Goal: Check status: Check status

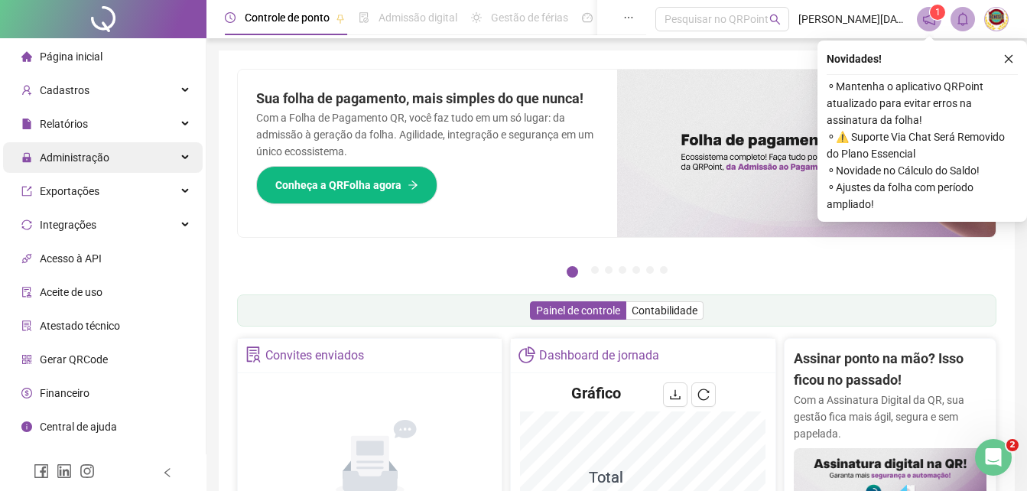
click at [90, 158] on span "Administração" at bounding box center [75, 157] width 70 height 12
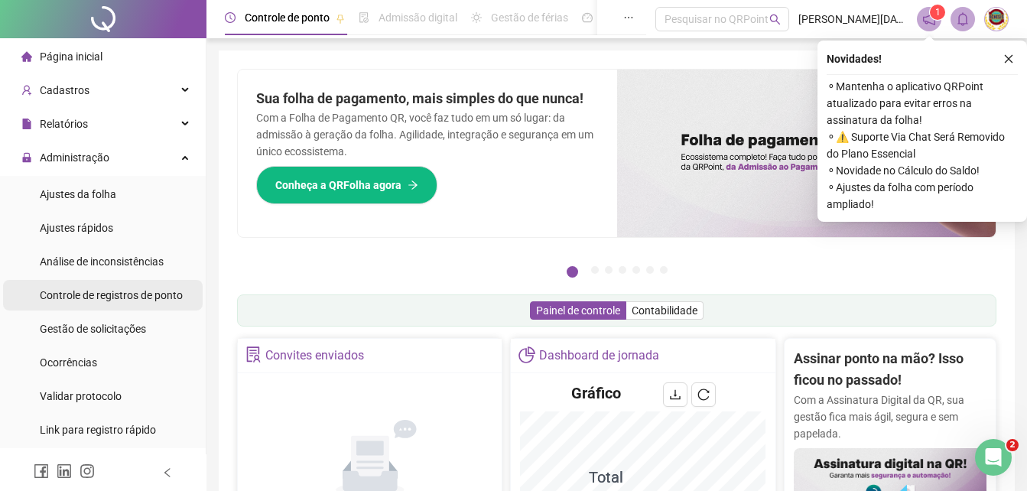
click at [141, 294] on span "Controle de registros de ponto" at bounding box center [111, 295] width 143 height 12
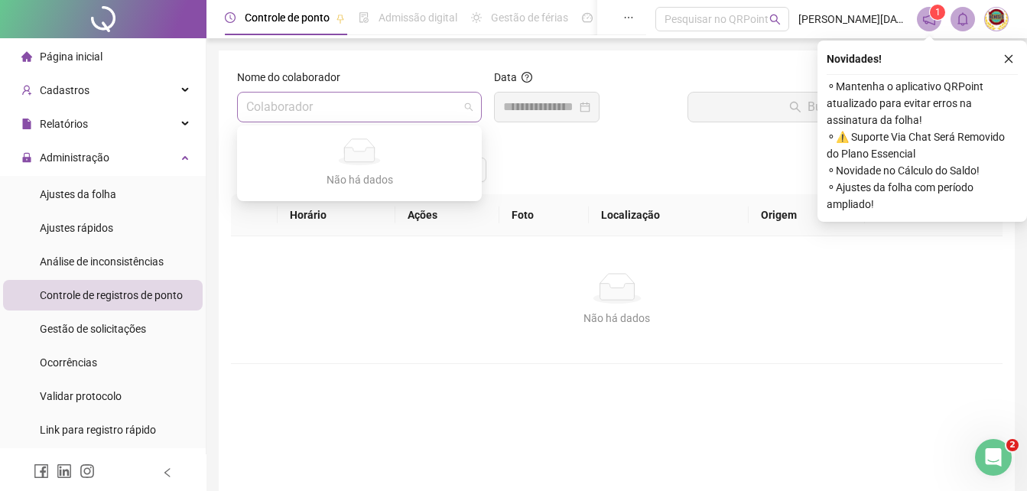
click at [463, 103] on span at bounding box center [359, 106] width 226 height 29
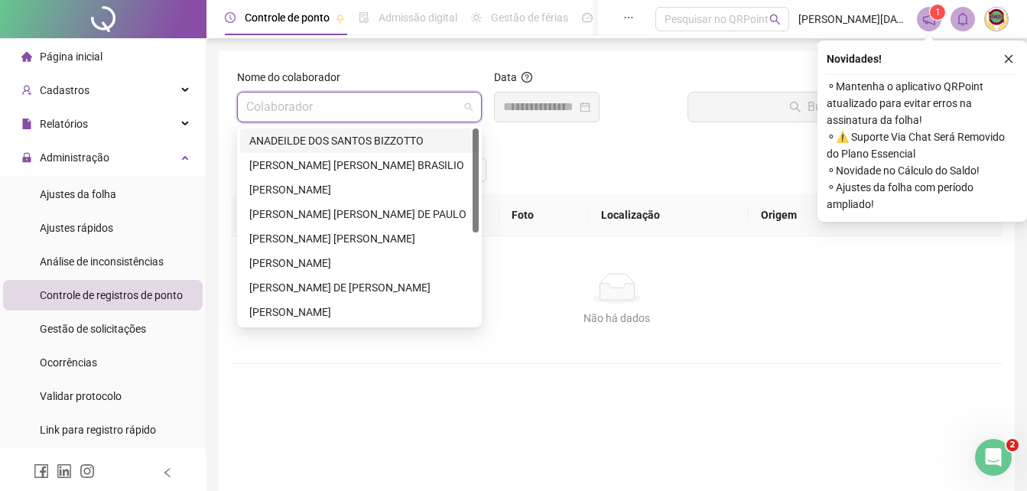
click at [317, 143] on div "ANADEILDE DOS SANTOS BIZZOTTO" at bounding box center [359, 140] width 220 height 17
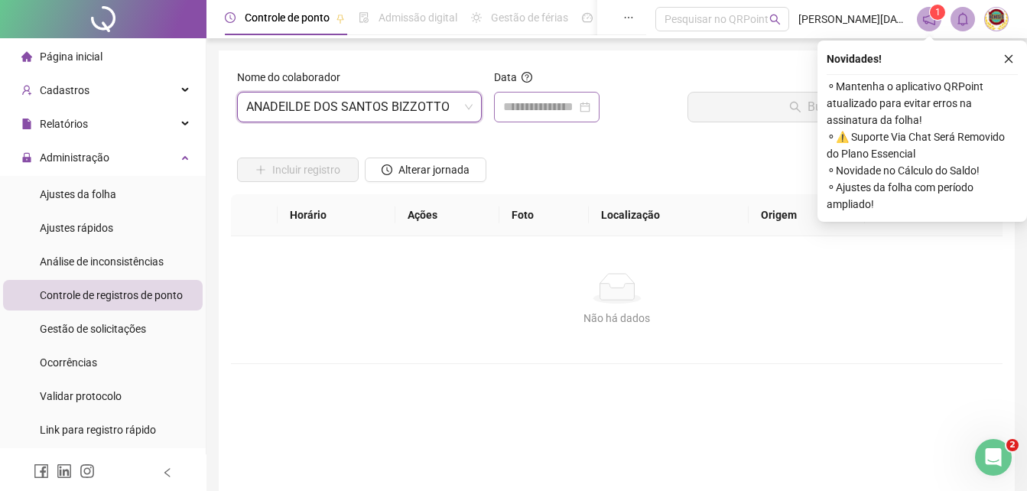
click at [590, 103] on div at bounding box center [546, 107] width 87 height 18
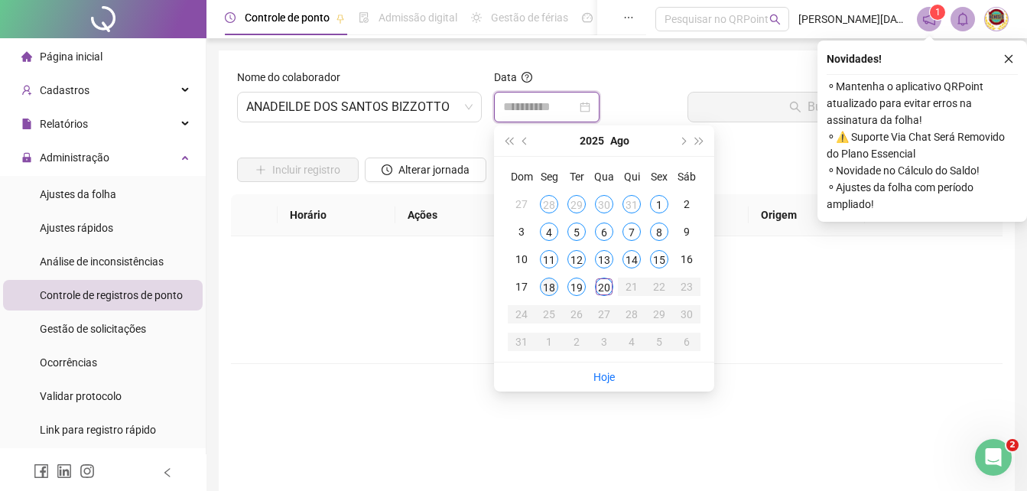
type input "**********"
click at [545, 282] on div "18" at bounding box center [549, 286] width 18 height 18
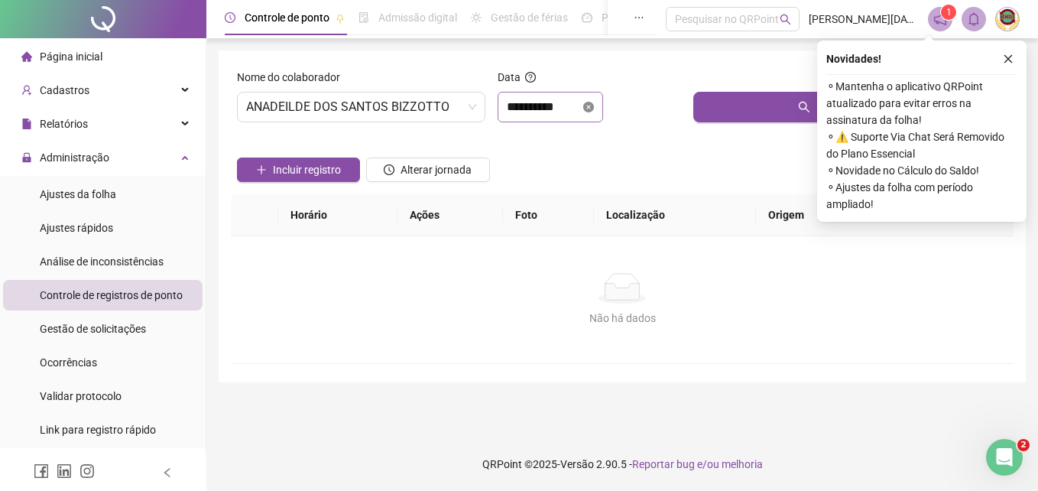
click at [594, 103] on icon "close-circle" at bounding box center [588, 107] width 11 height 11
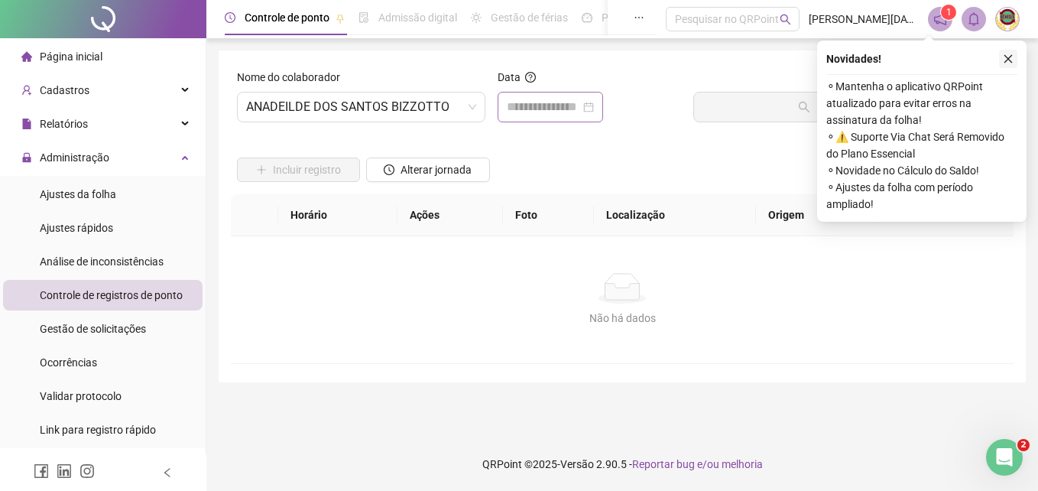
click at [1004, 60] on icon "close" at bounding box center [1008, 59] width 11 height 11
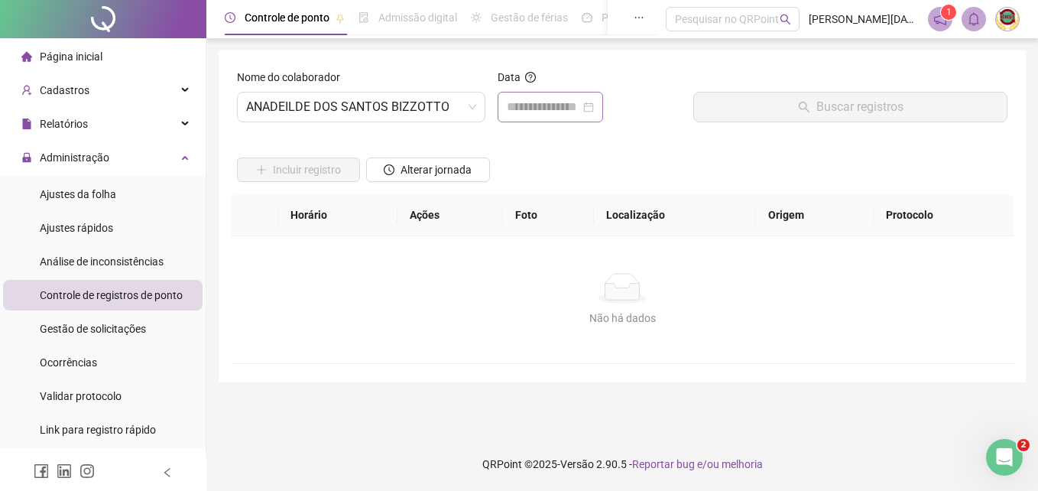
click at [594, 104] on div at bounding box center [550, 107] width 87 height 18
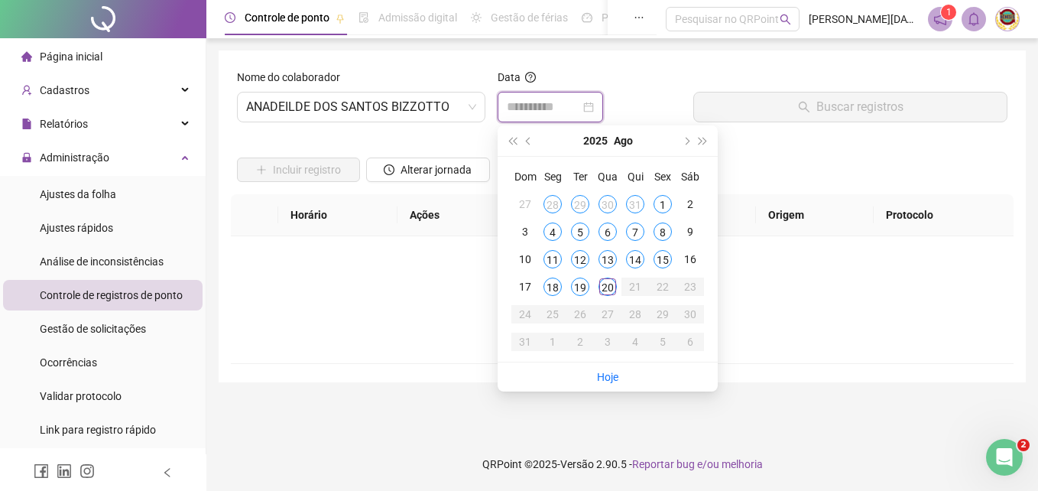
type input "**********"
click at [576, 284] on div "19" at bounding box center [580, 286] width 18 height 18
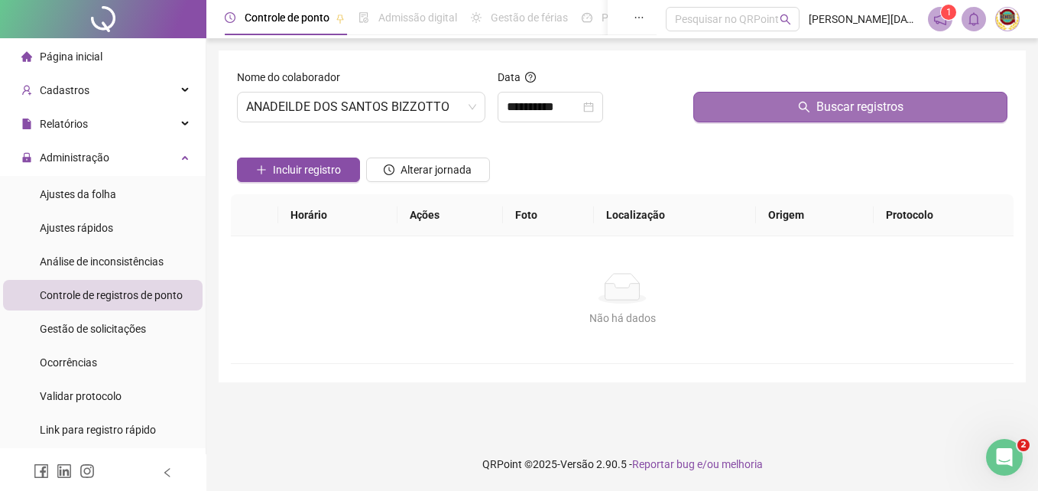
click at [852, 103] on span "Buscar registros" at bounding box center [859, 107] width 87 height 18
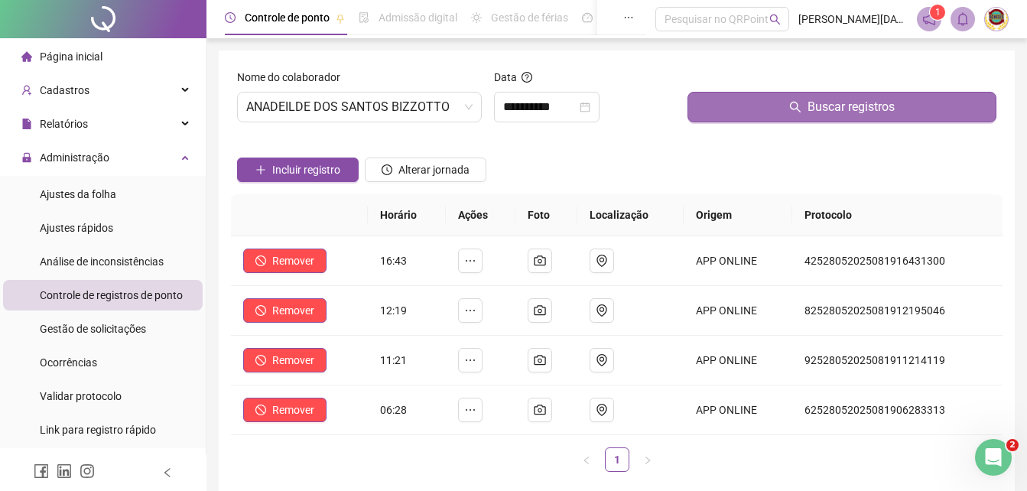
click at [851, 103] on span "Buscar registros" at bounding box center [850, 107] width 87 height 18
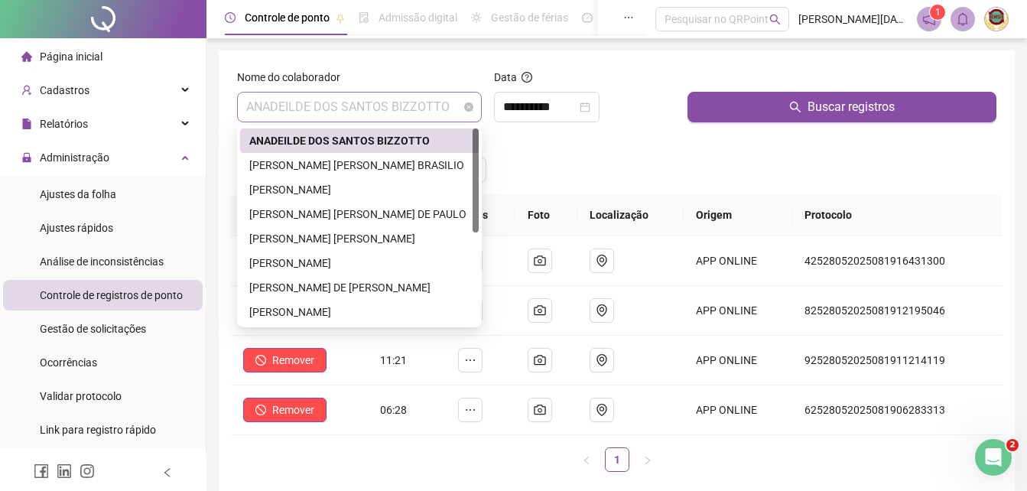
click at [474, 110] on div "ANADEILDE DOS SANTOS BIZZOTTO" at bounding box center [359, 107] width 245 height 31
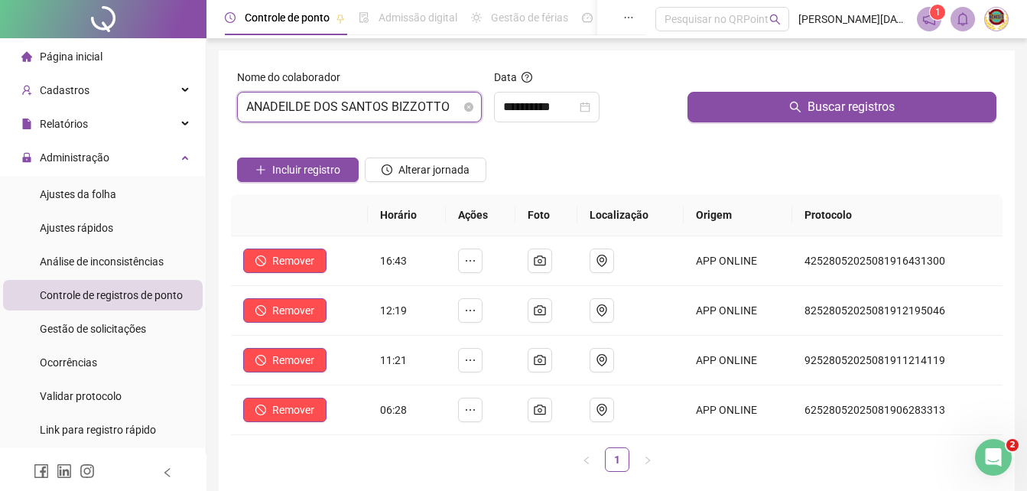
click at [469, 101] on span "ANADEILDE DOS SANTOS BIZZOTTO" at bounding box center [359, 106] width 226 height 29
click at [590, 105] on icon "close-circle" at bounding box center [584, 107] width 11 height 11
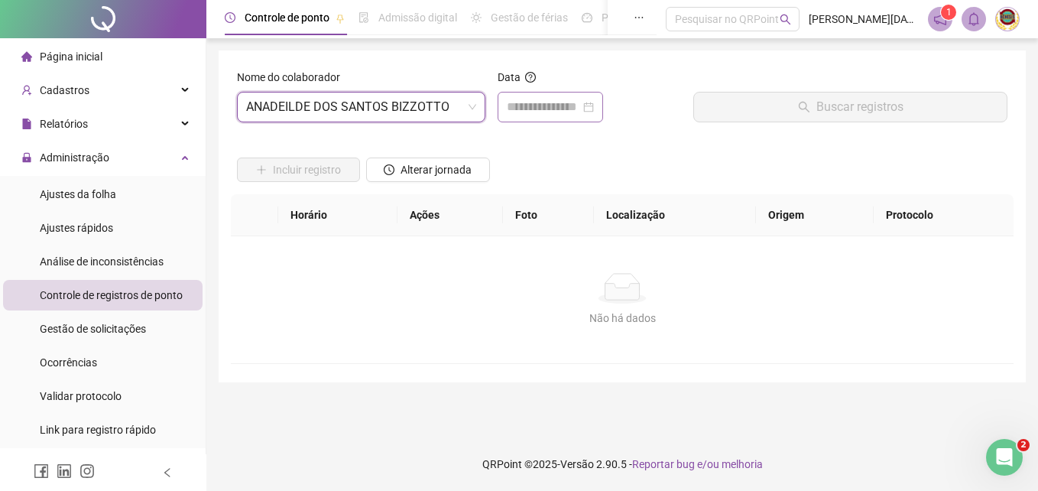
click at [594, 106] on div at bounding box center [550, 107] width 87 height 18
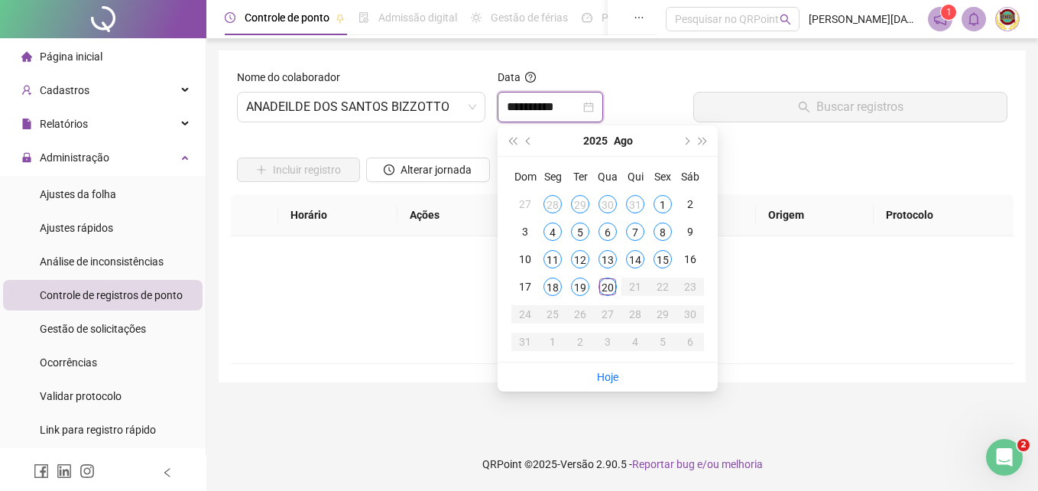
type input "**********"
click at [610, 284] on div "20" at bounding box center [607, 286] width 18 height 18
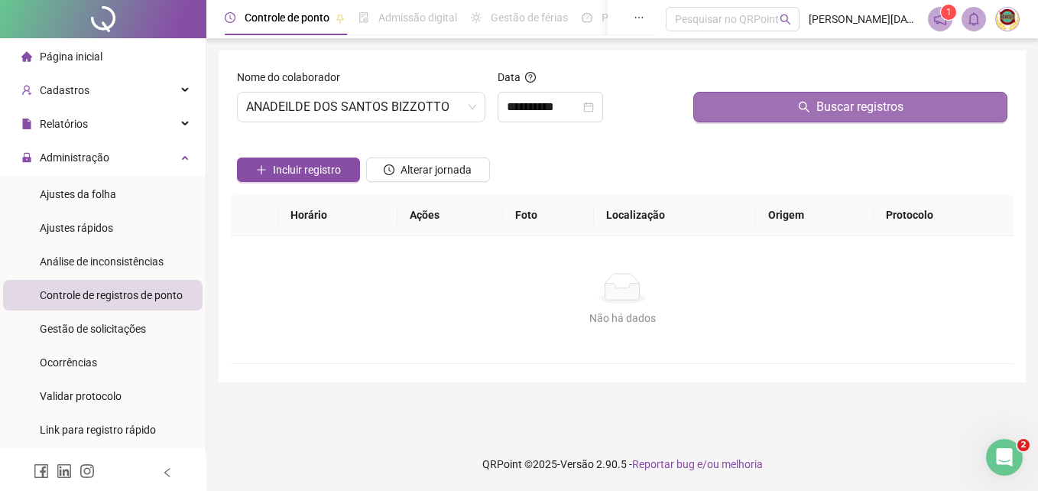
click at [853, 106] on span "Buscar registros" at bounding box center [859, 107] width 87 height 18
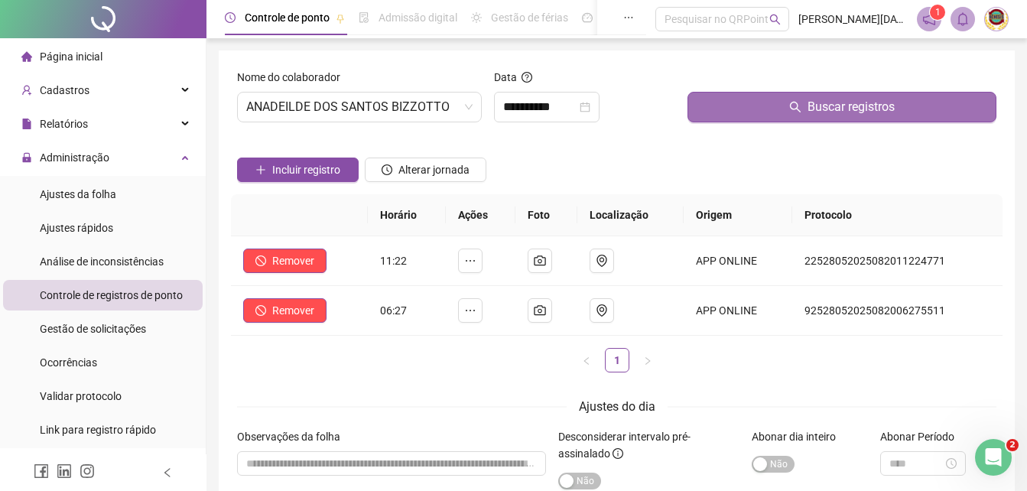
click at [850, 108] on span "Buscar registros" at bounding box center [850, 107] width 87 height 18
click at [849, 106] on span "Buscar registros" at bounding box center [850, 107] width 87 height 18
click at [849, 105] on span "Buscar registros" at bounding box center [850, 107] width 87 height 18
click at [850, 105] on span "Buscar registros" at bounding box center [850, 107] width 87 height 18
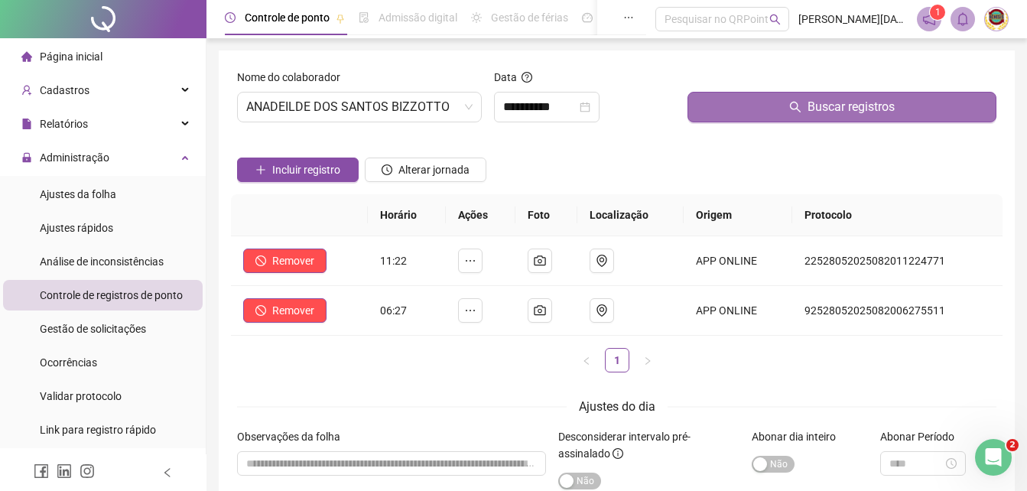
click at [851, 105] on span "Buscar registros" at bounding box center [850, 107] width 87 height 18
click at [852, 105] on span "Buscar registros" at bounding box center [850, 107] width 87 height 18
click at [851, 105] on span "Buscar registros" at bounding box center [850, 107] width 87 height 18
click at [848, 108] on span "Buscar registros" at bounding box center [850, 107] width 87 height 18
click at [848, 108] on button "Buscar registros" at bounding box center [841, 107] width 309 height 31
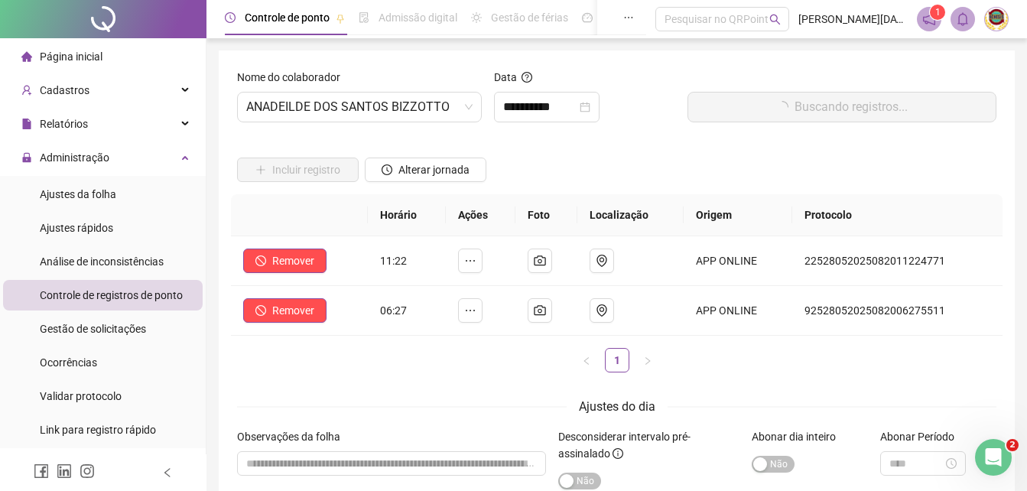
click at [848, 108] on button "Buscando registros..." at bounding box center [841, 107] width 309 height 31
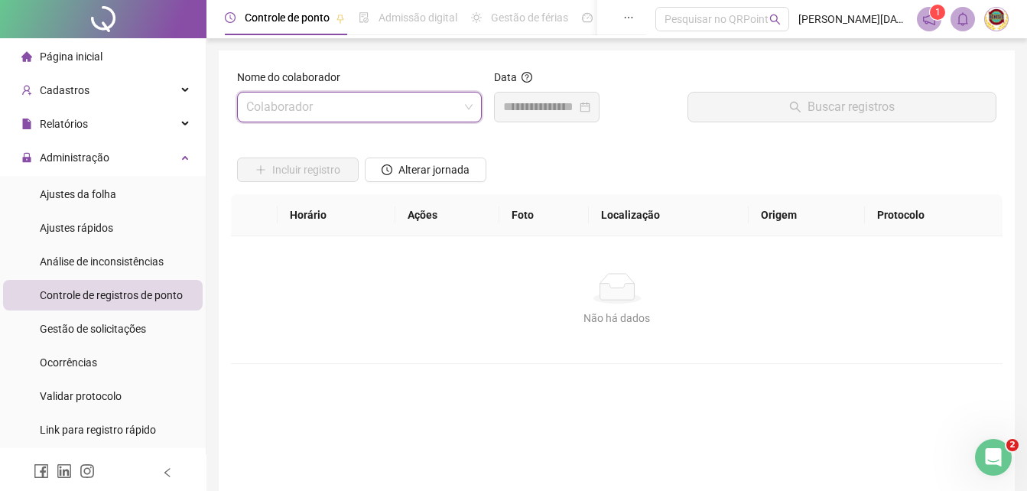
click at [469, 108] on span at bounding box center [359, 106] width 226 height 29
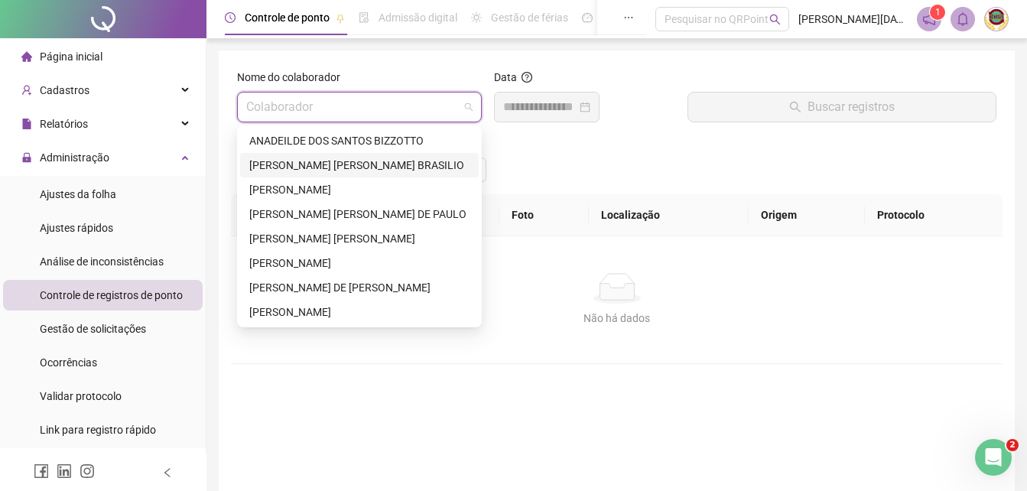
click at [299, 164] on div "[PERSON_NAME] [PERSON_NAME] BRASILIO" at bounding box center [359, 165] width 220 height 17
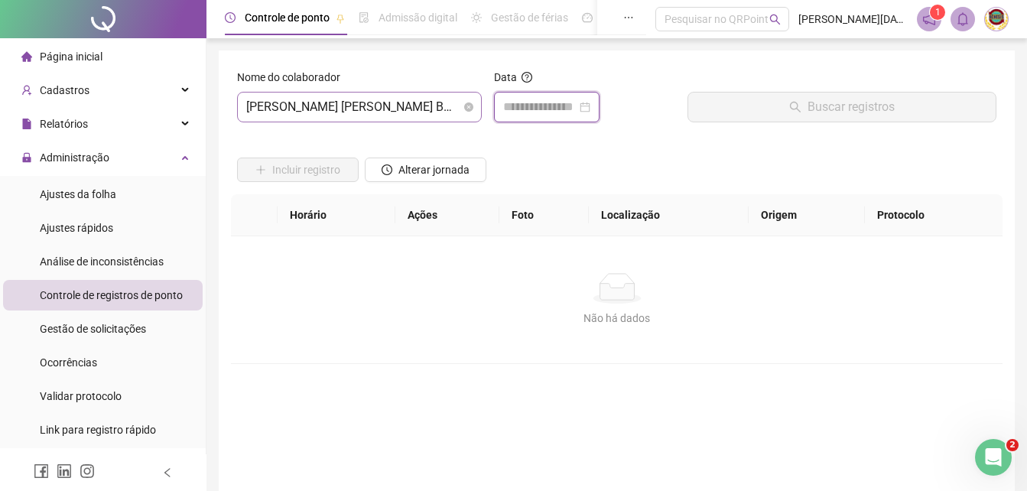
click at [576, 102] on input at bounding box center [539, 107] width 73 height 18
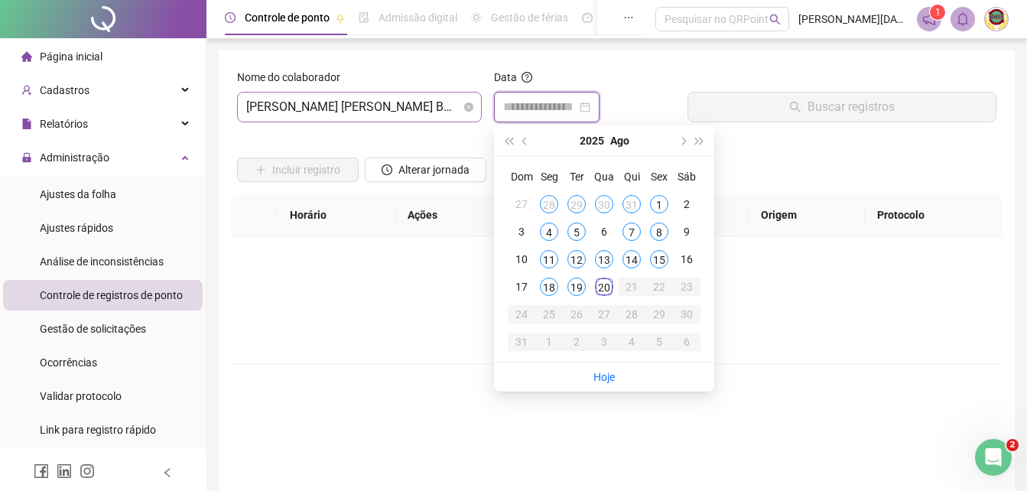
click at [590, 106] on div at bounding box center [546, 107] width 87 height 18
type input "**********"
click at [579, 280] on div "19" at bounding box center [576, 286] width 18 height 18
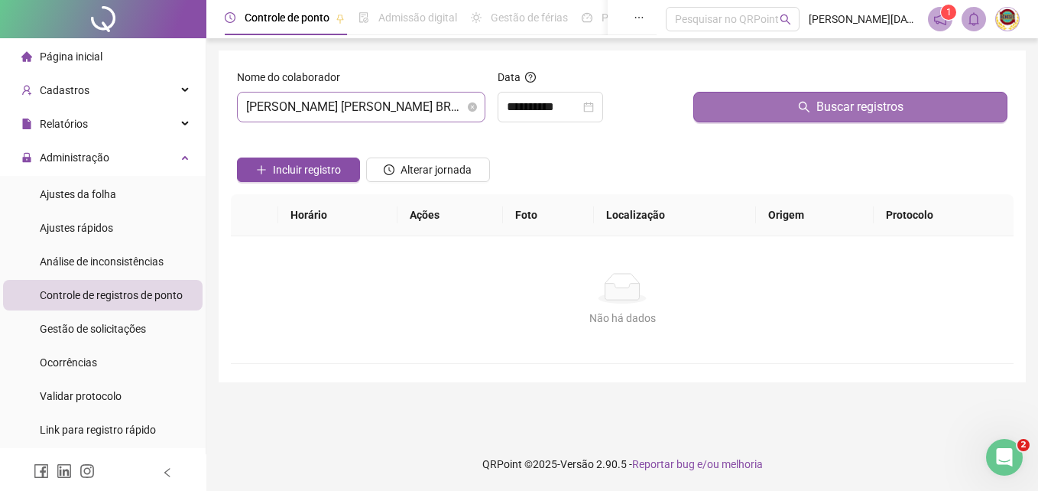
click at [887, 106] on span "Buscar registros" at bounding box center [859, 107] width 87 height 18
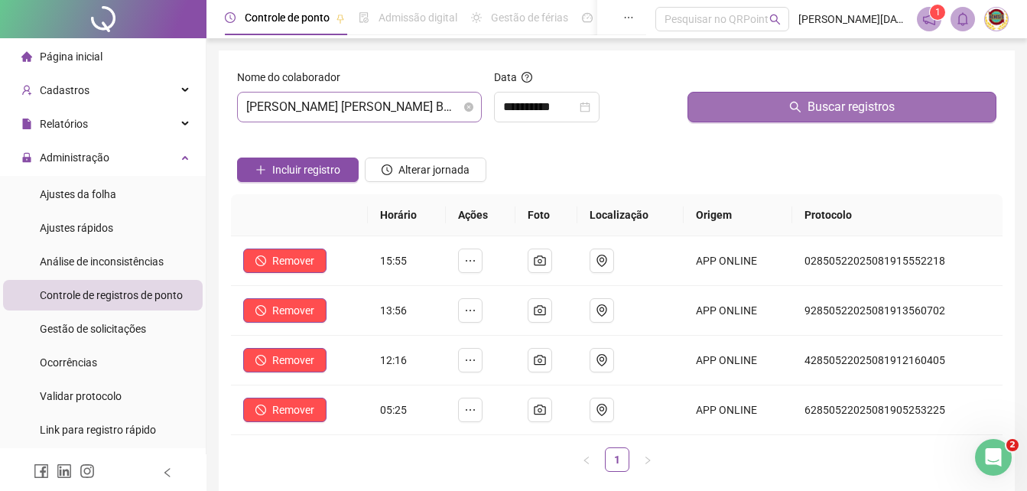
click at [872, 109] on span "Buscar registros" at bounding box center [850, 107] width 87 height 18
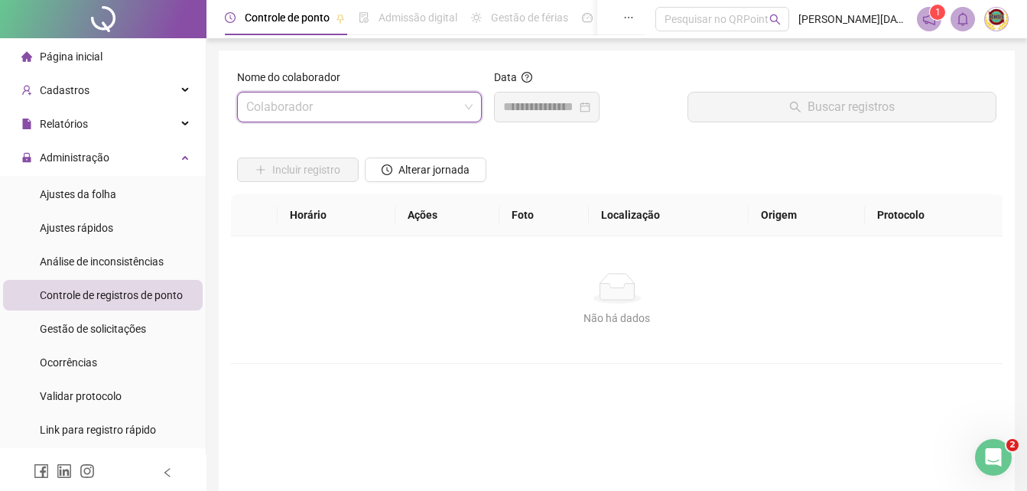
click at [468, 108] on span at bounding box center [359, 106] width 226 height 29
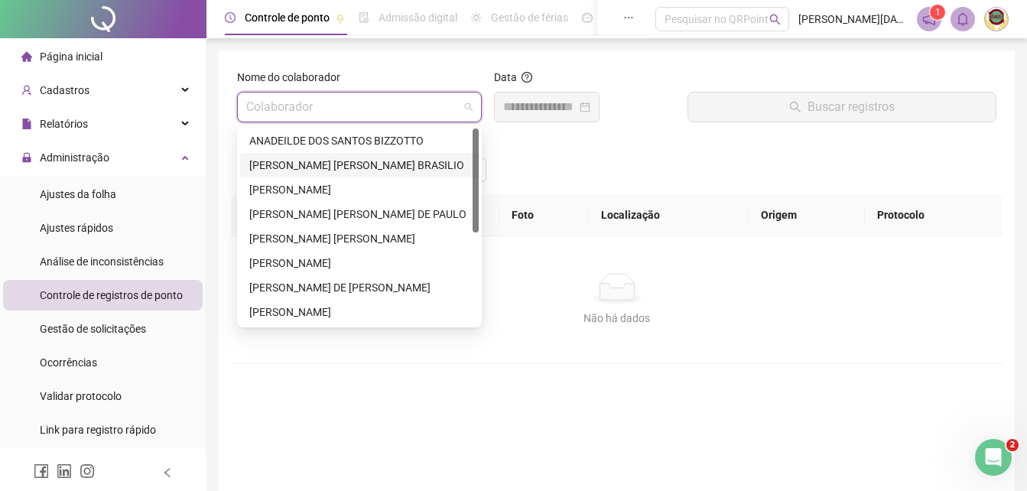
click at [317, 162] on div "[PERSON_NAME] [PERSON_NAME] BRASILIO" at bounding box center [359, 165] width 220 height 17
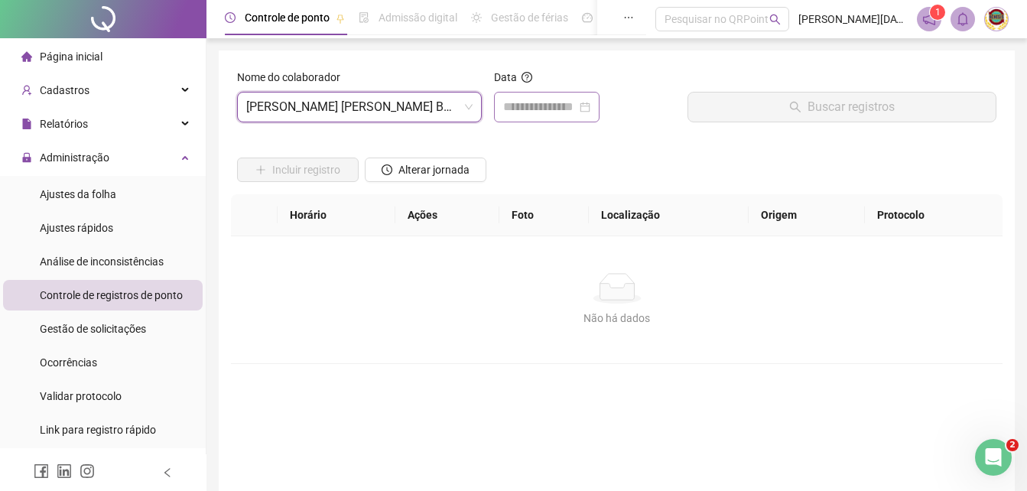
click at [590, 102] on div at bounding box center [546, 107] width 87 height 18
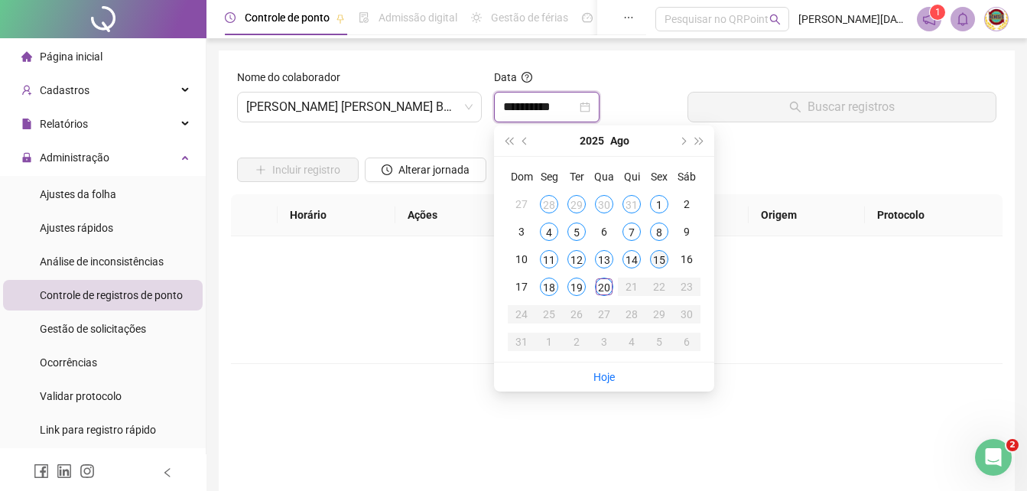
type input "**********"
click at [602, 281] on div "20" at bounding box center [604, 286] width 18 height 18
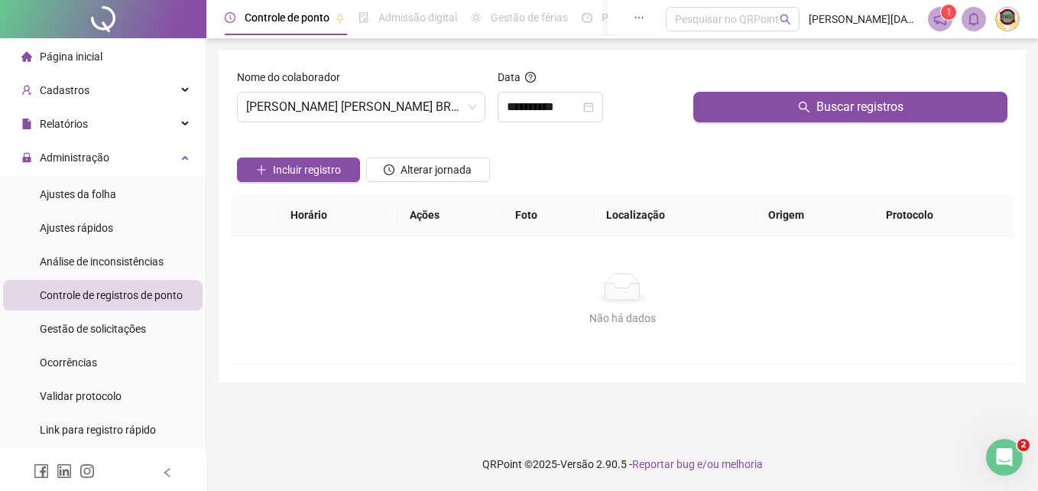
click at [602, 281] on icon "Não há dados" at bounding box center [622, 288] width 49 height 31
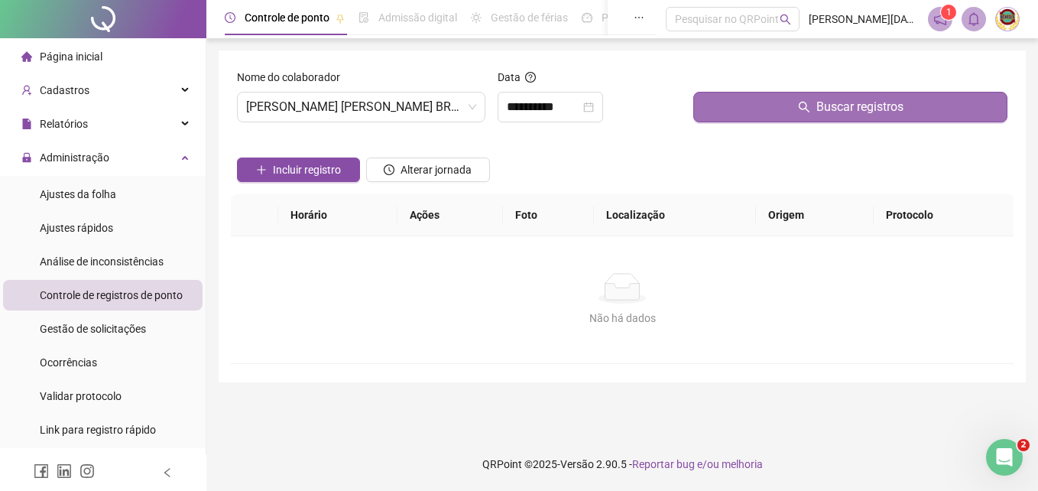
click at [833, 109] on span "Buscar registros" at bounding box center [859, 107] width 87 height 18
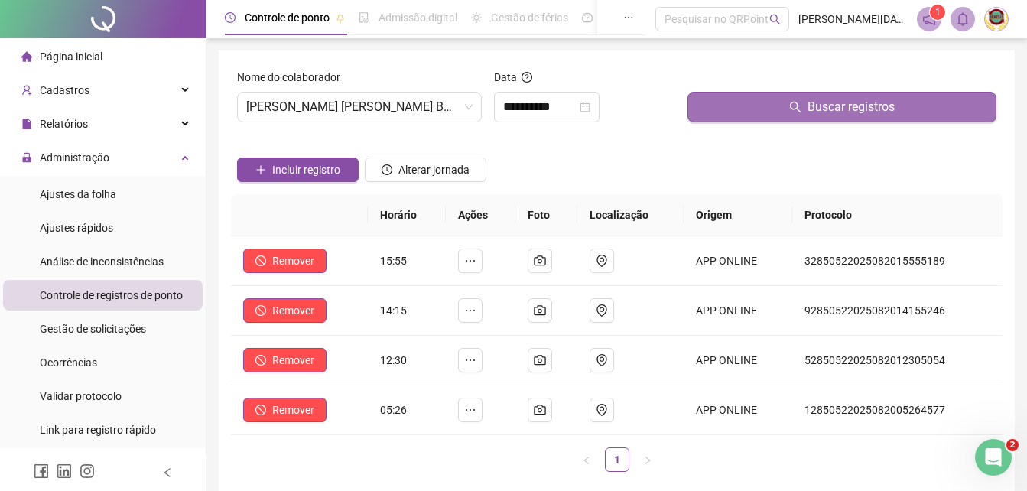
click at [835, 108] on span "Buscar registros" at bounding box center [850, 107] width 87 height 18
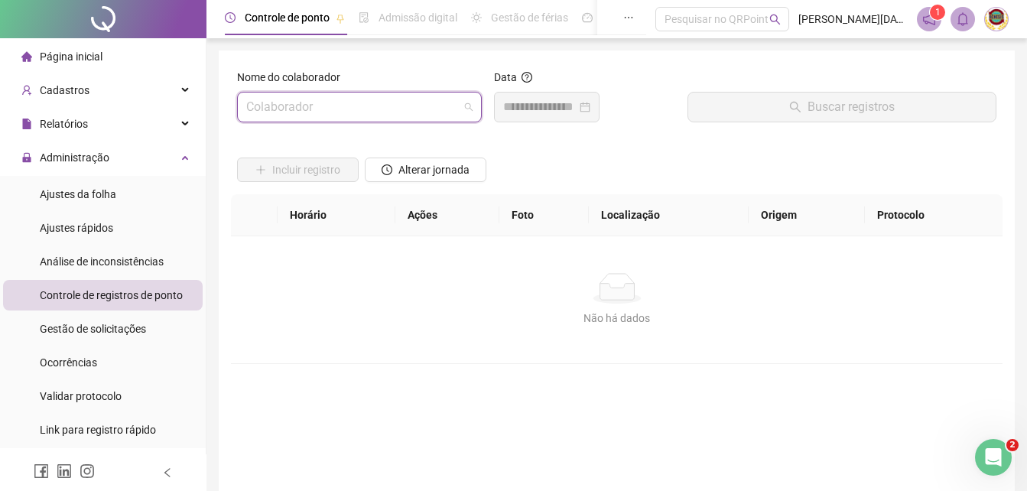
click at [470, 110] on span at bounding box center [359, 106] width 226 height 29
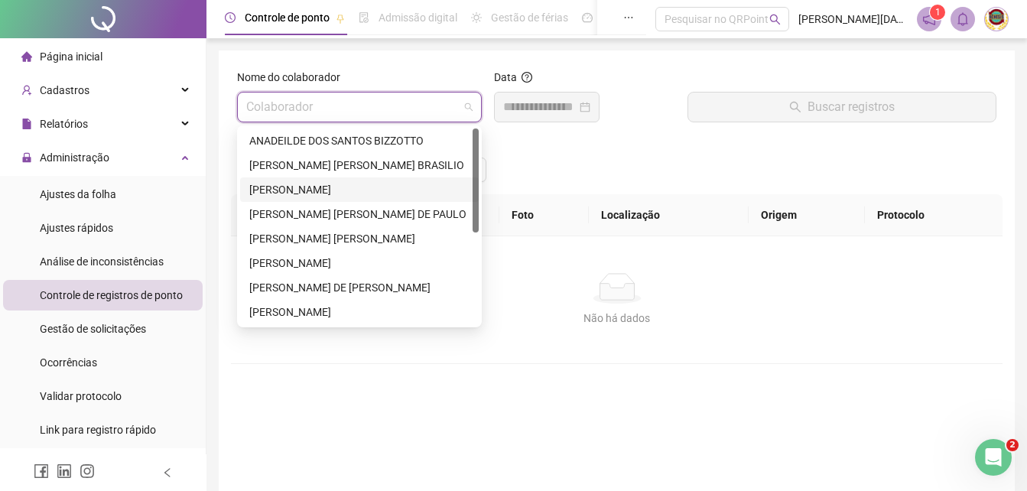
click at [303, 189] on div "[PERSON_NAME]" at bounding box center [359, 189] width 220 height 17
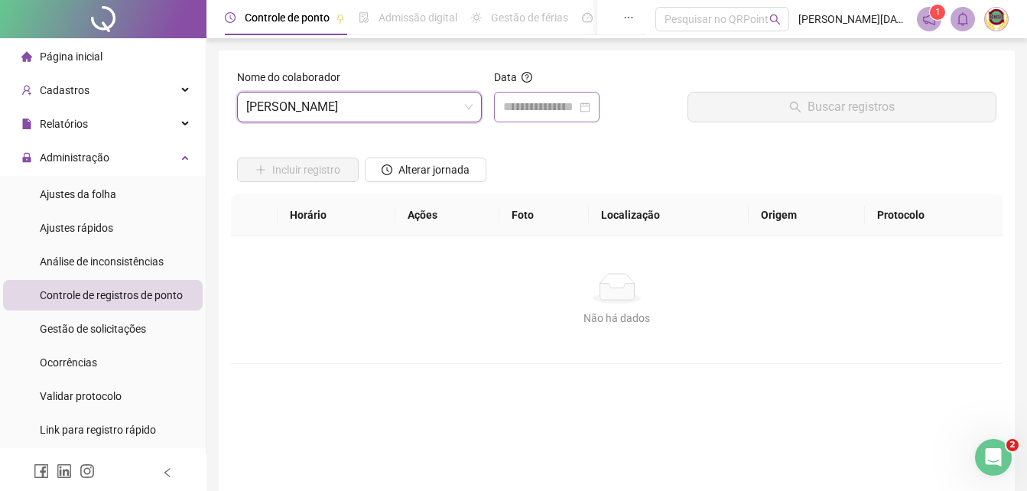
click at [590, 105] on div at bounding box center [546, 107] width 87 height 18
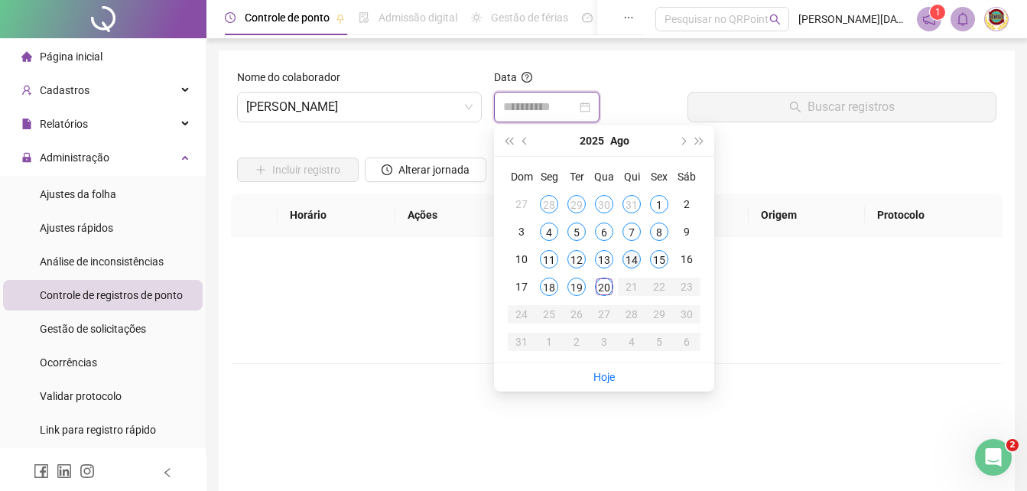
type input "**********"
click at [572, 284] on div "19" at bounding box center [576, 286] width 18 height 18
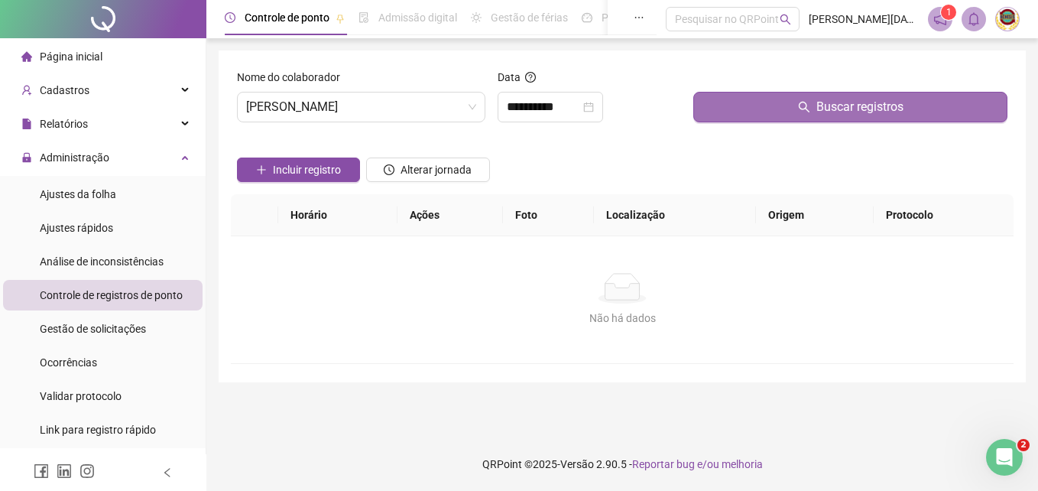
click at [847, 105] on span "Buscar registros" at bounding box center [859, 107] width 87 height 18
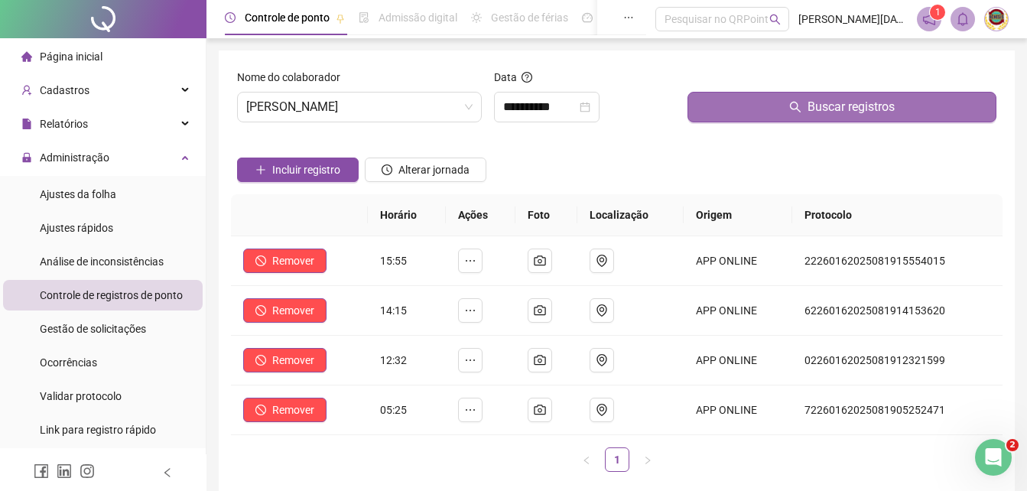
click at [847, 105] on span "Buscar registros" at bounding box center [850, 107] width 87 height 18
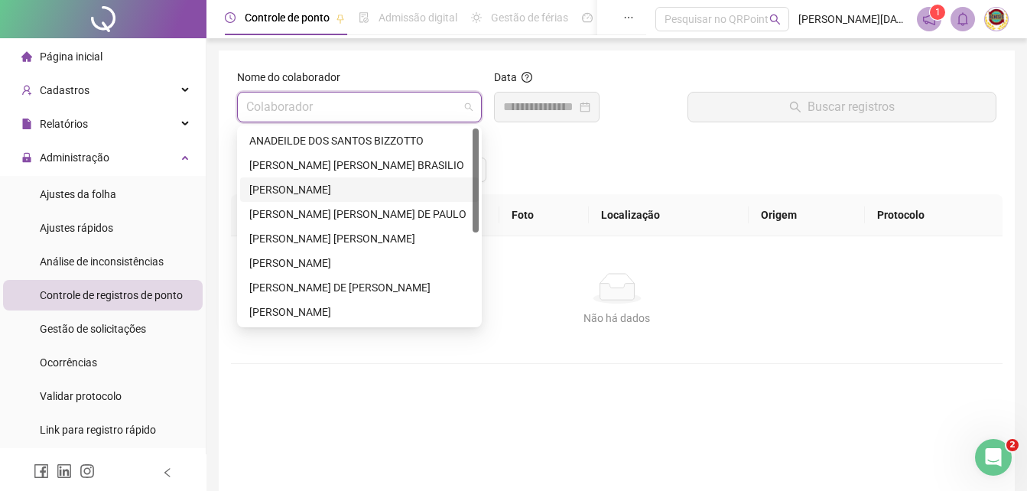
click at [466, 106] on span at bounding box center [359, 106] width 226 height 29
click at [313, 209] on div "[PERSON_NAME] [PERSON_NAME] DE PAULO" at bounding box center [359, 214] width 220 height 17
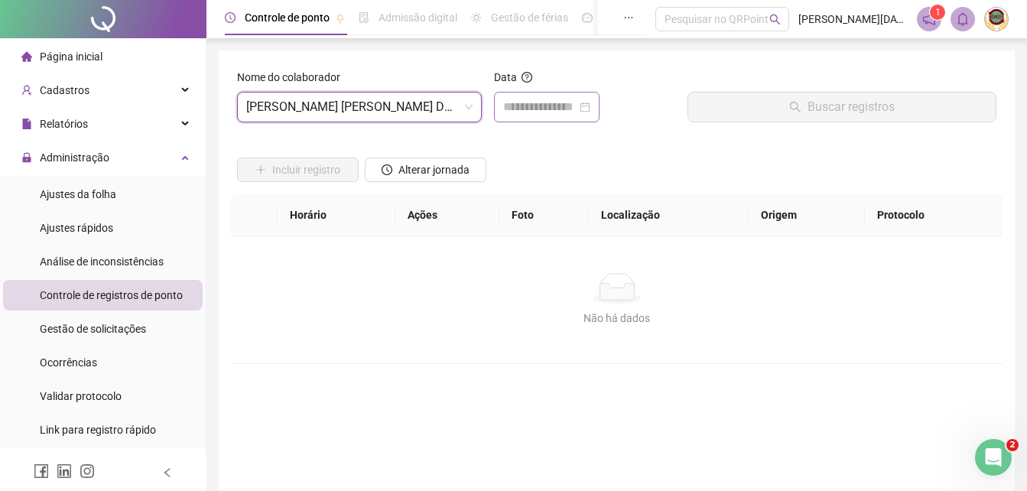
click at [590, 104] on div at bounding box center [546, 107] width 87 height 18
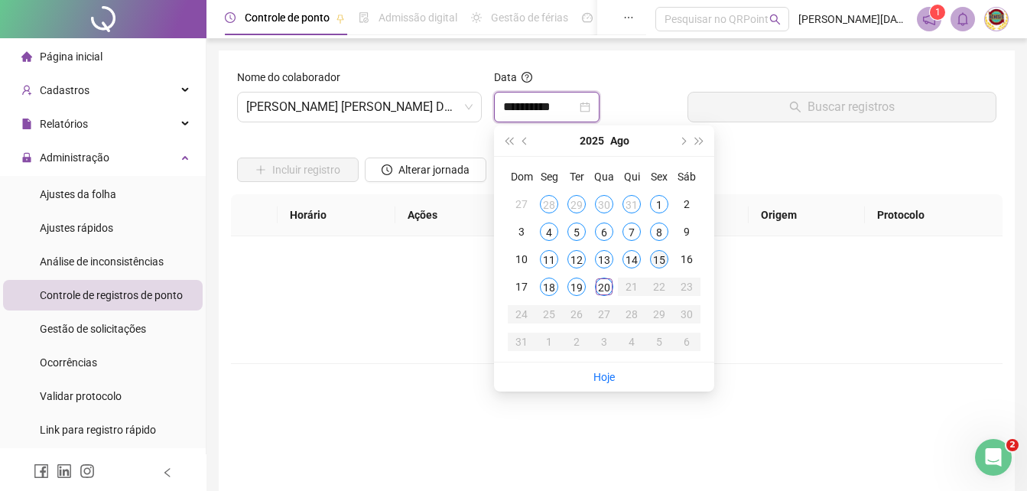
type input "**********"
click at [570, 286] on div "19" at bounding box center [576, 286] width 18 height 18
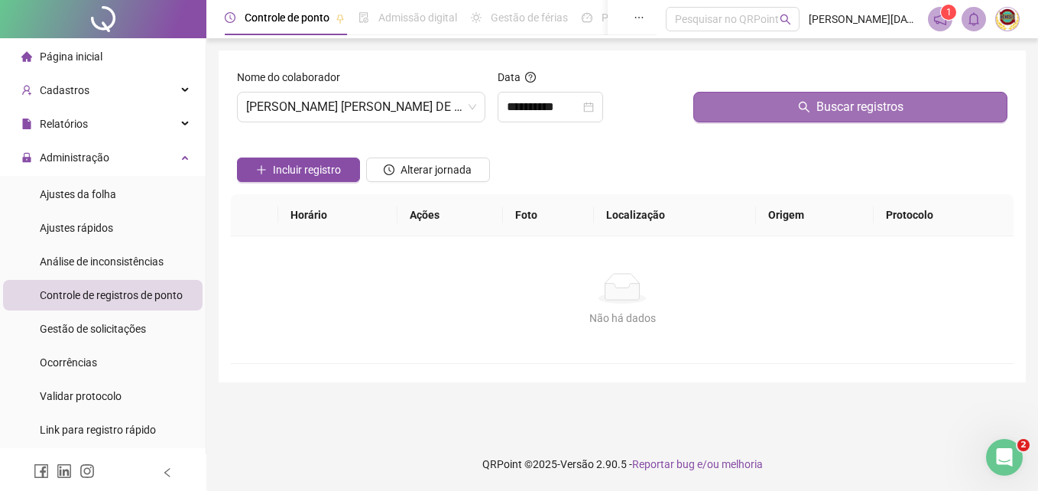
click at [828, 101] on span "Buscar registros" at bounding box center [859, 107] width 87 height 18
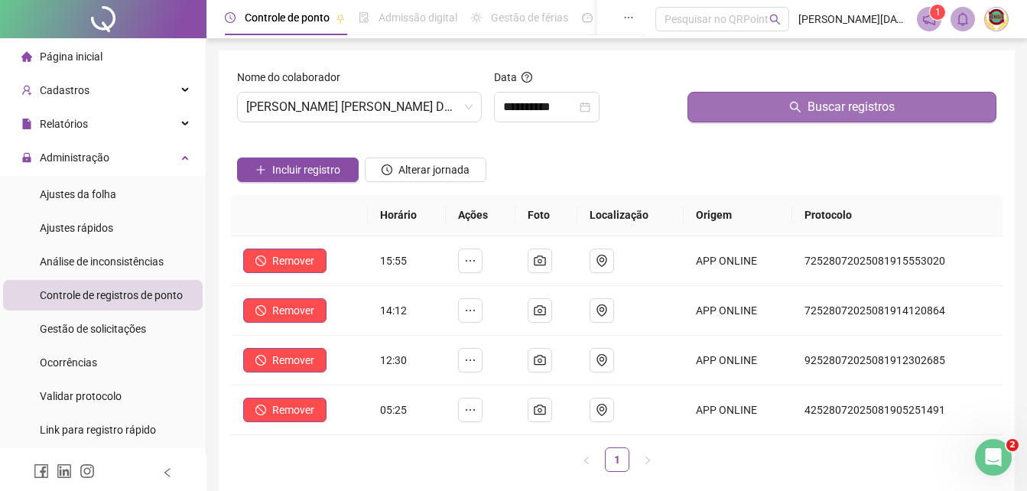
click at [834, 107] on span "Buscar registros" at bounding box center [850, 107] width 87 height 18
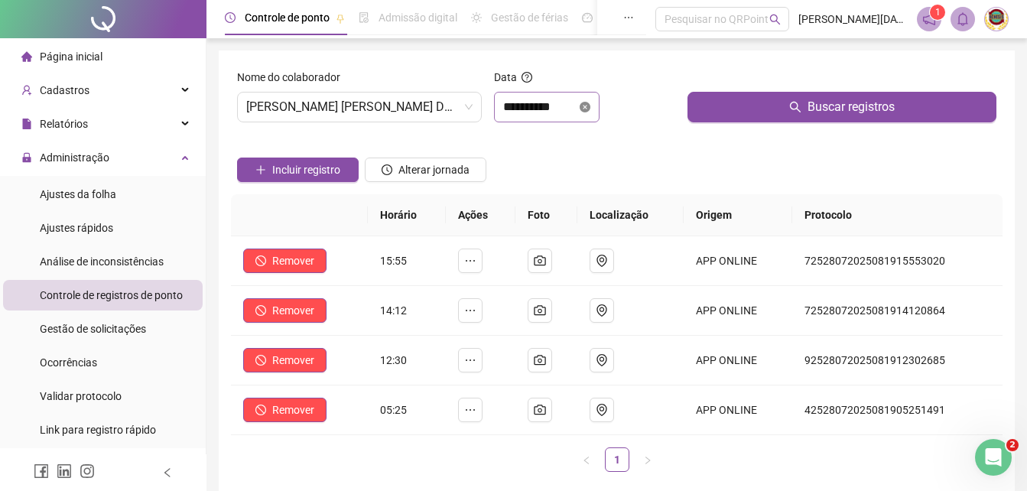
click at [590, 102] on icon "close-circle" at bounding box center [584, 107] width 11 height 11
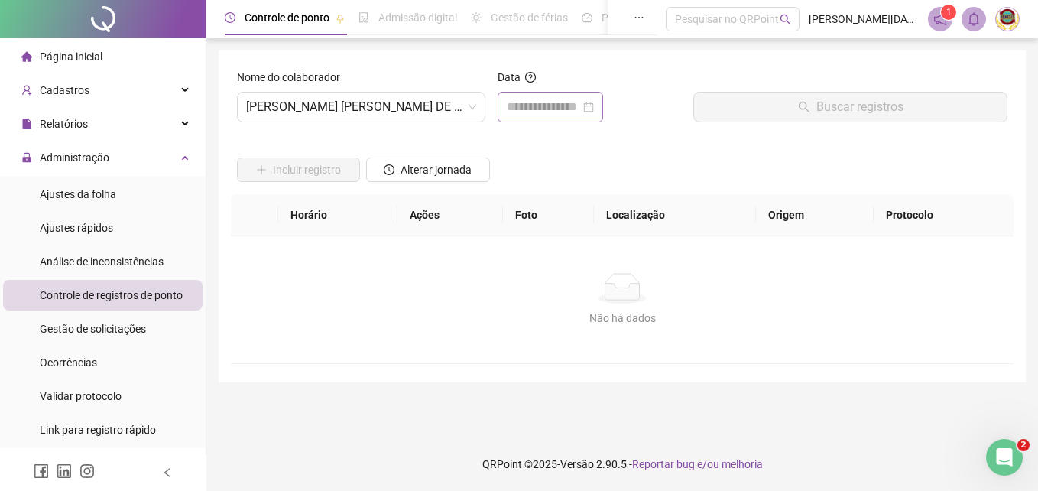
click at [594, 102] on div at bounding box center [550, 107] width 87 height 18
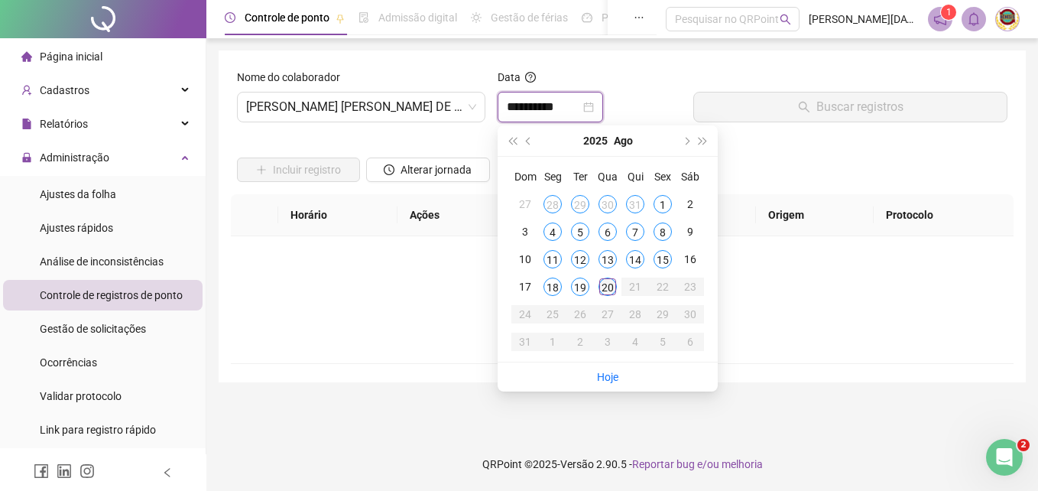
type input "**********"
click at [609, 280] on div "20" at bounding box center [607, 286] width 18 height 18
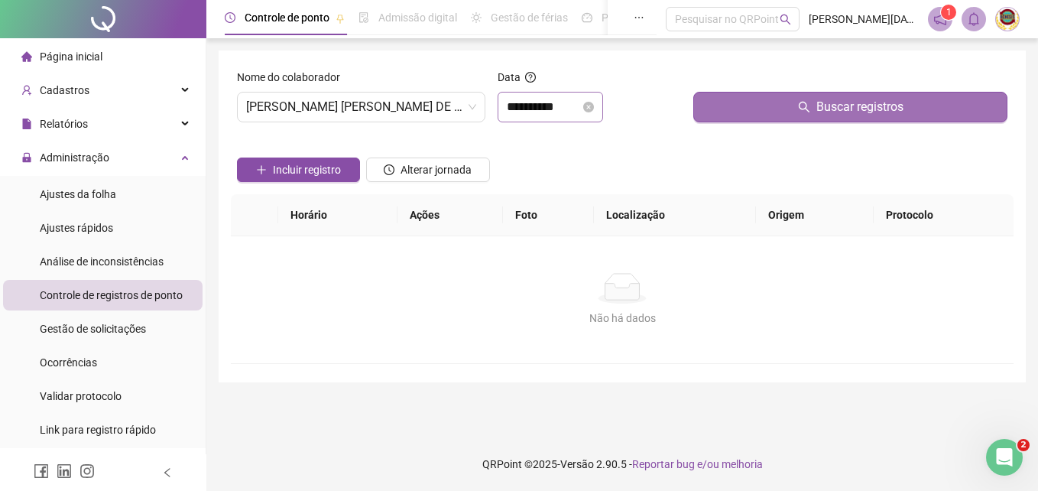
click at [854, 102] on span "Buscar registros" at bounding box center [859, 107] width 87 height 18
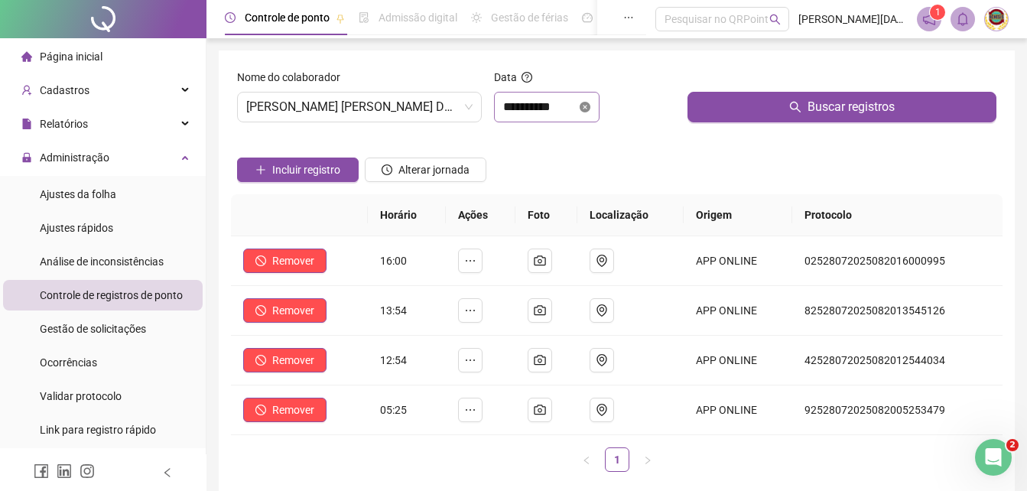
click at [590, 105] on icon "close-circle" at bounding box center [584, 107] width 11 height 11
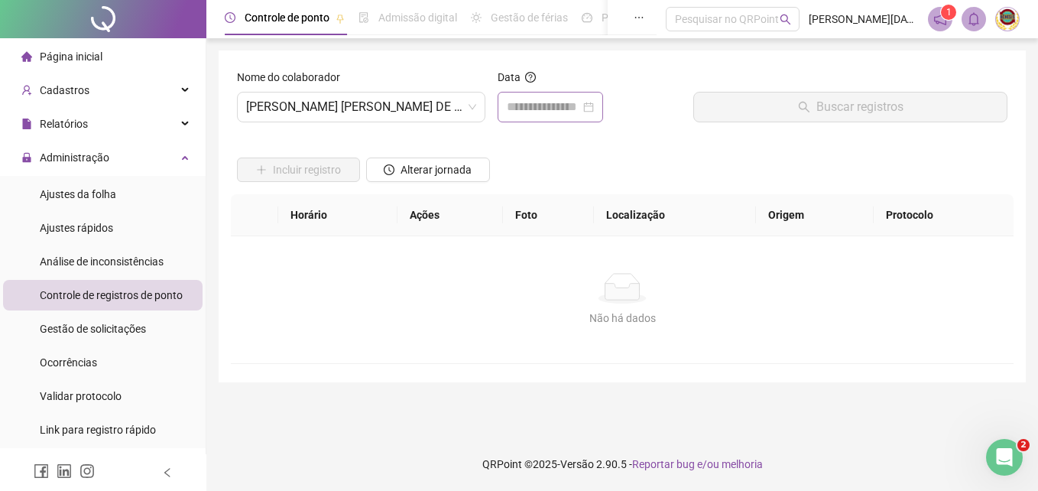
click at [594, 109] on div at bounding box center [550, 107] width 87 height 18
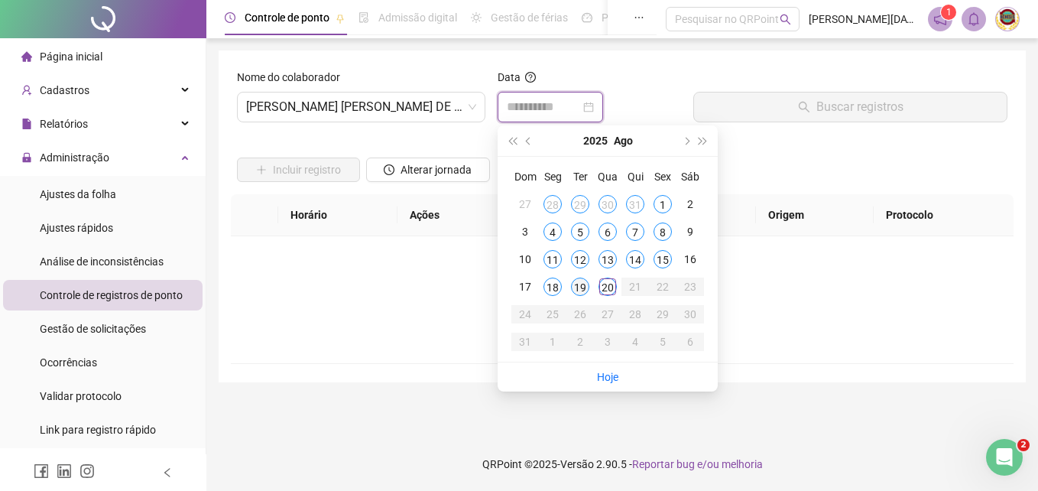
type input "**********"
click at [575, 284] on div "19" at bounding box center [580, 286] width 18 height 18
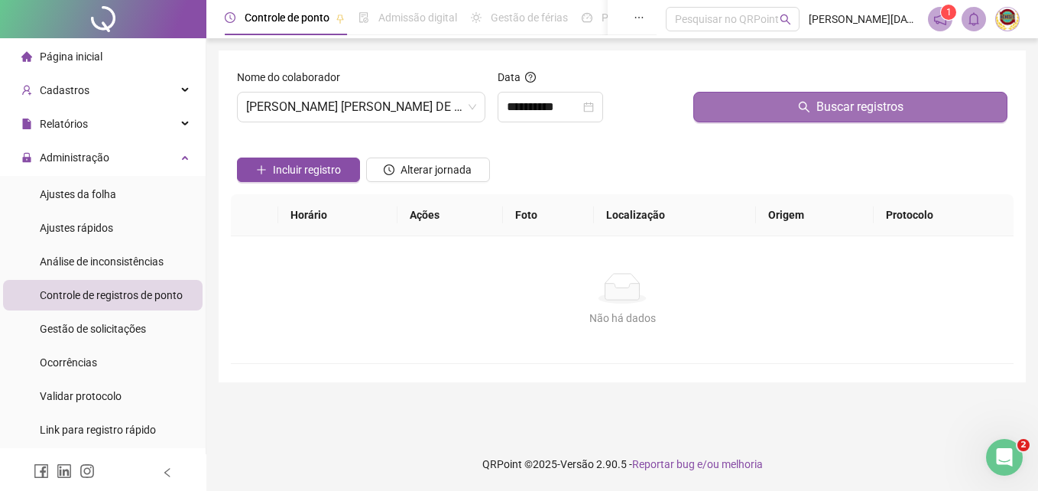
click at [871, 104] on span "Buscar registros" at bounding box center [859, 107] width 87 height 18
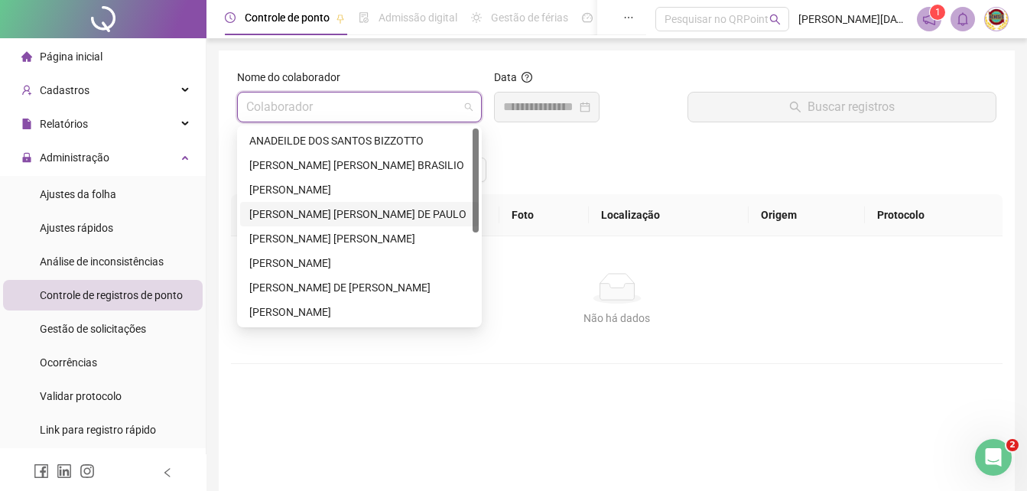
click at [463, 109] on span at bounding box center [359, 106] width 226 height 29
click at [300, 233] on div "[PERSON_NAME] [PERSON_NAME]" at bounding box center [359, 238] width 220 height 17
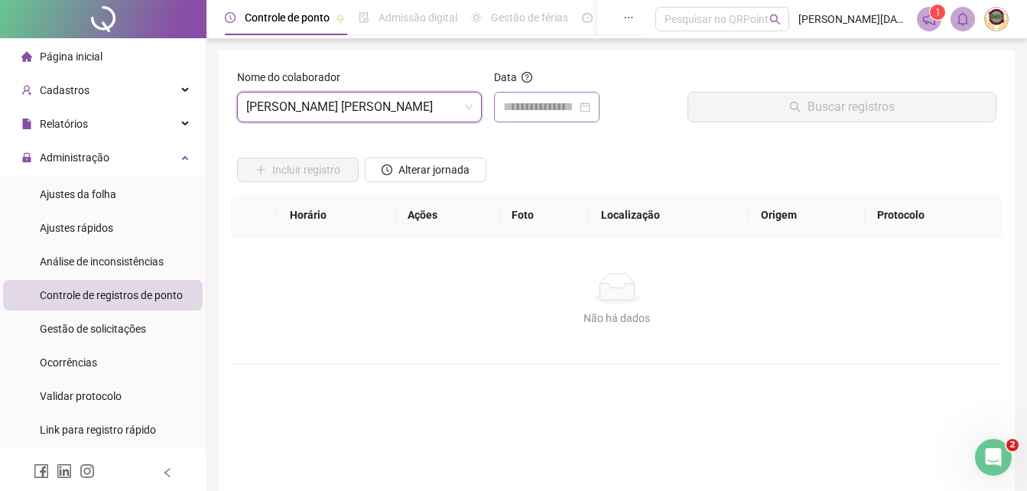
click at [590, 105] on div at bounding box center [546, 107] width 87 height 18
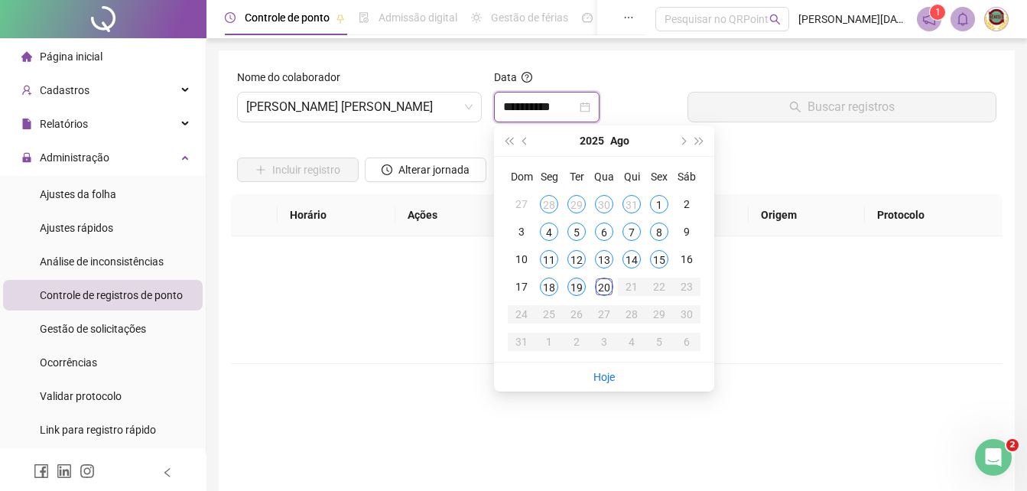
type input "**********"
click at [569, 281] on div "19" at bounding box center [576, 286] width 18 height 18
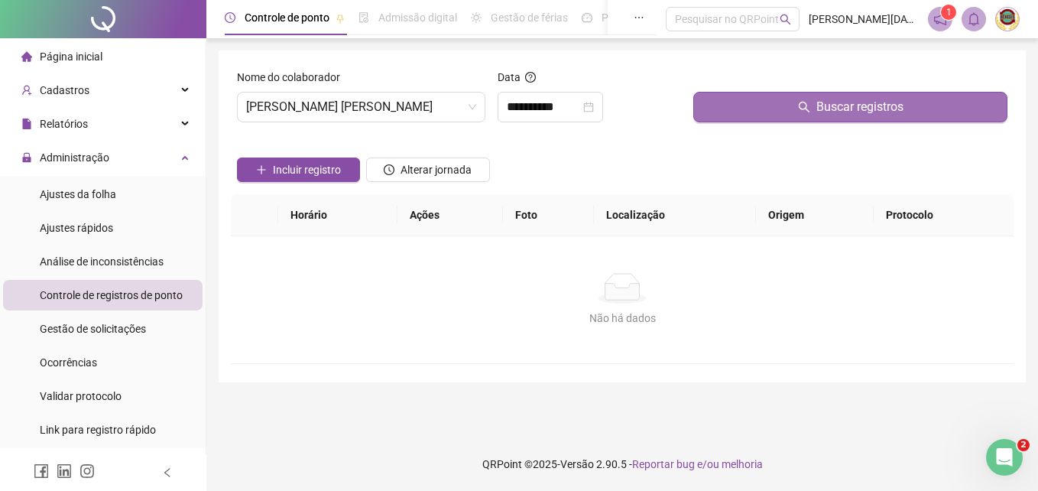
click at [849, 103] on span "Buscar registros" at bounding box center [859, 107] width 87 height 18
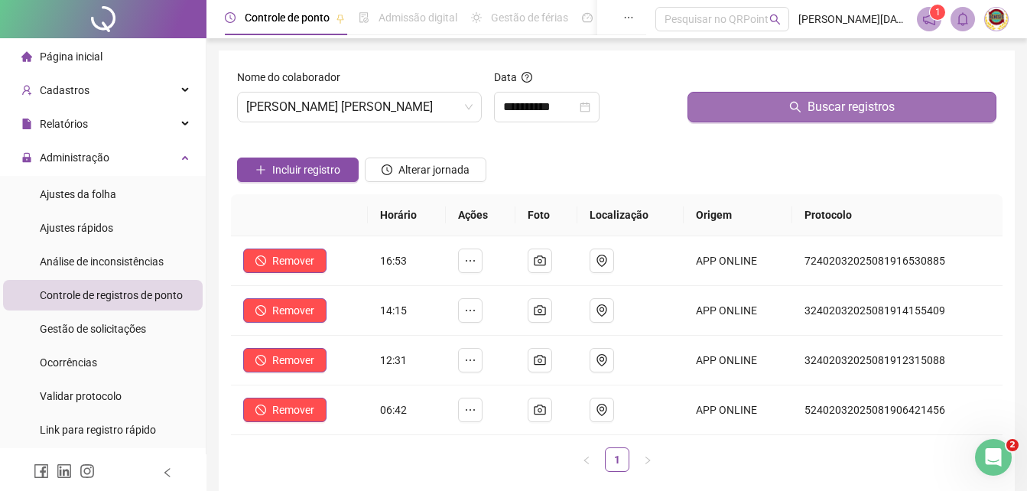
click at [849, 103] on span "Buscar registros" at bounding box center [850, 107] width 87 height 18
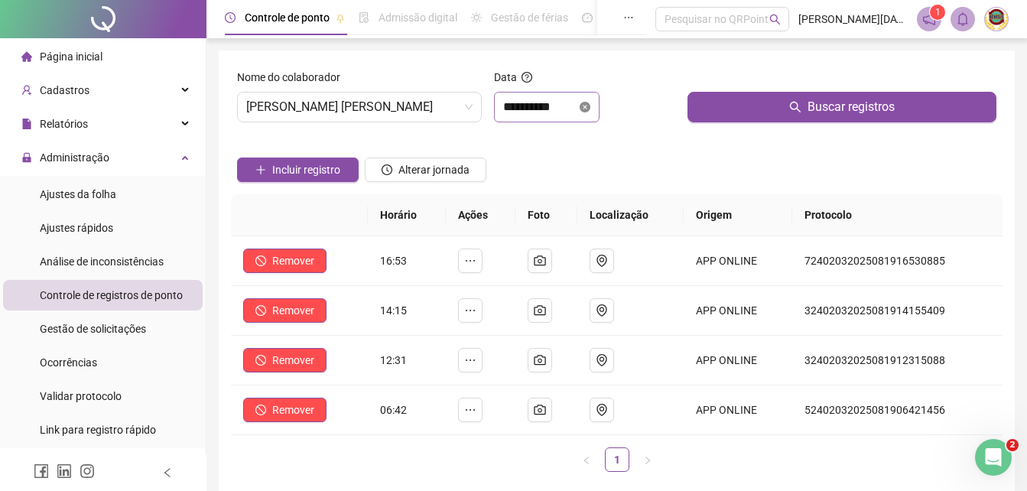
click at [590, 105] on icon "close-circle" at bounding box center [584, 107] width 11 height 11
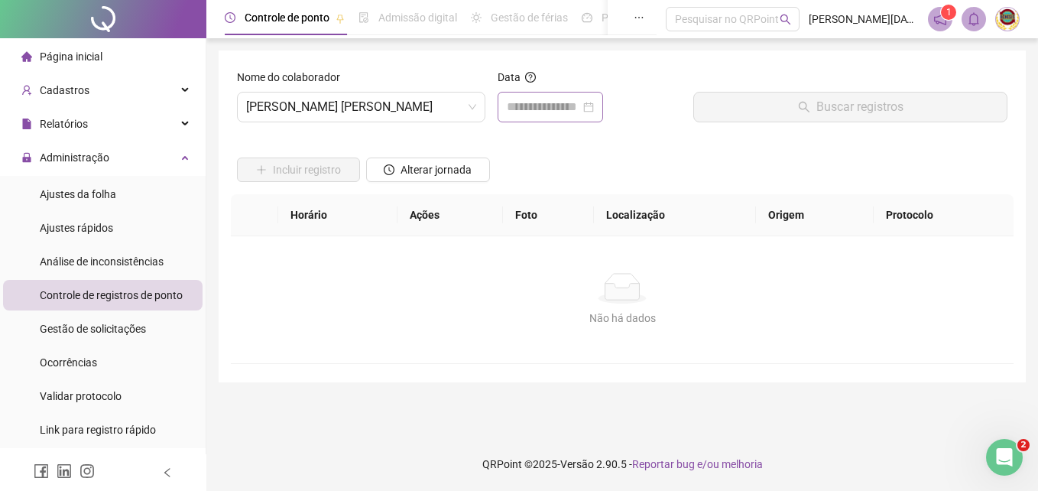
click at [594, 105] on div at bounding box center [550, 107] width 87 height 18
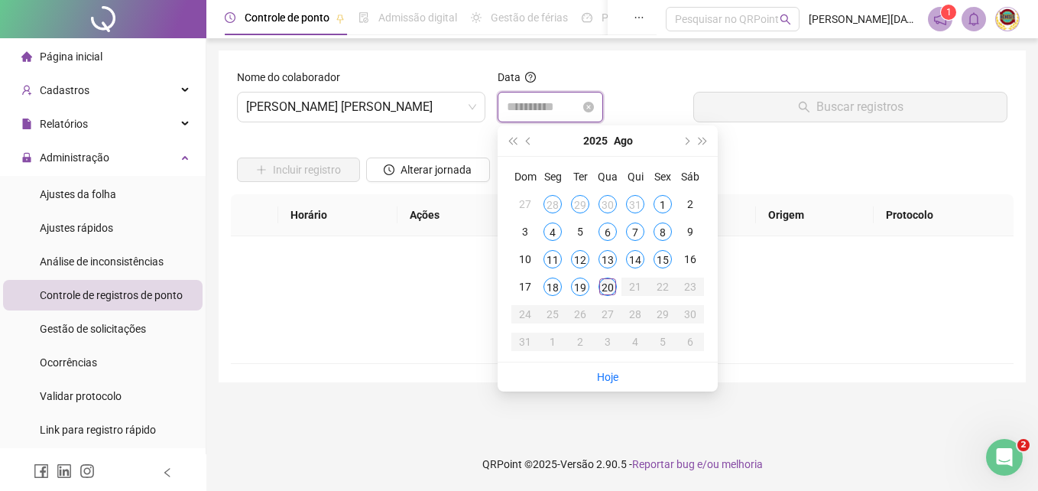
type input "**********"
click at [601, 287] on div "20" at bounding box center [607, 286] width 18 height 18
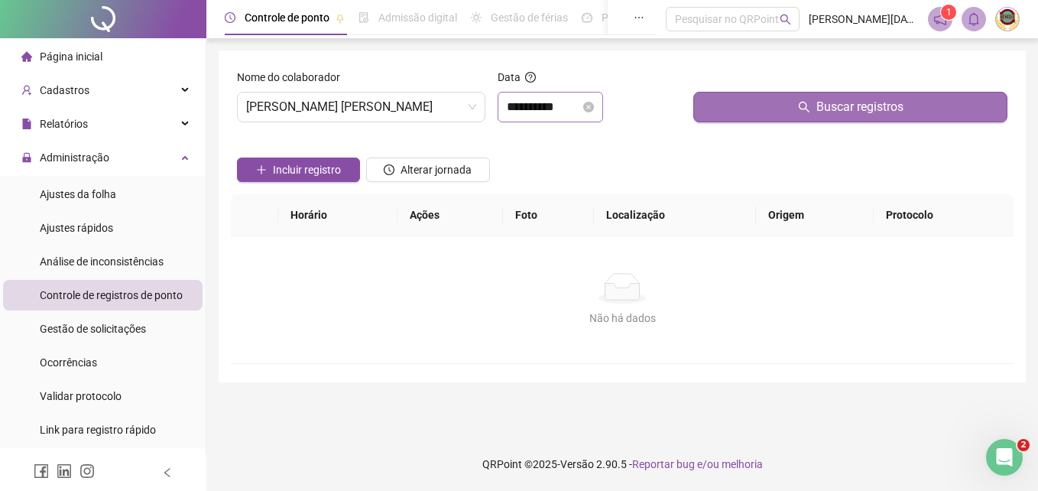
click at [849, 105] on span "Buscar registros" at bounding box center [859, 107] width 87 height 18
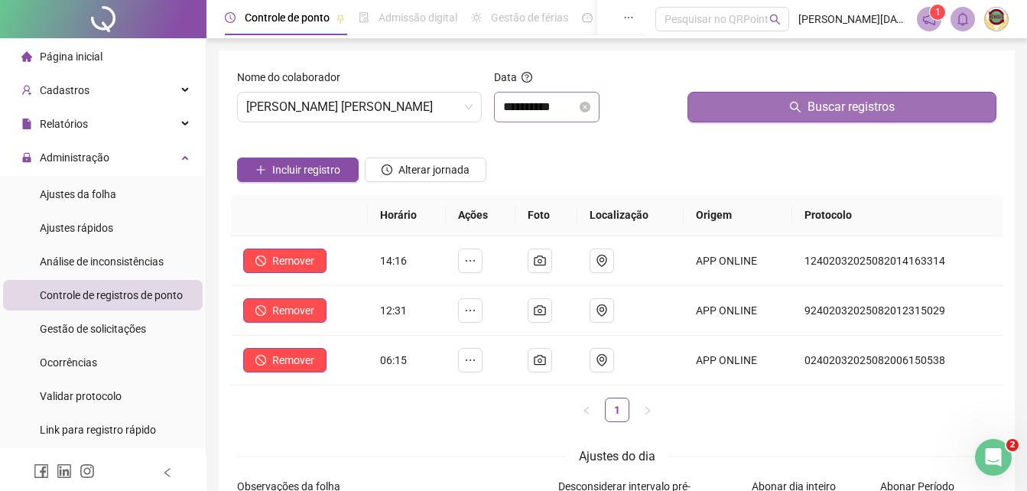
click at [849, 105] on span "Buscar registros" at bounding box center [850, 107] width 87 height 18
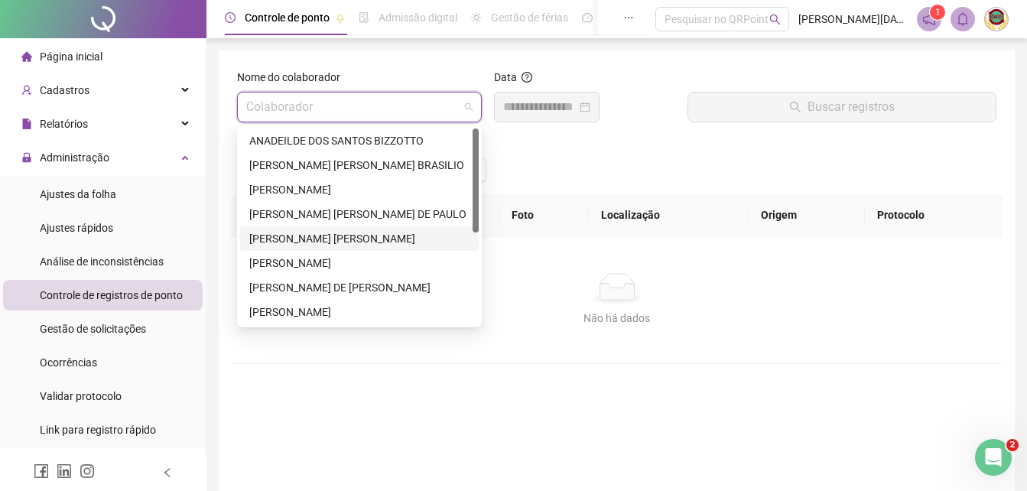
click at [464, 103] on span at bounding box center [359, 106] width 226 height 29
click at [260, 254] on div "[PERSON_NAME]" at bounding box center [359, 263] width 238 height 24
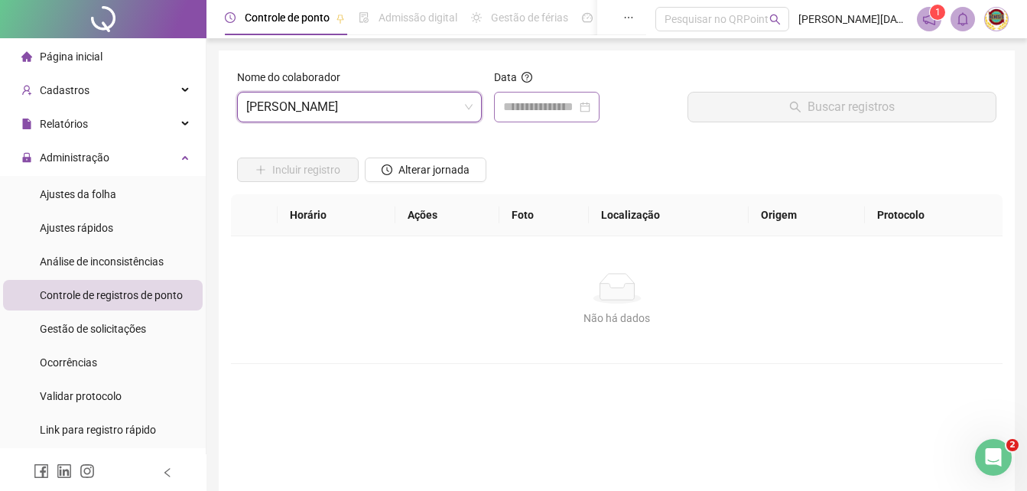
click at [590, 102] on div at bounding box center [546, 107] width 87 height 18
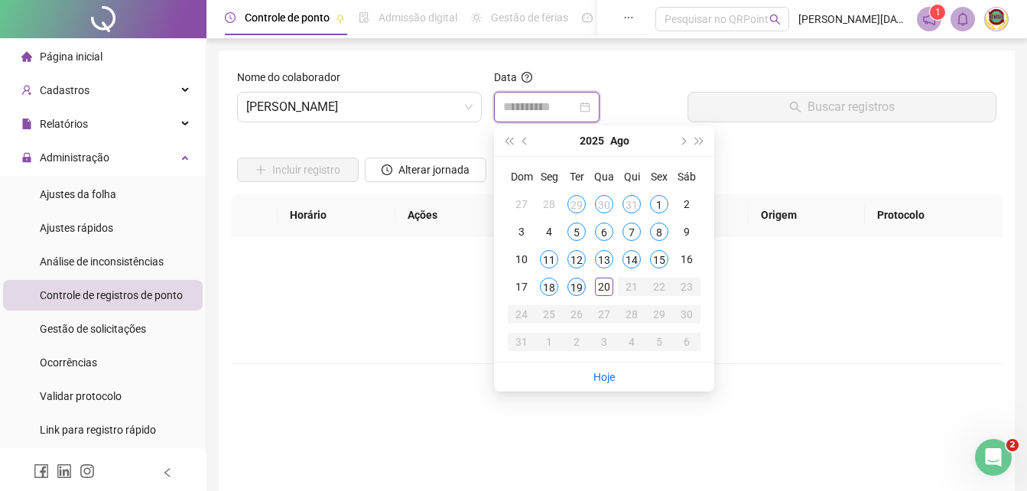
type input "**********"
click at [573, 282] on div "19" at bounding box center [576, 286] width 18 height 18
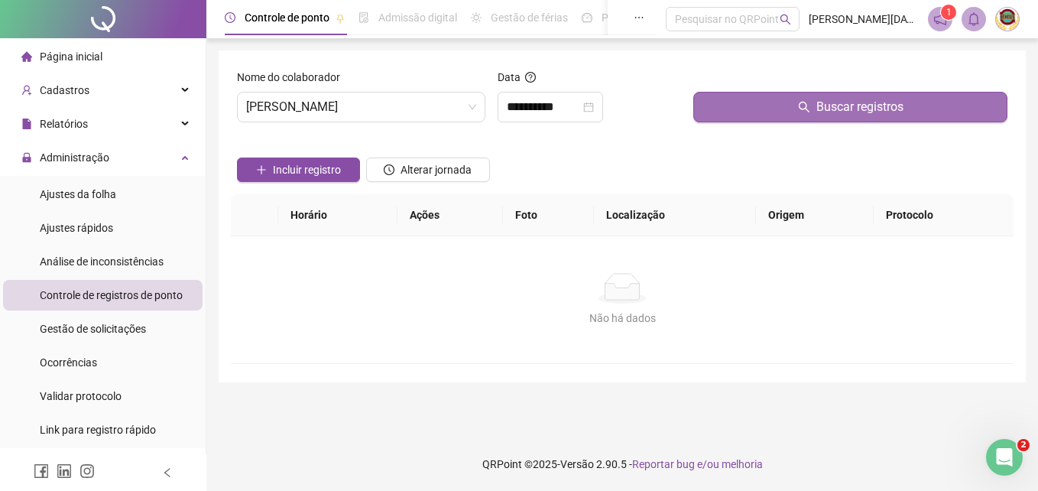
click at [857, 105] on span "Buscar registros" at bounding box center [859, 107] width 87 height 18
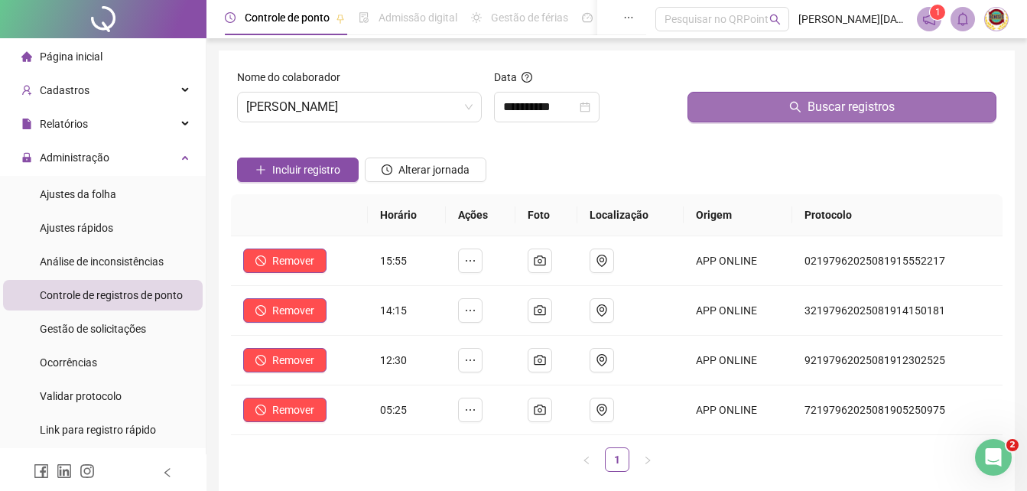
click at [857, 105] on span "Buscar registros" at bounding box center [850, 107] width 87 height 18
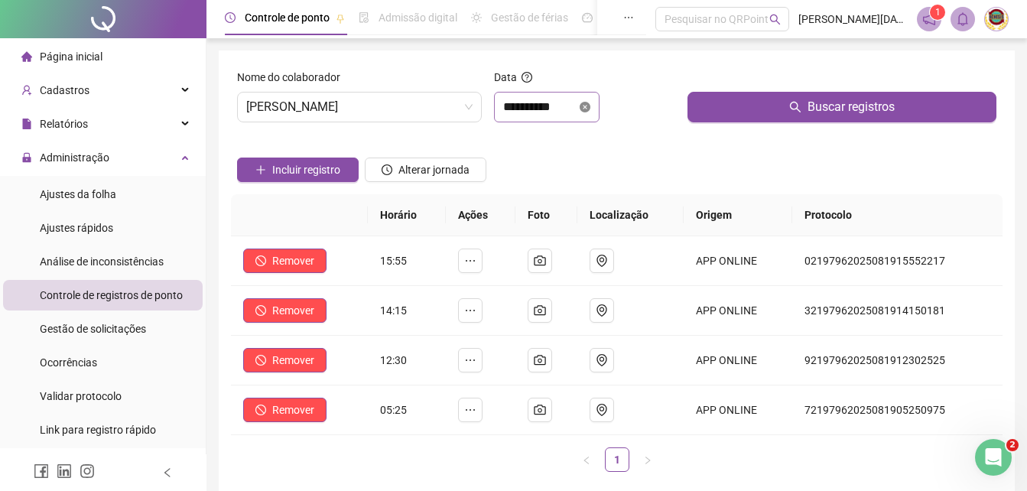
click at [590, 105] on icon "close-circle" at bounding box center [584, 107] width 11 height 11
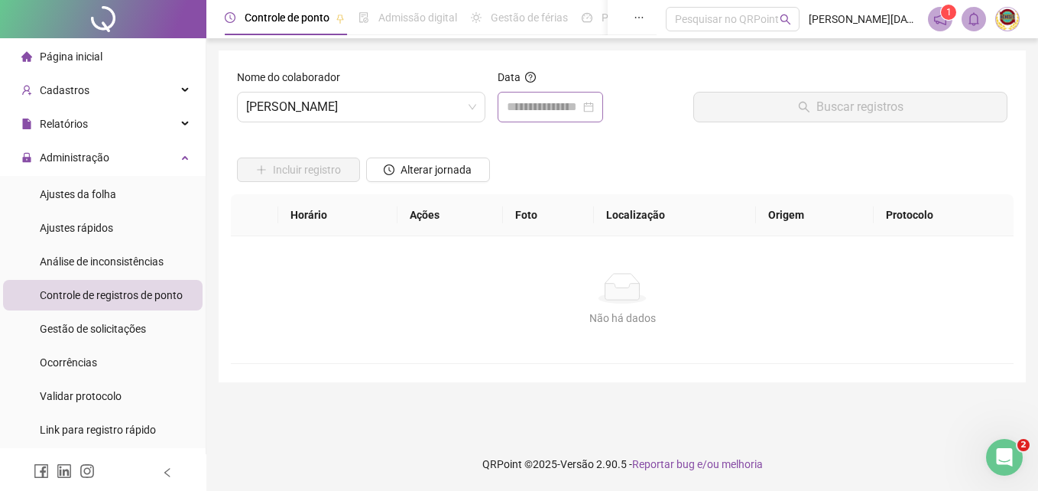
click at [594, 105] on div at bounding box center [550, 107] width 87 height 18
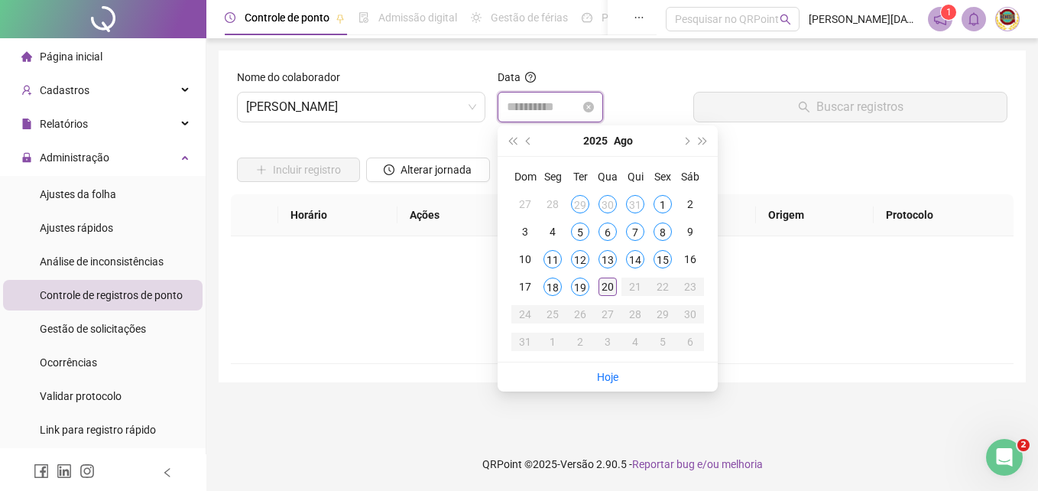
type input "**********"
click at [605, 283] on div "20" at bounding box center [607, 286] width 18 height 18
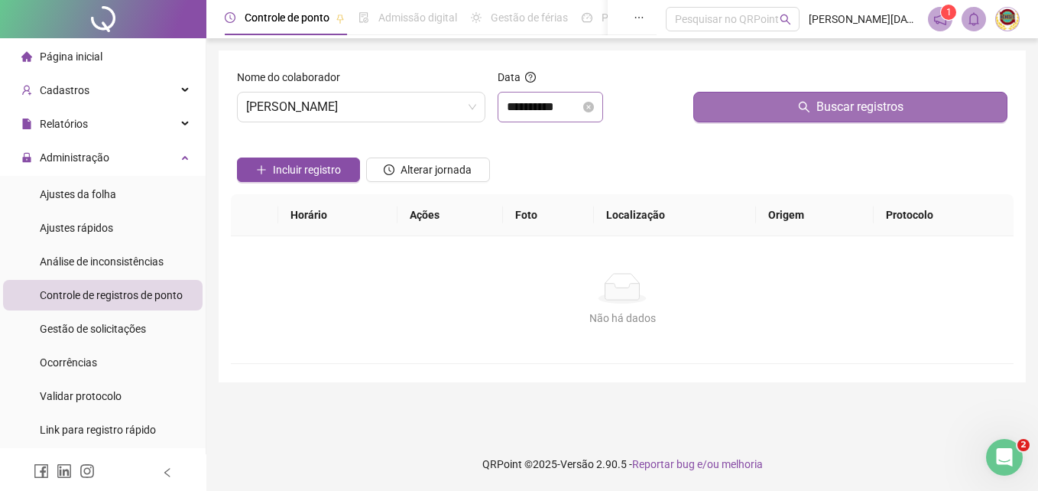
click at [861, 108] on span "Buscar registros" at bounding box center [859, 107] width 87 height 18
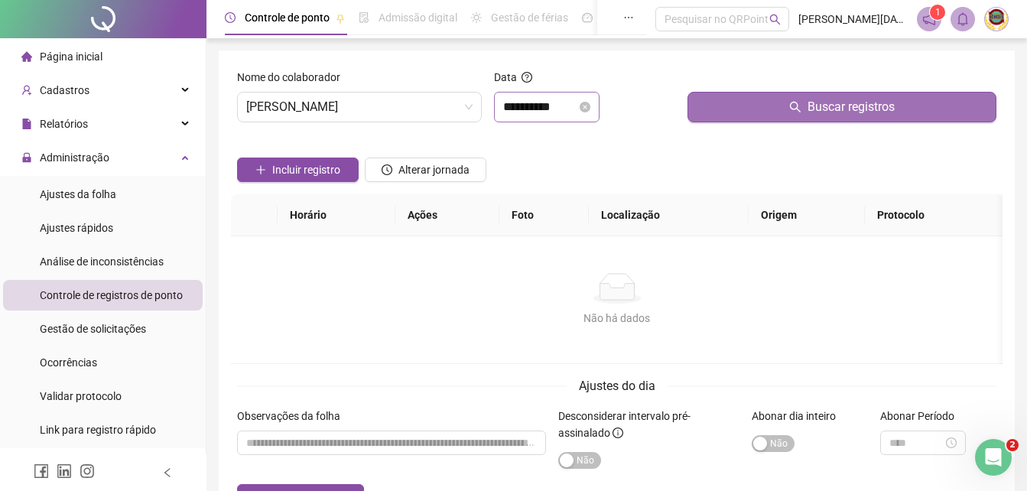
click at [861, 108] on span "Buscar registros" at bounding box center [850, 107] width 87 height 18
click at [849, 110] on span "Buscar registros" at bounding box center [850, 107] width 87 height 18
click at [816, 107] on span "Buscar registros" at bounding box center [850, 107] width 87 height 18
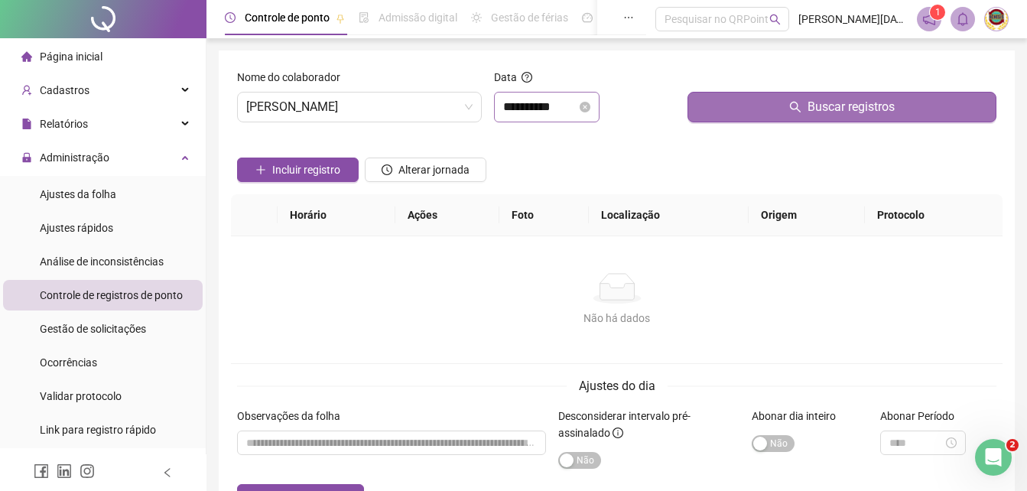
click at [816, 107] on button "Buscar registros" at bounding box center [841, 107] width 309 height 31
click at [826, 106] on span "Buscar registros" at bounding box center [850, 107] width 87 height 18
click at [818, 99] on span "Buscar registros" at bounding box center [850, 107] width 87 height 18
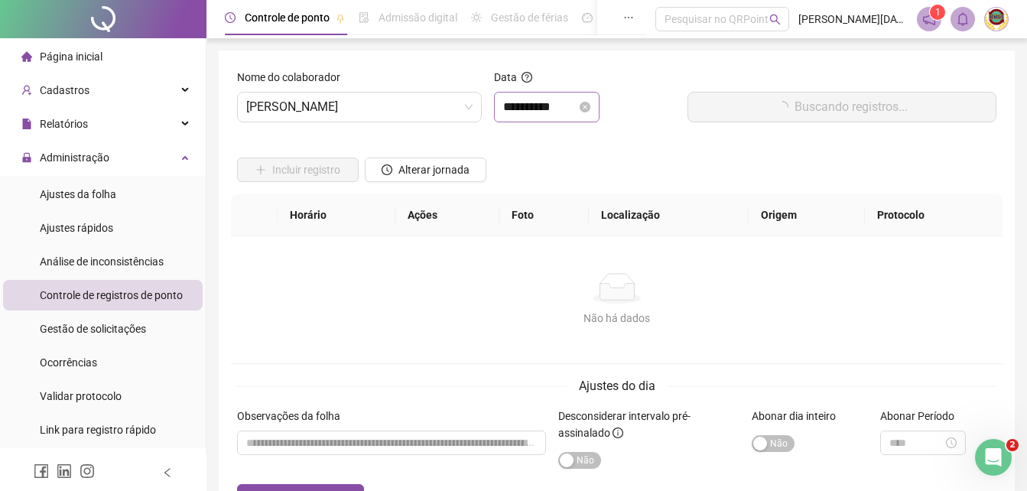
click at [818, 99] on button "Buscando registros..." at bounding box center [841, 107] width 309 height 31
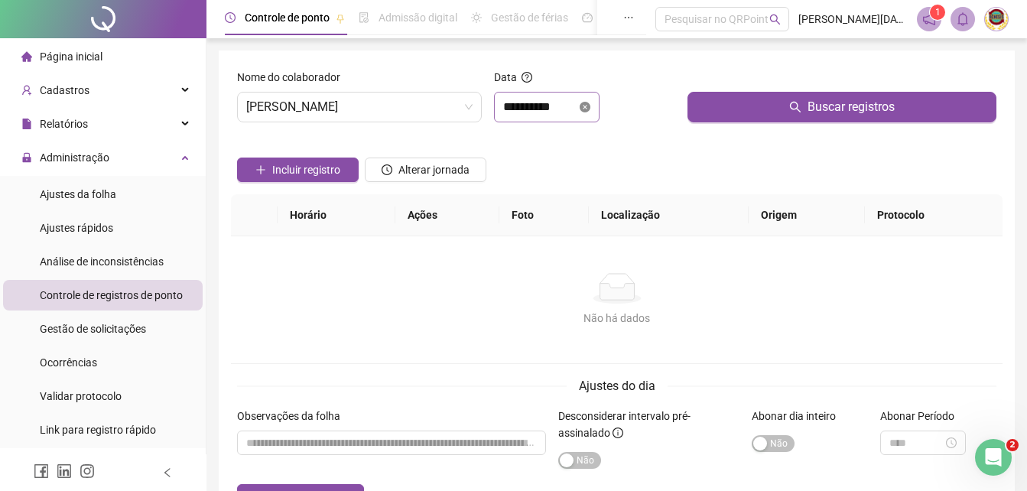
click at [590, 106] on icon "close-circle" at bounding box center [584, 107] width 11 height 11
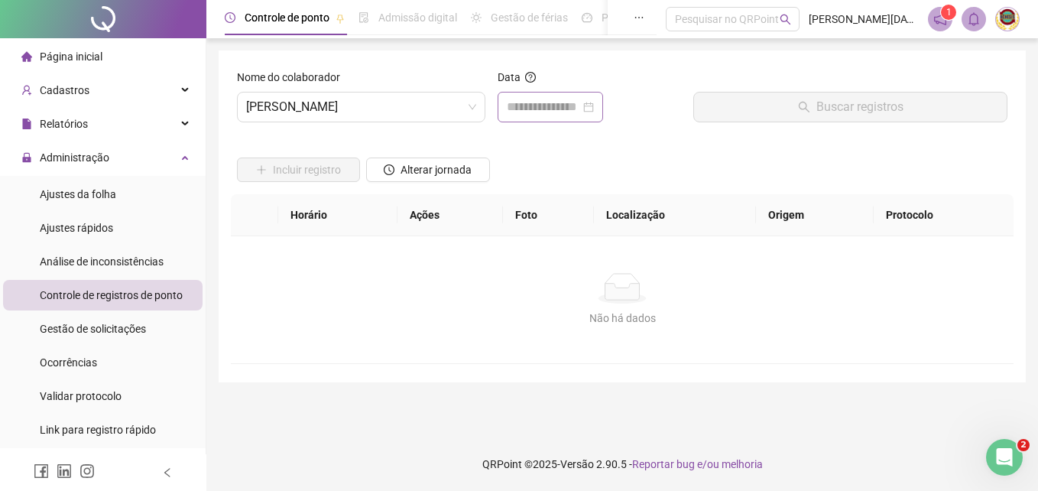
click at [594, 105] on div at bounding box center [550, 107] width 87 height 18
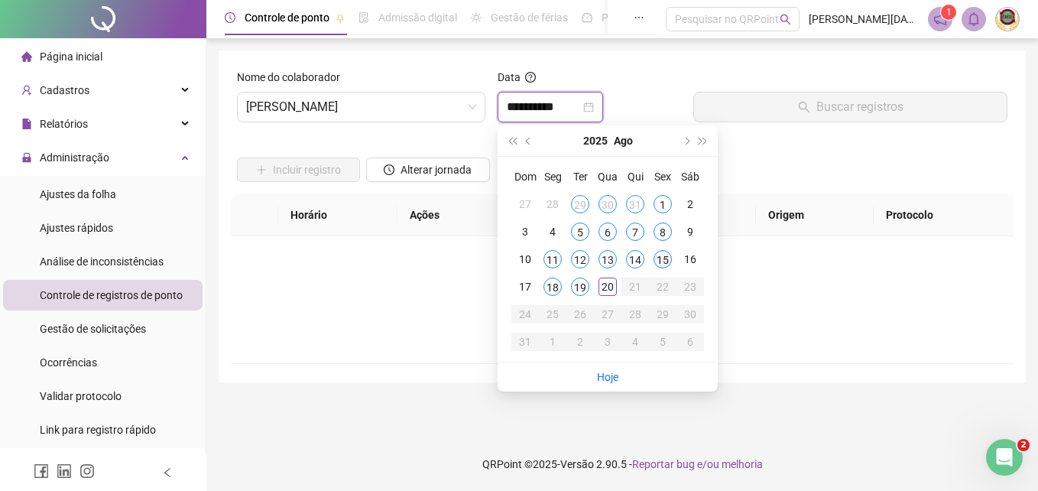
type input "**********"
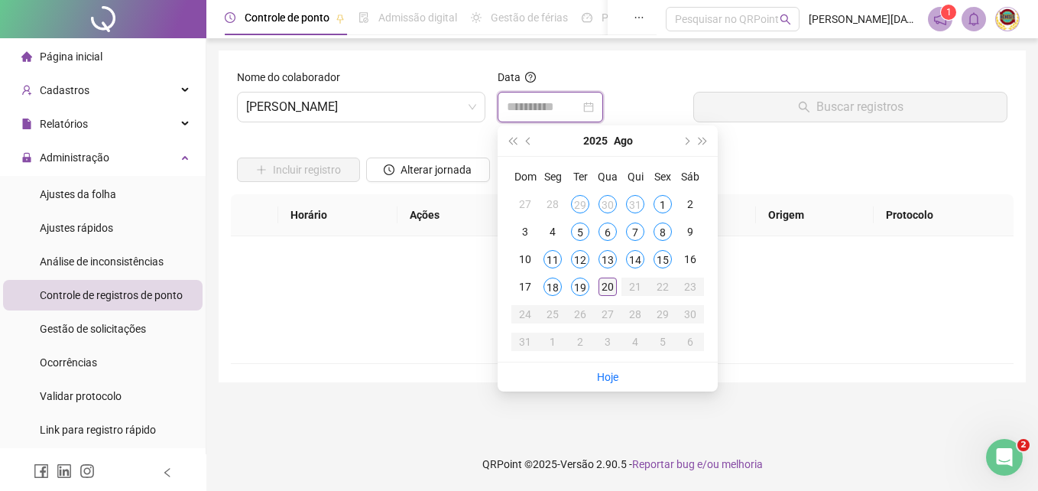
type input "**********"
click at [606, 284] on div "20" at bounding box center [607, 286] width 18 height 18
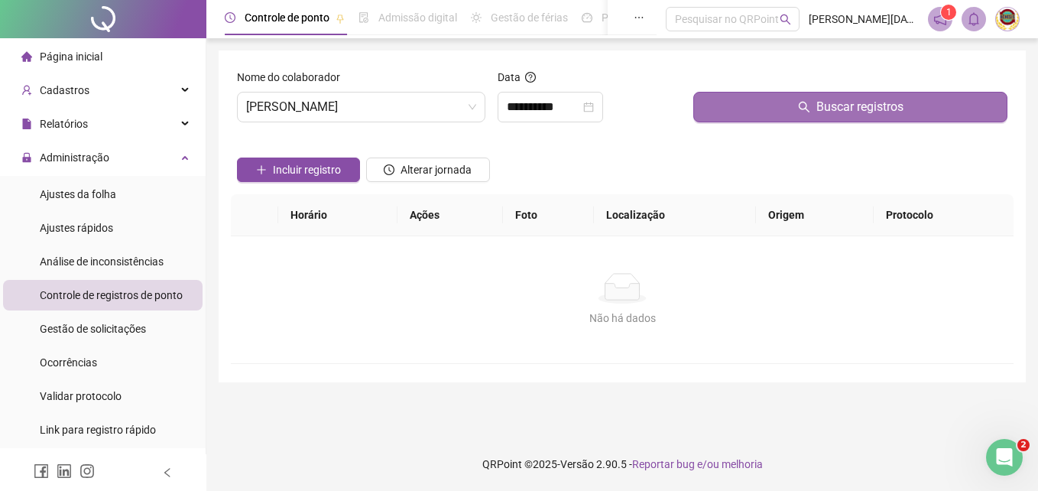
click at [861, 103] on span "Buscar registros" at bounding box center [859, 107] width 87 height 18
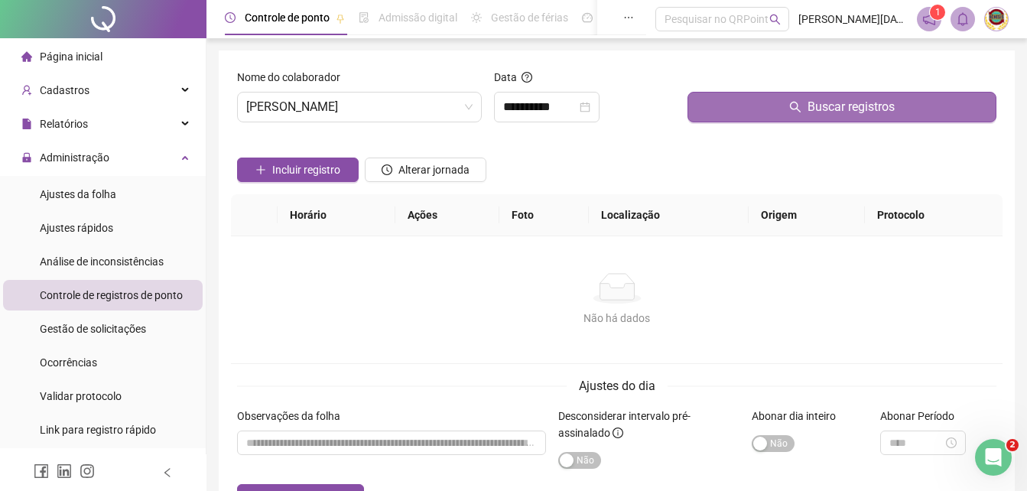
click at [861, 104] on span "Buscar registros" at bounding box center [850, 107] width 87 height 18
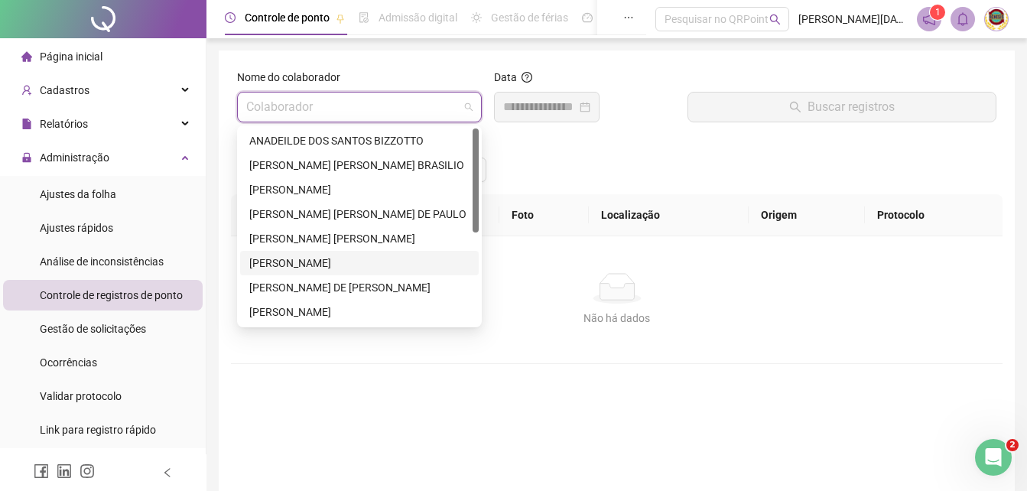
click at [467, 104] on span at bounding box center [359, 106] width 226 height 29
click at [266, 286] on div "[PERSON_NAME] DE [PERSON_NAME]" at bounding box center [359, 287] width 220 height 17
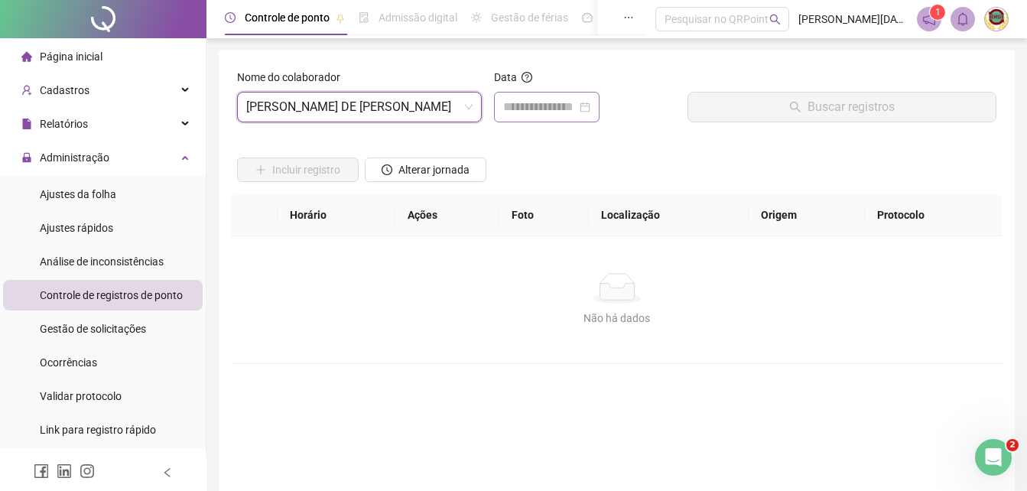
click at [590, 103] on div at bounding box center [546, 107] width 87 height 18
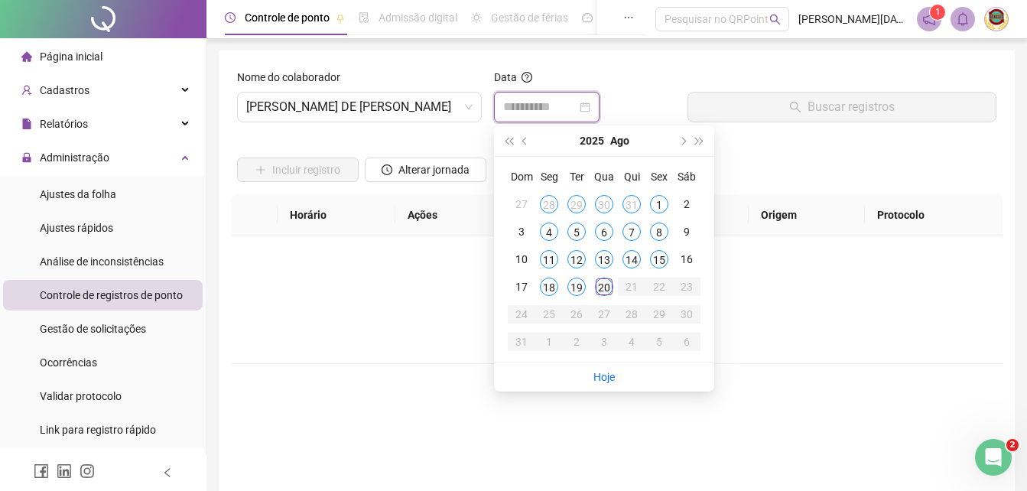
type input "**********"
click at [605, 286] on div "20" at bounding box center [604, 286] width 18 height 18
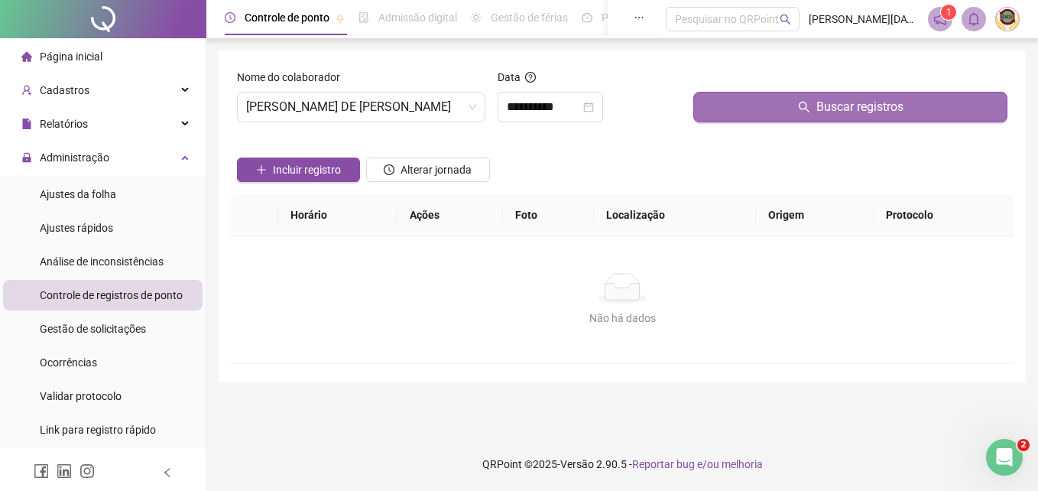
click at [848, 102] on span "Buscar registros" at bounding box center [859, 107] width 87 height 18
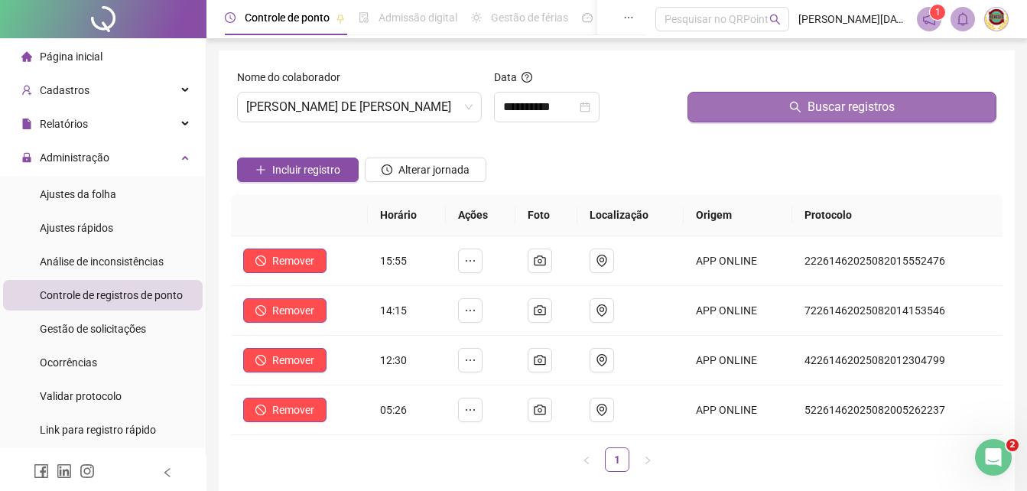
click at [840, 113] on span "Buscar registros" at bounding box center [850, 107] width 87 height 18
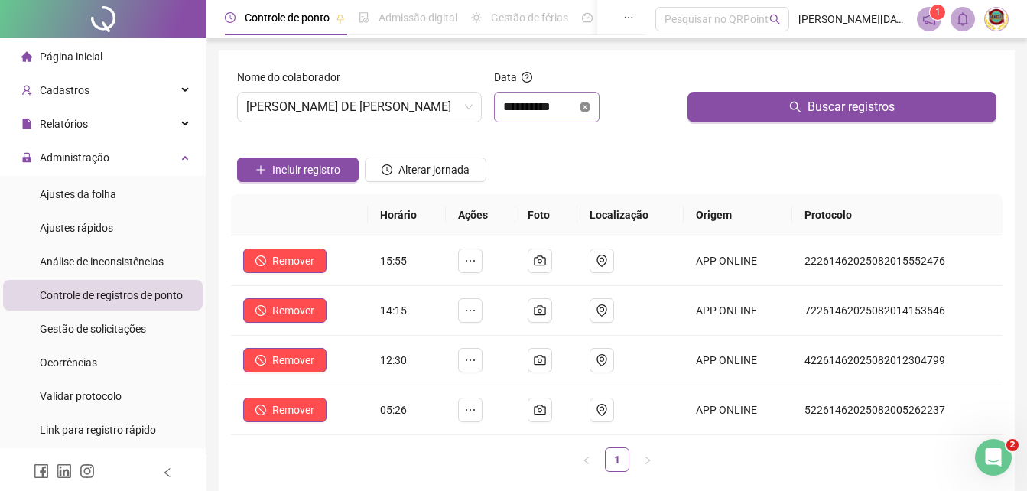
click at [590, 105] on icon "close-circle" at bounding box center [584, 107] width 11 height 11
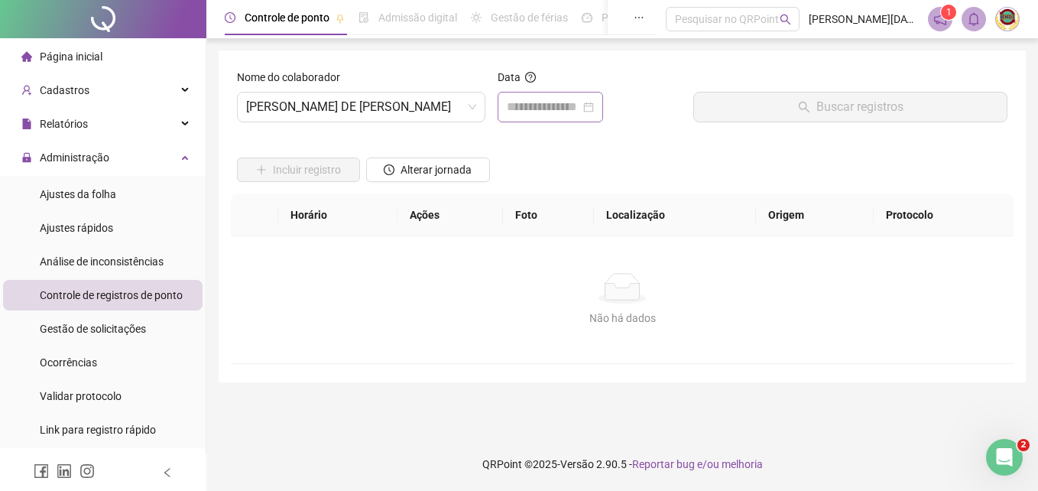
click at [594, 106] on div at bounding box center [550, 107] width 87 height 18
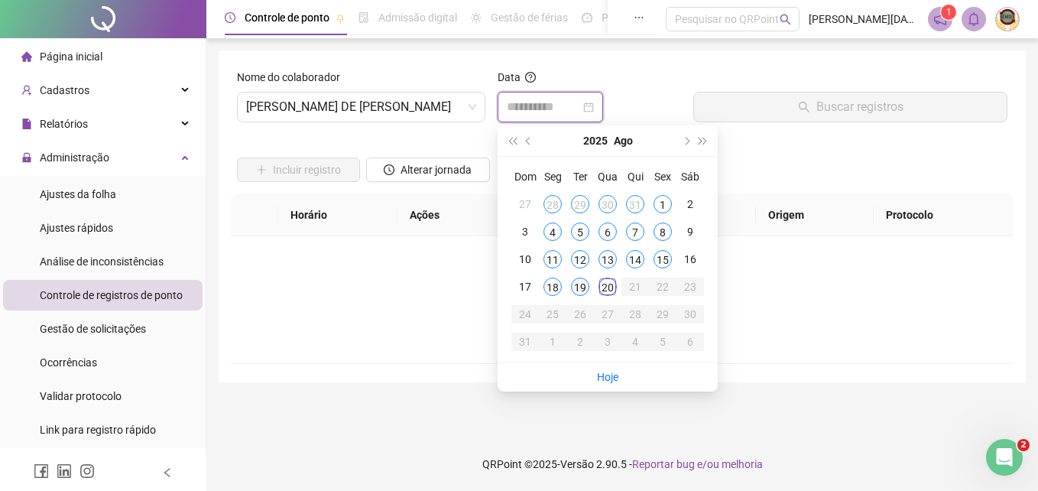
type input "**********"
click at [578, 287] on div "19" at bounding box center [580, 286] width 18 height 18
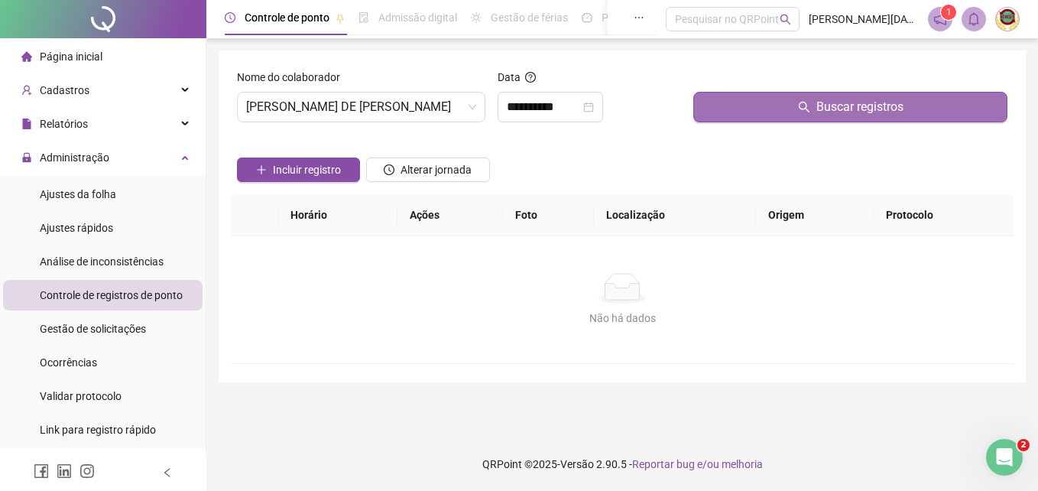
click at [868, 101] on span "Buscar registros" at bounding box center [859, 107] width 87 height 18
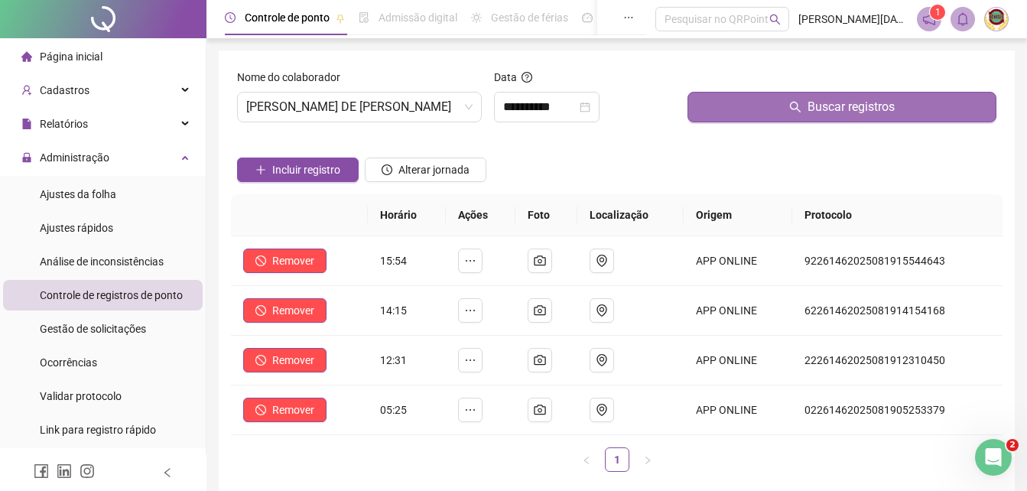
click at [867, 102] on span "Buscar registros" at bounding box center [850, 107] width 87 height 18
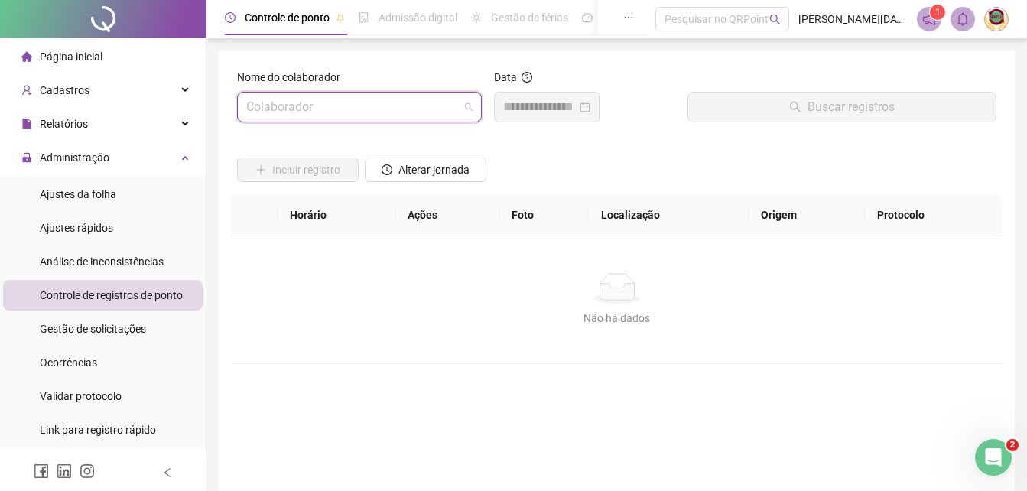
click at [464, 105] on span at bounding box center [359, 106] width 226 height 29
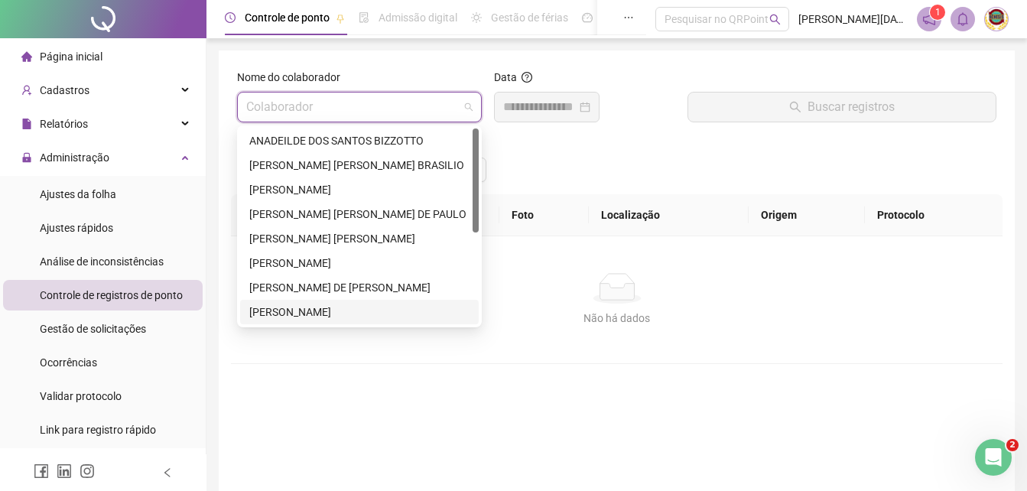
click at [279, 306] on div "[PERSON_NAME]" at bounding box center [359, 311] width 220 height 17
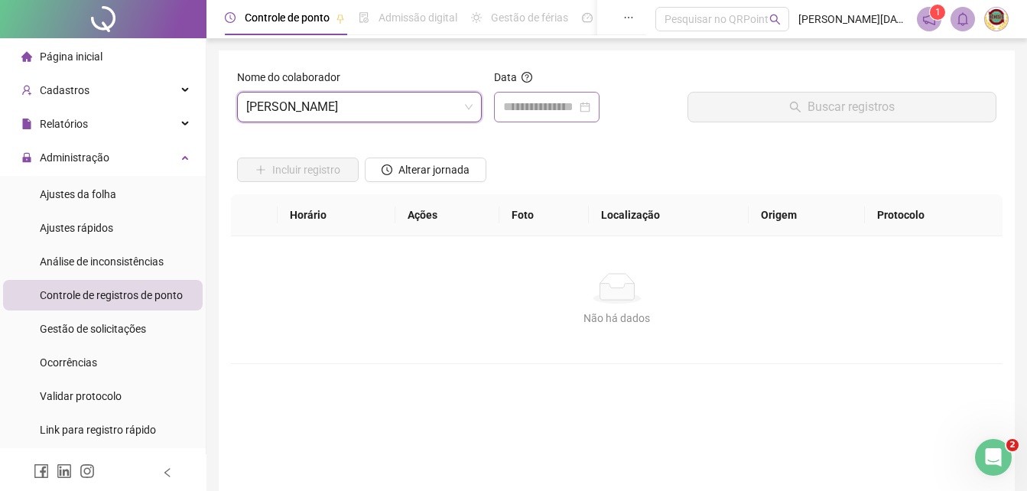
click at [590, 100] on div at bounding box center [546, 107] width 87 height 18
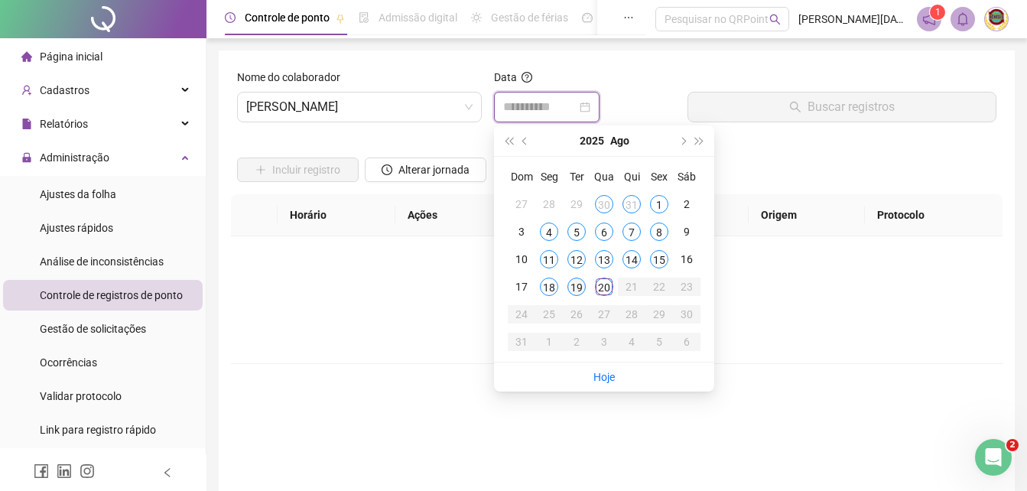
type input "**********"
click at [576, 285] on div "19" at bounding box center [576, 286] width 18 height 18
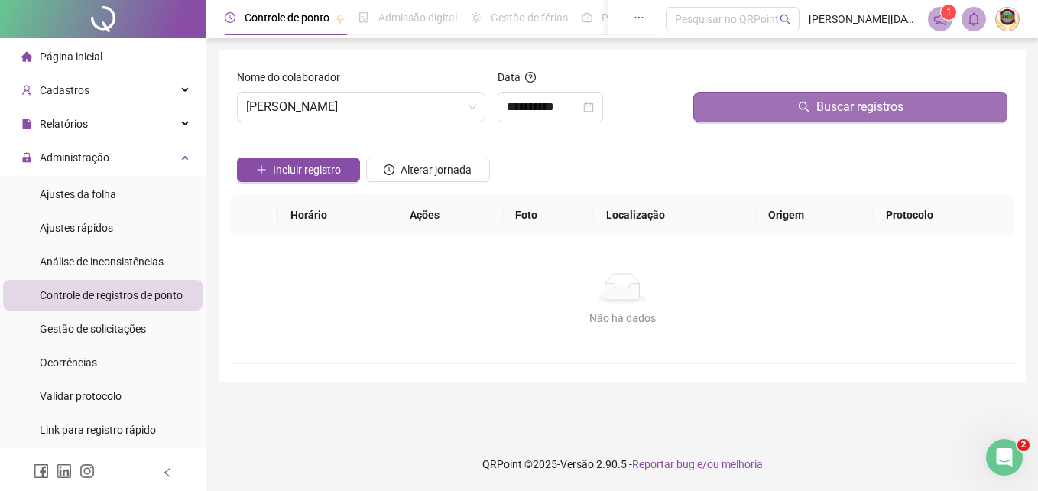
click at [857, 101] on span "Buscar registros" at bounding box center [859, 107] width 87 height 18
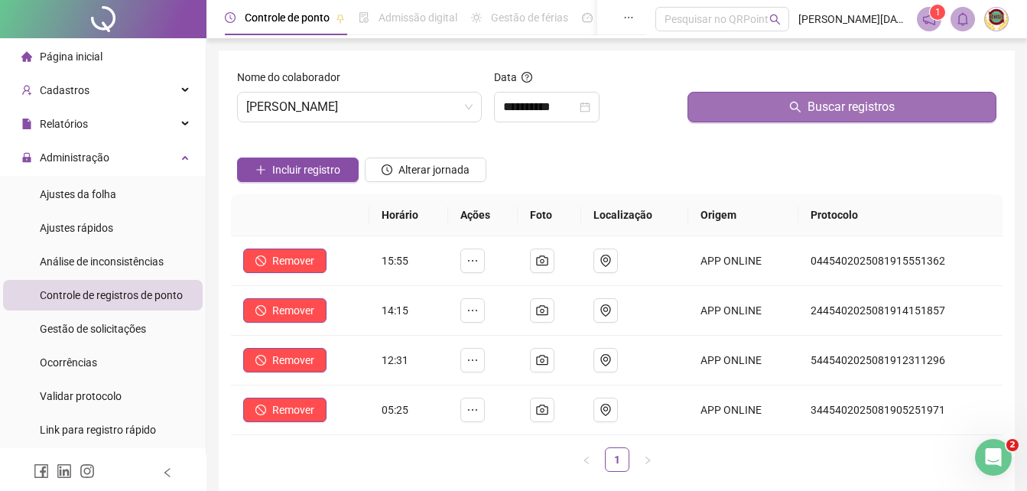
click at [857, 101] on span "Buscar registros" at bounding box center [850, 107] width 87 height 18
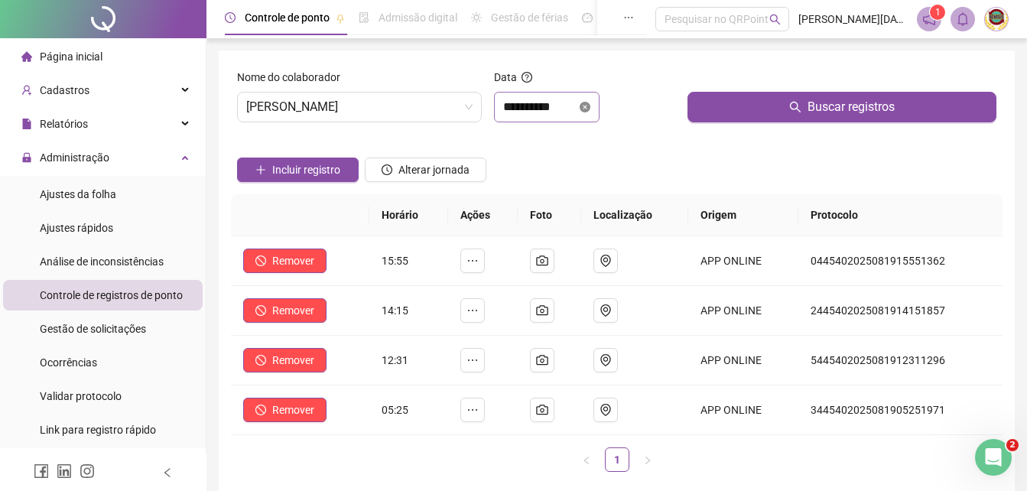
click at [590, 105] on icon "close-circle" at bounding box center [584, 107] width 11 height 11
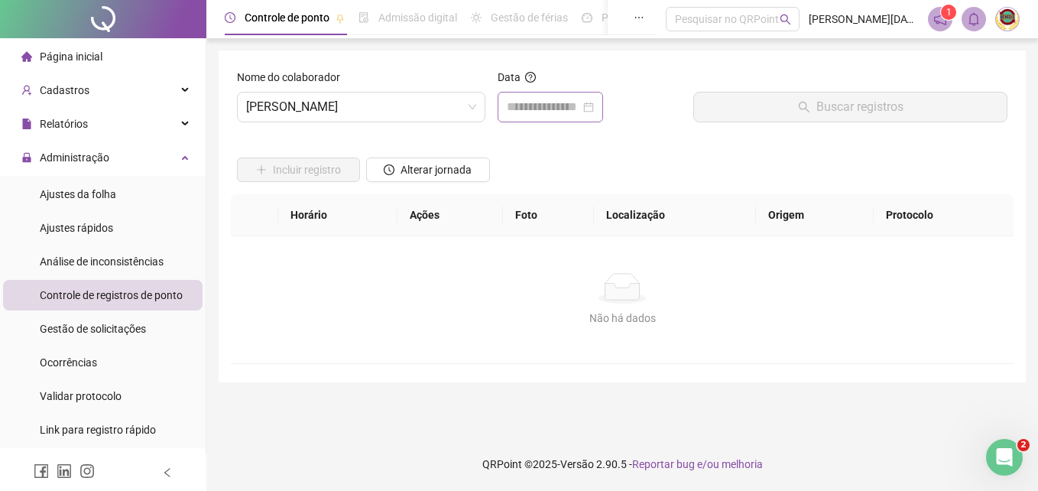
click at [594, 107] on div at bounding box center [550, 107] width 87 height 18
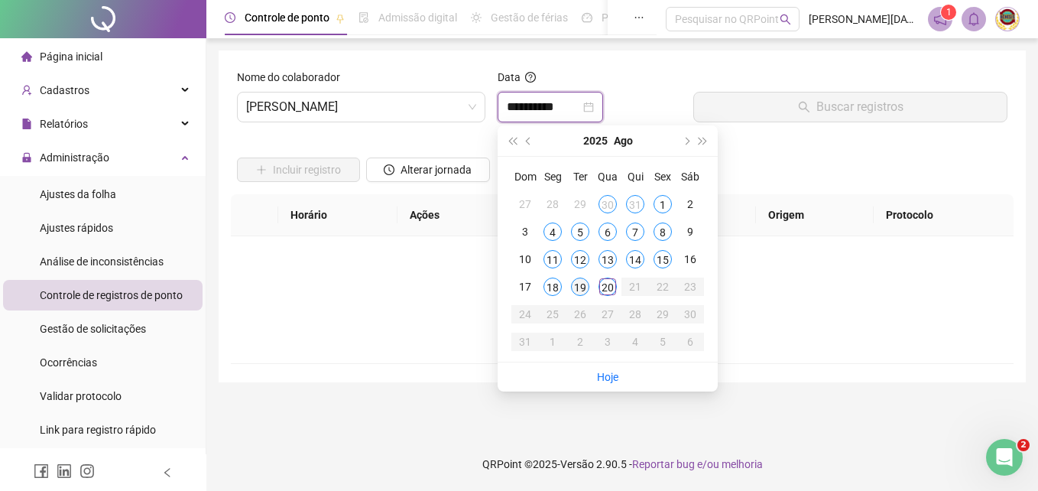
type input "**********"
click at [608, 284] on div "20" at bounding box center [607, 286] width 18 height 18
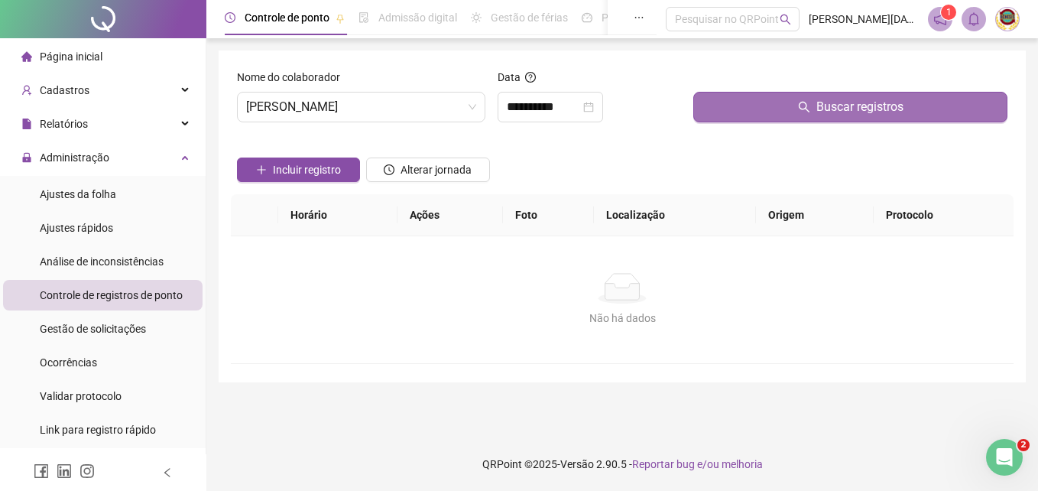
click at [854, 103] on span "Buscar registros" at bounding box center [859, 107] width 87 height 18
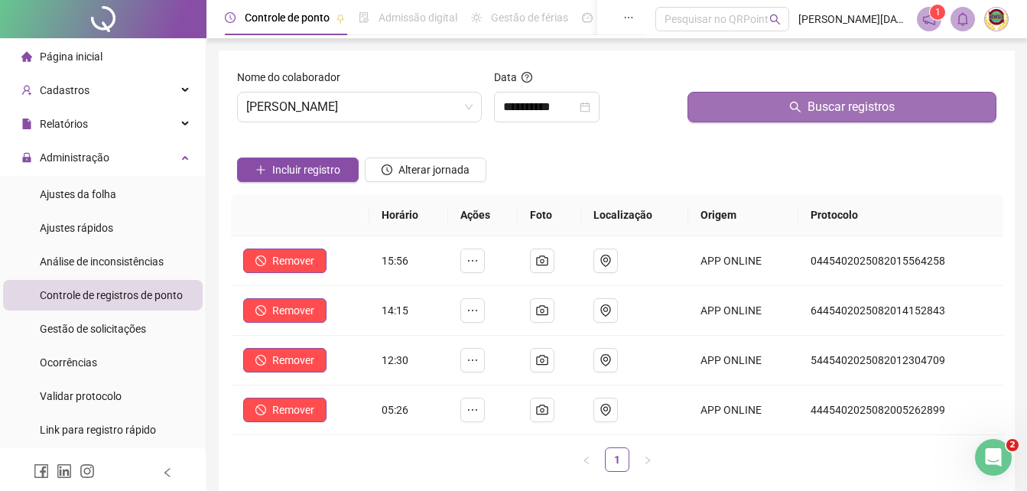
click at [855, 105] on span "Buscar registros" at bounding box center [850, 107] width 87 height 18
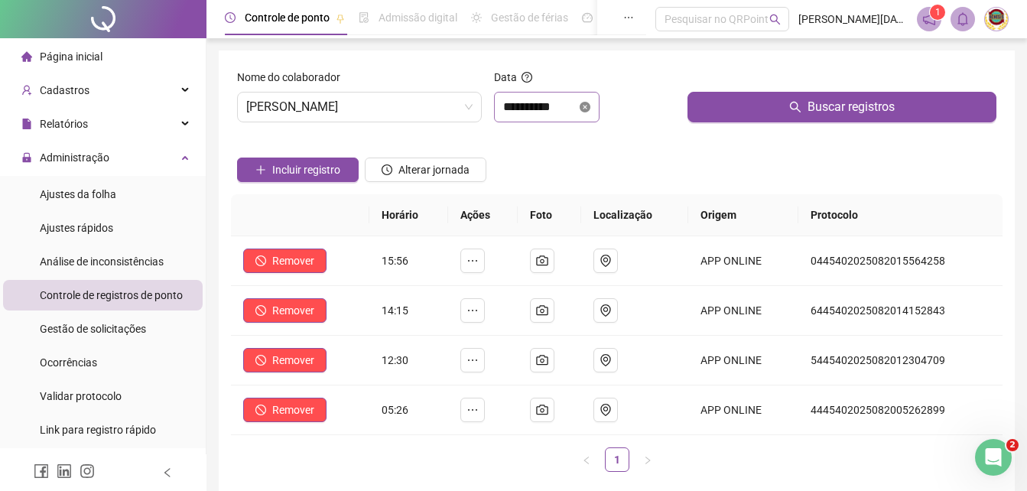
click at [590, 103] on icon "close-circle" at bounding box center [584, 107] width 11 height 11
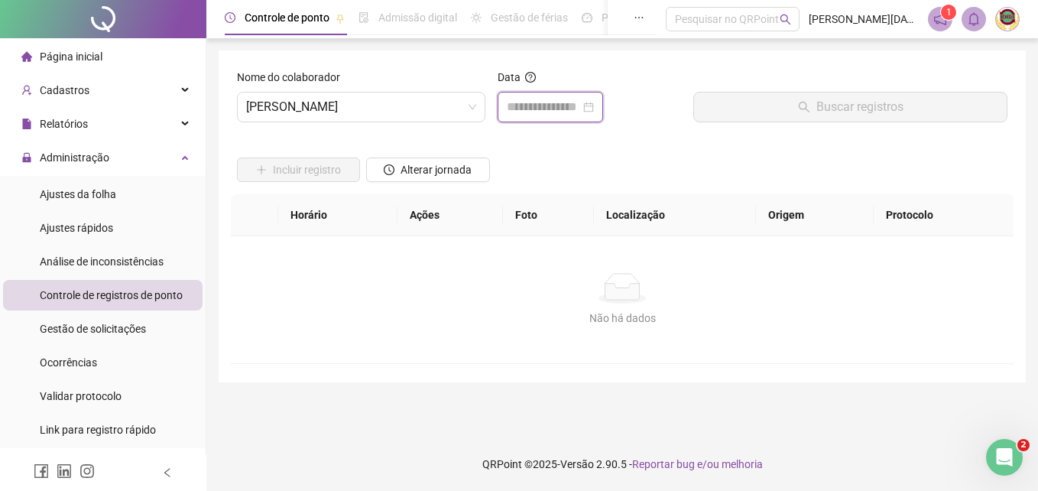
click at [580, 103] on input at bounding box center [543, 107] width 73 height 18
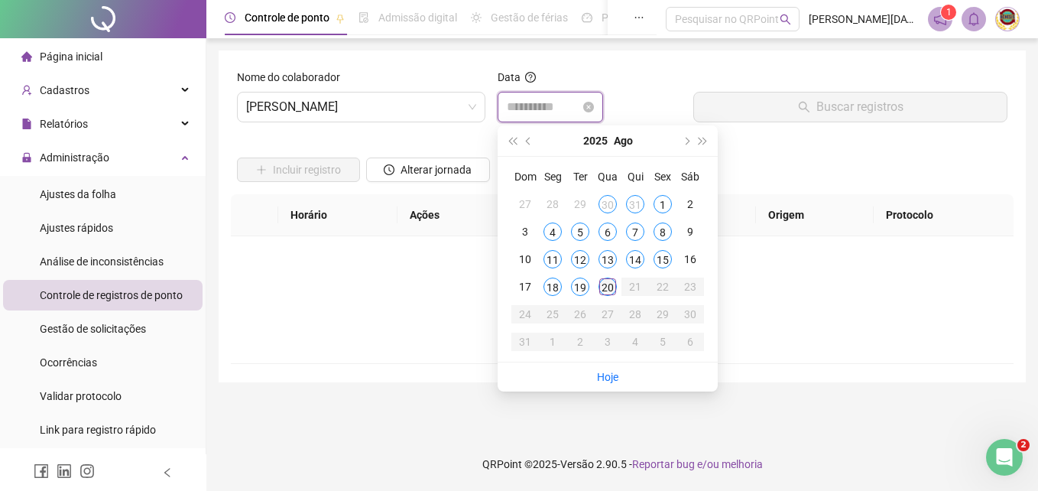
type input "**********"
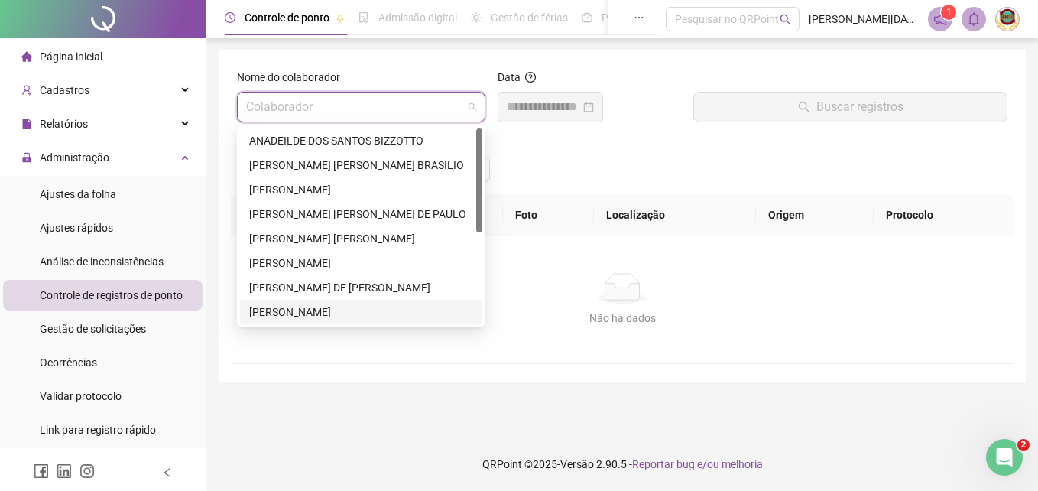
click at [475, 102] on span at bounding box center [361, 106] width 230 height 29
click at [324, 259] on div "[PERSON_NAME]" at bounding box center [361, 263] width 224 height 17
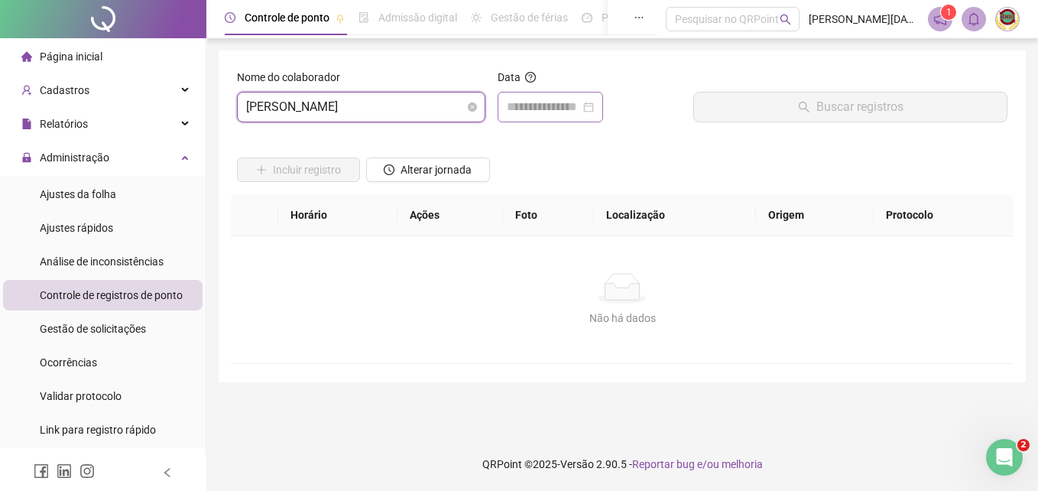
click at [594, 102] on div at bounding box center [550, 107] width 87 height 18
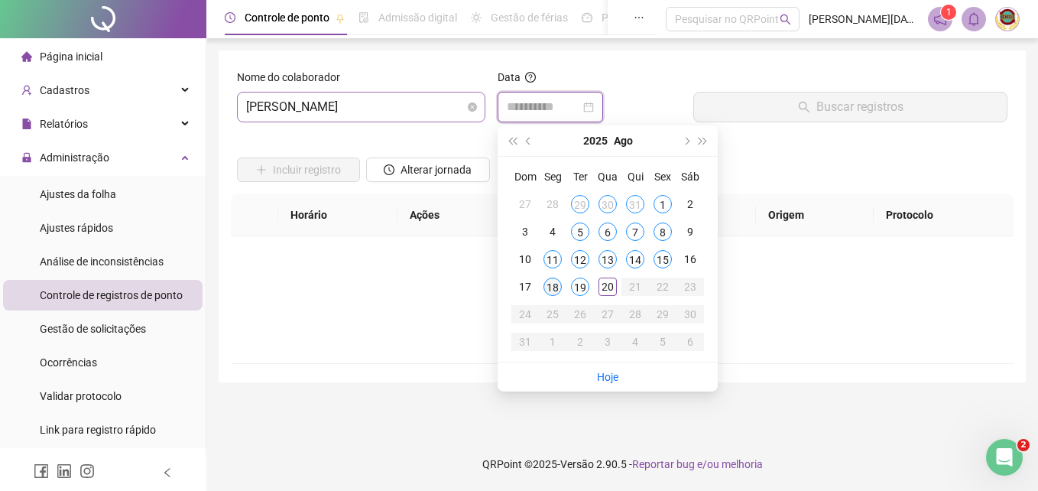
type input "**********"
click at [550, 284] on div "18" at bounding box center [552, 286] width 18 height 18
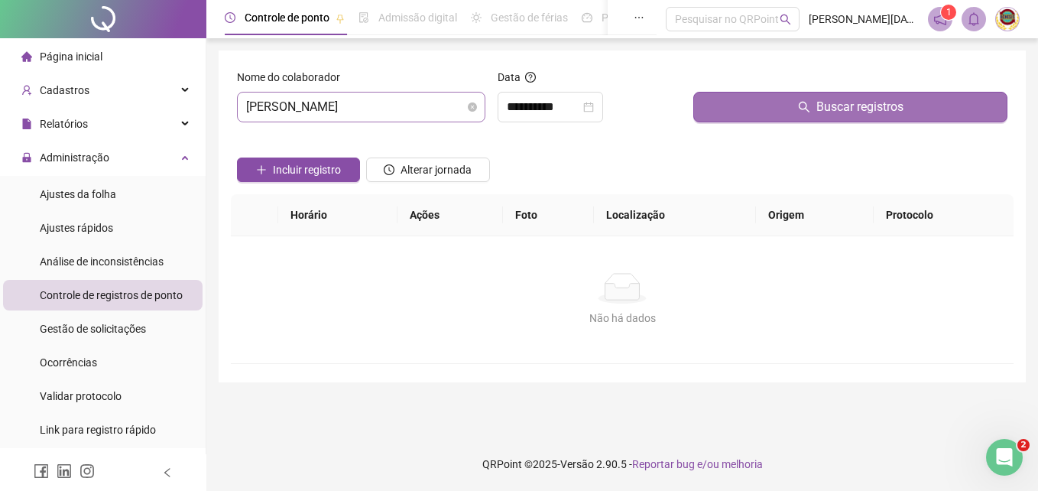
click at [835, 103] on span "Buscar registros" at bounding box center [859, 107] width 87 height 18
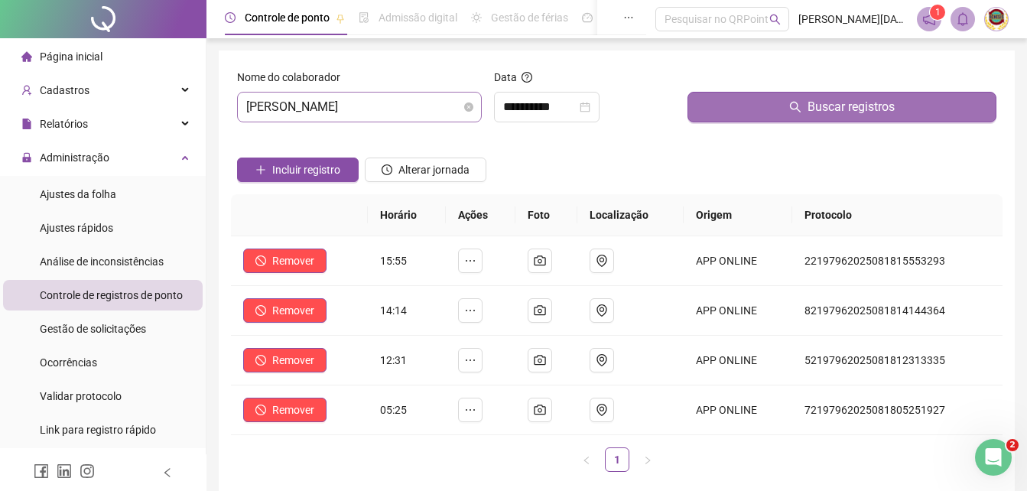
click at [835, 103] on span "Buscar registros" at bounding box center [850, 107] width 87 height 18
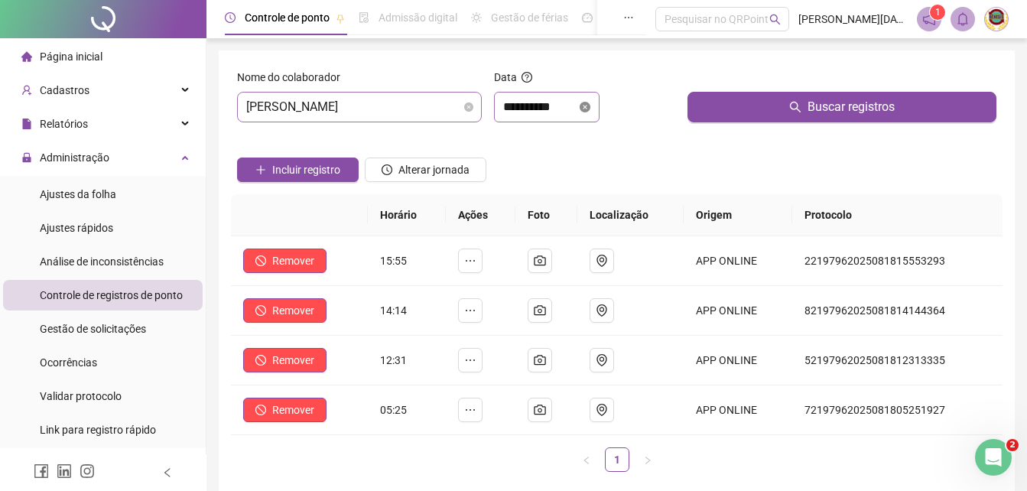
click at [590, 102] on icon "close-circle" at bounding box center [584, 107] width 11 height 11
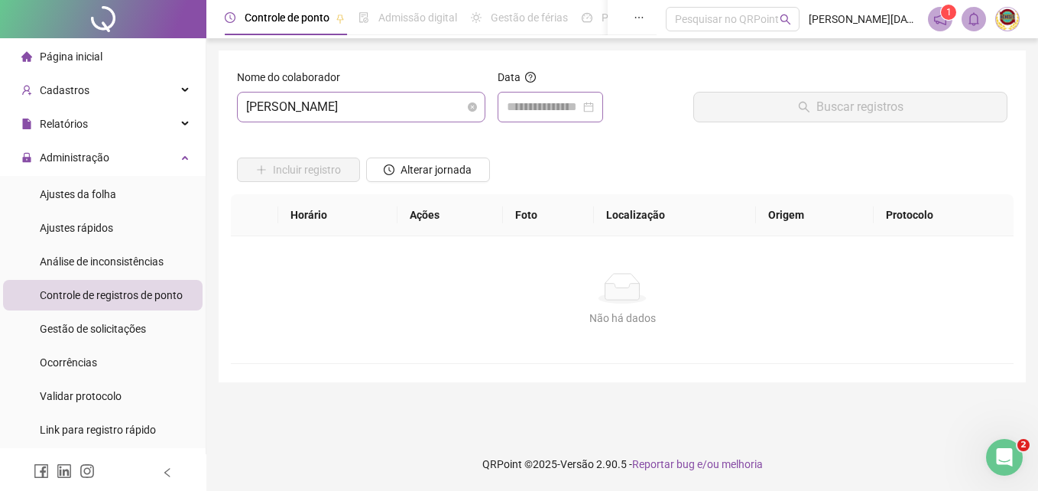
click at [594, 102] on div at bounding box center [550, 107] width 87 height 18
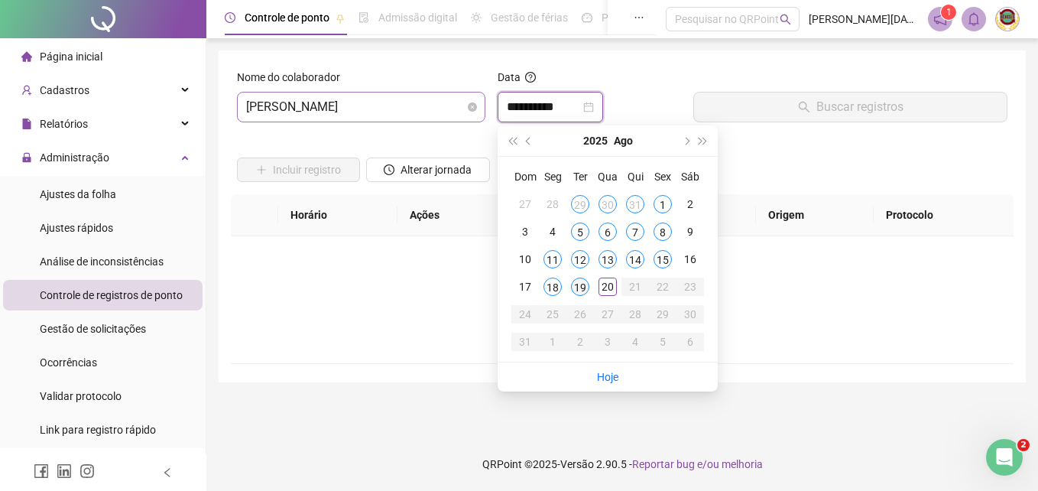
type input "**********"
click at [571, 285] on div "19" at bounding box center [580, 286] width 18 height 18
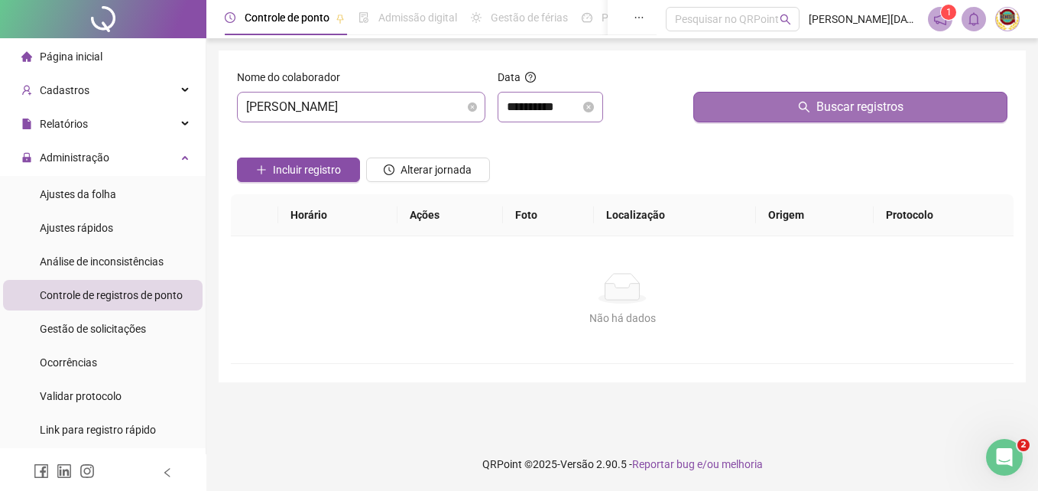
click at [851, 105] on span "Buscar registros" at bounding box center [859, 107] width 87 height 18
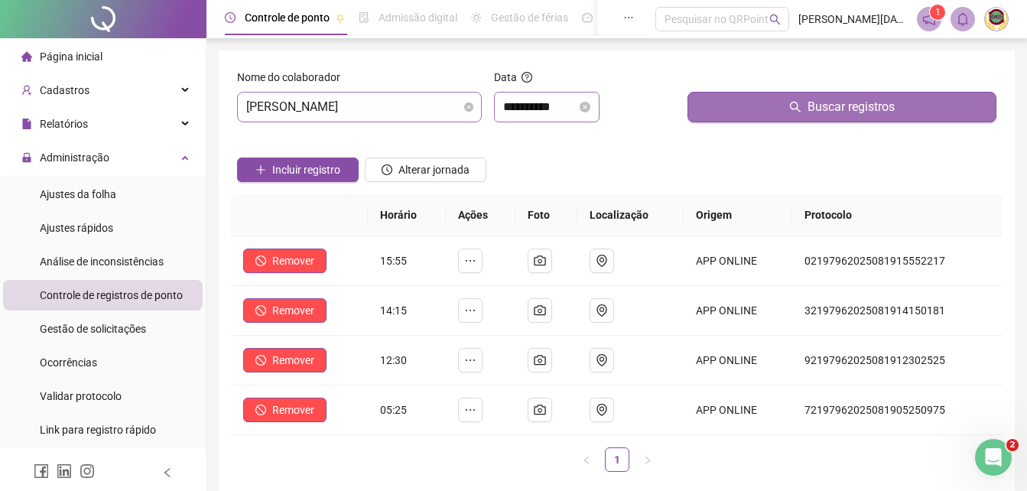
click at [853, 107] on span "Buscar registros" at bounding box center [850, 107] width 87 height 18
click at [854, 109] on span "Buscar registros" at bounding box center [850, 107] width 87 height 18
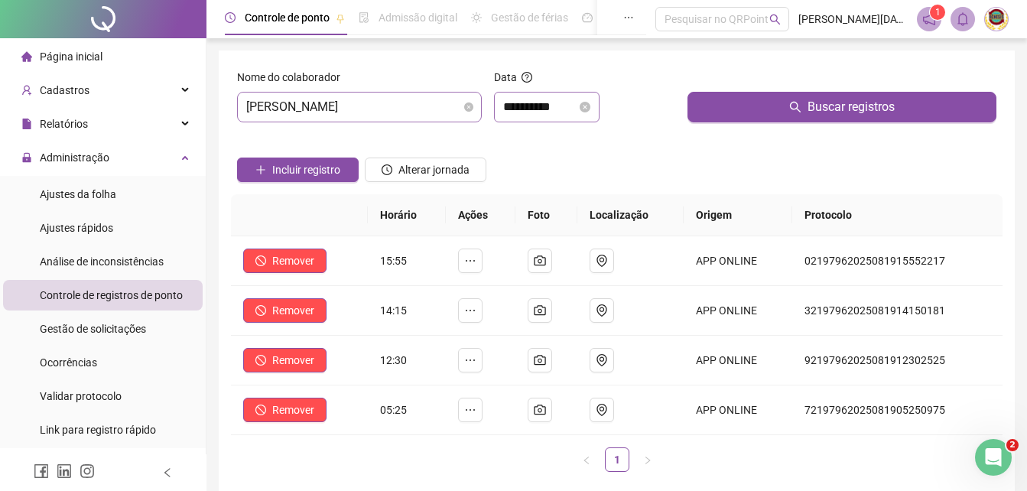
click at [590, 106] on icon "close-circle" at bounding box center [584, 107] width 11 height 11
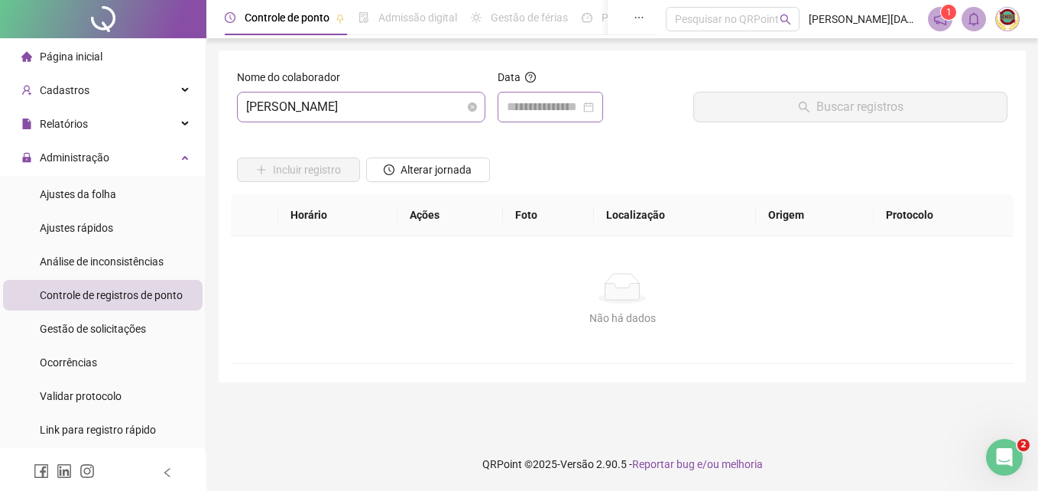
drag, startPoint x: 605, startPoint y: 107, endPoint x: 615, endPoint y: 109, distance: 9.5
click at [603, 109] on div at bounding box center [550, 107] width 105 height 31
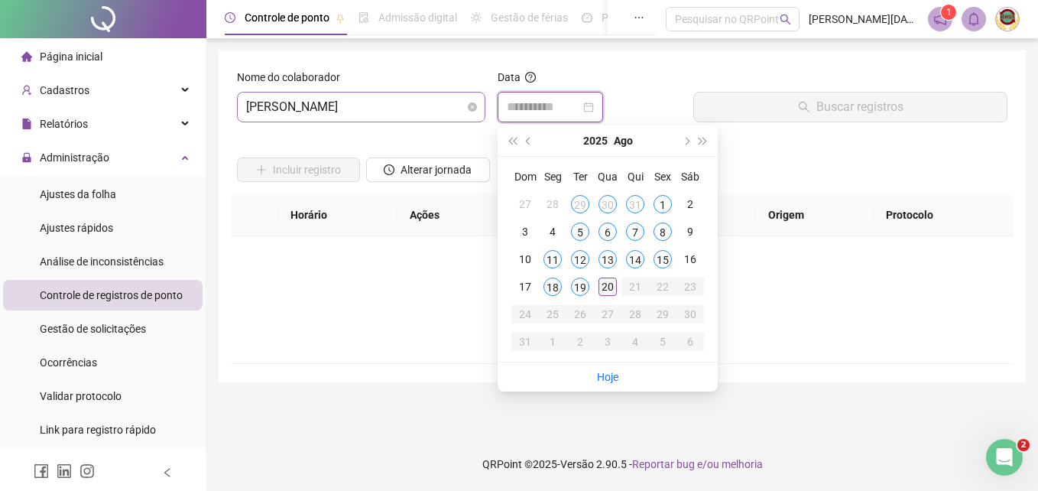
type input "**********"
click at [613, 282] on div "20" at bounding box center [607, 286] width 18 height 18
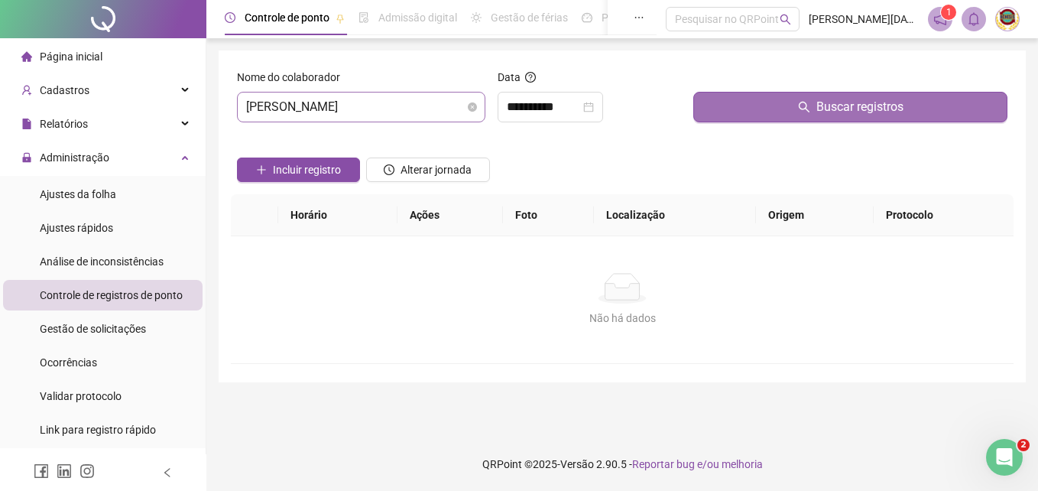
click at [855, 101] on span "Buscar registros" at bounding box center [859, 107] width 87 height 18
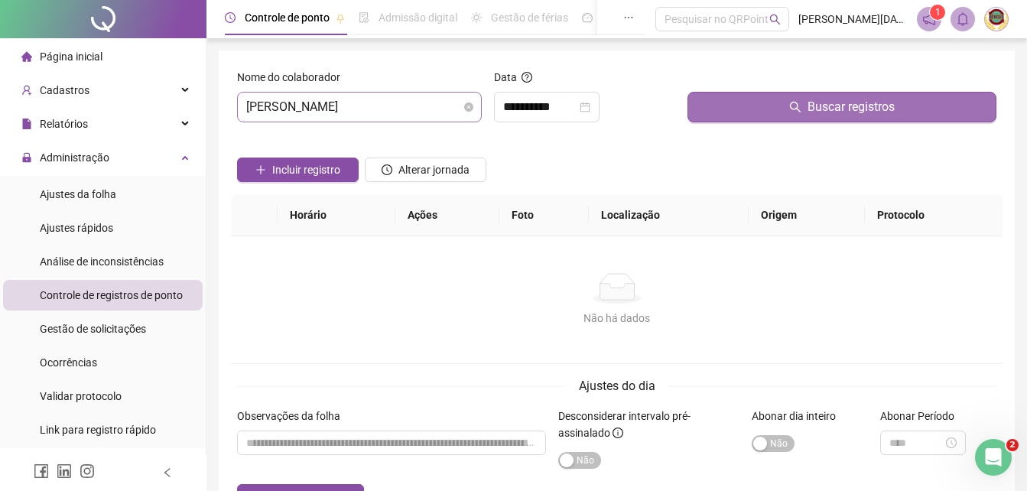
click at [854, 103] on span "Buscar registros" at bounding box center [850, 107] width 87 height 18
click at [853, 104] on span "Buscar registros" at bounding box center [850, 107] width 87 height 18
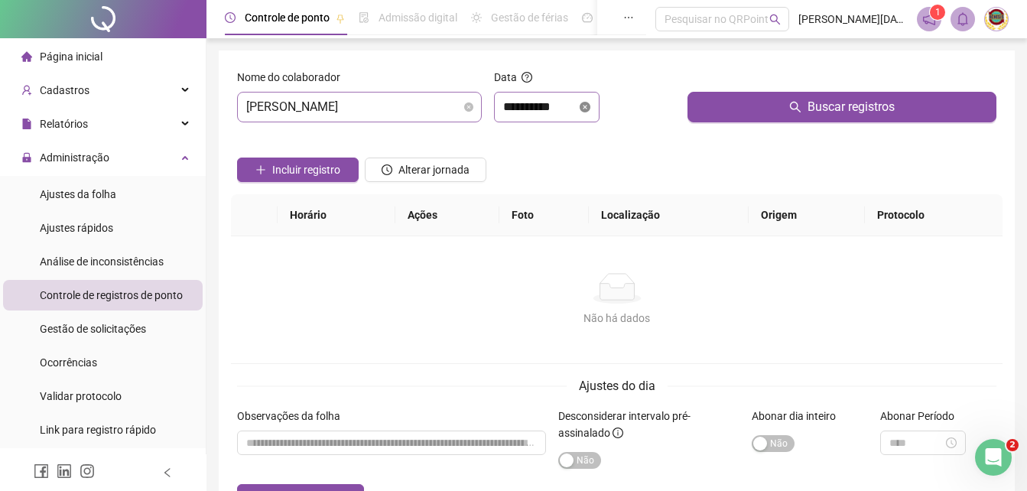
click at [590, 105] on icon "close-circle" at bounding box center [584, 107] width 11 height 11
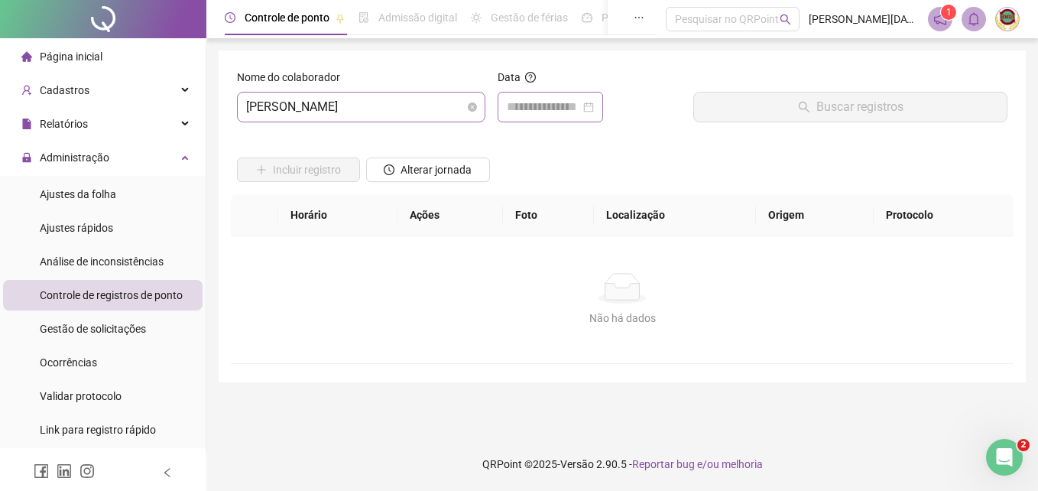
click at [594, 105] on div at bounding box center [550, 107] width 87 height 18
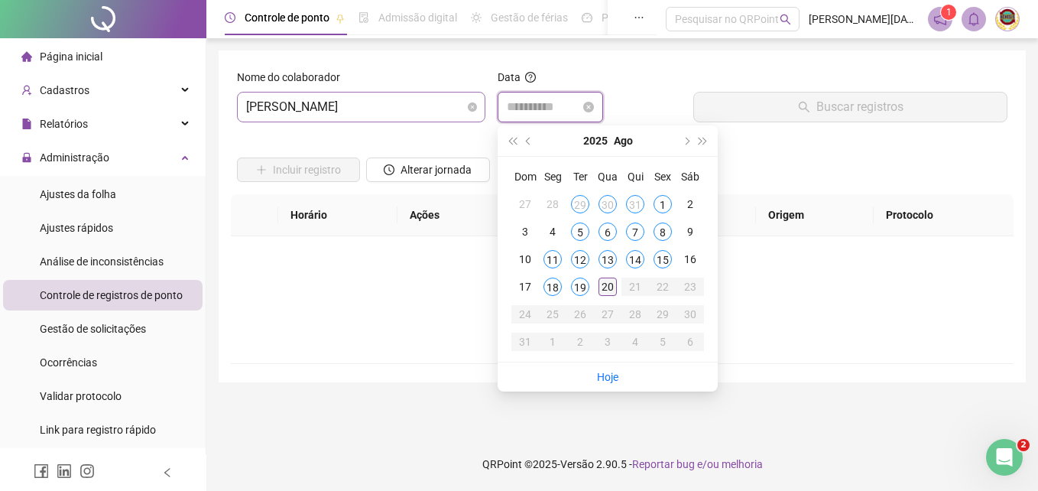
type input "**********"
click at [608, 285] on div "20" at bounding box center [607, 286] width 18 height 18
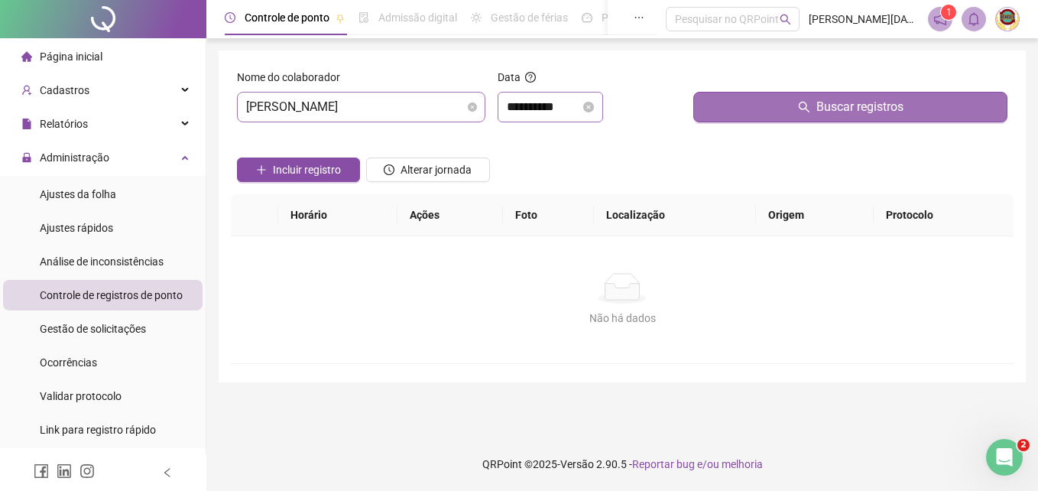
click at [857, 104] on span "Buscar registros" at bounding box center [859, 107] width 87 height 18
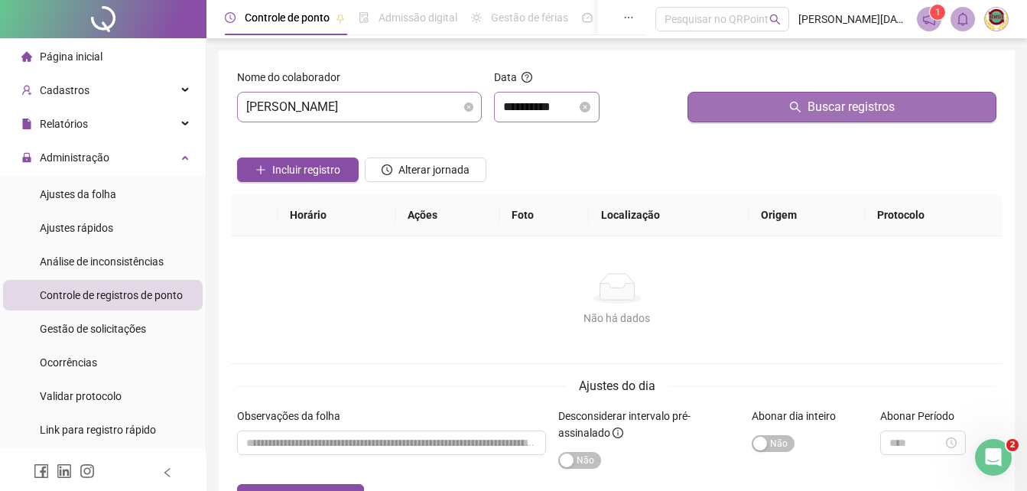
click at [857, 105] on span "Buscar registros" at bounding box center [850, 107] width 87 height 18
click at [856, 104] on span "Buscar registros" at bounding box center [850, 107] width 87 height 18
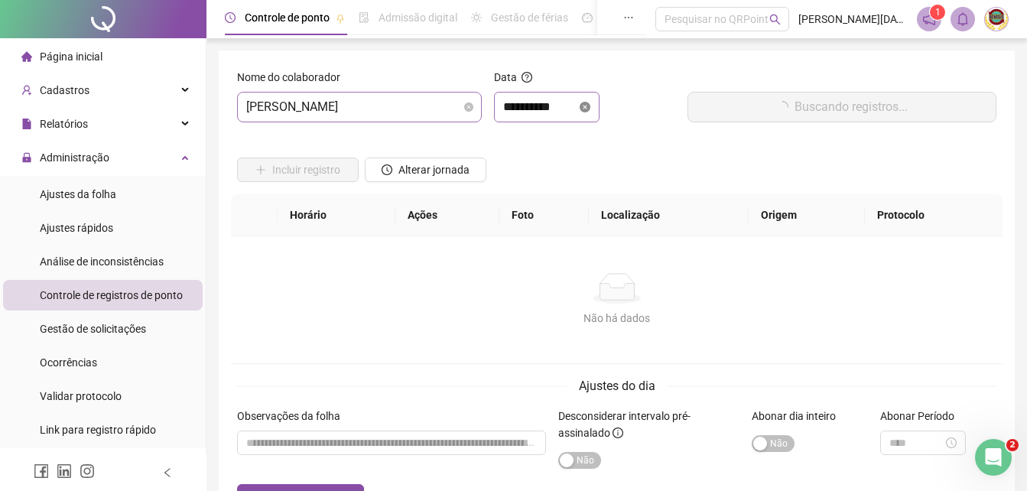
click at [590, 102] on icon "close-circle" at bounding box center [584, 107] width 11 height 11
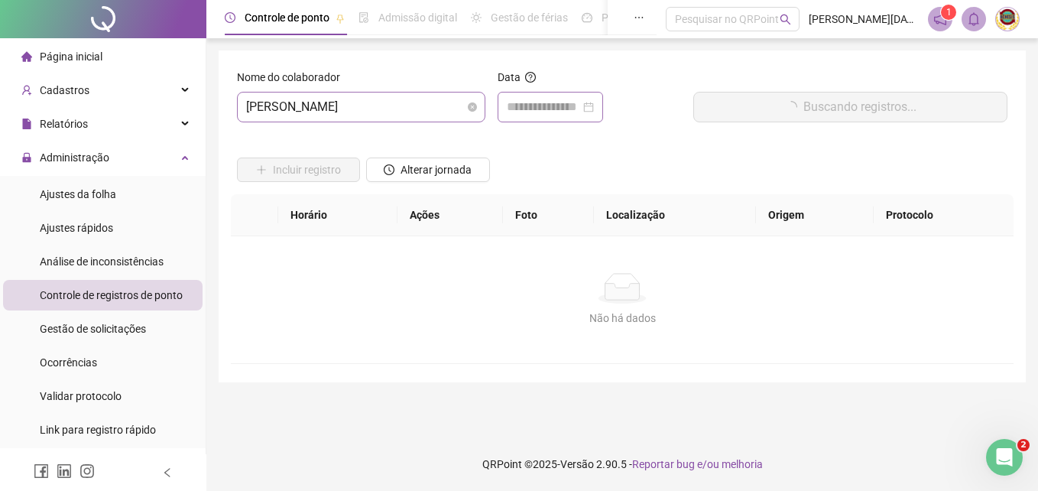
click at [594, 105] on div at bounding box center [550, 107] width 87 height 18
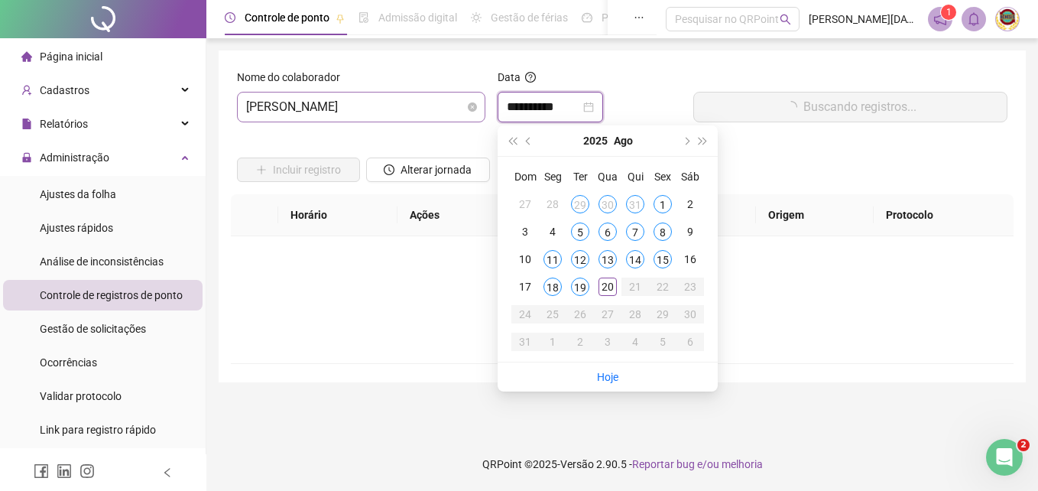
type input "**********"
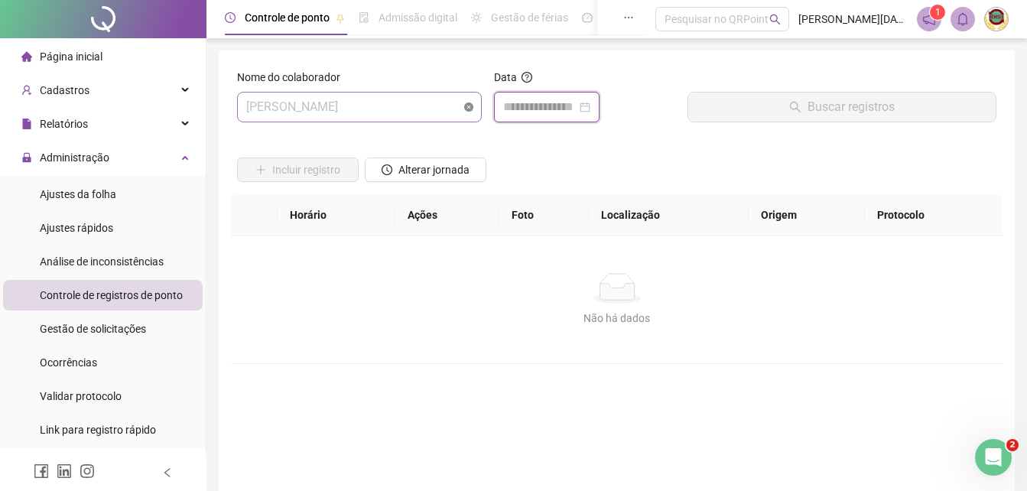
click at [467, 103] on div "[PERSON_NAME]" at bounding box center [359, 107] width 245 height 31
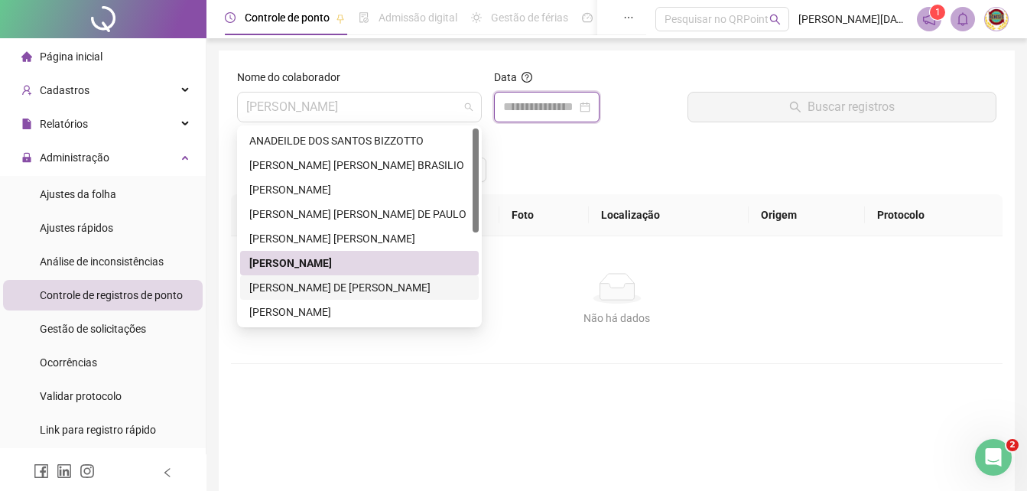
scroll to position [153, 0]
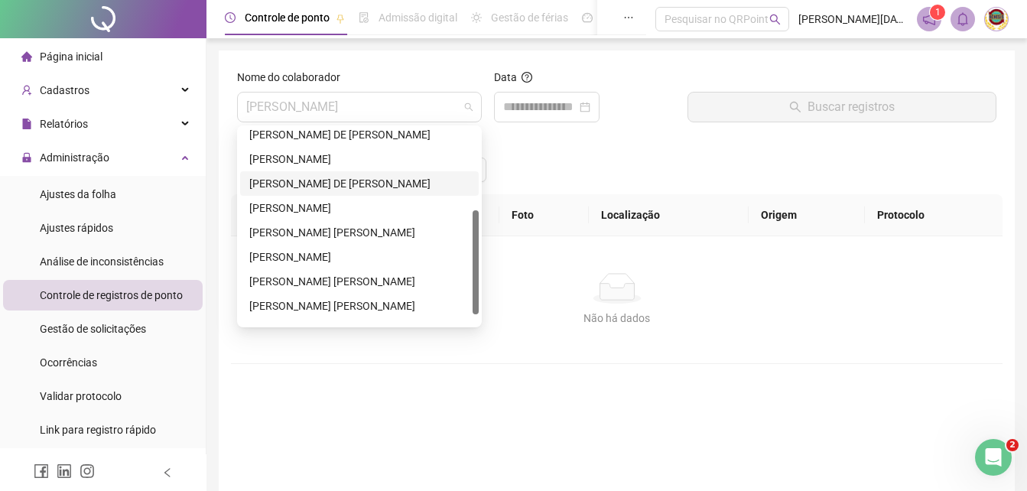
click at [286, 180] on div "[PERSON_NAME] DE [PERSON_NAME]" at bounding box center [359, 183] width 220 height 17
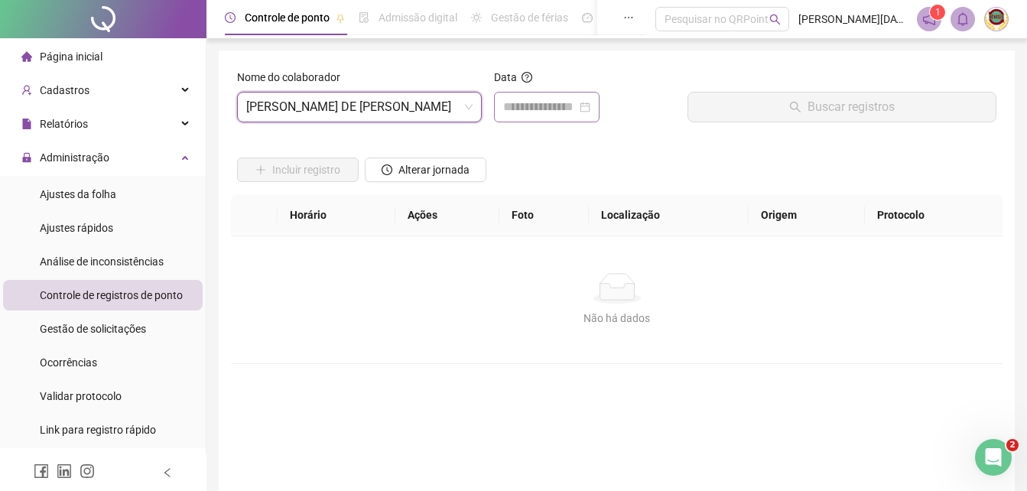
click at [599, 103] on div at bounding box center [546, 107] width 105 height 31
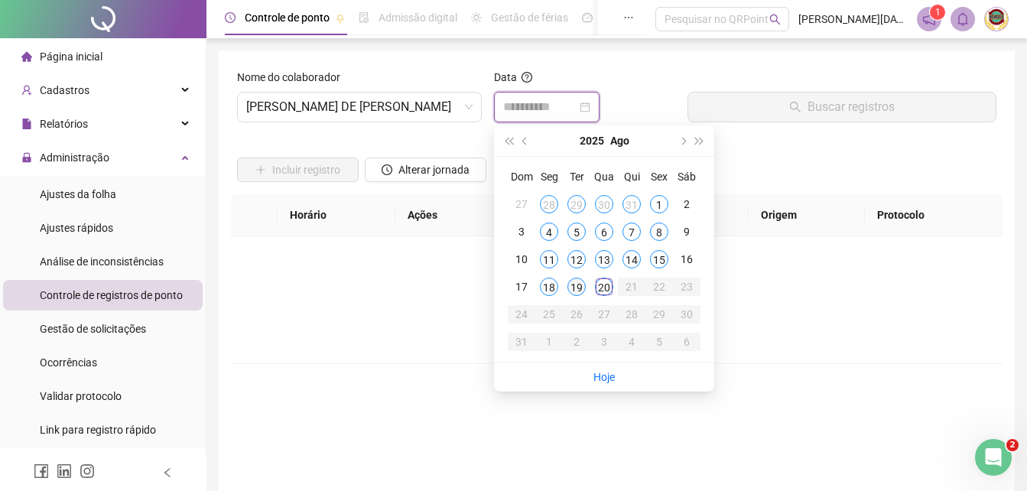
type input "**********"
click at [579, 278] on div "19" at bounding box center [576, 286] width 18 height 18
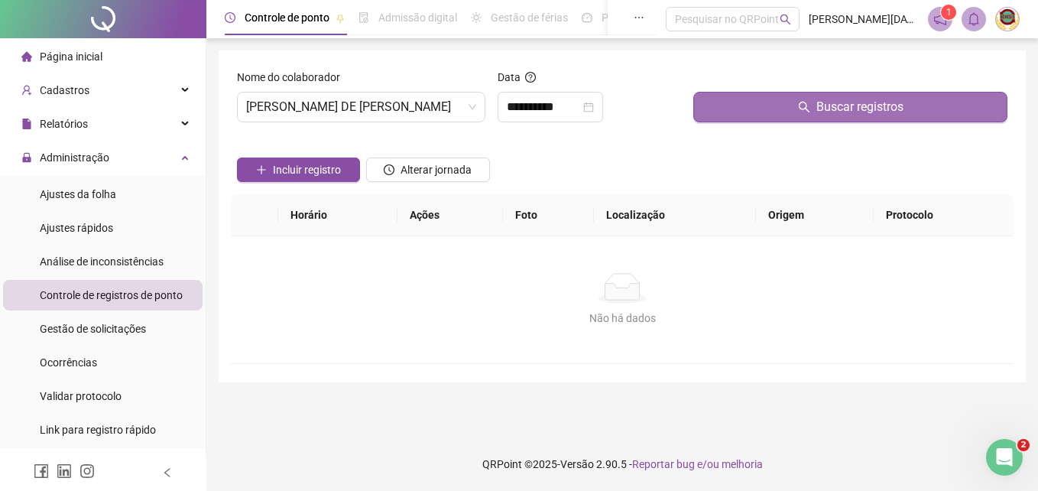
click at [845, 100] on span "Buscar registros" at bounding box center [859, 107] width 87 height 18
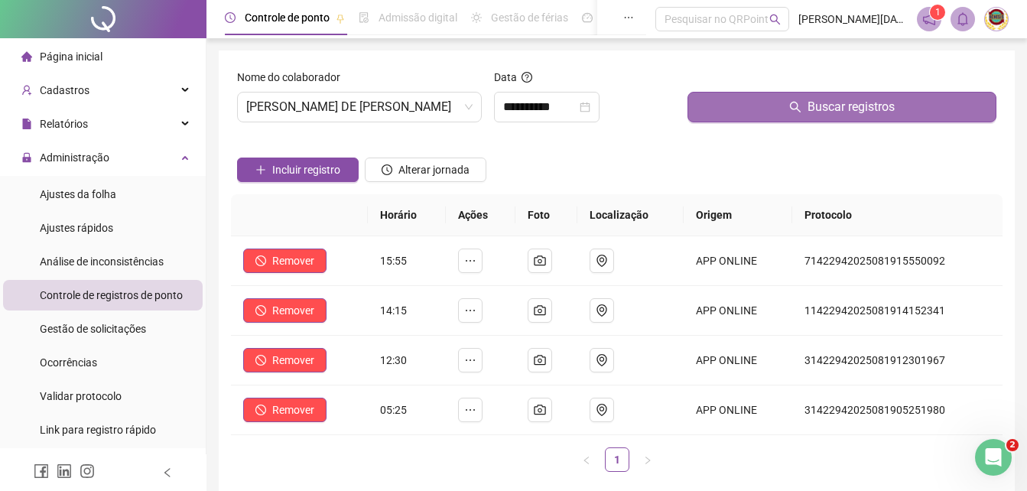
click at [849, 105] on span "Buscar registros" at bounding box center [850, 107] width 87 height 18
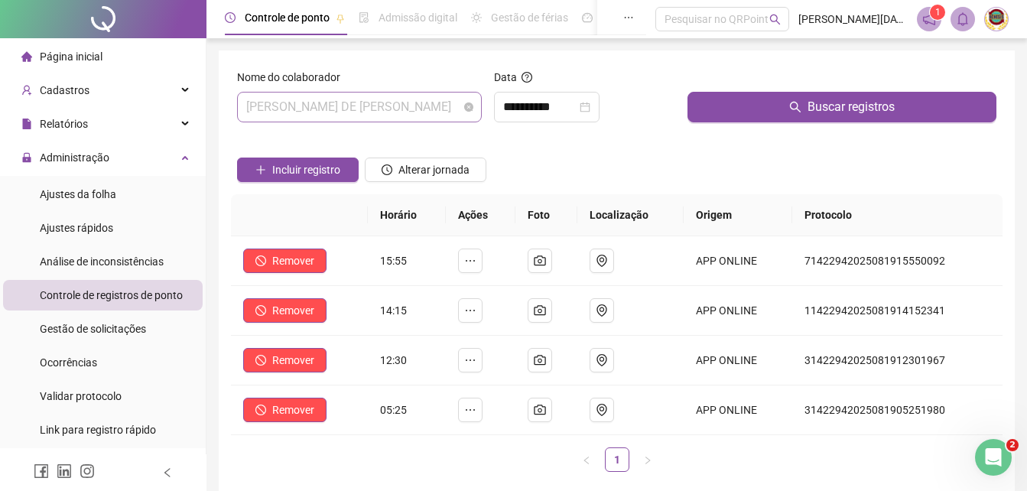
click at [466, 101] on span "[PERSON_NAME] DE [PERSON_NAME]" at bounding box center [359, 106] width 226 height 29
click at [590, 104] on icon "close-circle" at bounding box center [584, 107] width 11 height 11
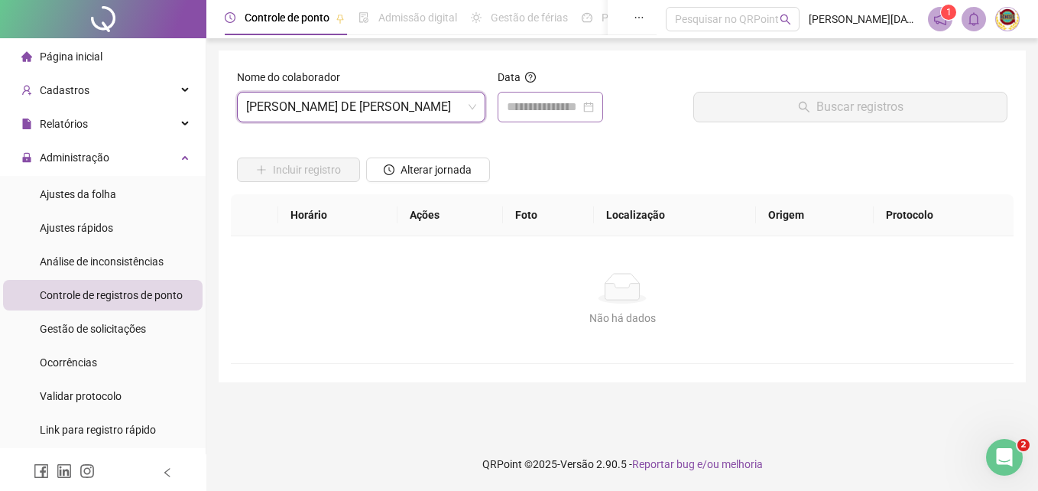
click at [594, 104] on div at bounding box center [550, 107] width 87 height 18
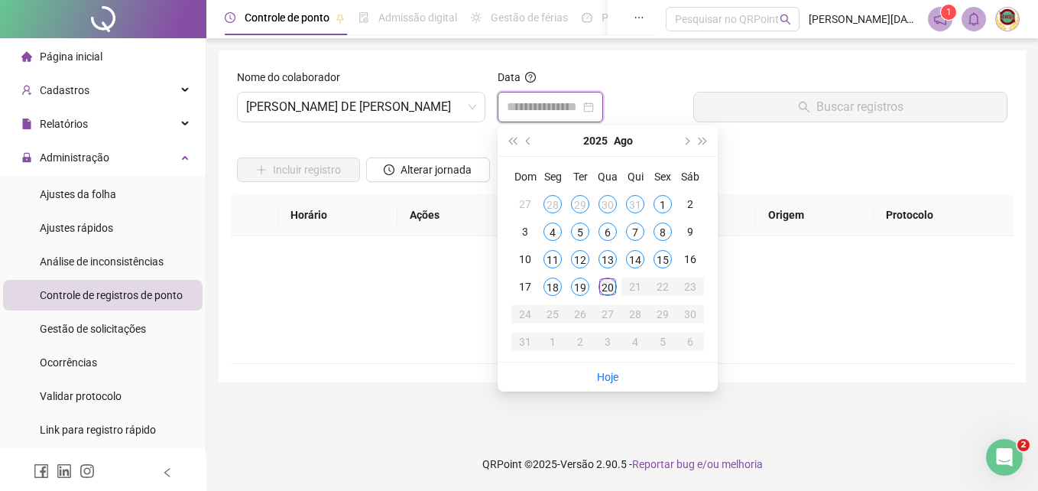
type input "**********"
click at [601, 287] on div "20" at bounding box center [607, 286] width 18 height 18
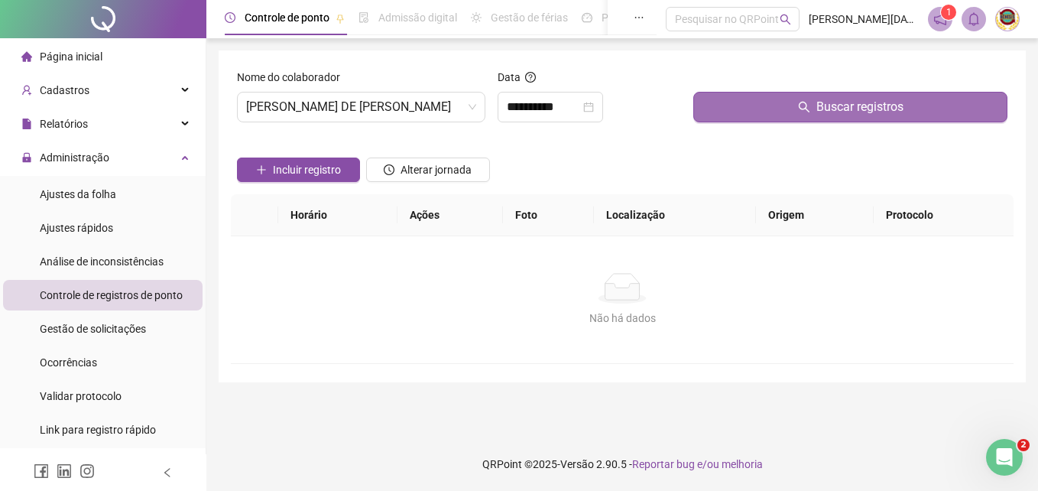
click at [855, 105] on span "Buscar registros" at bounding box center [859, 107] width 87 height 18
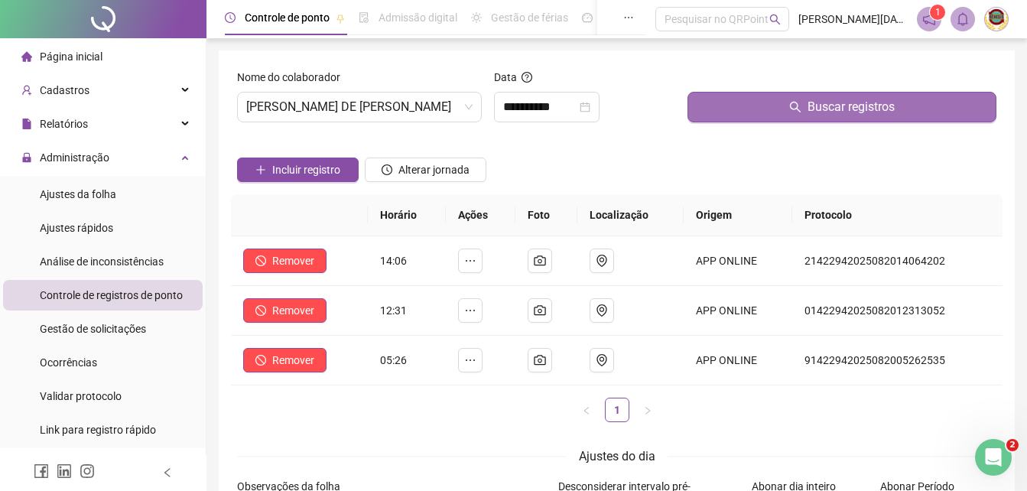
click at [852, 105] on span "Buscar registros" at bounding box center [850, 107] width 87 height 18
click at [846, 110] on span "Buscar registros" at bounding box center [850, 107] width 87 height 18
click at [846, 105] on span "Buscar registros" at bounding box center [850, 107] width 87 height 18
click at [844, 102] on span "Buscar registros" at bounding box center [850, 107] width 87 height 18
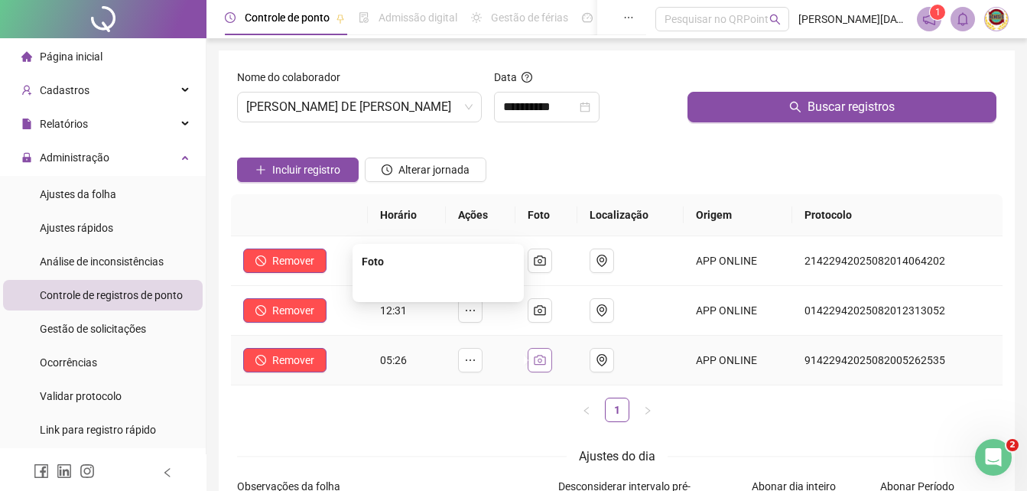
click at [539, 357] on icon "camera" at bounding box center [540, 360] width 12 height 12
click at [545, 304] on icon "camera" at bounding box center [540, 310] width 12 height 12
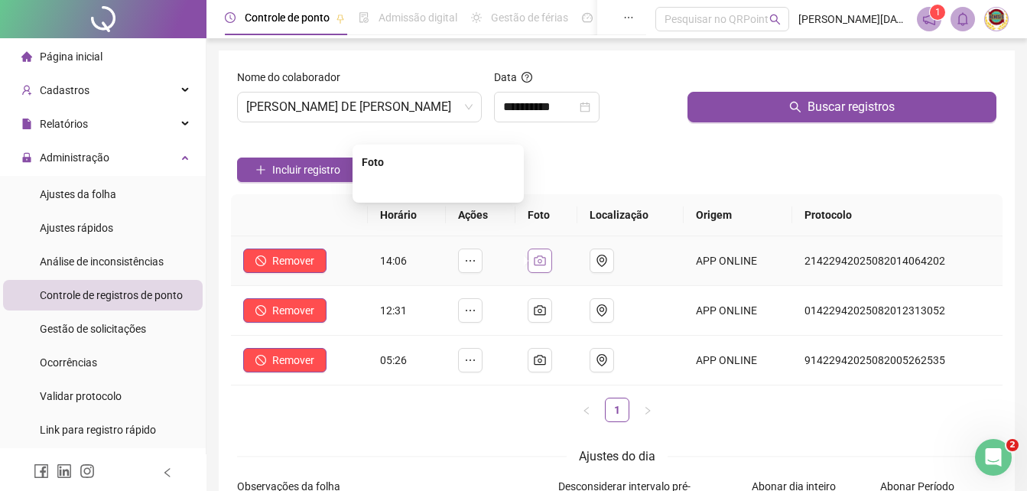
click at [541, 255] on icon "camera" at bounding box center [540, 261] width 12 height 12
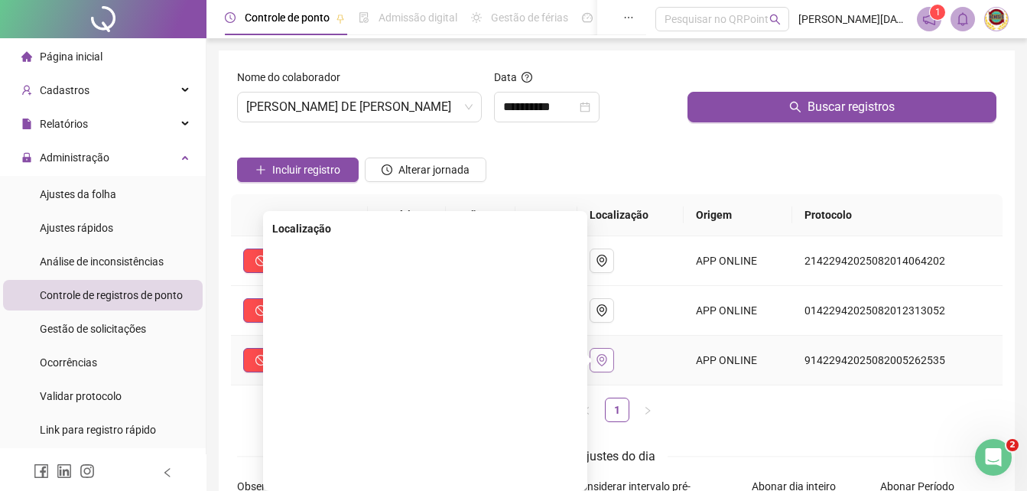
click at [608, 355] on icon "environment" at bounding box center [601, 360] width 12 height 12
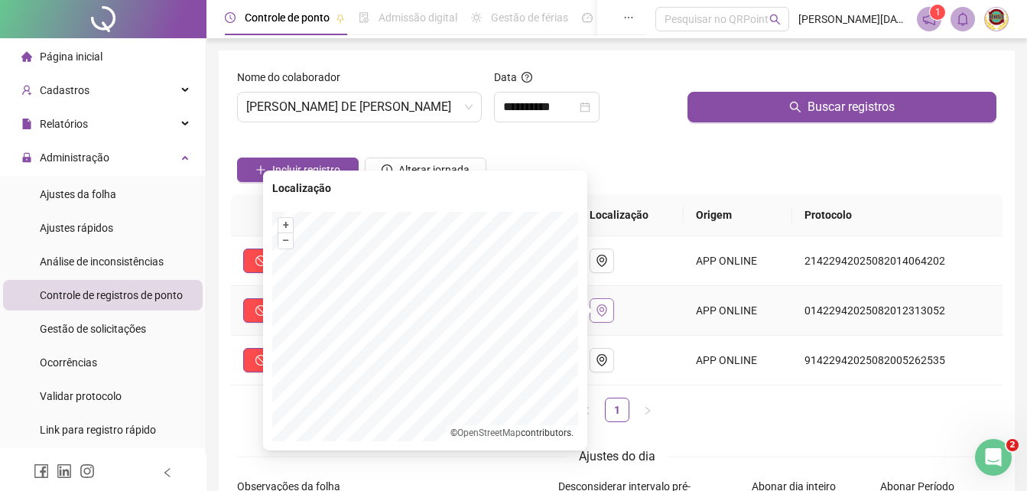
click at [606, 305] on icon "environment" at bounding box center [601, 310] width 10 height 12
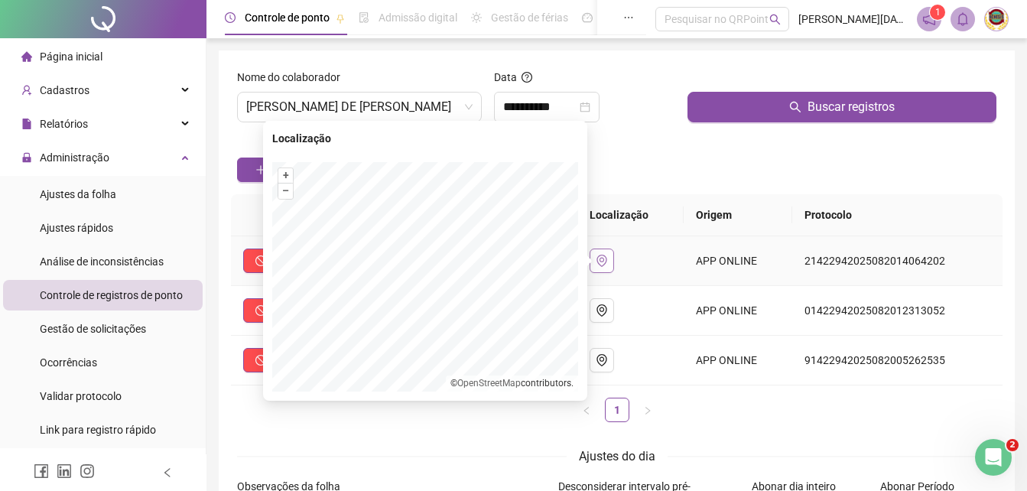
click at [607, 255] on icon "environment" at bounding box center [601, 261] width 12 height 12
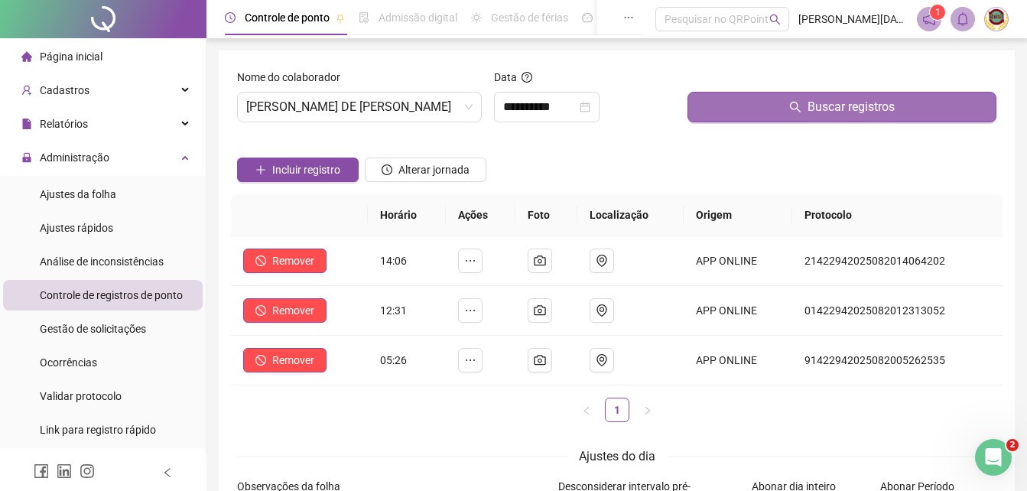
click at [836, 105] on span "Buscar registros" at bounding box center [850, 107] width 87 height 18
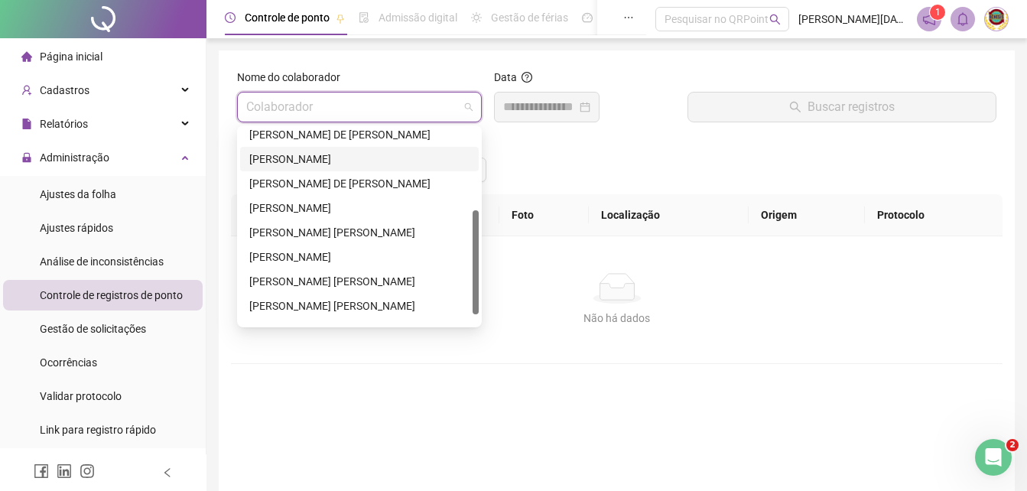
click at [466, 105] on span at bounding box center [359, 106] width 226 height 29
click at [341, 204] on div "[PERSON_NAME]" at bounding box center [359, 207] width 220 height 17
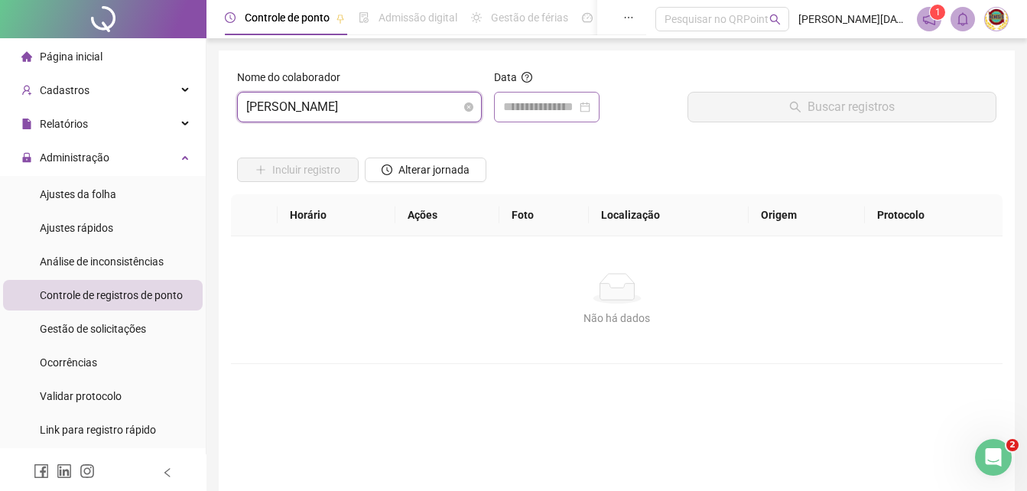
click at [590, 105] on div at bounding box center [546, 107] width 87 height 18
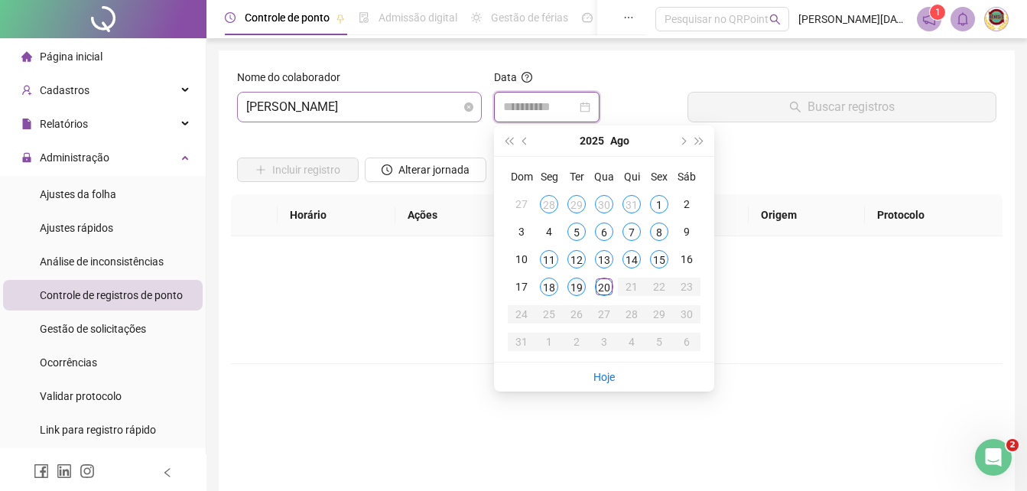
type input "**********"
click at [574, 281] on div "19" at bounding box center [576, 286] width 18 height 18
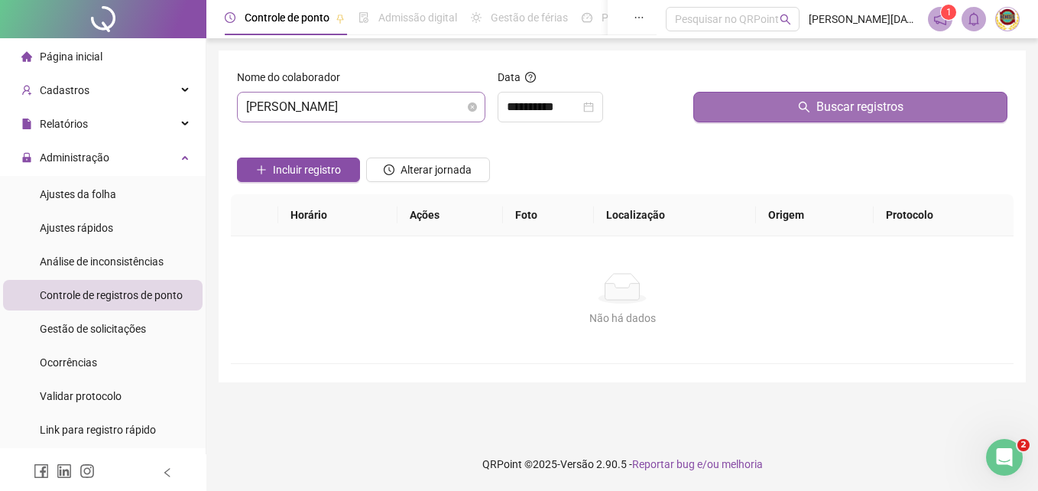
click at [870, 105] on span "Buscar registros" at bounding box center [859, 107] width 87 height 18
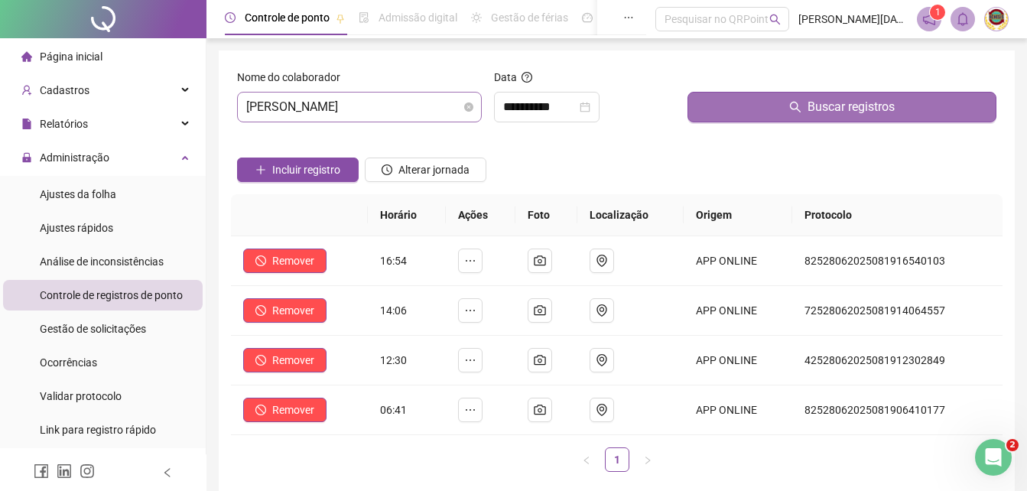
click at [863, 108] on span "Buscar registros" at bounding box center [850, 107] width 87 height 18
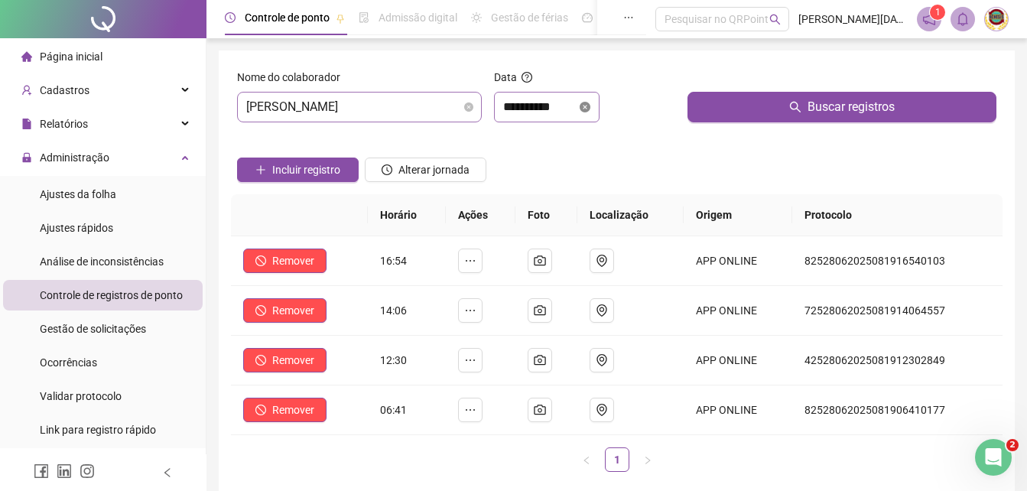
click at [590, 106] on icon "close-circle" at bounding box center [584, 107] width 11 height 11
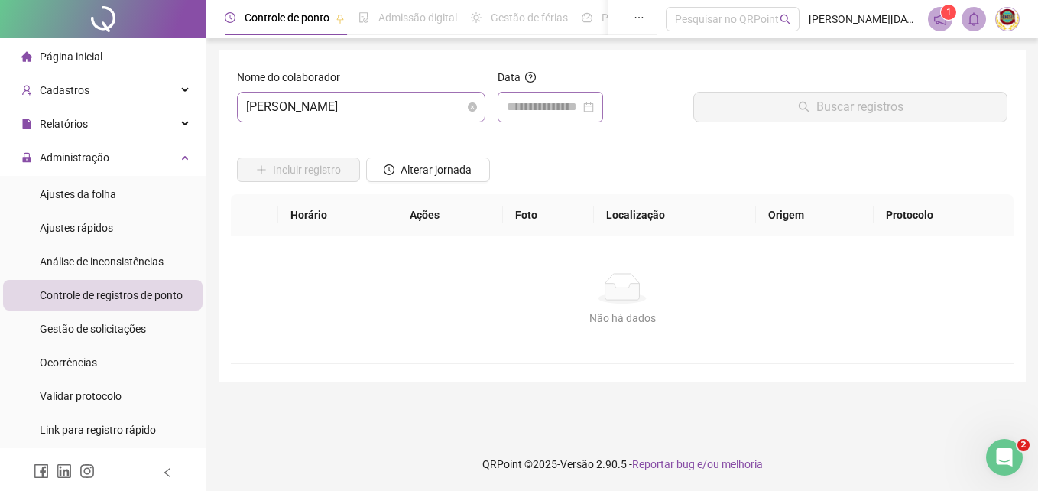
click at [594, 106] on div at bounding box center [550, 107] width 87 height 18
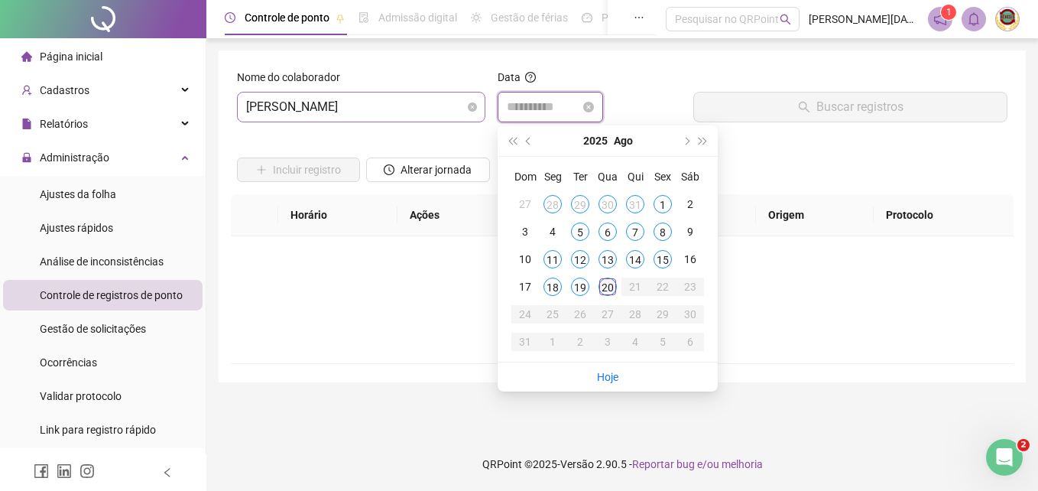
type input "**********"
click at [605, 284] on div "20" at bounding box center [607, 286] width 18 height 18
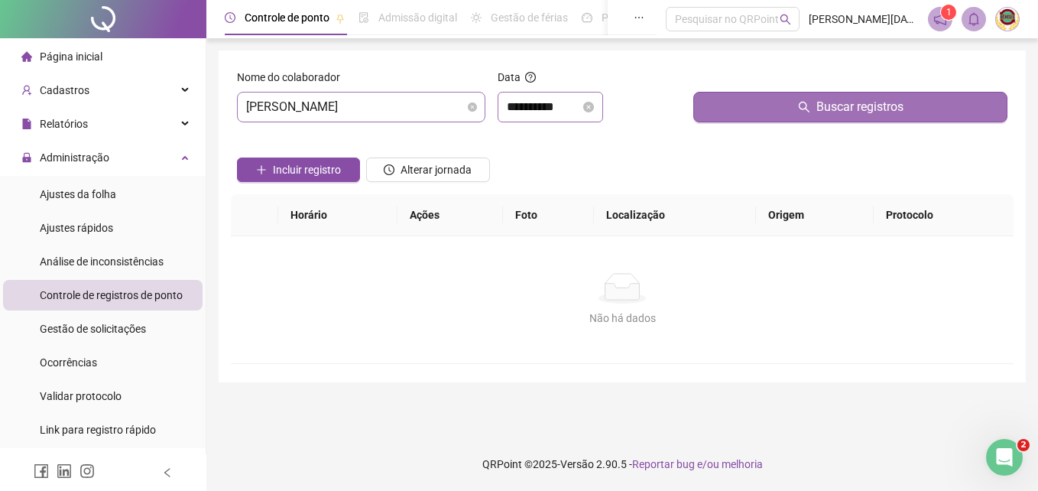
click at [842, 105] on span "Buscar registros" at bounding box center [859, 107] width 87 height 18
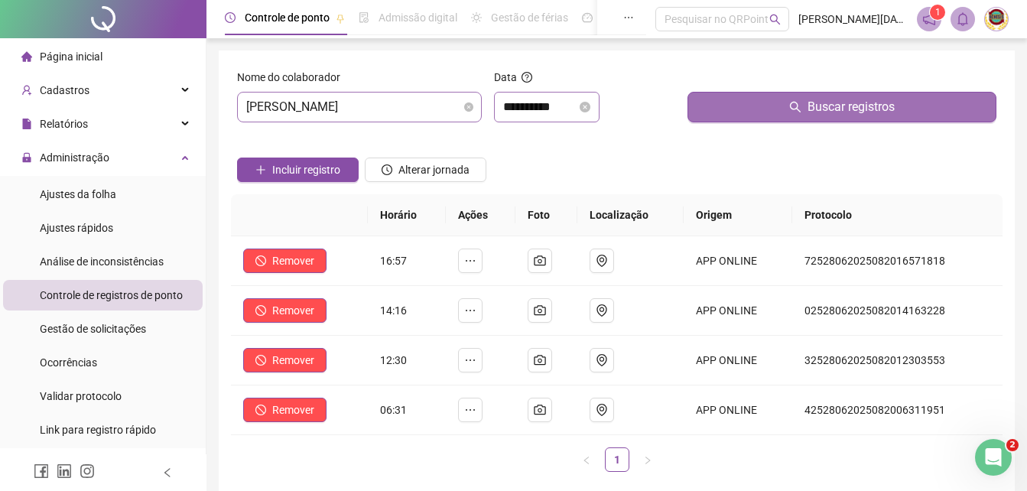
click at [835, 99] on span "Buscar registros" at bounding box center [850, 107] width 87 height 18
click at [835, 100] on span "Buscar registros" at bounding box center [850, 107] width 87 height 18
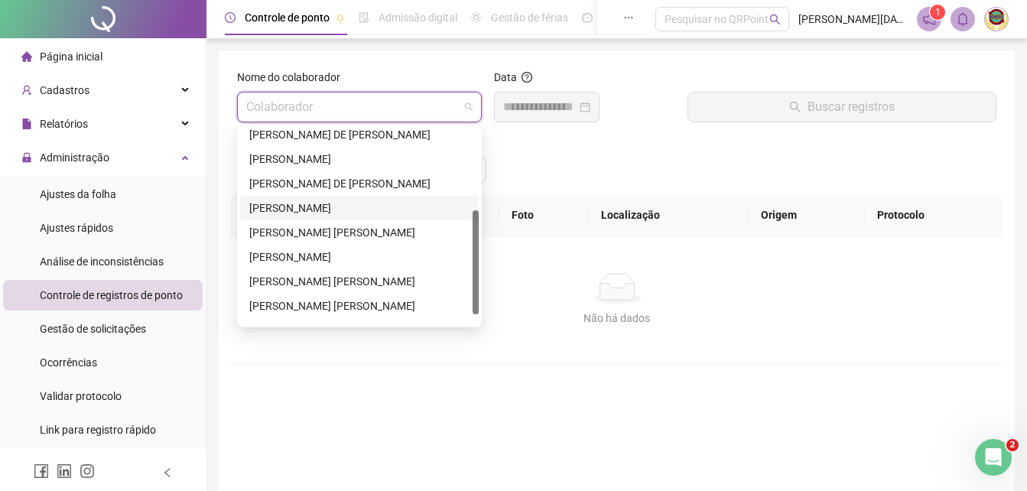
click at [465, 102] on span at bounding box center [359, 106] width 226 height 29
click at [273, 250] on div "[PERSON_NAME]" at bounding box center [359, 256] width 220 height 17
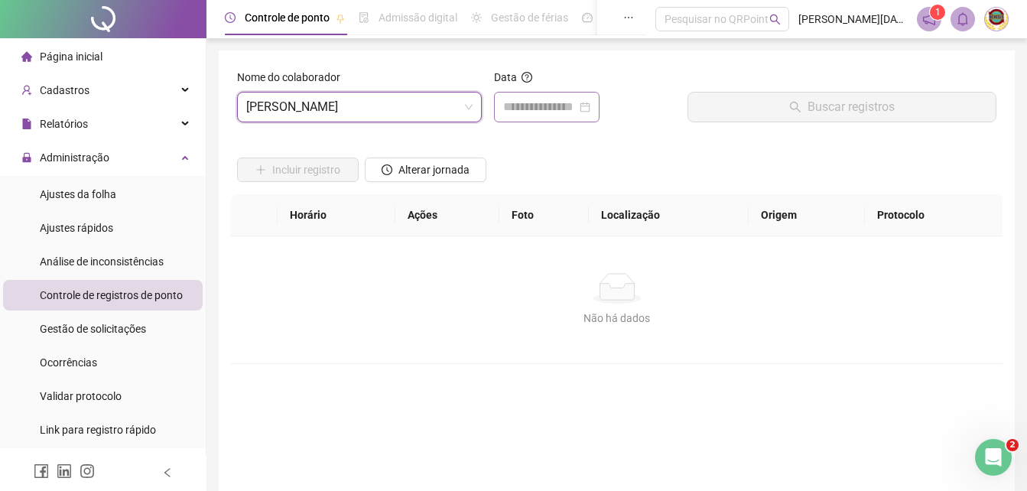
click at [590, 102] on div at bounding box center [546, 107] width 87 height 18
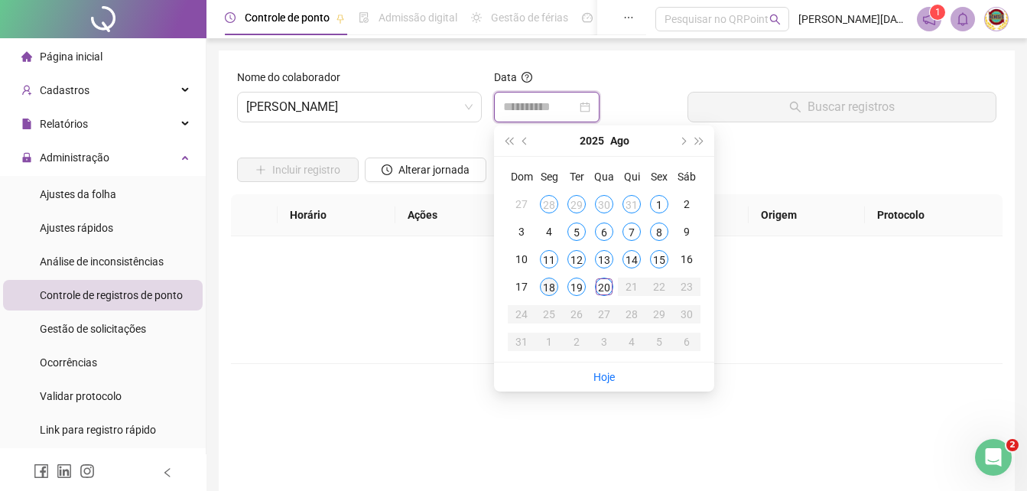
type input "**********"
click at [549, 281] on div "18" at bounding box center [549, 286] width 18 height 18
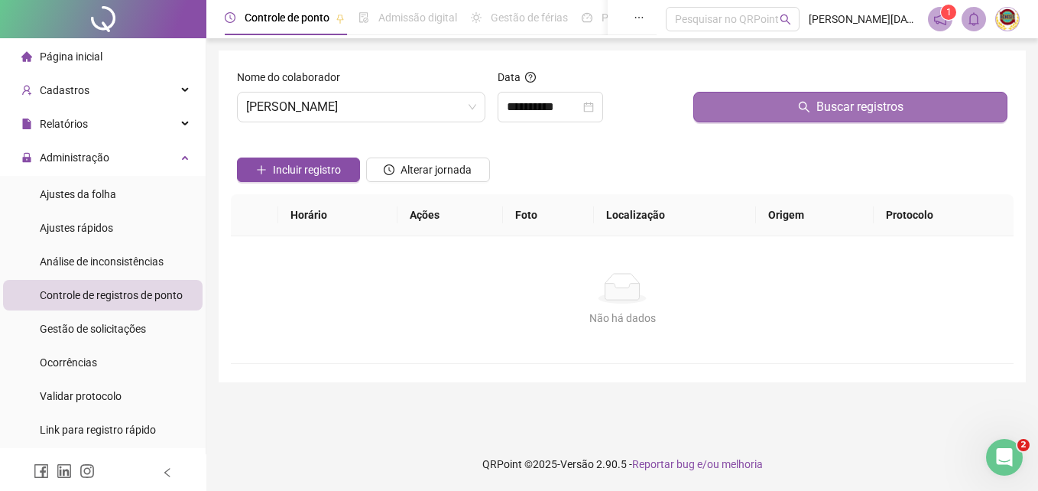
click at [840, 99] on span "Buscar registros" at bounding box center [859, 107] width 87 height 18
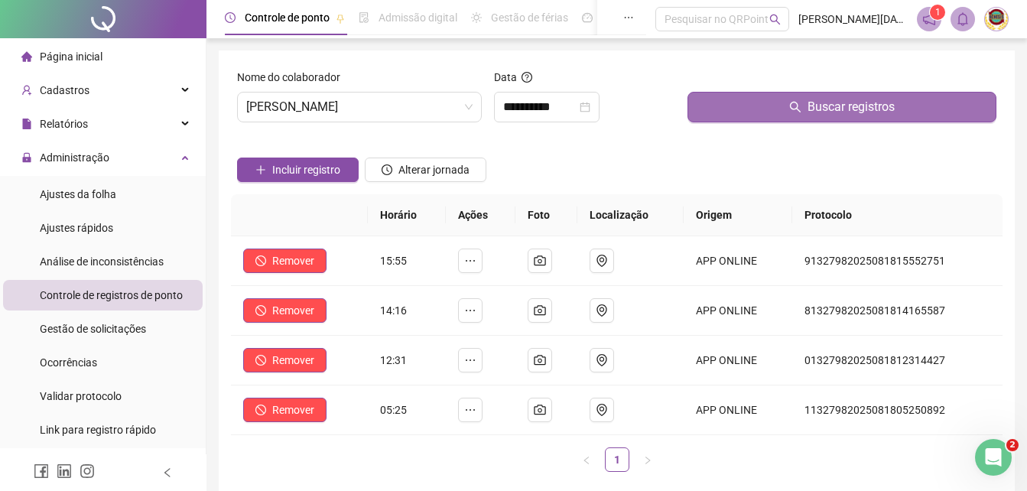
click at [840, 99] on span "Buscar registros" at bounding box center [850, 107] width 87 height 18
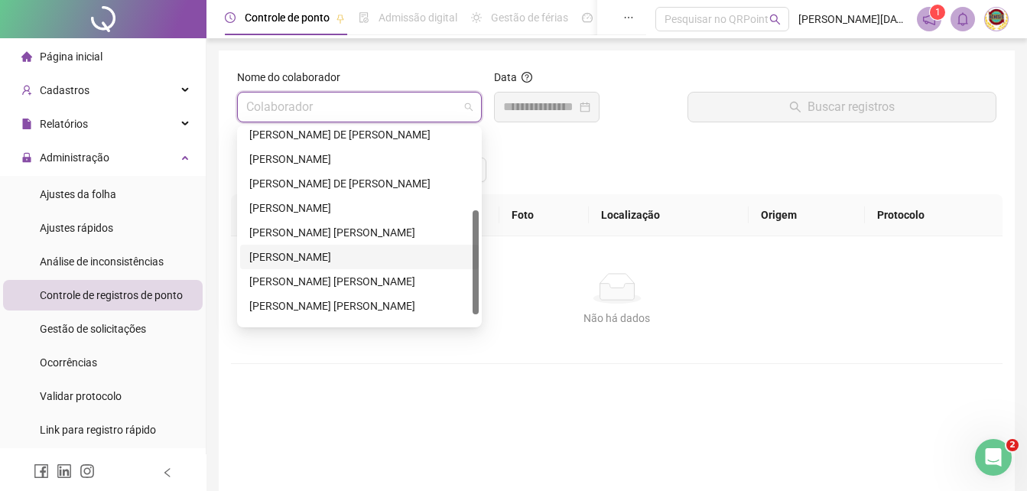
click at [467, 102] on span at bounding box center [359, 106] width 226 height 29
click at [270, 251] on div "[PERSON_NAME]" at bounding box center [359, 256] width 220 height 17
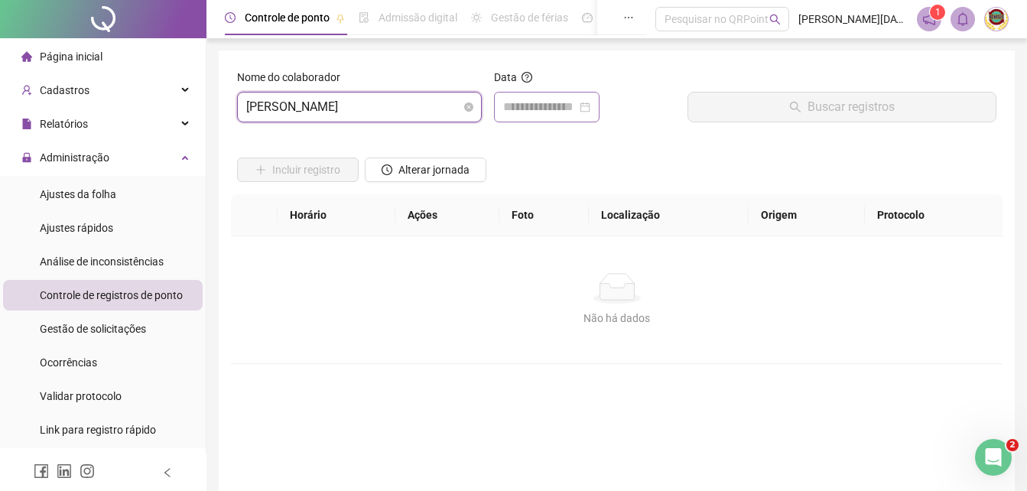
click at [590, 104] on div at bounding box center [546, 107] width 87 height 18
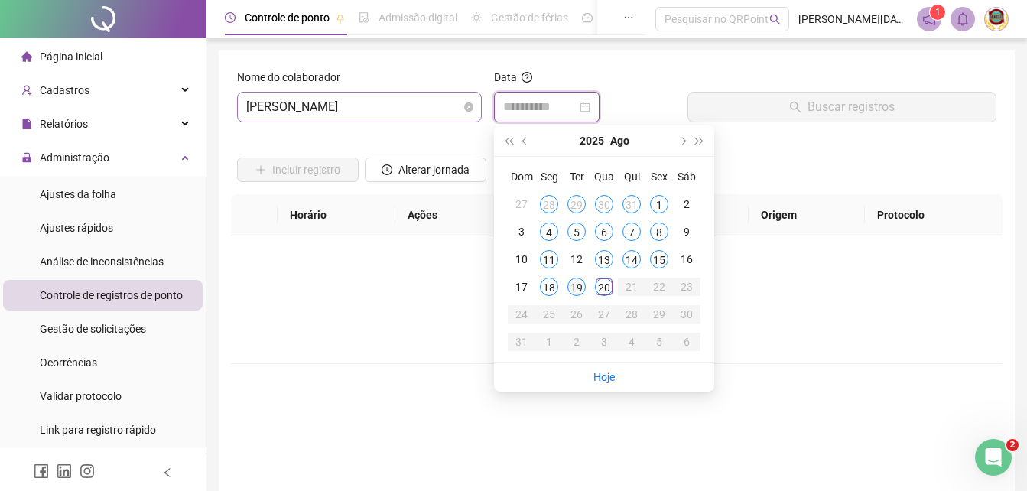
type input "**********"
drag, startPoint x: 574, startPoint y: 283, endPoint x: 593, endPoint y: 278, distance: 19.7
click at [576, 283] on div "19" at bounding box center [576, 286] width 18 height 18
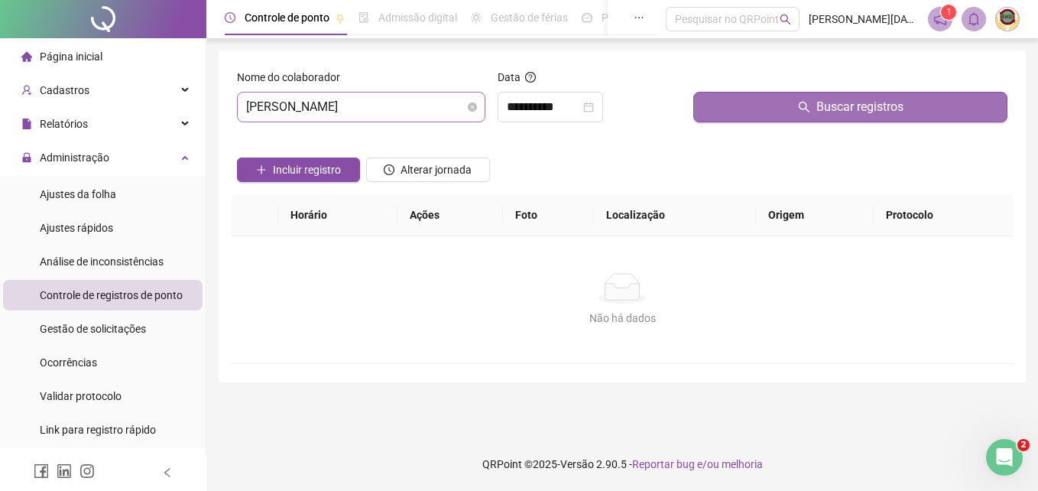
click at [851, 102] on span "Buscar registros" at bounding box center [859, 107] width 87 height 18
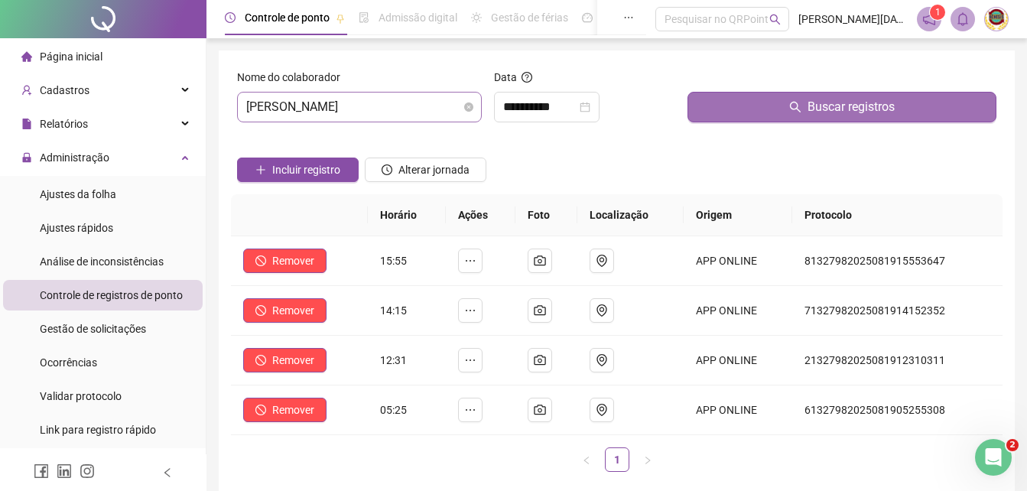
click at [852, 103] on span "Buscar registros" at bounding box center [850, 107] width 87 height 18
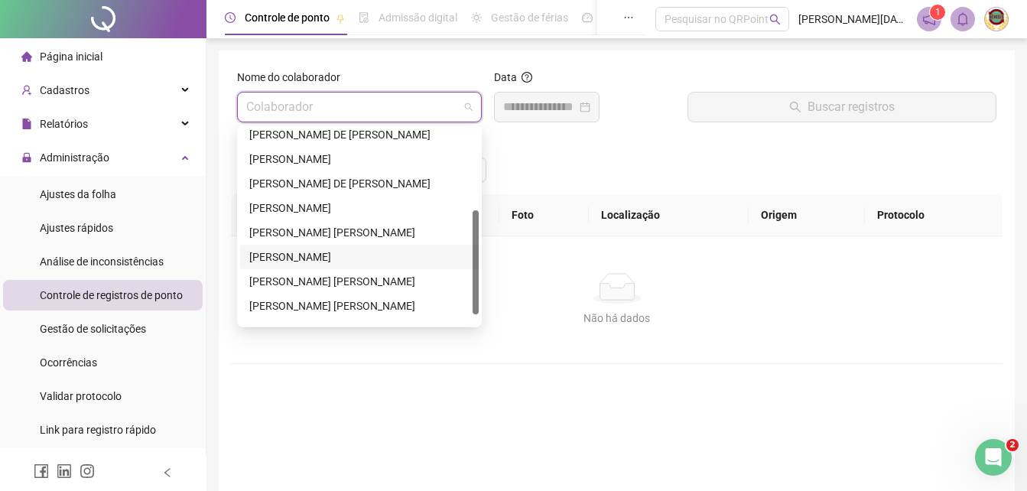
click at [470, 105] on span at bounding box center [359, 106] width 226 height 29
click at [303, 248] on div "[PERSON_NAME]" at bounding box center [359, 256] width 220 height 17
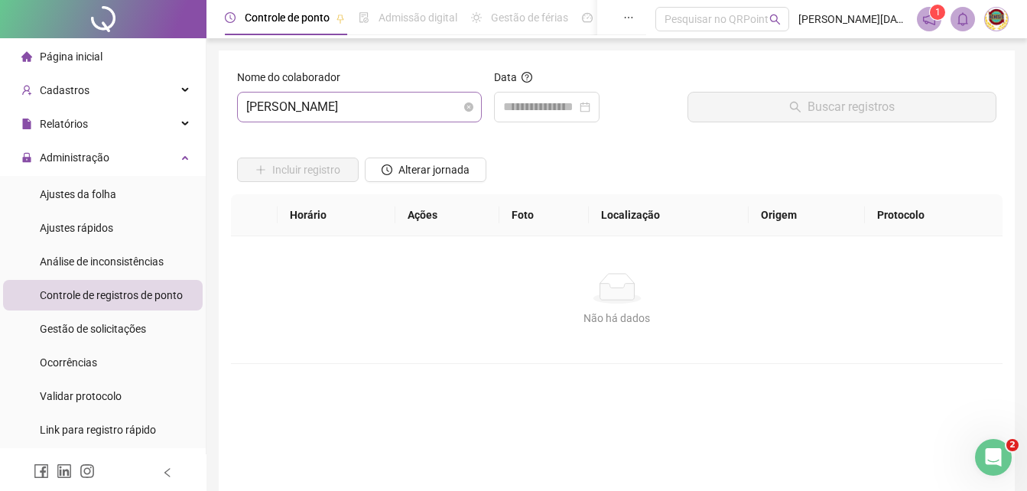
click at [303, 248] on div "Não há dados Não há dados" at bounding box center [616, 299] width 771 height 127
click at [590, 100] on div at bounding box center [546, 107] width 87 height 18
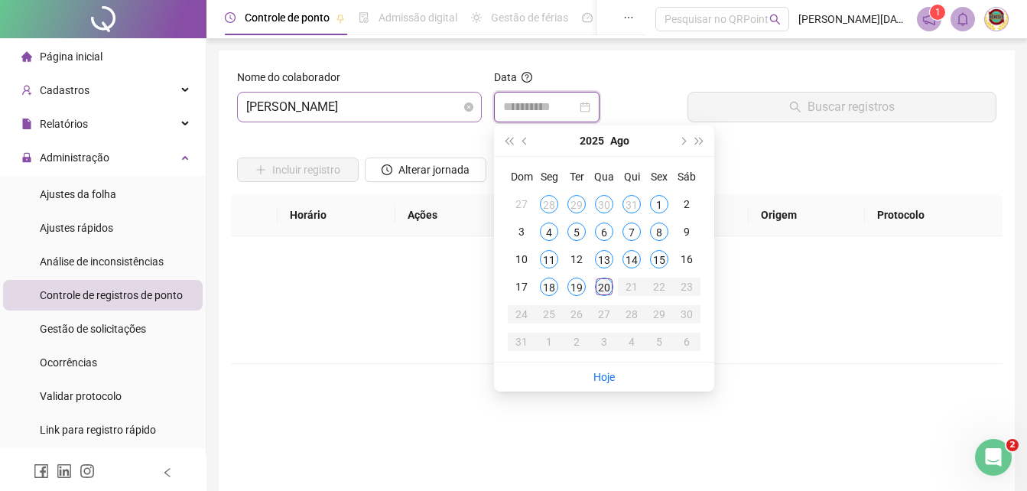
type input "**********"
click at [602, 284] on div "20" at bounding box center [604, 286] width 18 height 18
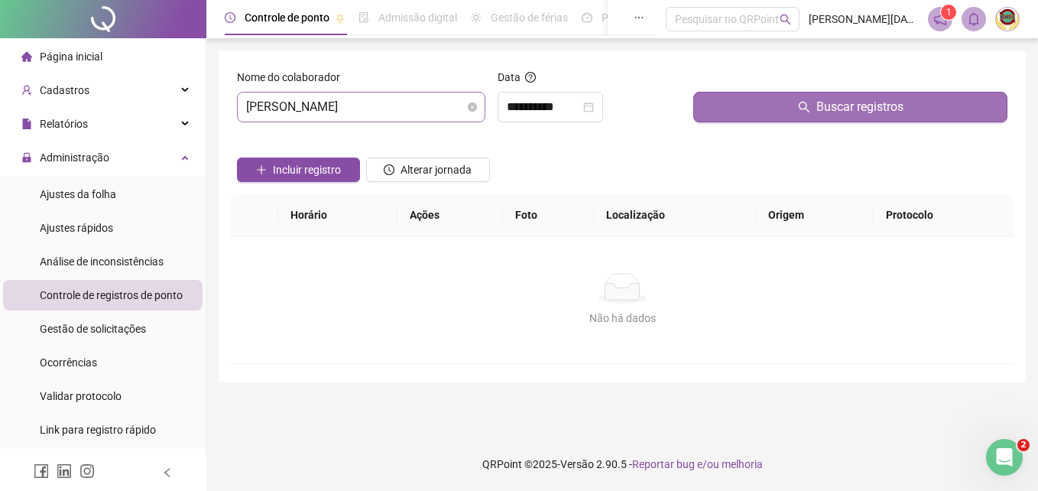
click at [842, 101] on span "Buscar registros" at bounding box center [859, 107] width 87 height 18
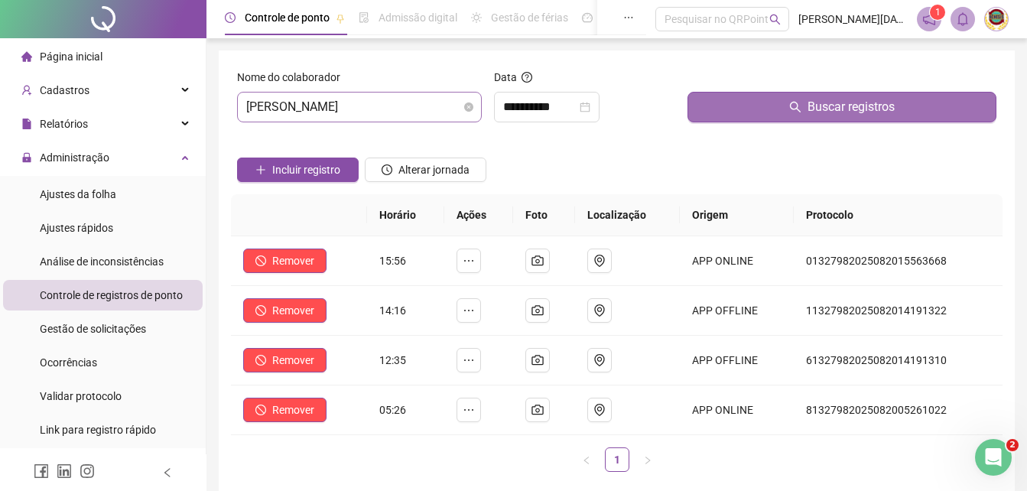
click at [842, 101] on span "Buscar registros" at bounding box center [850, 107] width 87 height 18
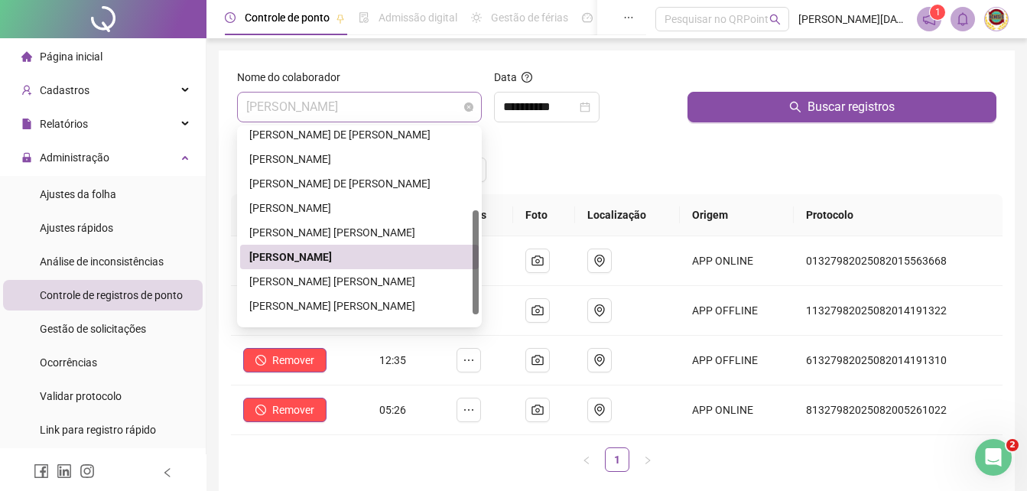
click at [468, 101] on span "[PERSON_NAME]" at bounding box center [359, 106] width 226 height 29
click at [349, 278] on div "[PERSON_NAME] [PERSON_NAME]" at bounding box center [359, 281] width 220 height 17
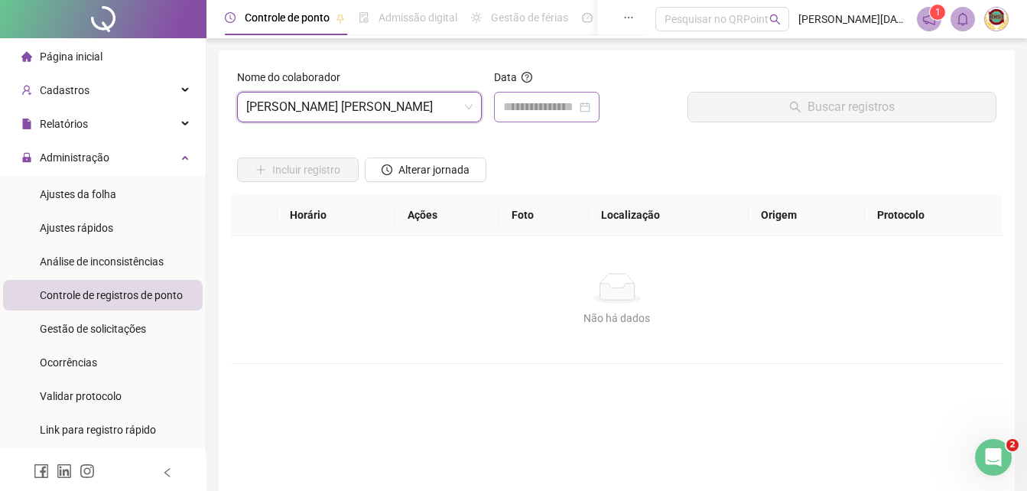
click at [590, 105] on div at bounding box center [546, 107] width 87 height 18
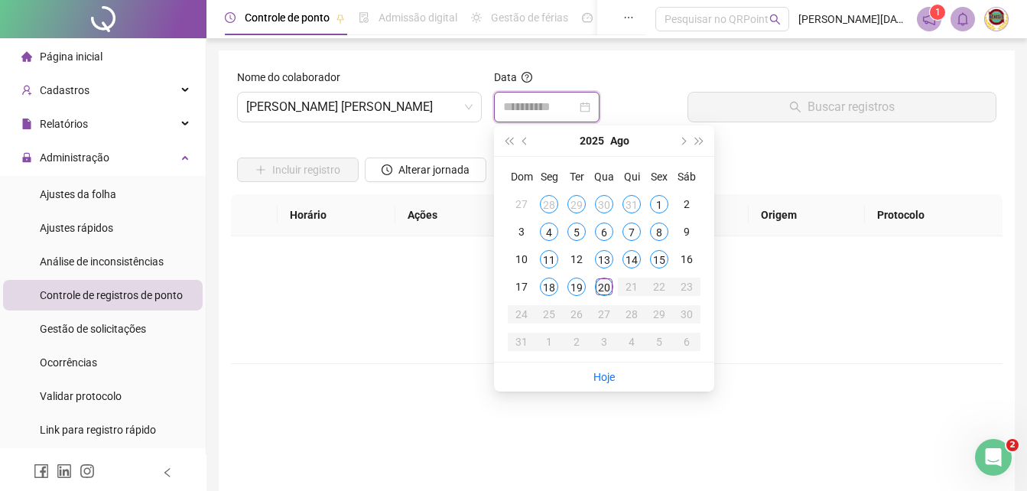
type input "**********"
click at [605, 283] on div "20" at bounding box center [604, 286] width 18 height 18
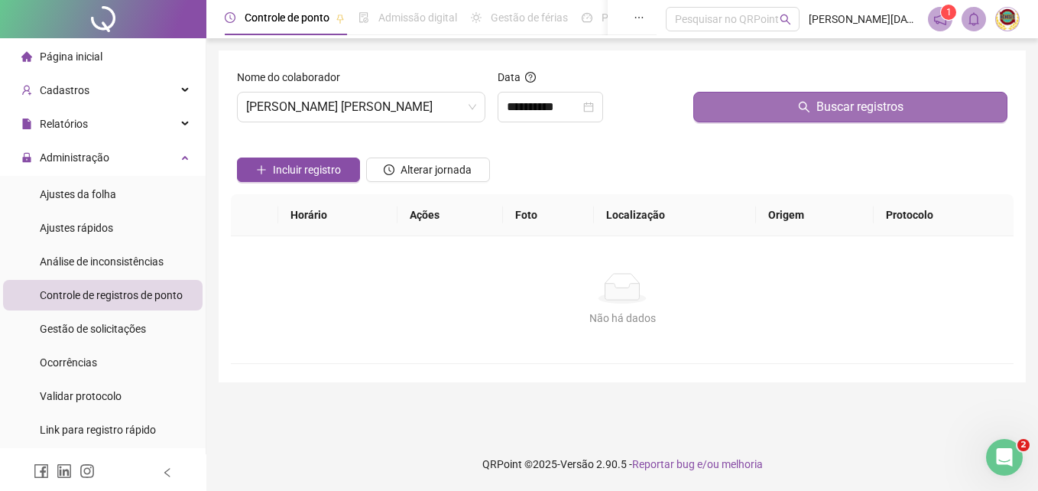
click at [850, 103] on span "Buscar registros" at bounding box center [859, 107] width 87 height 18
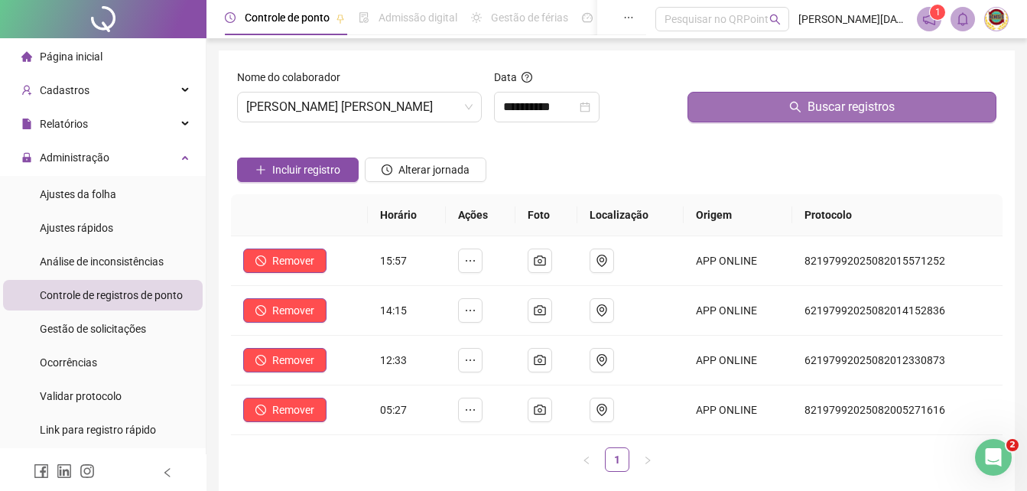
click at [848, 101] on span "Buscar registros" at bounding box center [850, 107] width 87 height 18
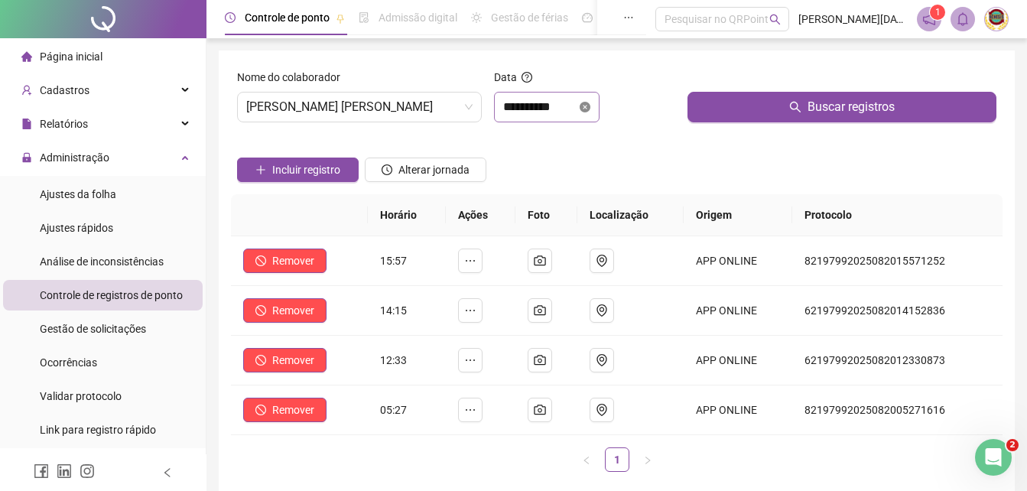
click at [590, 103] on icon "close-circle" at bounding box center [584, 107] width 11 height 11
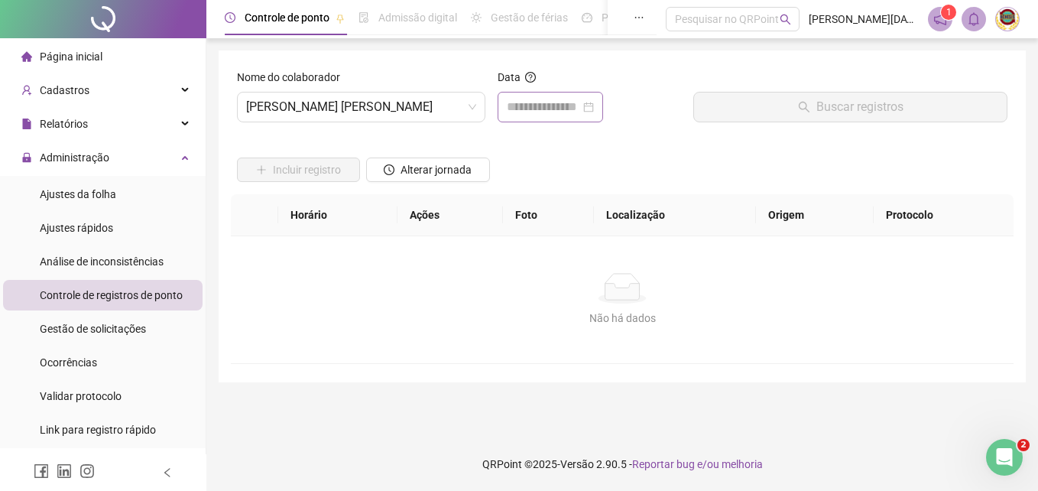
click at [594, 104] on div at bounding box center [550, 107] width 87 height 18
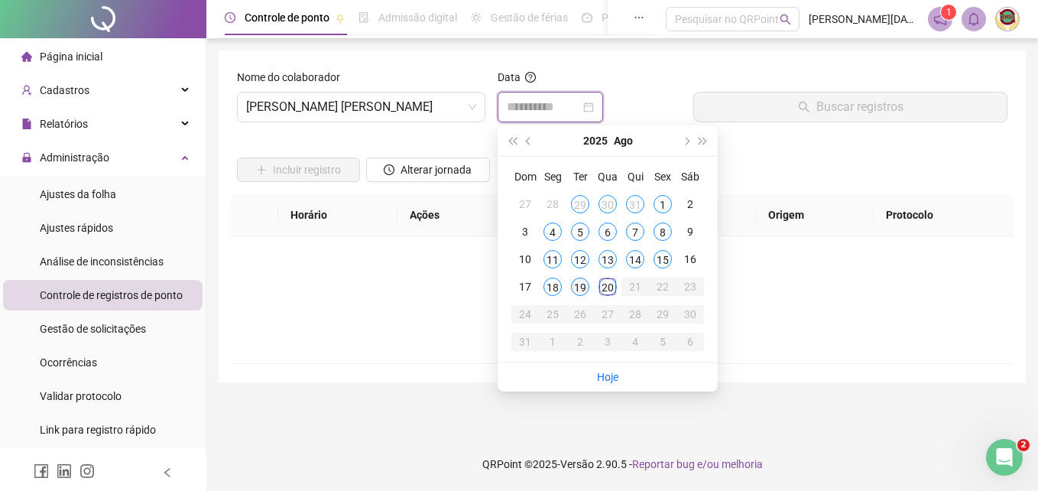
type input "**********"
click at [577, 283] on div "19" at bounding box center [580, 286] width 18 height 18
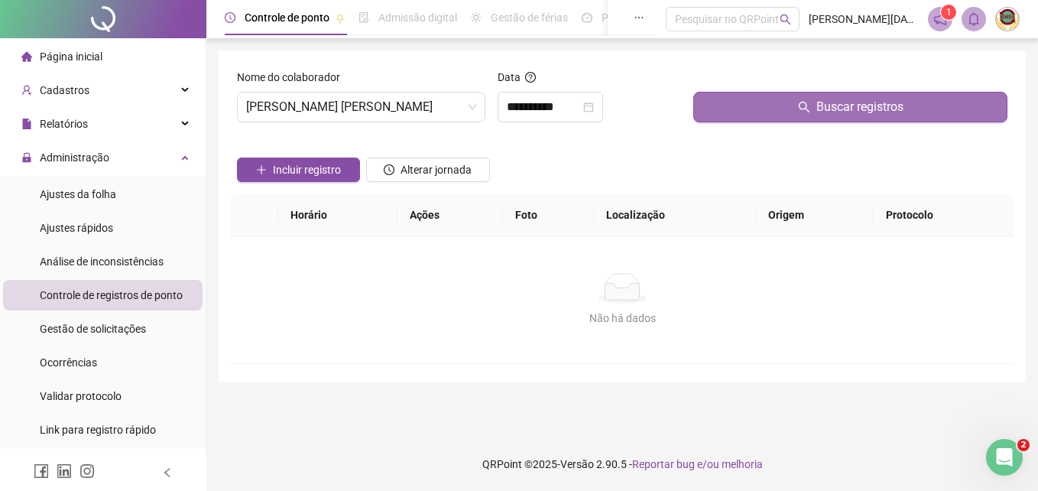
click at [836, 105] on span "Buscar registros" at bounding box center [859, 107] width 87 height 18
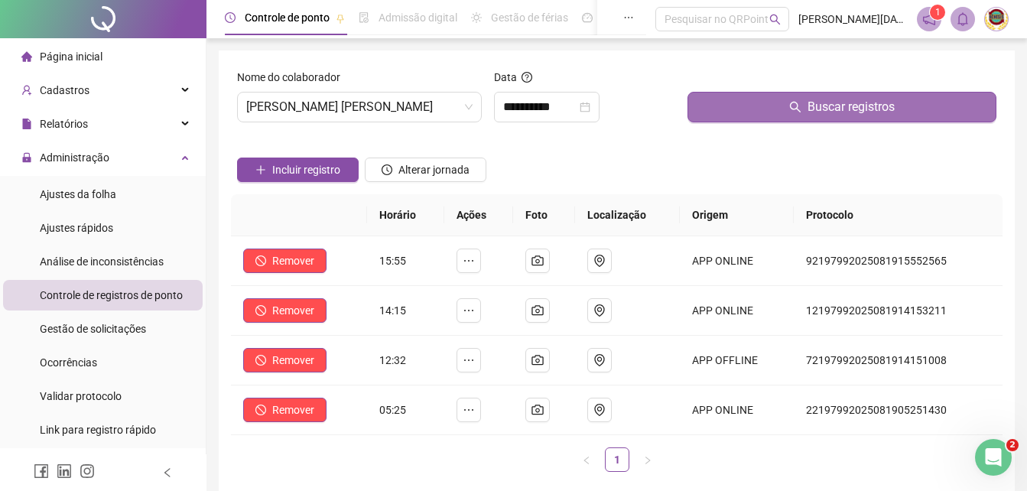
click at [836, 105] on span "Buscar registros" at bounding box center [850, 107] width 87 height 18
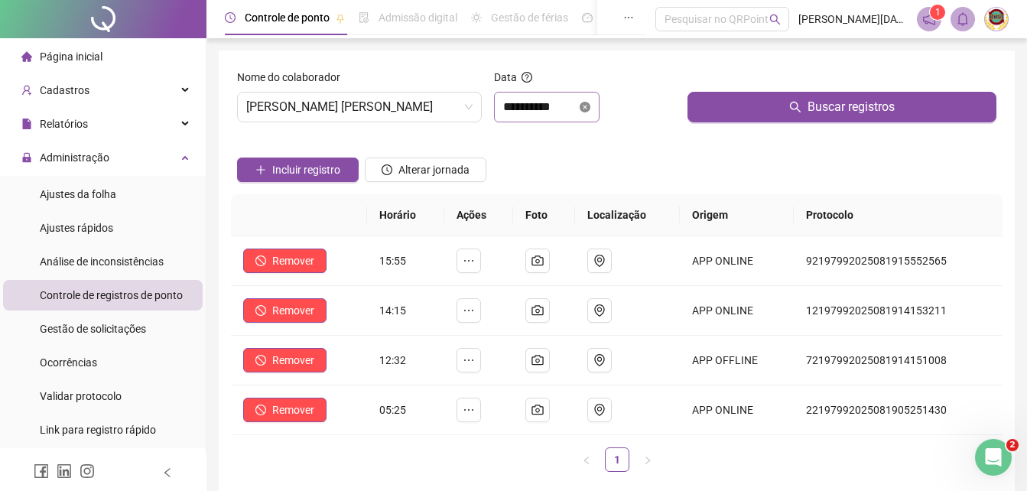
click at [590, 102] on icon "close-circle" at bounding box center [584, 107] width 11 height 11
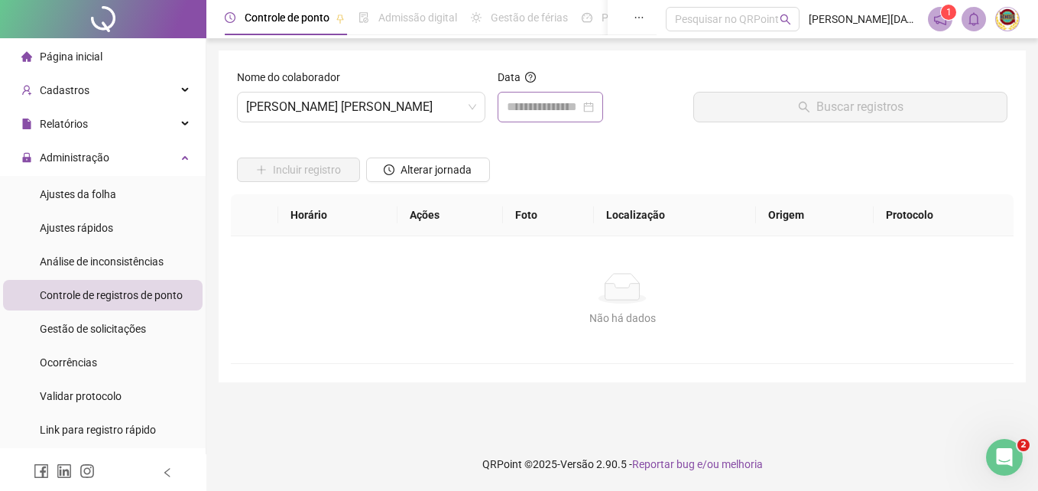
click at [594, 102] on div at bounding box center [550, 107] width 87 height 18
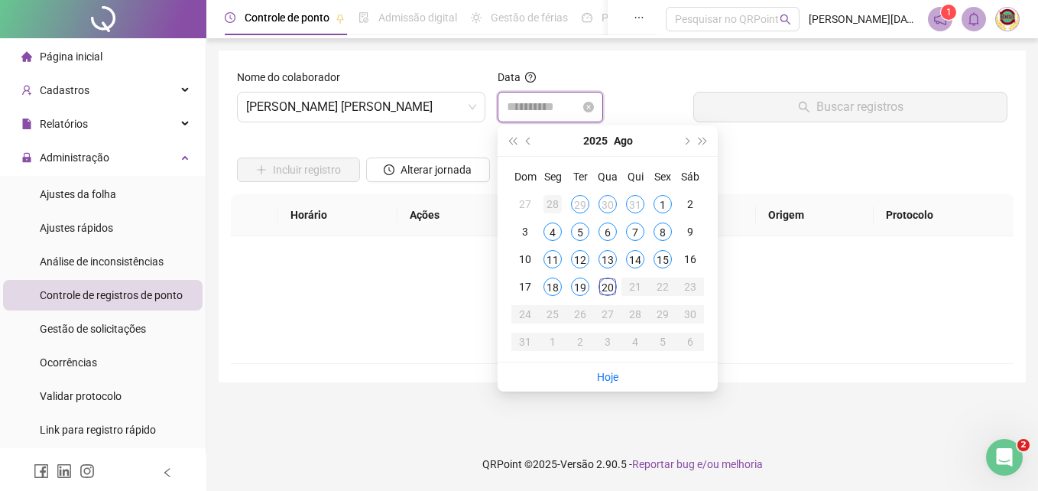
type input "**********"
click at [610, 278] on div "20" at bounding box center [607, 286] width 18 height 18
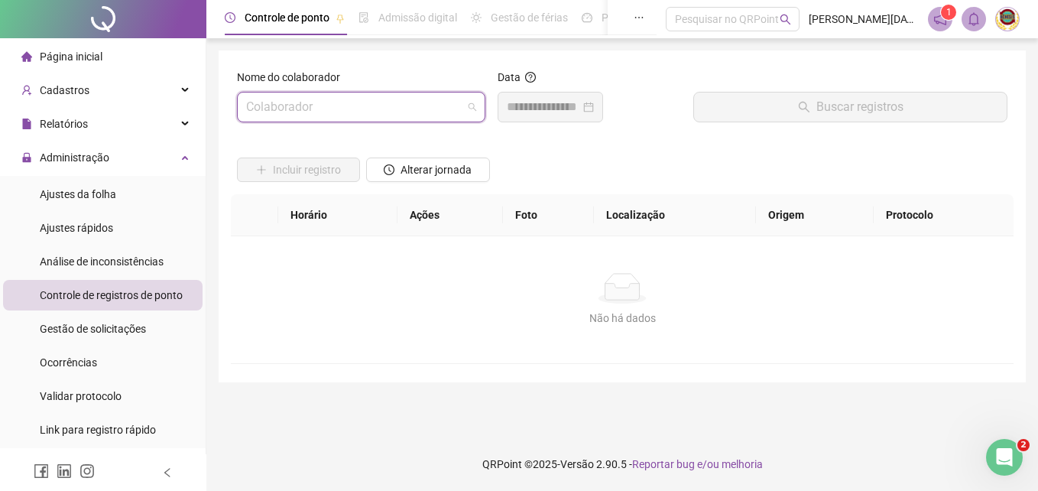
click at [475, 102] on span at bounding box center [361, 106] width 230 height 29
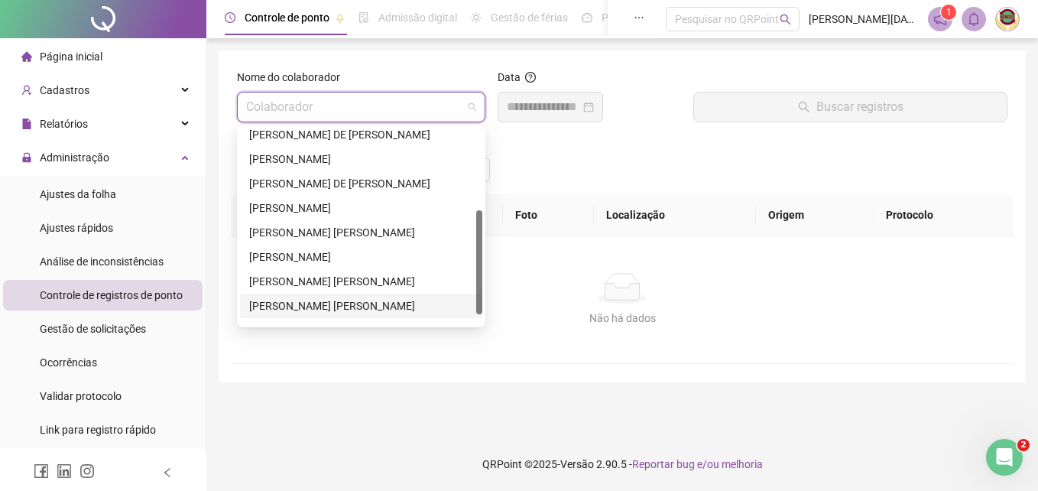
click at [323, 302] on div "[PERSON_NAME] [PERSON_NAME]" at bounding box center [361, 305] width 224 height 17
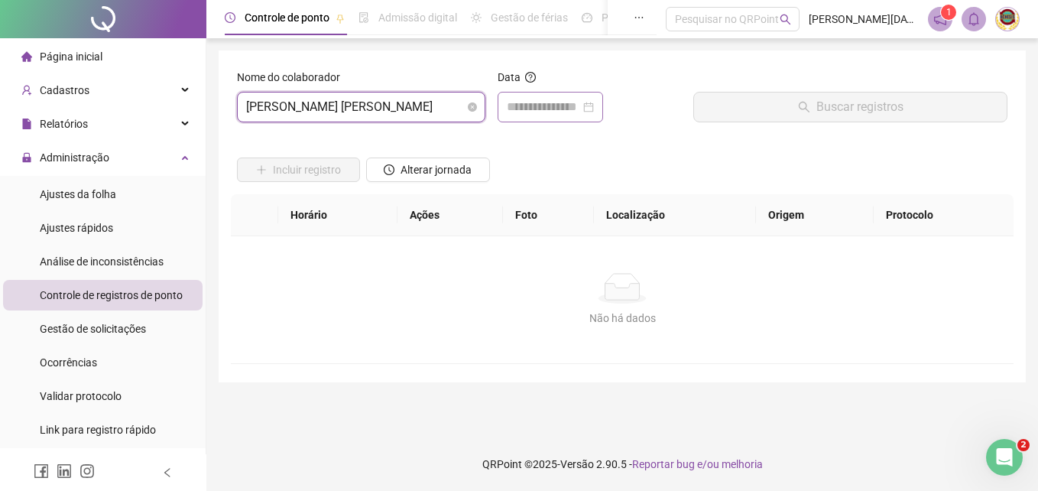
click at [594, 109] on div at bounding box center [550, 107] width 87 height 18
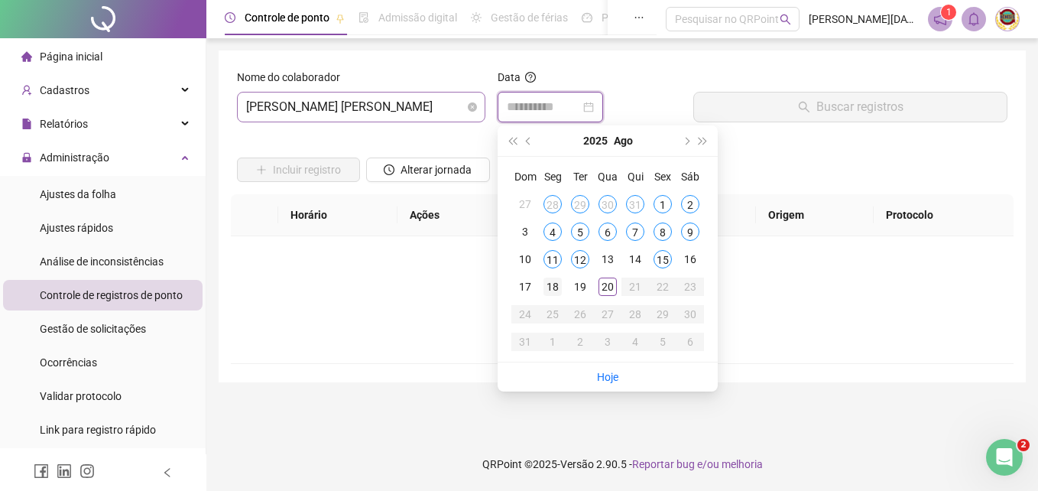
type input "**********"
click at [552, 281] on div "18" at bounding box center [552, 286] width 18 height 18
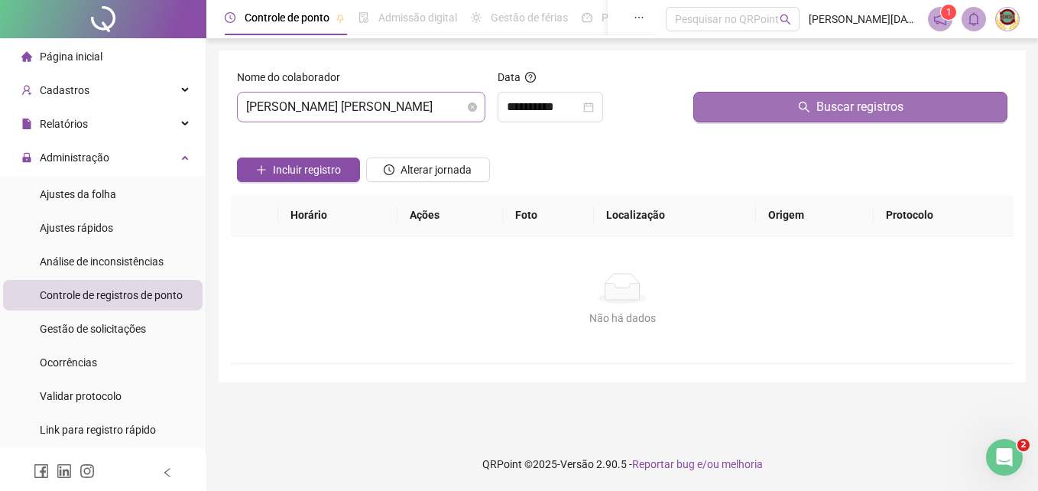
click at [842, 105] on span "Buscar registros" at bounding box center [859, 107] width 87 height 18
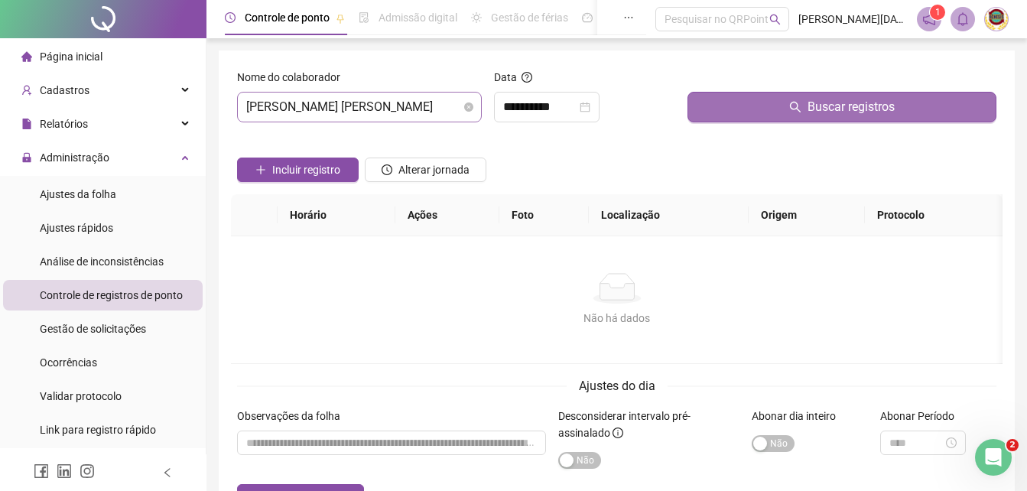
click at [840, 106] on span "Buscar registros" at bounding box center [850, 107] width 87 height 18
click at [846, 106] on span "Buscar registros" at bounding box center [850, 107] width 87 height 18
click at [845, 106] on span "Buscar registros" at bounding box center [850, 107] width 87 height 18
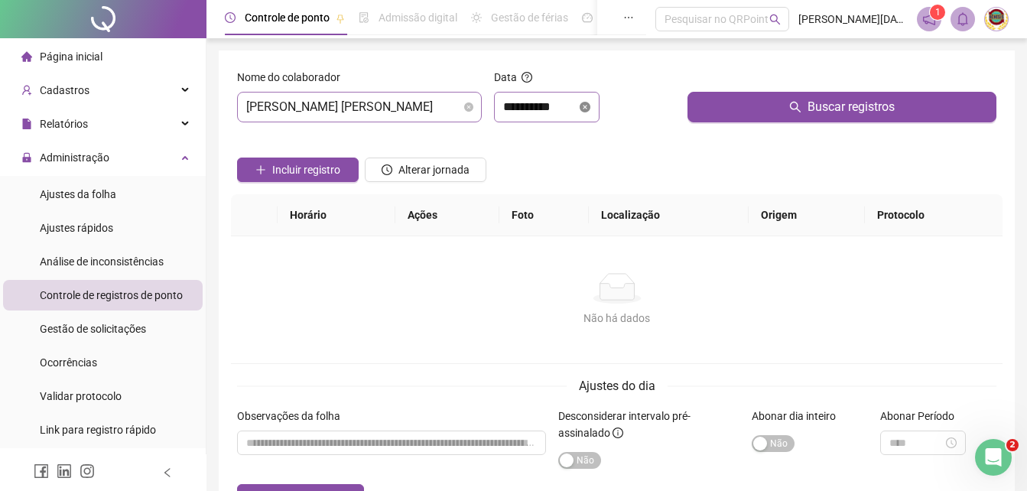
click at [590, 104] on icon "close-circle" at bounding box center [584, 107] width 11 height 11
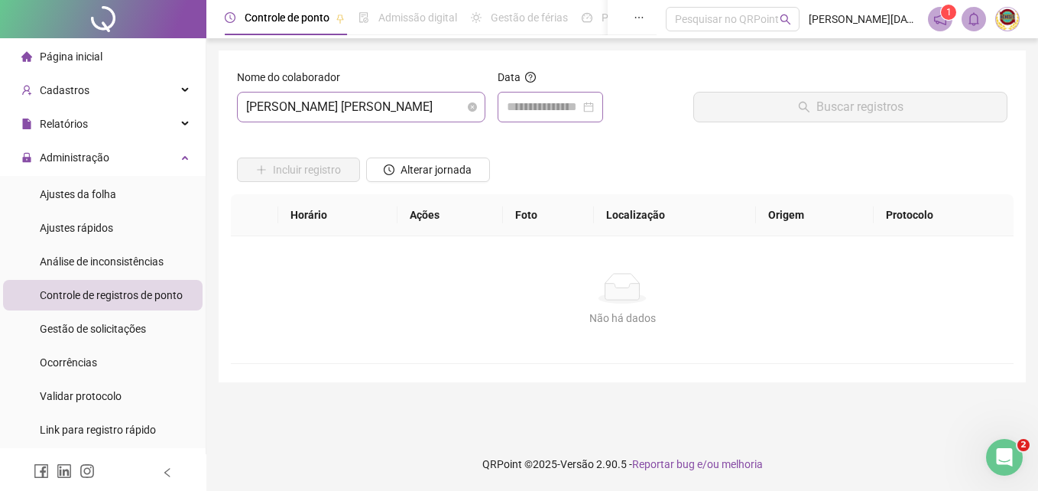
click at [594, 104] on div at bounding box center [550, 107] width 87 height 18
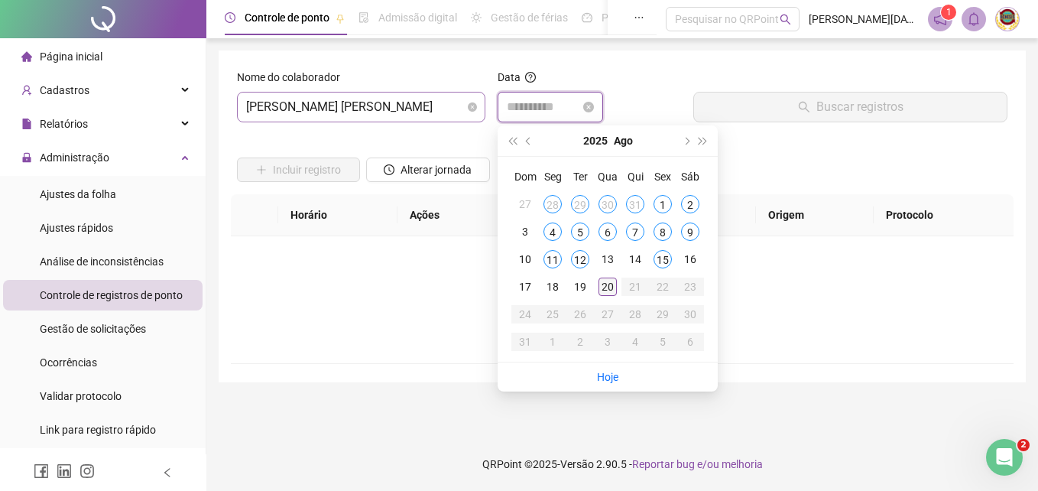
type input "**********"
click at [606, 281] on div "20" at bounding box center [607, 286] width 18 height 18
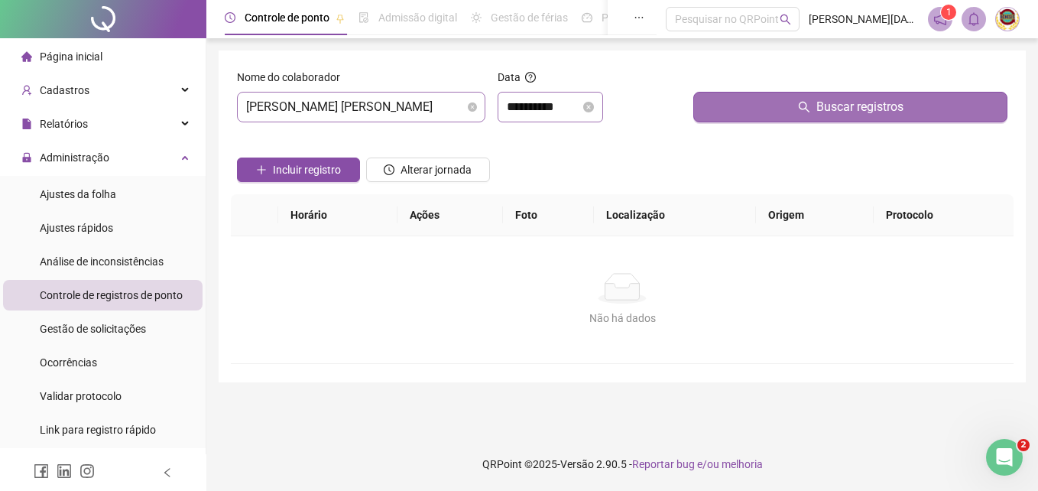
click at [853, 101] on span "Buscar registros" at bounding box center [859, 107] width 87 height 18
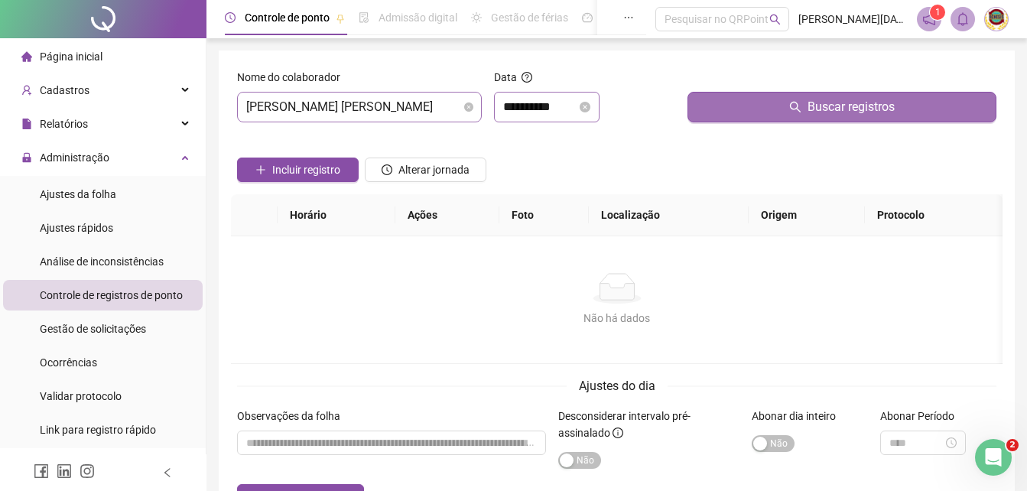
click at [847, 105] on span "Buscar registros" at bounding box center [850, 107] width 87 height 18
click at [837, 101] on span "Buscar registros" at bounding box center [850, 107] width 87 height 18
click at [828, 103] on span "Buscar registros" at bounding box center [850, 107] width 87 height 18
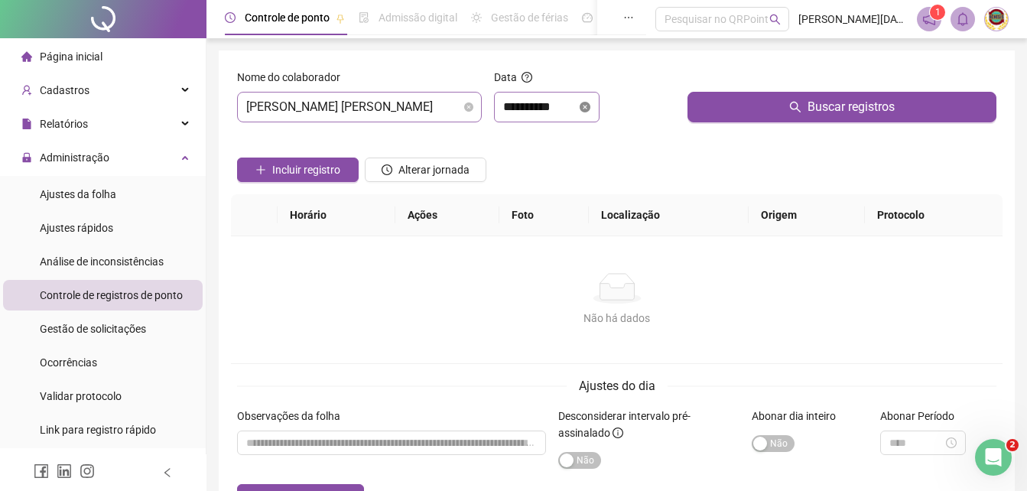
click at [590, 104] on icon "close-circle" at bounding box center [584, 107] width 11 height 11
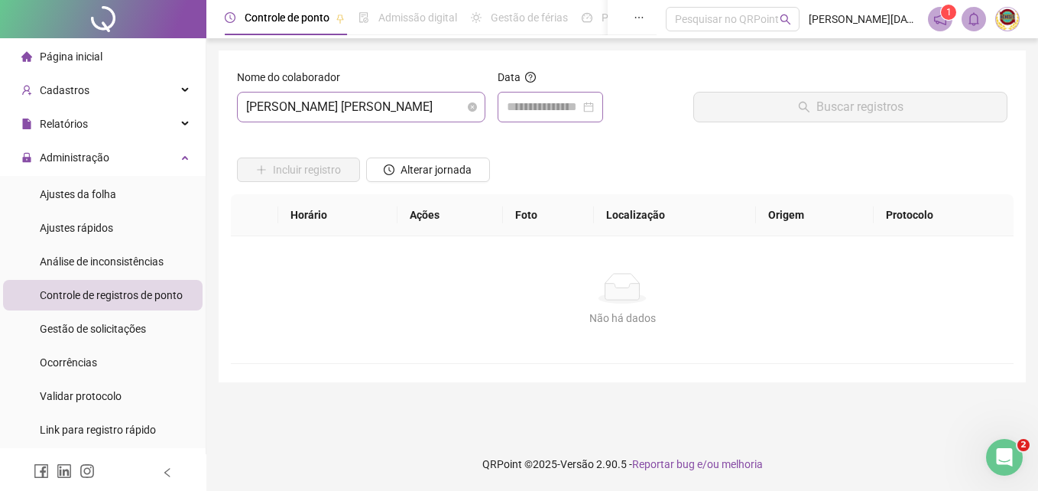
click at [594, 105] on div at bounding box center [550, 107] width 87 height 18
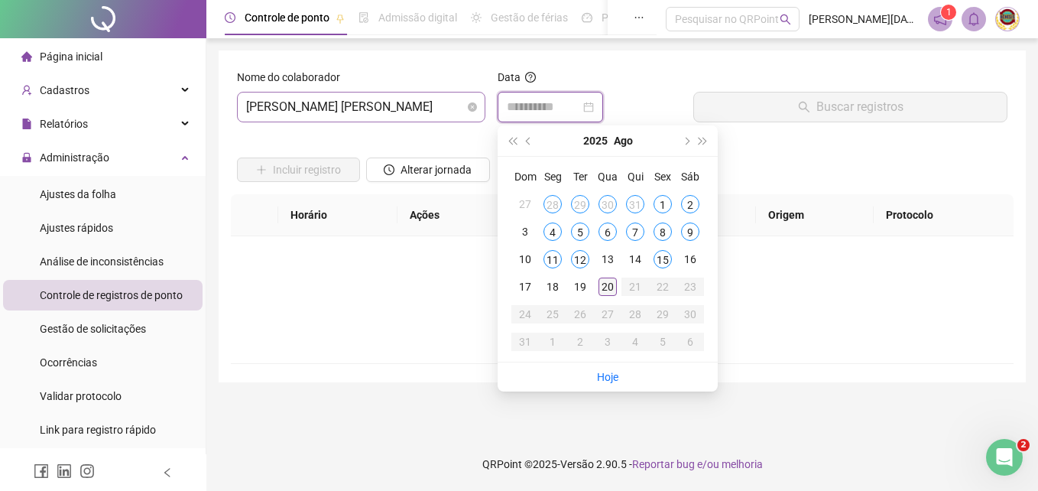
type input "**********"
click at [608, 279] on div "20" at bounding box center [607, 286] width 18 height 18
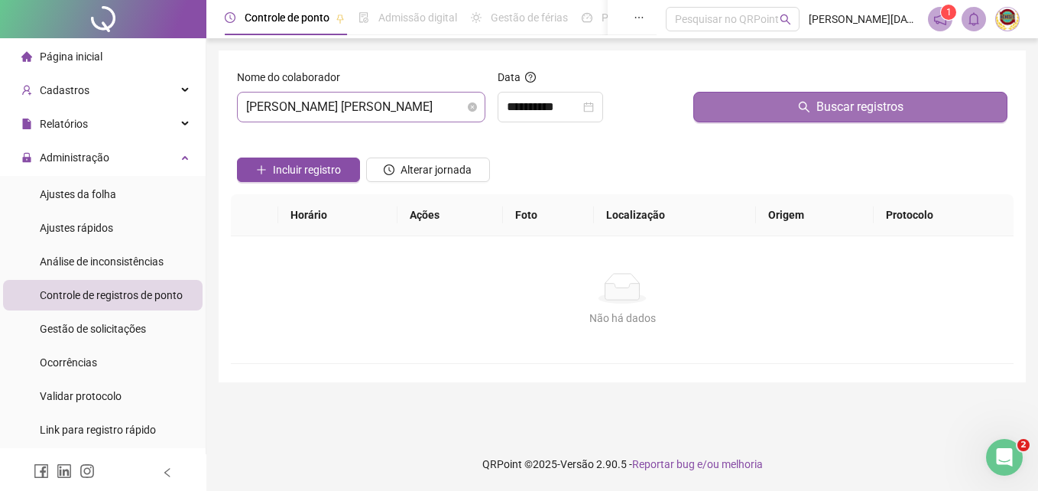
click at [848, 103] on span "Buscar registros" at bounding box center [859, 107] width 87 height 18
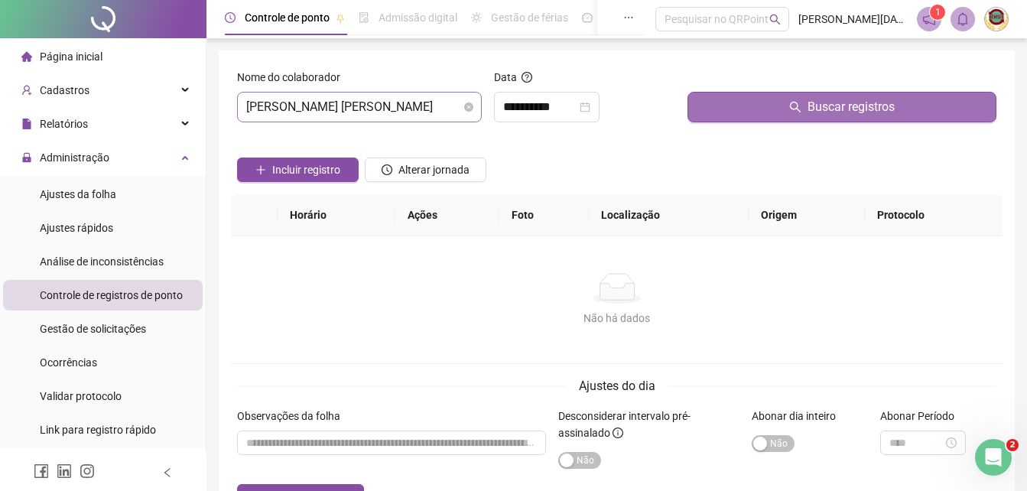
click at [848, 105] on span "Buscar registros" at bounding box center [850, 107] width 87 height 18
click at [846, 109] on span "Buscar registros" at bounding box center [850, 107] width 87 height 18
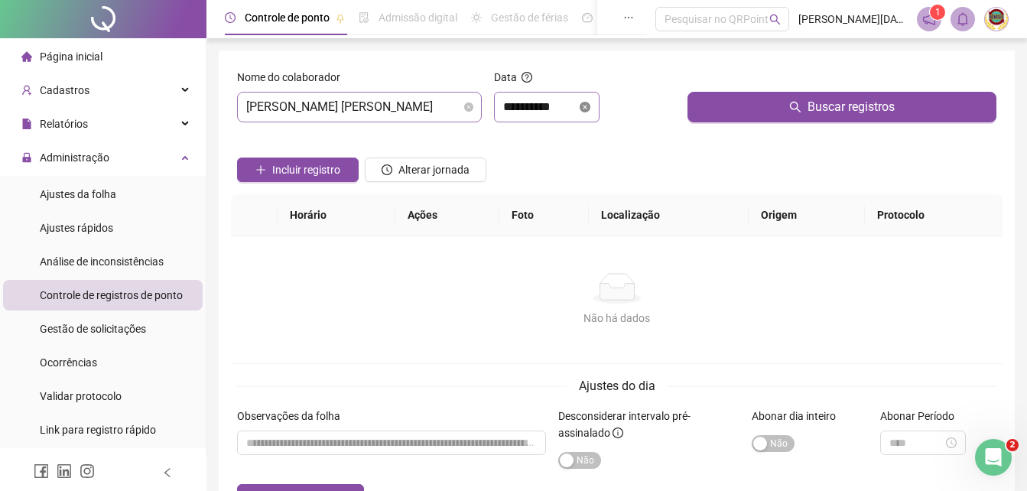
click at [590, 103] on icon "close-circle" at bounding box center [584, 107] width 11 height 11
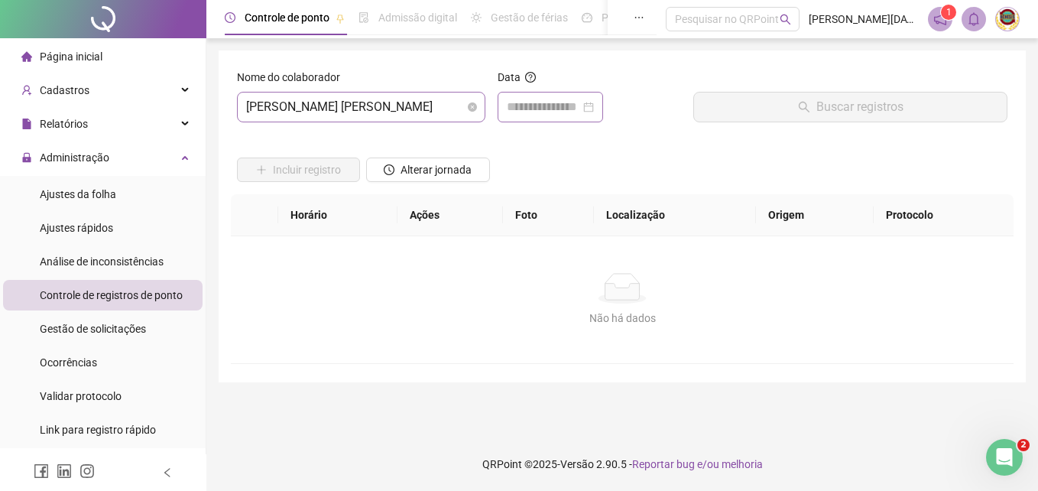
click at [594, 104] on div at bounding box center [550, 107] width 87 height 18
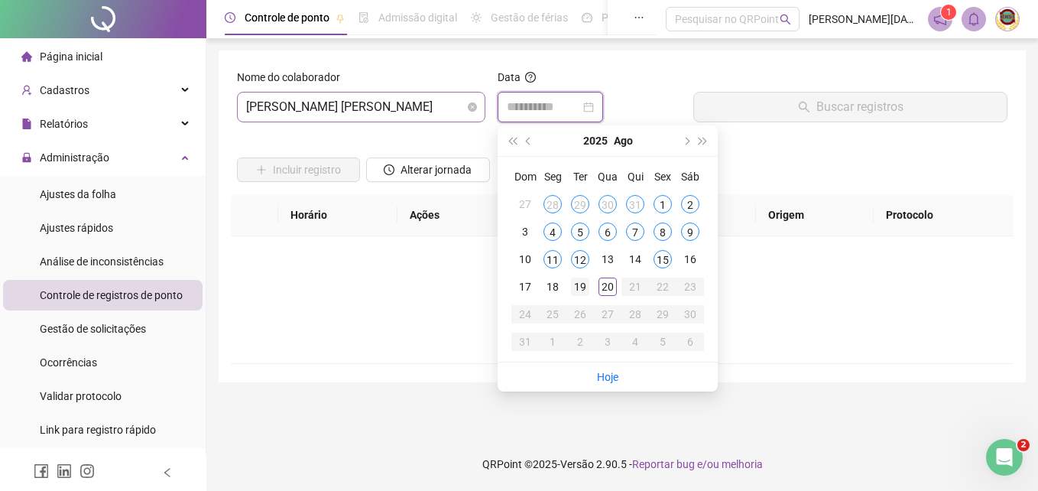
type input "**********"
click at [576, 284] on div "19" at bounding box center [580, 286] width 18 height 18
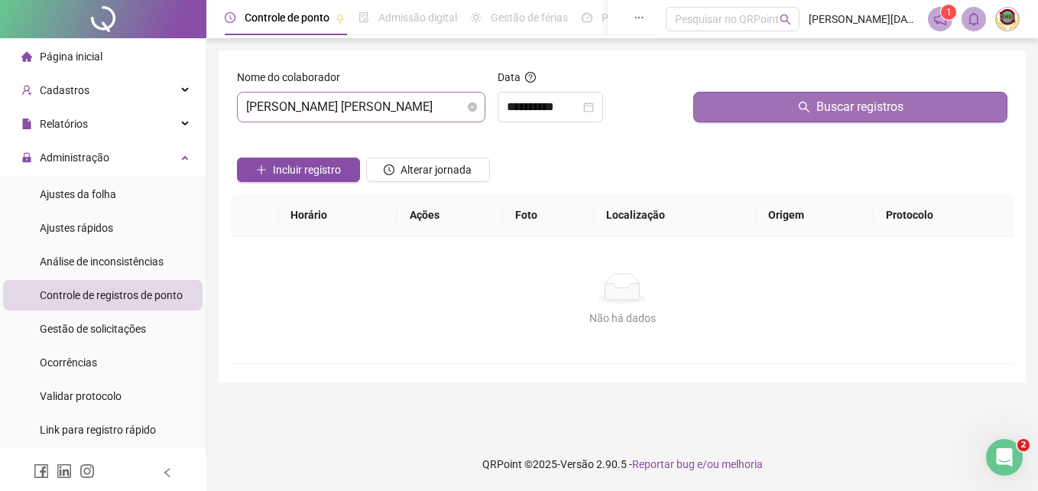
click at [856, 105] on span "Buscar registros" at bounding box center [859, 107] width 87 height 18
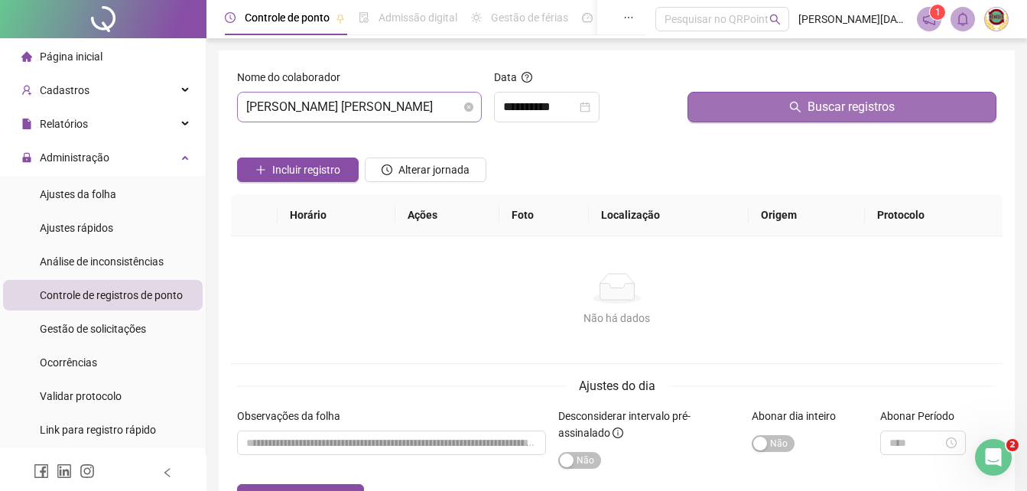
click at [856, 105] on span "Buscar registros" at bounding box center [850, 107] width 87 height 18
click at [852, 107] on span "Buscar registros" at bounding box center [850, 107] width 87 height 18
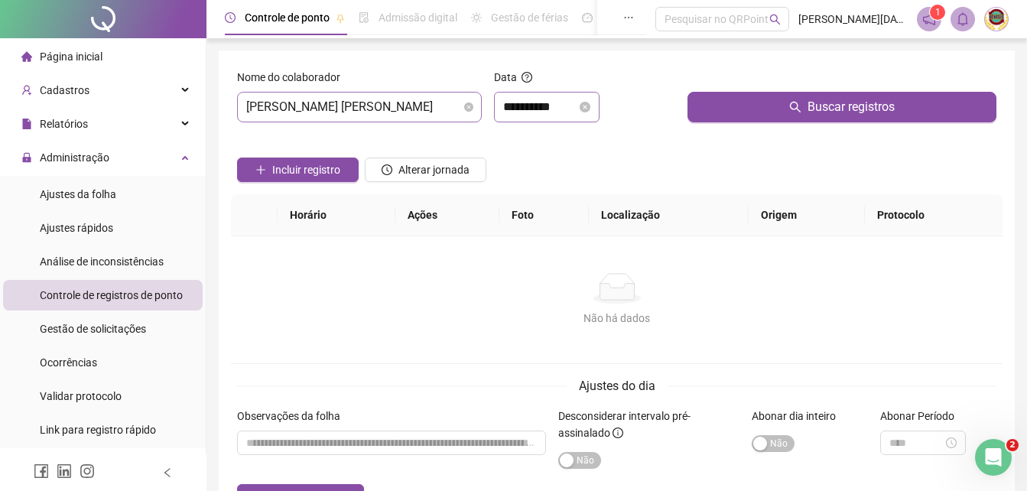
click at [590, 105] on icon "close-circle" at bounding box center [584, 107] width 11 height 11
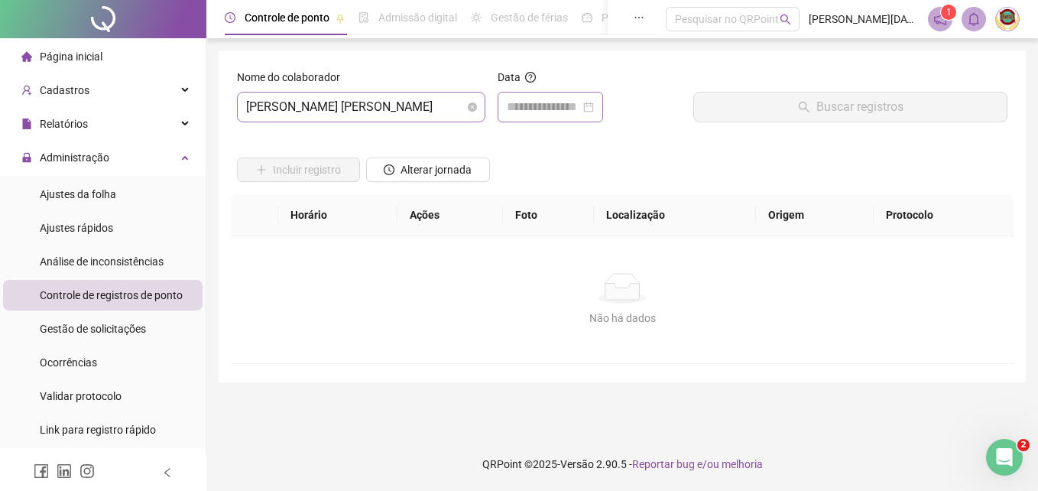
click at [594, 105] on div at bounding box center [550, 107] width 87 height 18
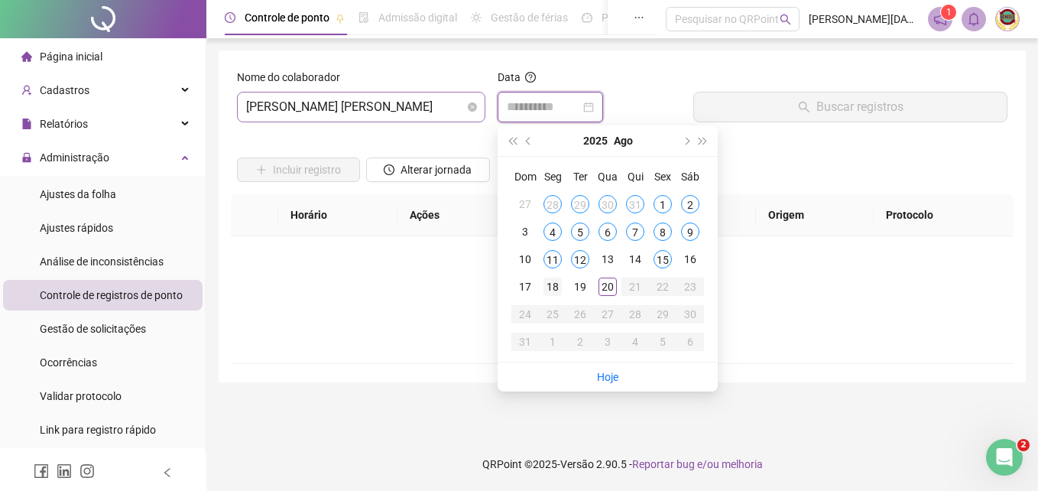
type input "**********"
click at [554, 281] on div "18" at bounding box center [552, 286] width 18 height 18
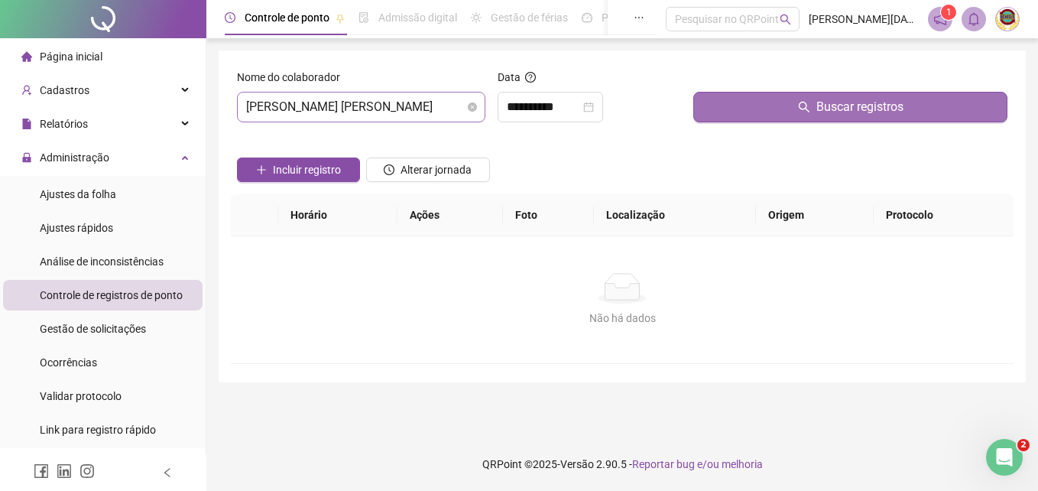
click at [858, 101] on span "Buscar registros" at bounding box center [859, 107] width 87 height 18
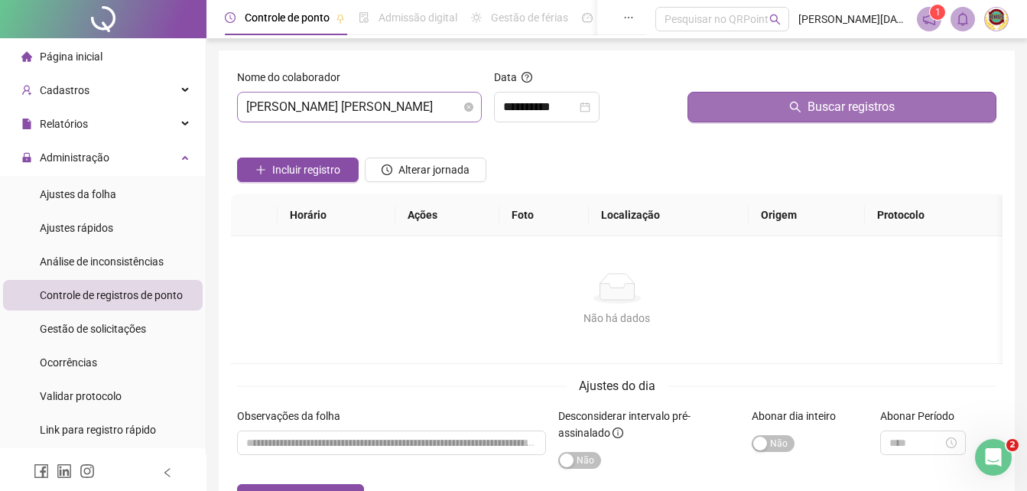
click at [851, 103] on span "Buscar registros" at bounding box center [850, 107] width 87 height 18
click at [847, 105] on span "Buscar registros" at bounding box center [850, 107] width 87 height 18
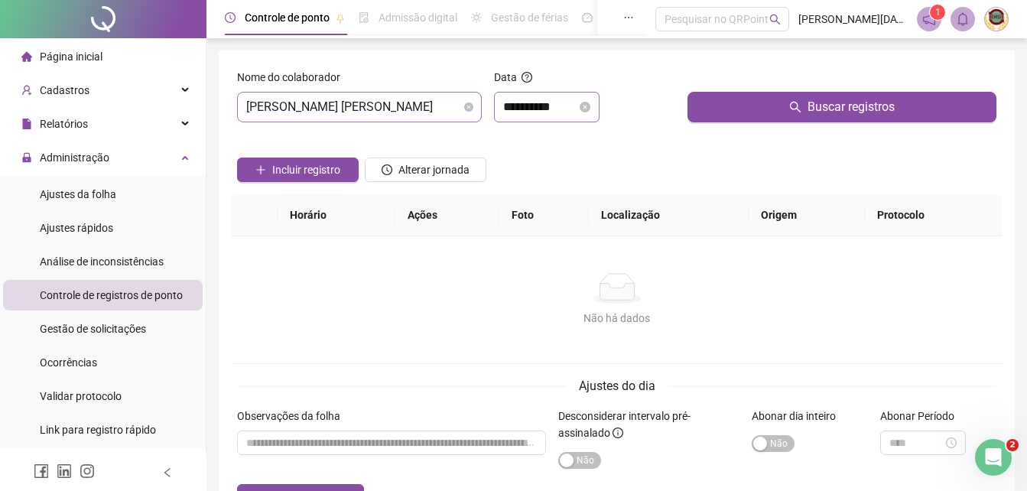
click at [590, 103] on icon "close-circle" at bounding box center [584, 107] width 11 height 11
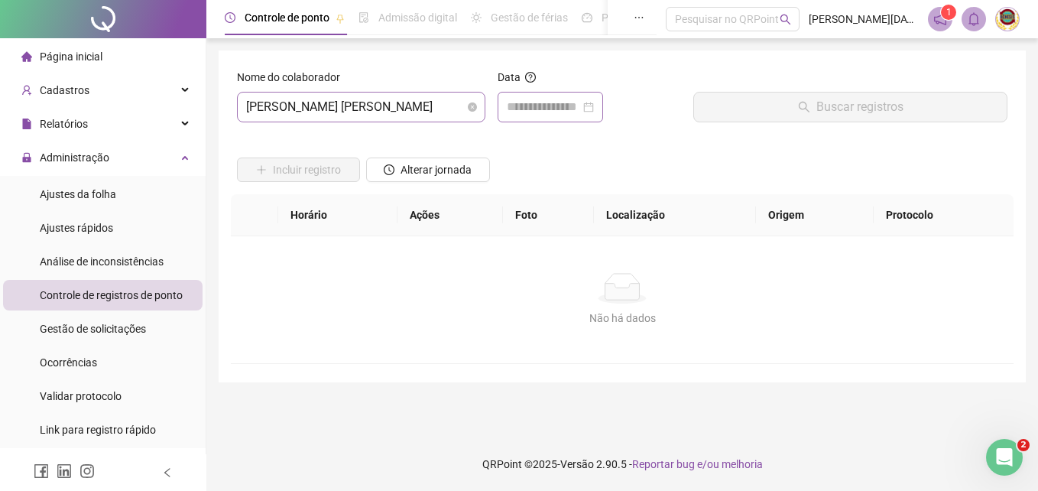
click at [594, 103] on div at bounding box center [550, 107] width 87 height 18
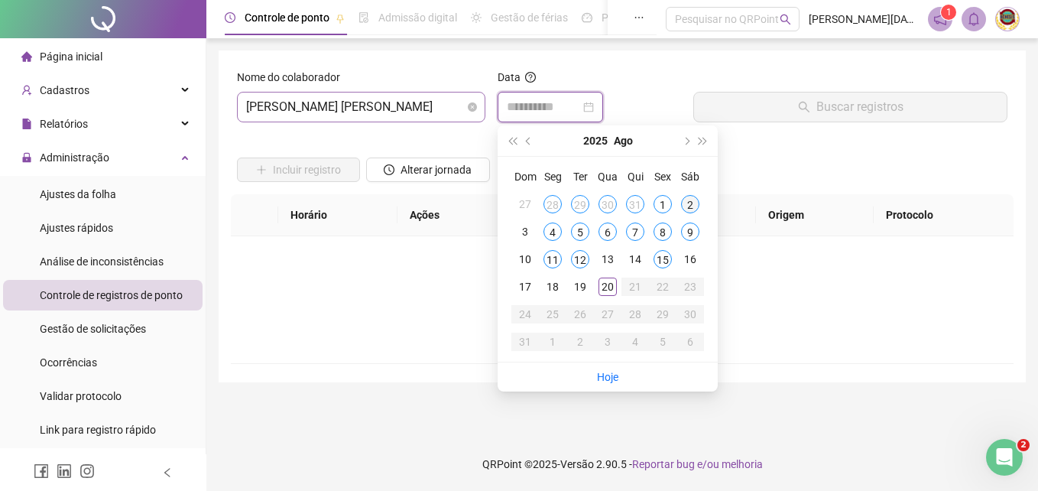
type input "**********"
click at [662, 250] on div "15" at bounding box center [663, 259] width 18 height 18
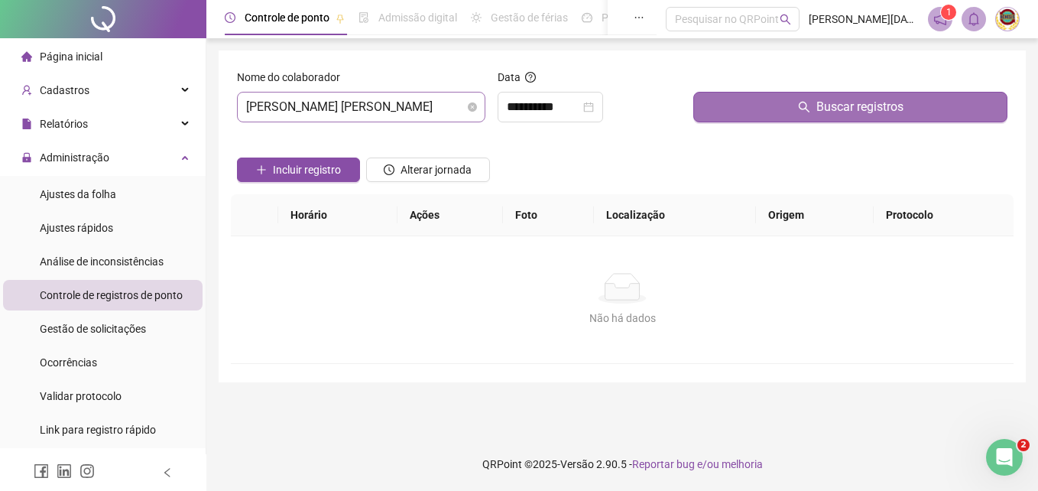
click at [847, 99] on span "Buscar registros" at bounding box center [859, 107] width 87 height 18
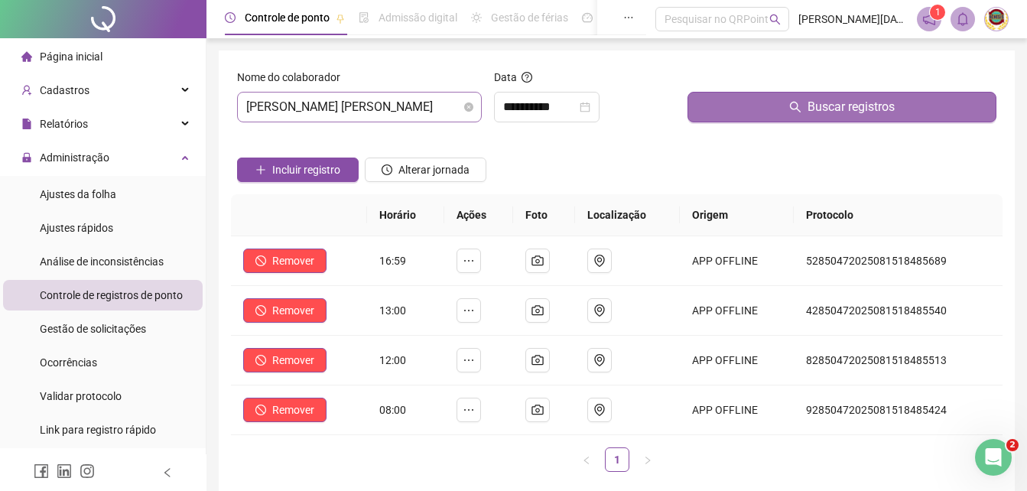
click at [841, 106] on span "Buscar registros" at bounding box center [850, 107] width 87 height 18
click at [838, 109] on span "Buscar registros" at bounding box center [850, 107] width 87 height 18
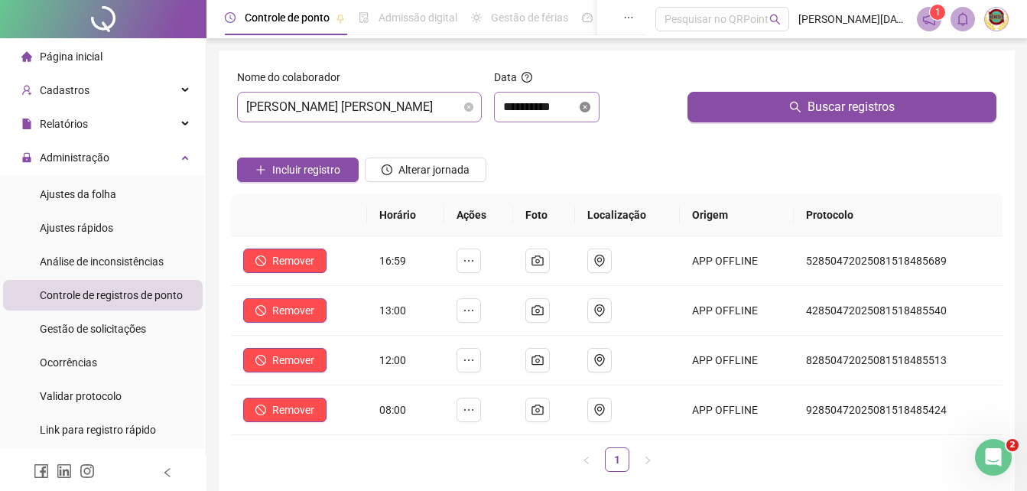
click at [590, 103] on icon "close-circle" at bounding box center [584, 107] width 11 height 11
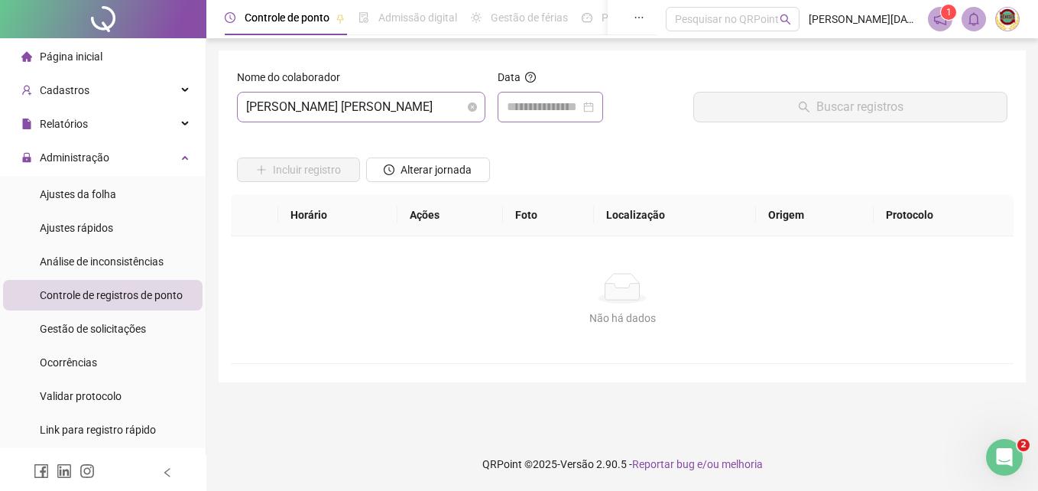
click at [594, 103] on div at bounding box center [550, 107] width 87 height 18
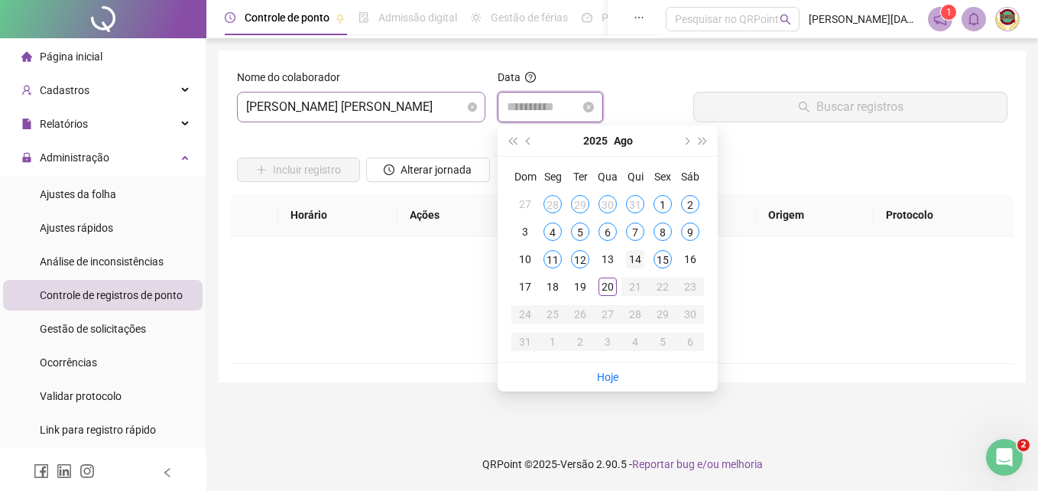
type input "**********"
click at [634, 251] on div "14" at bounding box center [635, 259] width 18 height 18
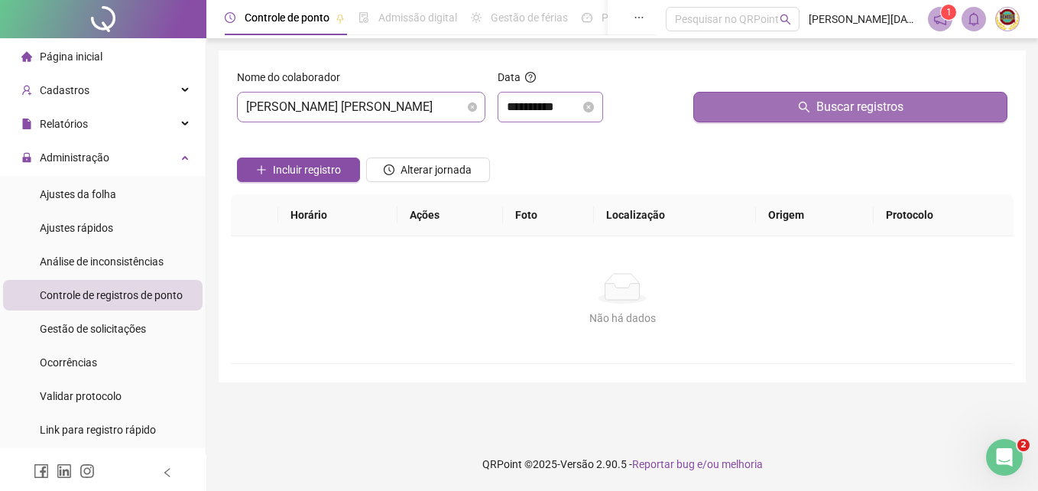
click at [861, 100] on span "Buscar registros" at bounding box center [859, 107] width 87 height 18
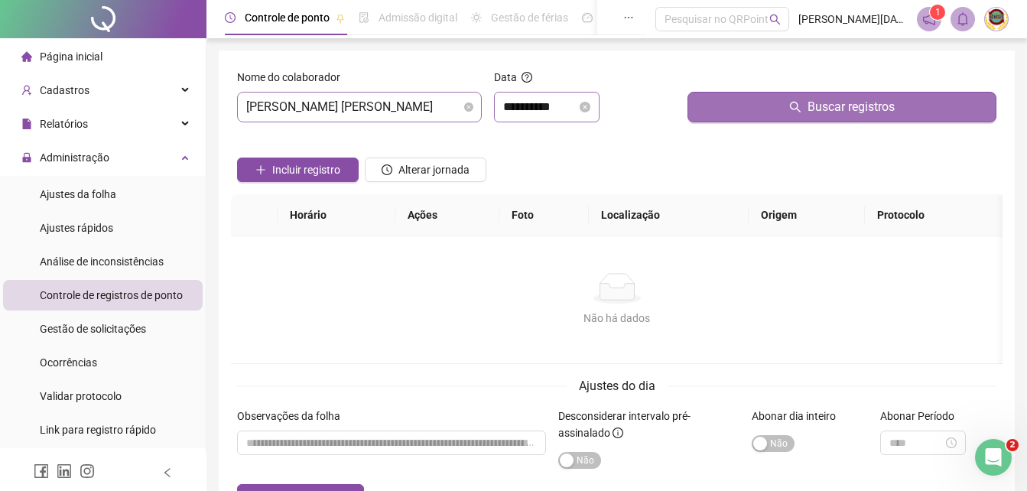
click at [851, 110] on span "Buscar registros" at bounding box center [850, 107] width 87 height 18
click at [829, 100] on span "Buscar registros" at bounding box center [850, 107] width 87 height 18
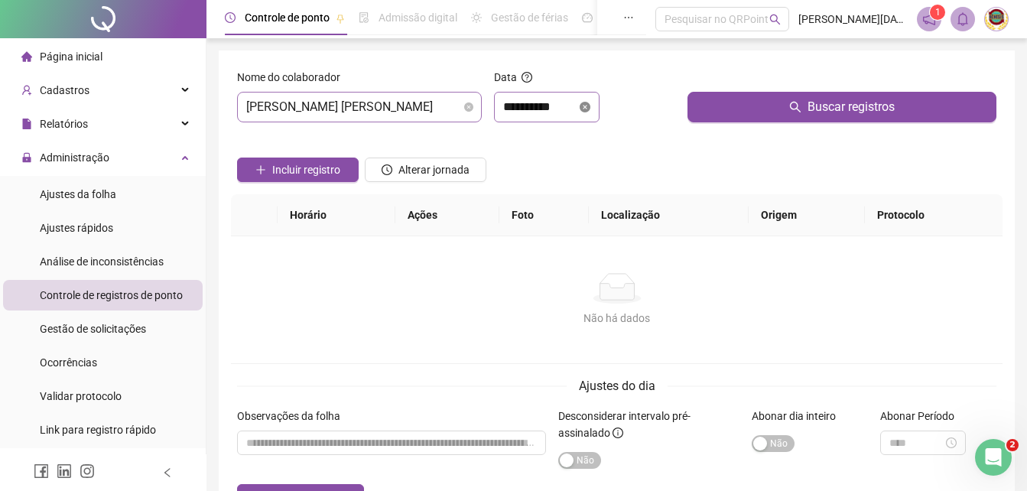
click at [590, 102] on icon "close-circle" at bounding box center [584, 107] width 11 height 11
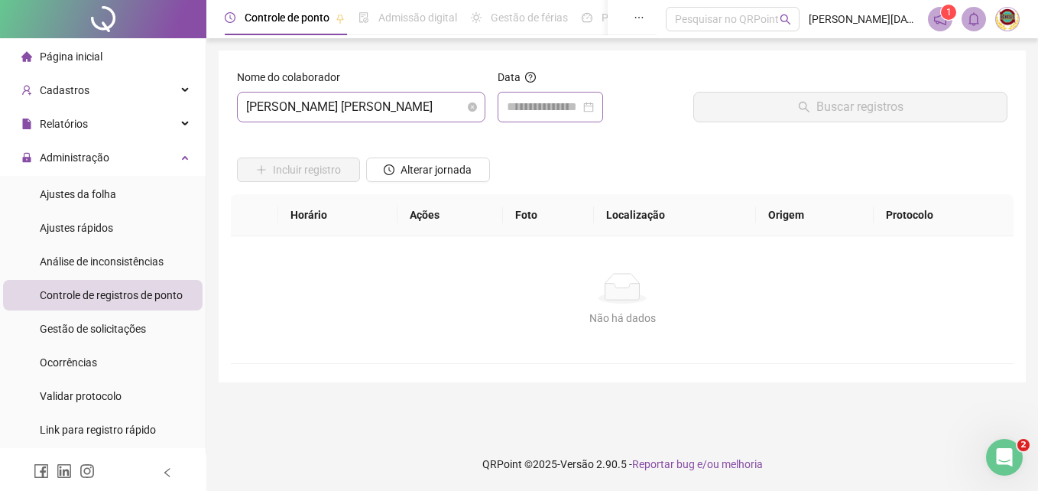
click at [594, 102] on div at bounding box center [550, 107] width 87 height 18
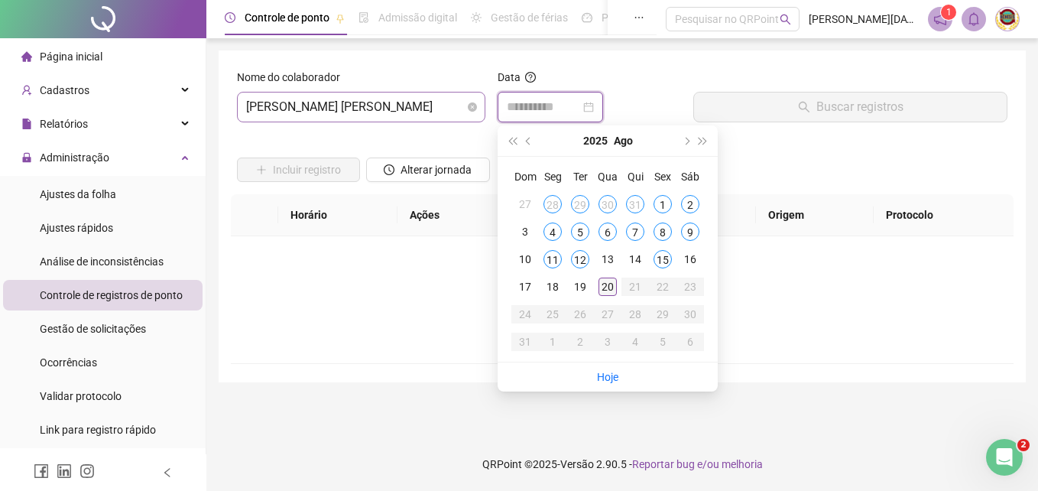
type input "**********"
click at [605, 255] on div "13" at bounding box center [607, 259] width 18 height 18
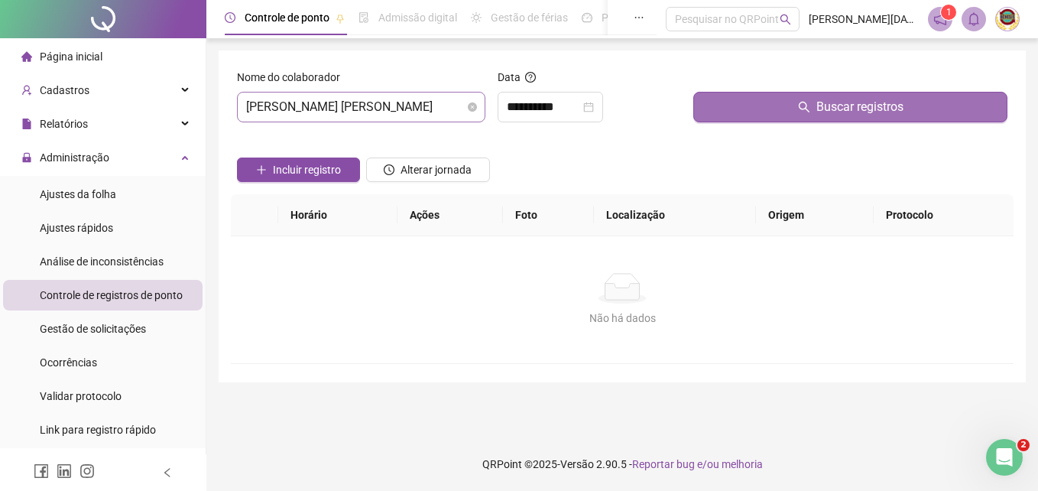
click at [855, 103] on span "Buscar registros" at bounding box center [859, 107] width 87 height 18
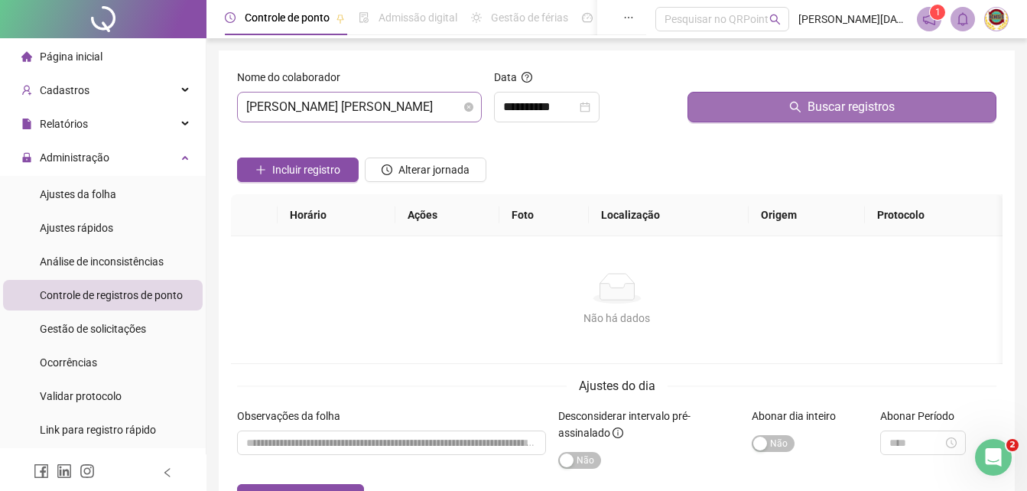
click at [851, 109] on span "Buscar registros" at bounding box center [850, 107] width 87 height 18
click at [850, 109] on span "Buscar registros" at bounding box center [850, 107] width 87 height 18
click at [846, 109] on span "Buscar registros" at bounding box center [850, 107] width 87 height 18
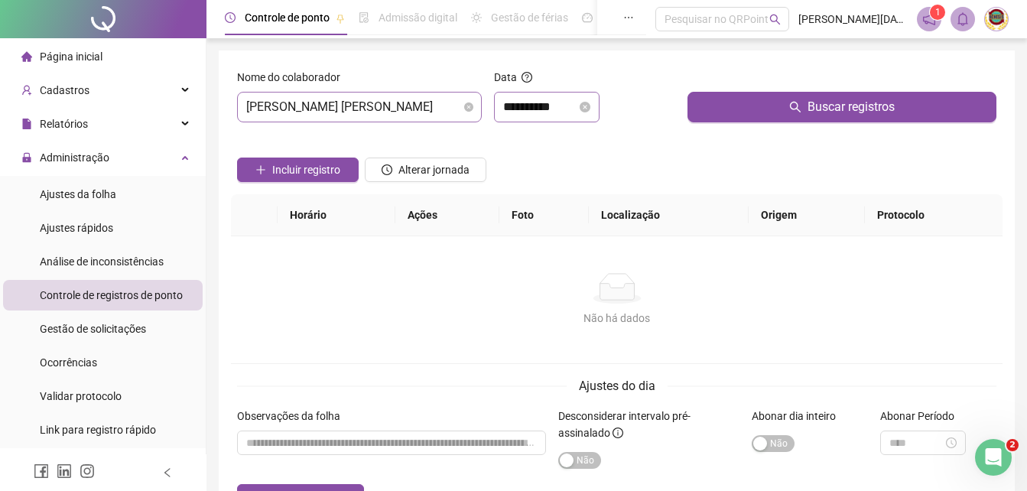
click at [590, 102] on icon "close-circle" at bounding box center [584, 107] width 11 height 11
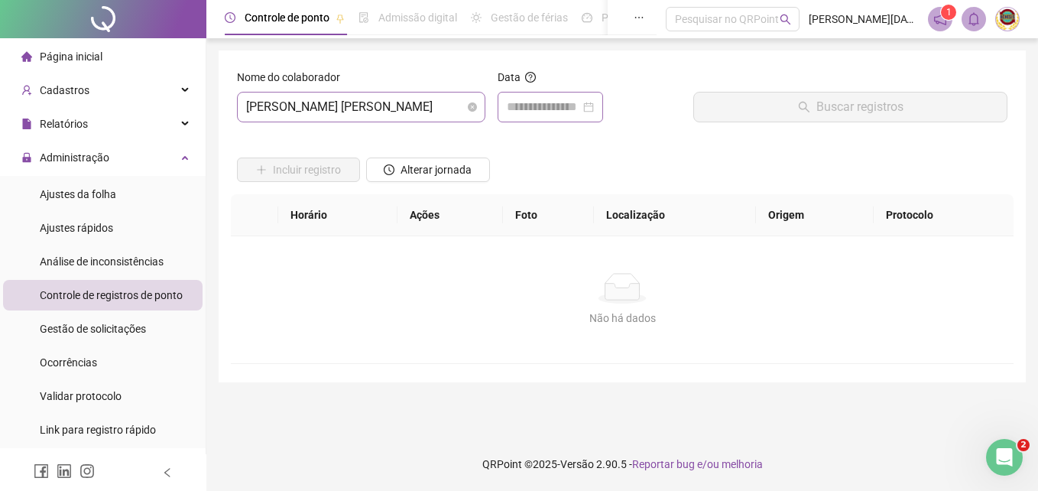
click at [594, 102] on div at bounding box center [550, 107] width 87 height 18
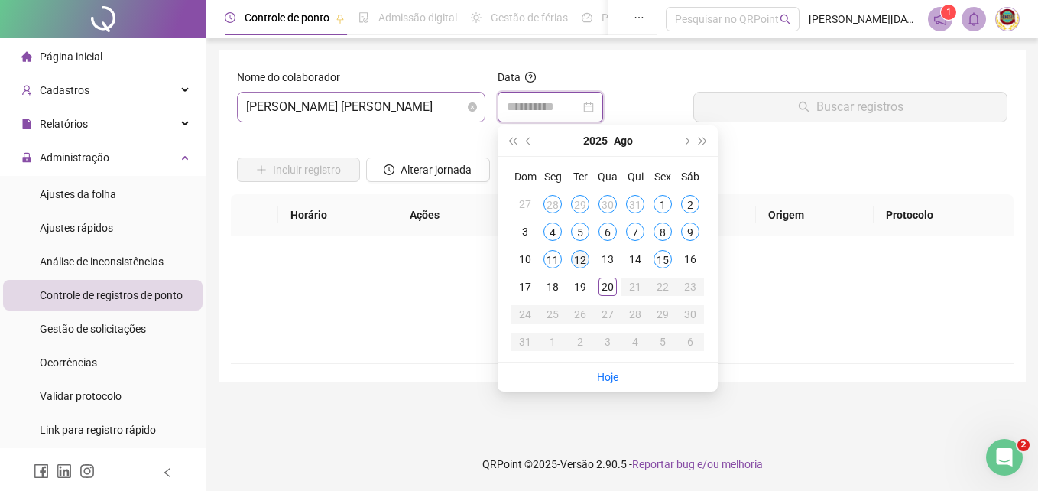
type input "**********"
click at [578, 251] on div "12" at bounding box center [580, 259] width 18 height 18
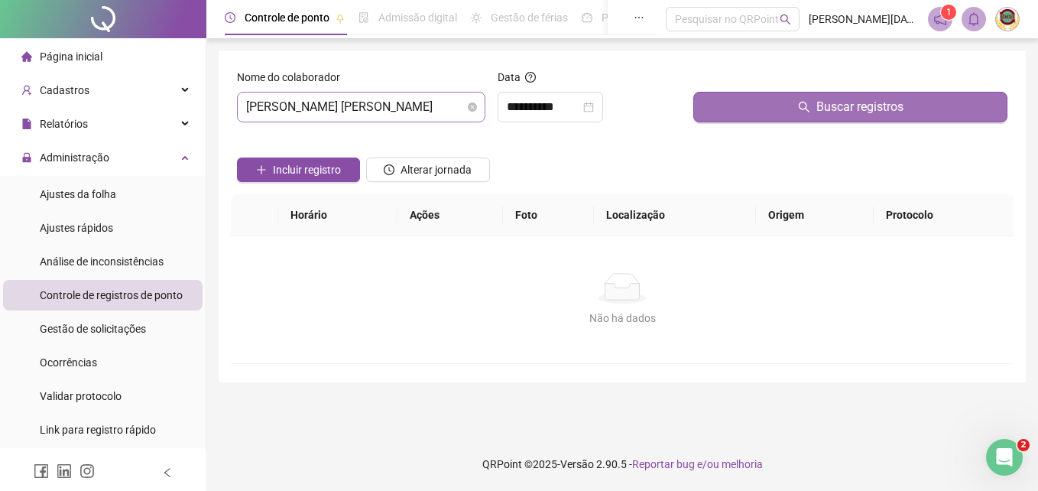
click at [868, 102] on span "Buscar registros" at bounding box center [859, 107] width 87 height 18
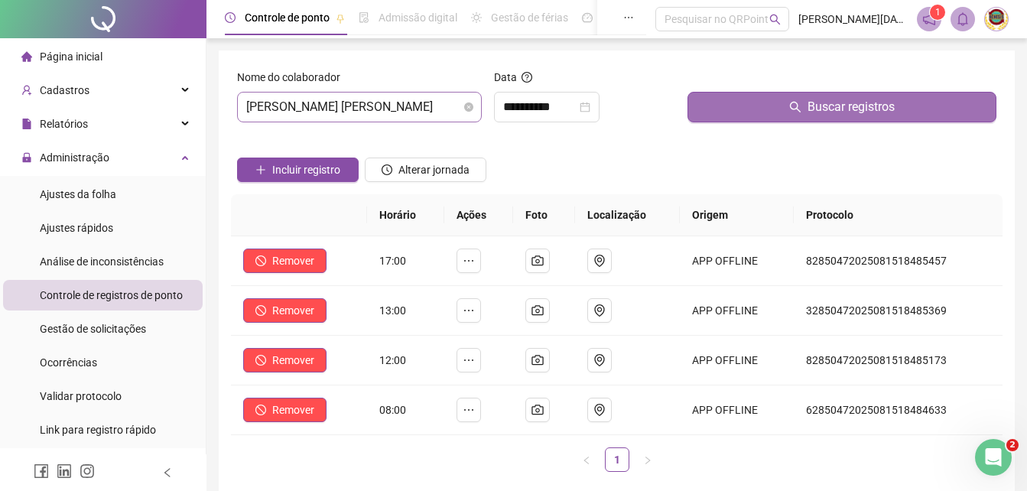
click at [861, 105] on span "Buscar registros" at bounding box center [850, 107] width 87 height 18
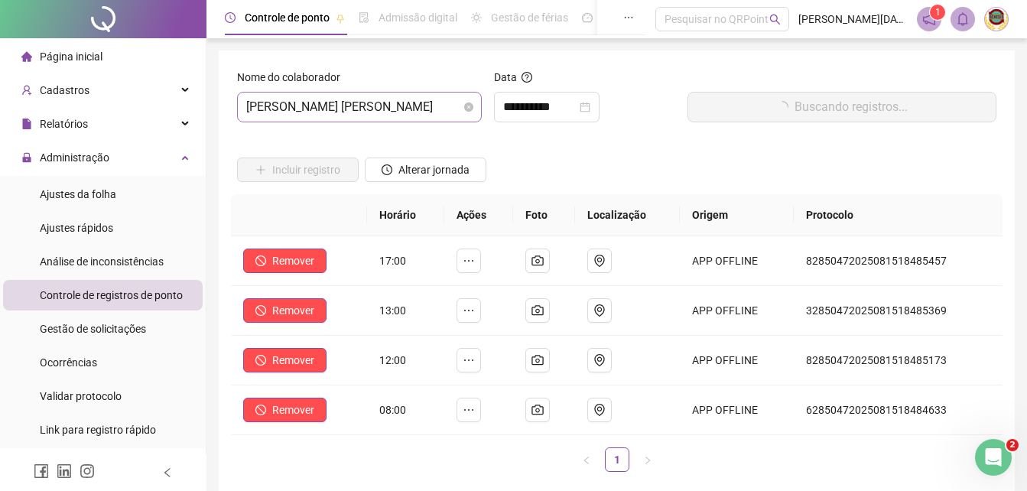
click at [861, 105] on button "Buscando registros..." at bounding box center [841, 107] width 309 height 31
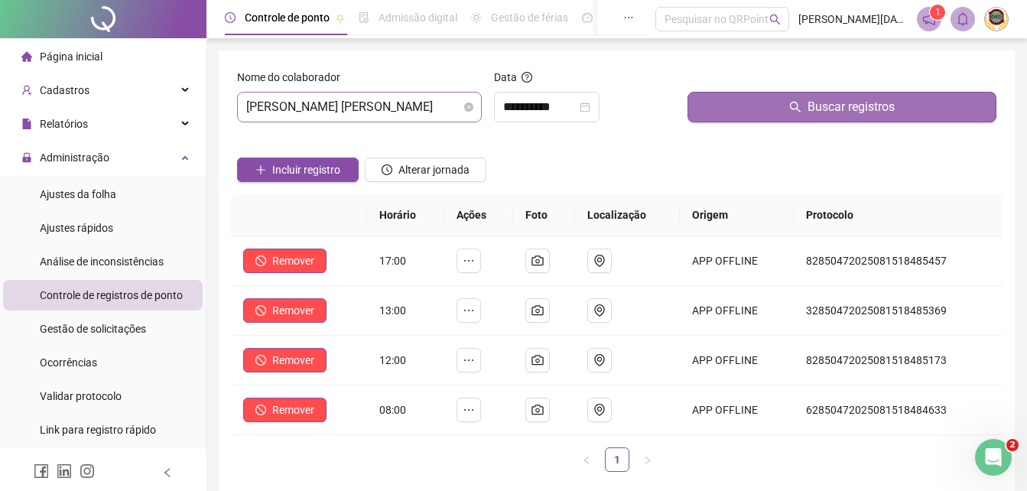
click at [845, 104] on span "Buscar registros" at bounding box center [850, 107] width 87 height 18
click at [831, 103] on span "Buscar registros" at bounding box center [850, 107] width 87 height 18
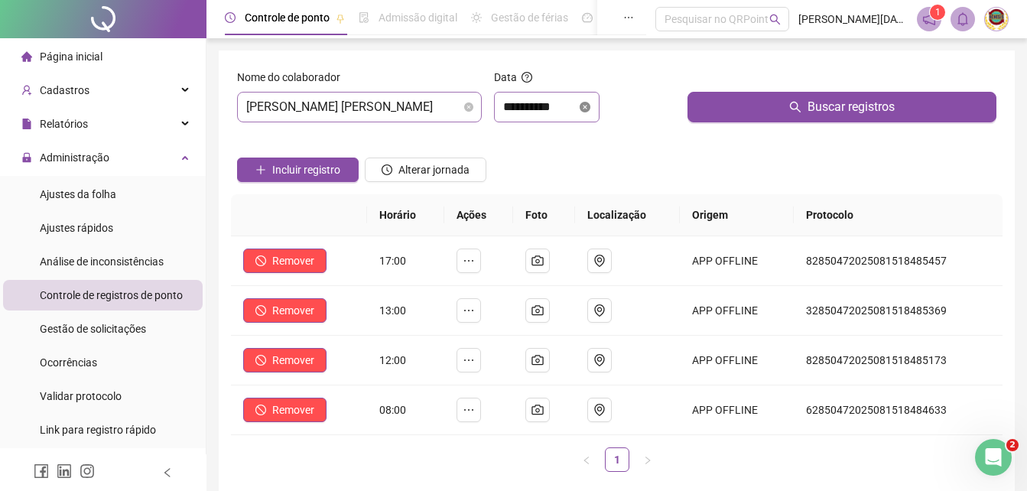
click at [590, 106] on icon "close-circle" at bounding box center [584, 107] width 11 height 11
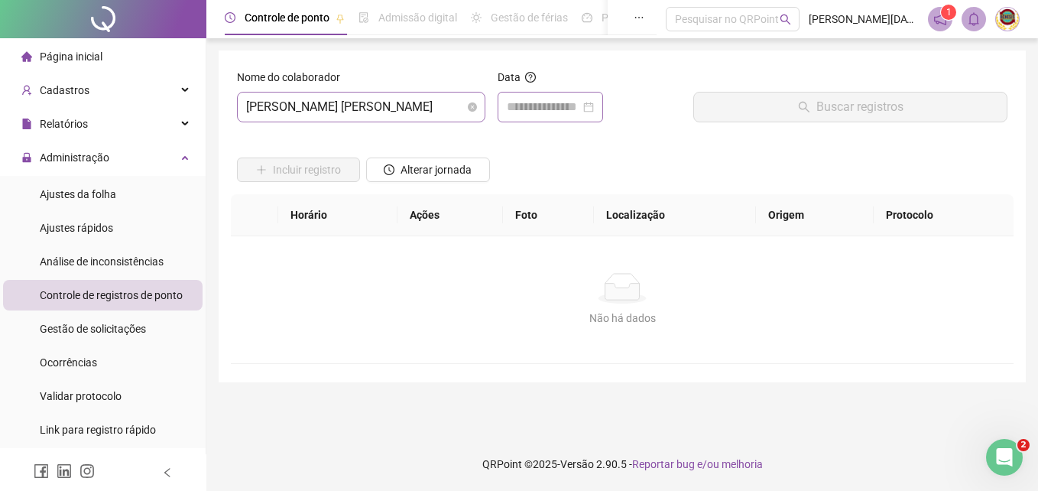
click at [594, 106] on div at bounding box center [550, 107] width 87 height 18
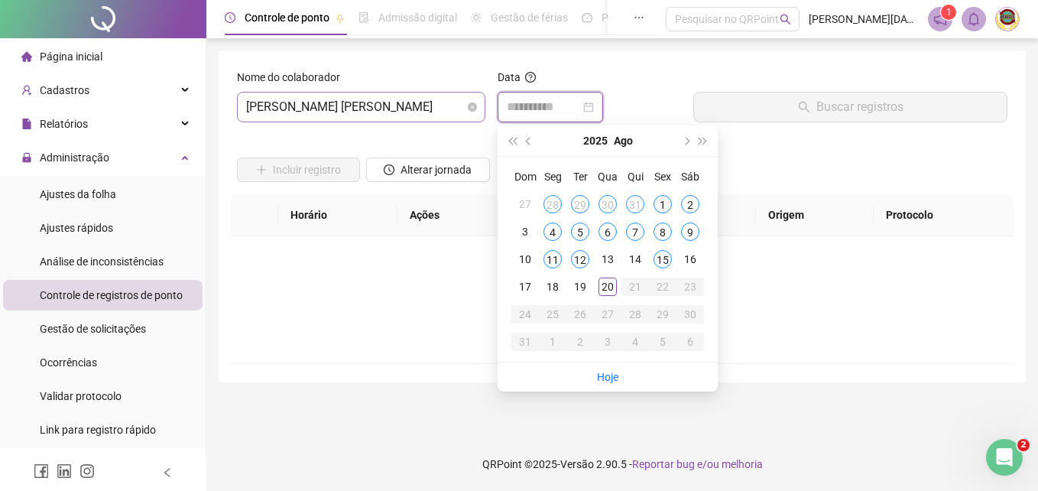
type input "**********"
click at [663, 196] on div "1" at bounding box center [663, 204] width 18 height 18
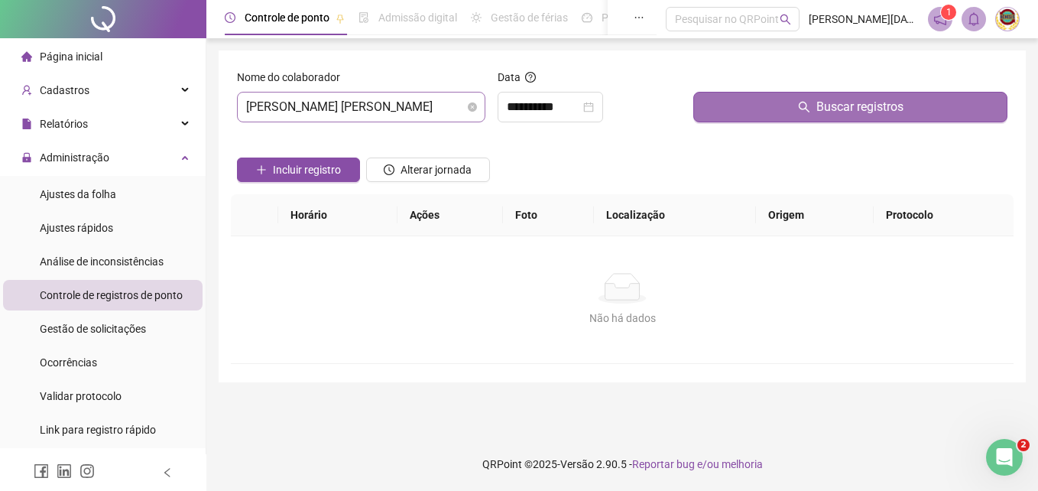
click at [844, 103] on span "Buscar registros" at bounding box center [859, 107] width 87 height 18
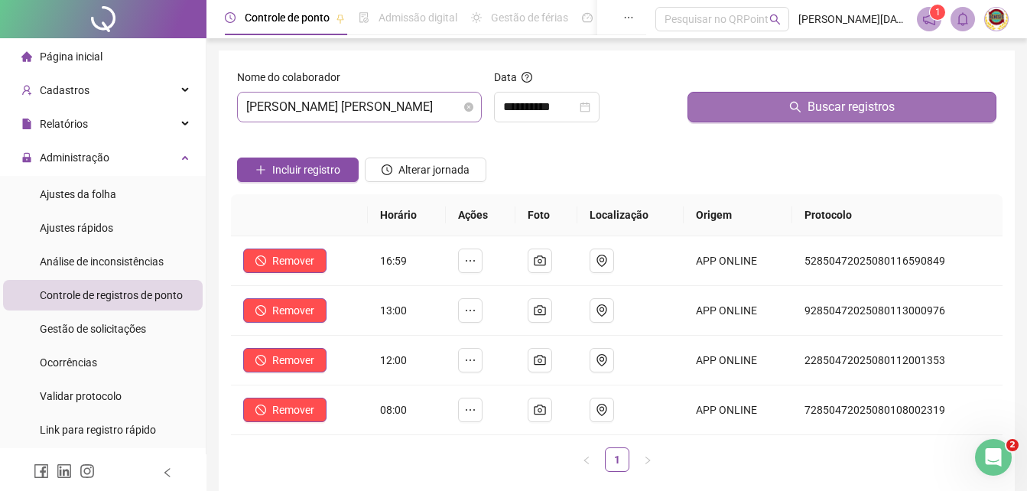
click at [844, 103] on span "Buscar registros" at bounding box center [850, 107] width 87 height 18
click at [844, 103] on button "Buscar registros" at bounding box center [841, 107] width 309 height 31
click at [842, 103] on span "Buscar registros" at bounding box center [850, 107] width 87 height 18
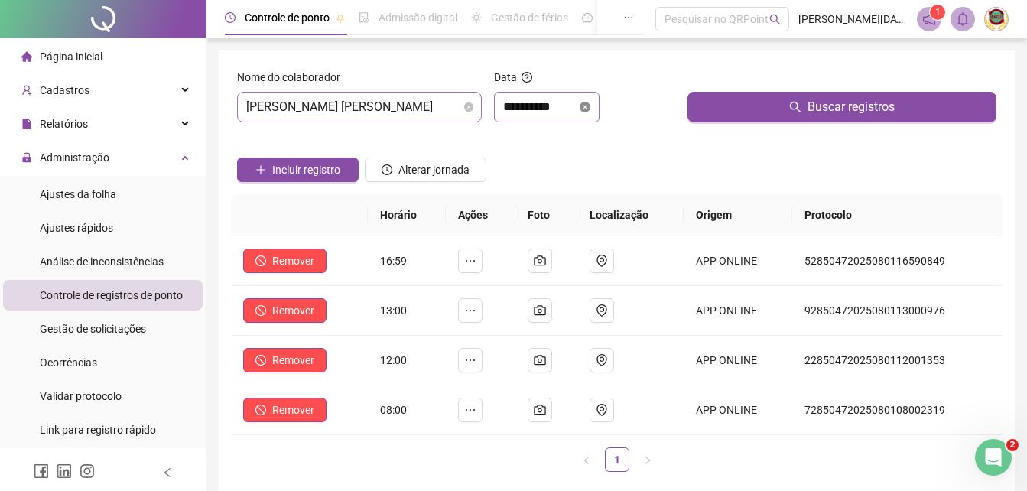
click at [590, 102] on icon "close-circle" at bounding box center [584, 107] width 11 height 11
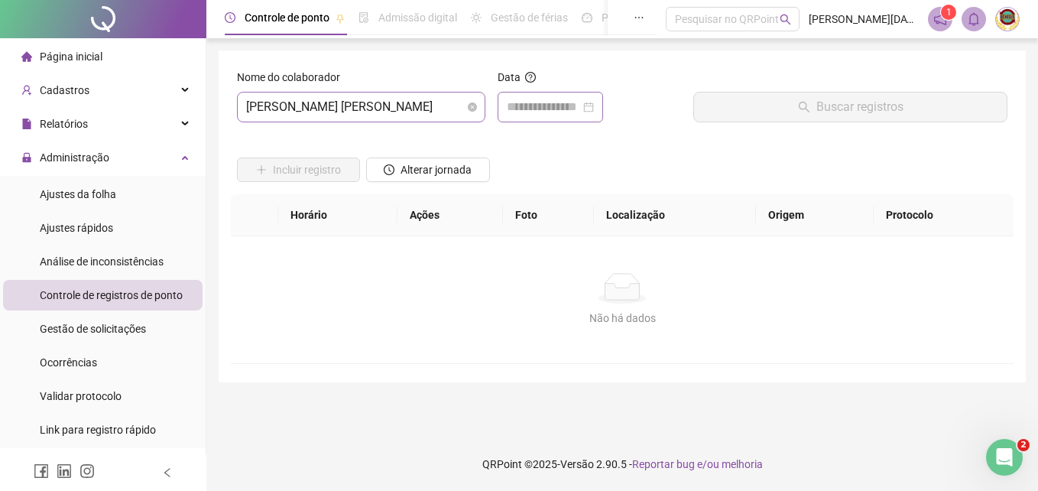
click at [594, 102] on div at bounding box center [550, 107] width 87 height 18
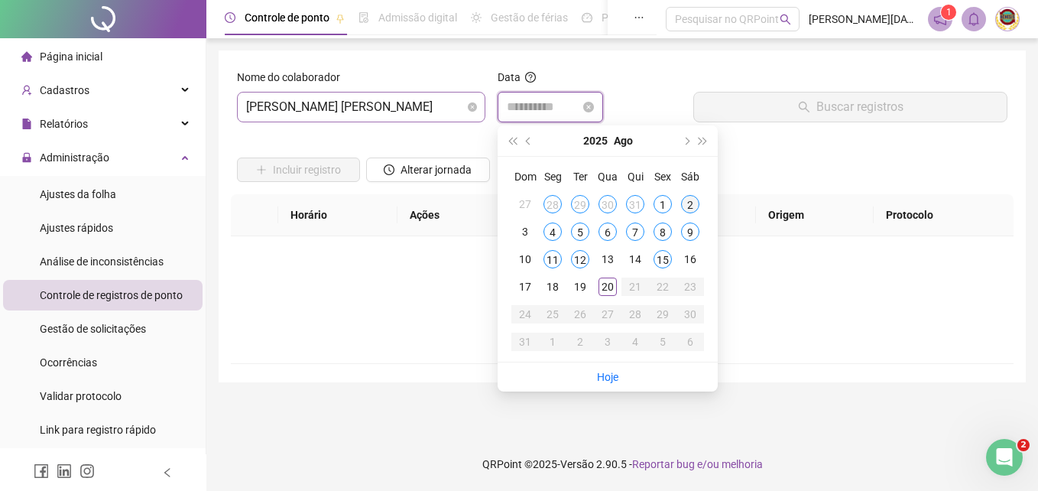
type input "**********"
click at [689, 200] on div "2" at bounding box center [690, 204] width 18 height 18
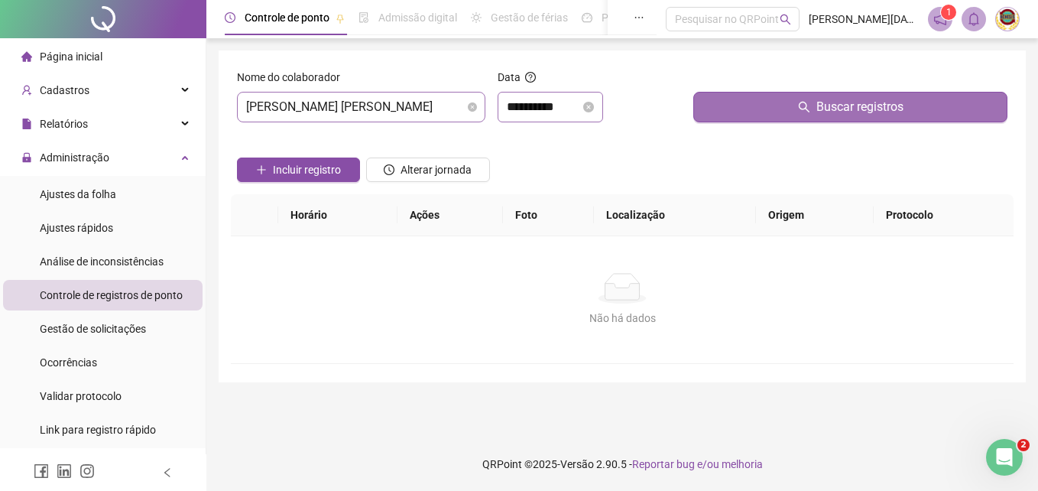
click at [852, 101] on span "Buscar registros" at bounding box center [859, 107] width 87 height 18
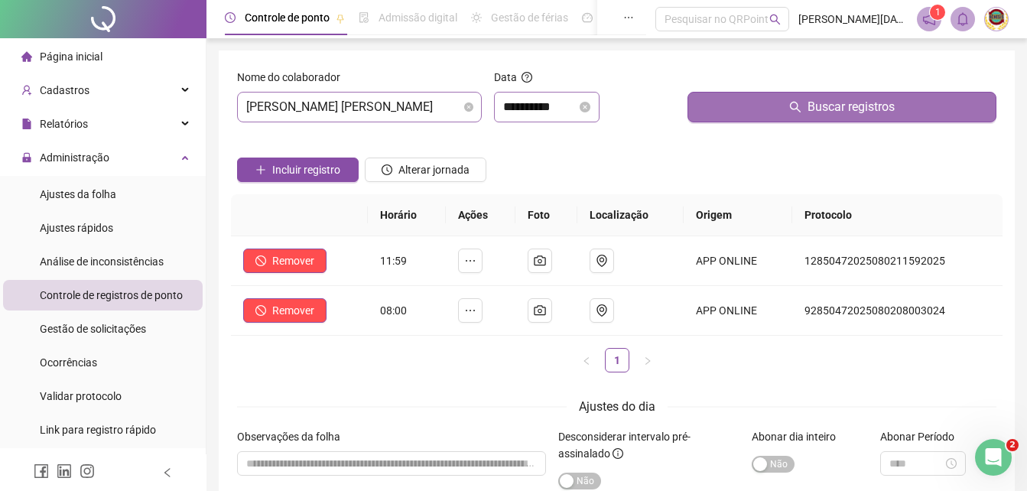
click at [850, 102] on span "Buscar registros" at bounding box center [850, 107] width 87 height 18
click at [849, 103] on span "Buscar registros" at bounding box center [850, 107] width 87 height 18
click at [838, 109] on span "Buscar registros" at bounding box center [850, 107] width 87 height 18
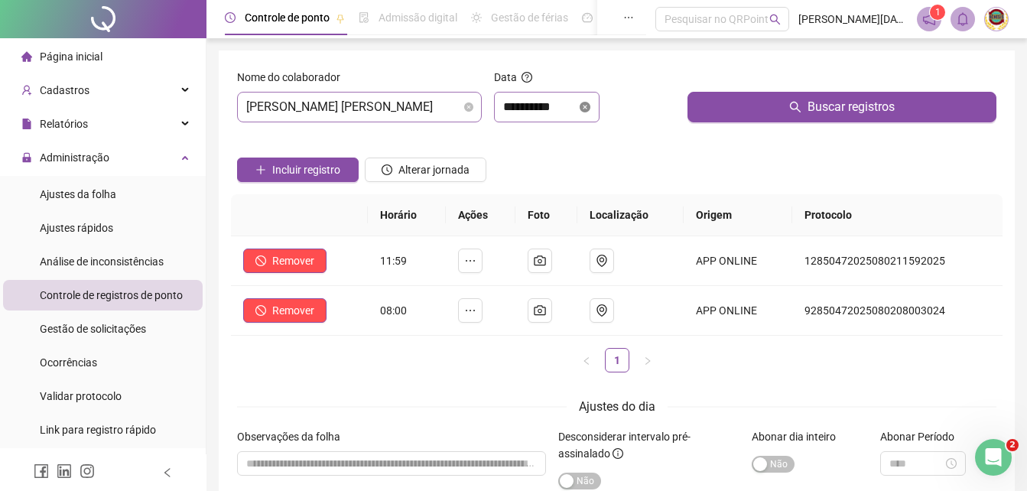
click at [590, 102] on icon "close-circle" at bounding box center [584, 107] width 11 height 11
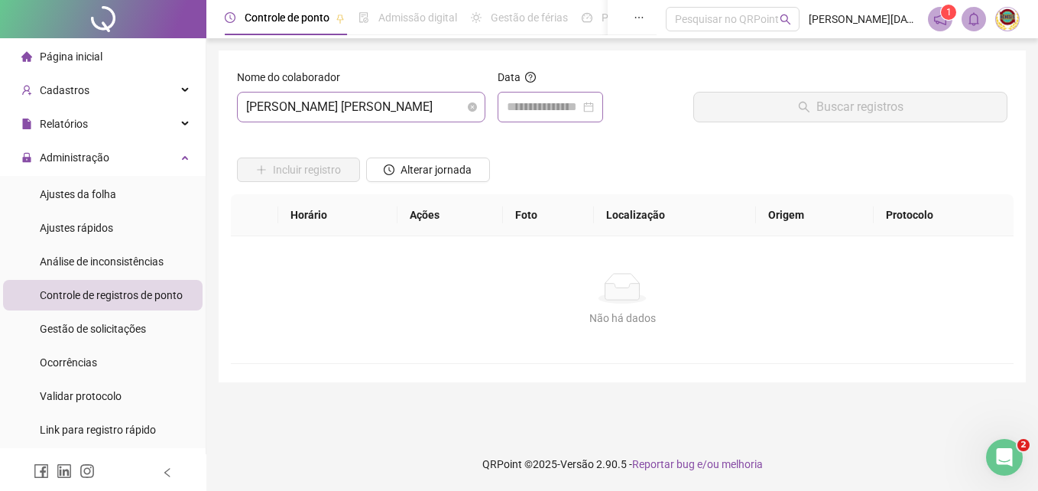
click at [594, 102] on div at bounding box center [550, 107] width 87 height 18
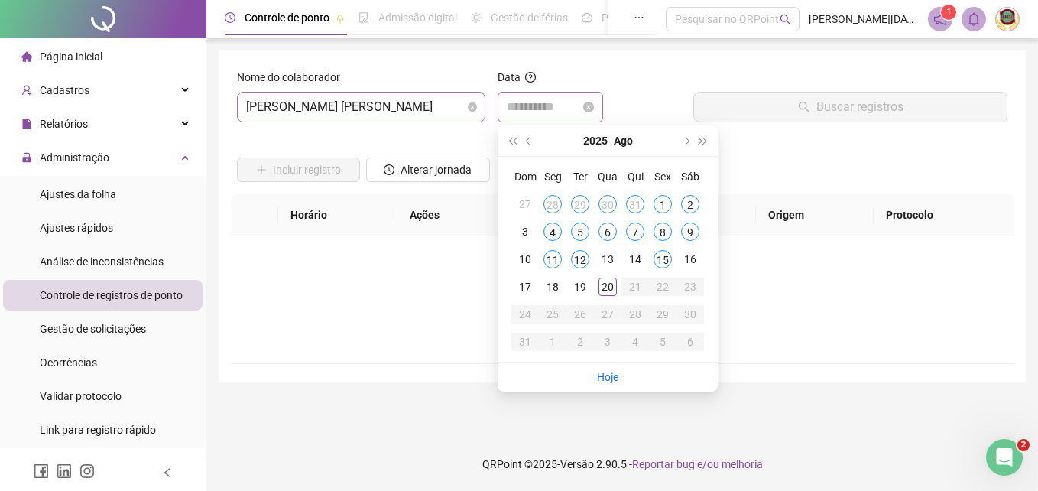
click at [545, 228] on div "4" at bounding box center [552, 231] width 18 height 18
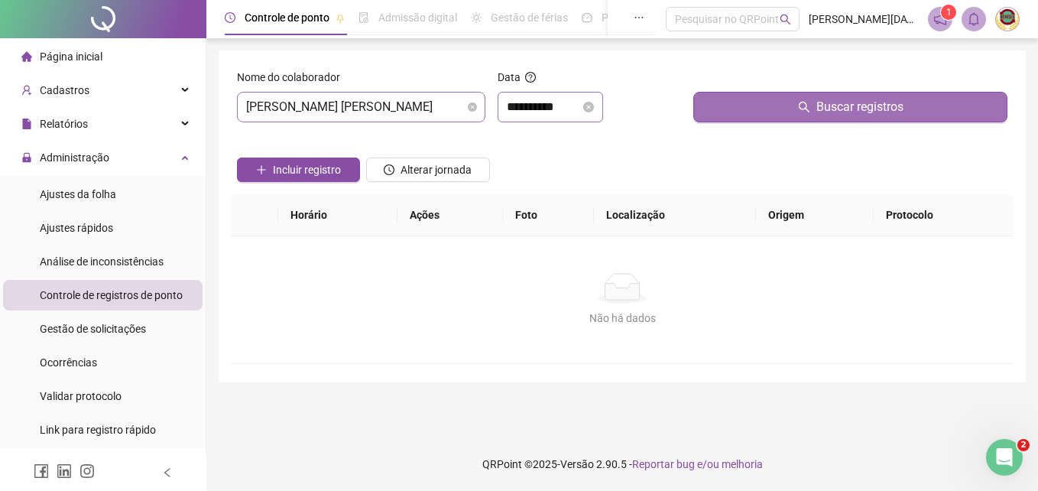
click at [833, 99] on span "Buscar registros" at bounding box center [859, 107] width 87 height 18
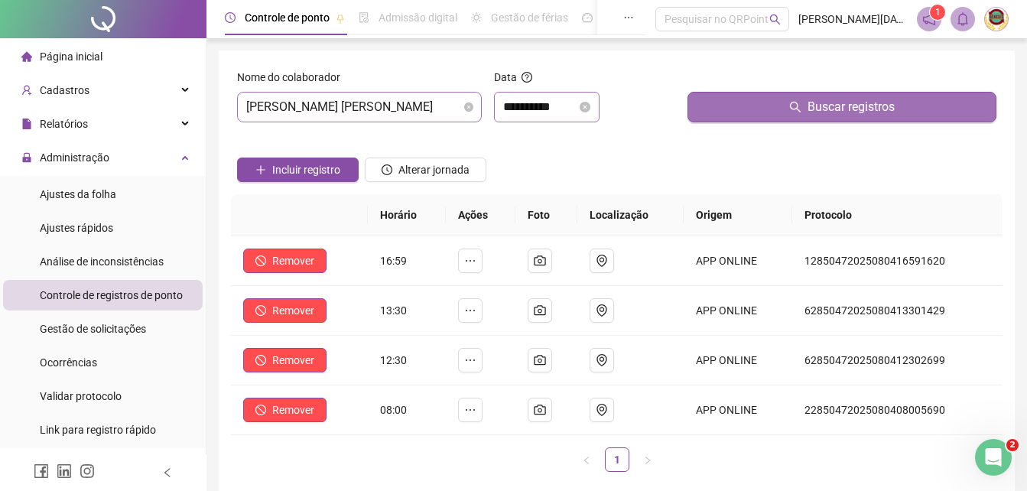
click at [833, 99] on span "Buscar registros" at bounding box center [850, 107] width 87 height 18
click at [834, 99] on span "Buscar registros" at bounding box center [850, 107] width 87 height 18
click at [828, 102] on span "Buscar registros" at bounding box center [850, 107] width 87 height 18
click at [826, 109] on span "Buscar registros" at bounding box center [850, 107] width 87 height 18
click at [826, 96] on button "Buscar registros" at bounding box center [841, 107] width 309 height 31
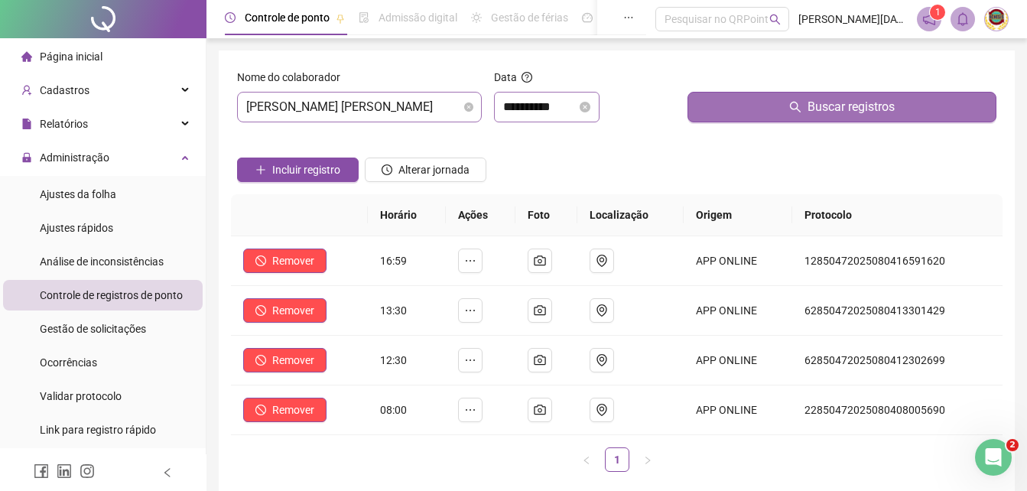
click at [826, 96] on button "Buscar registros" at bounding box center [841, 107] width 309 height 31
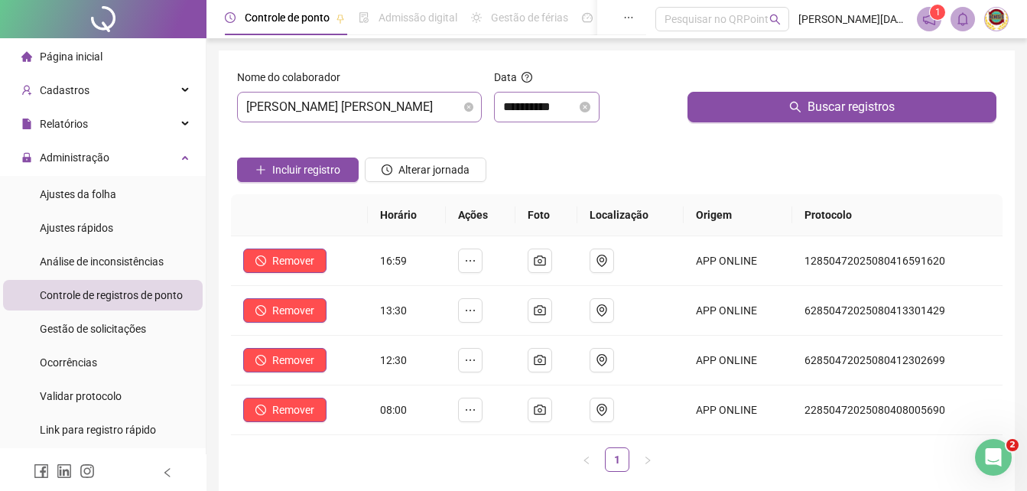
click at [590, 100] on div "**********" at bounding box center [546, 107] width 87 height 18
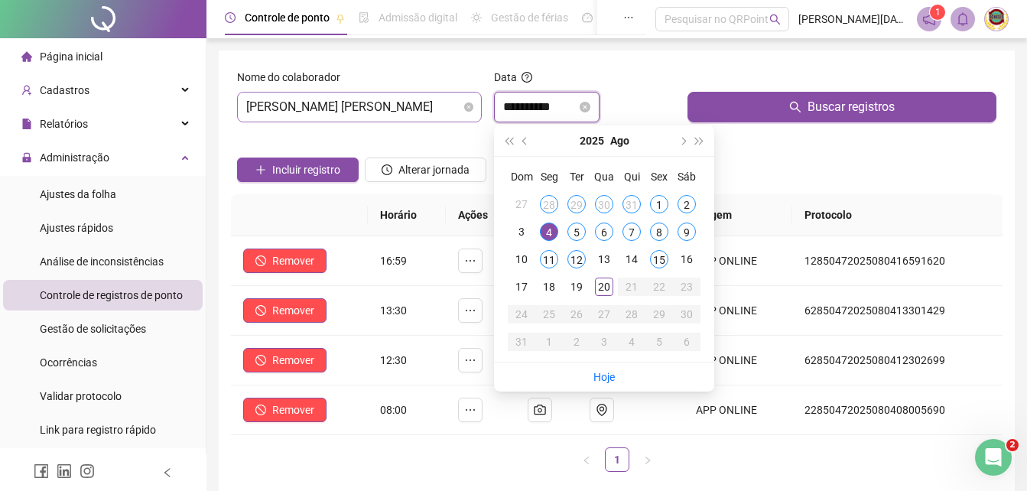
click at [590, 100] on div "**********" at bounding box center [546, 107] width 87 height 18
type input "**********"
click at [576, 225] on div "5" at bounding box center [576, 231] width 18 height 18
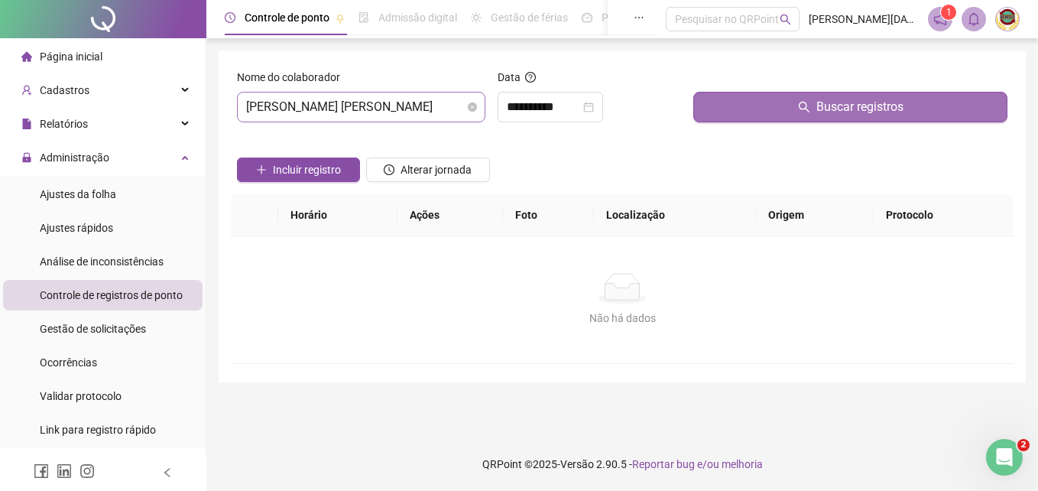
click at [851, 103] on span "Buscar registros" at bounding box center [859, 107] width 87 height 18
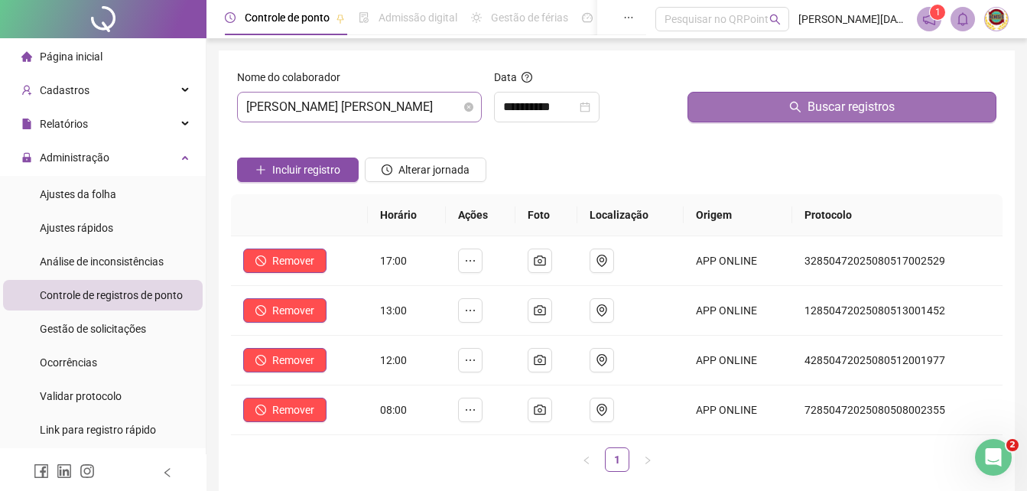
click at [846, 105] on span "Buscar registros" at bounding box center [850, 107] width 87 height 18
click at [845, 105] on span "Buscar registros" at bounding box center [850, 107] width 87 height 18
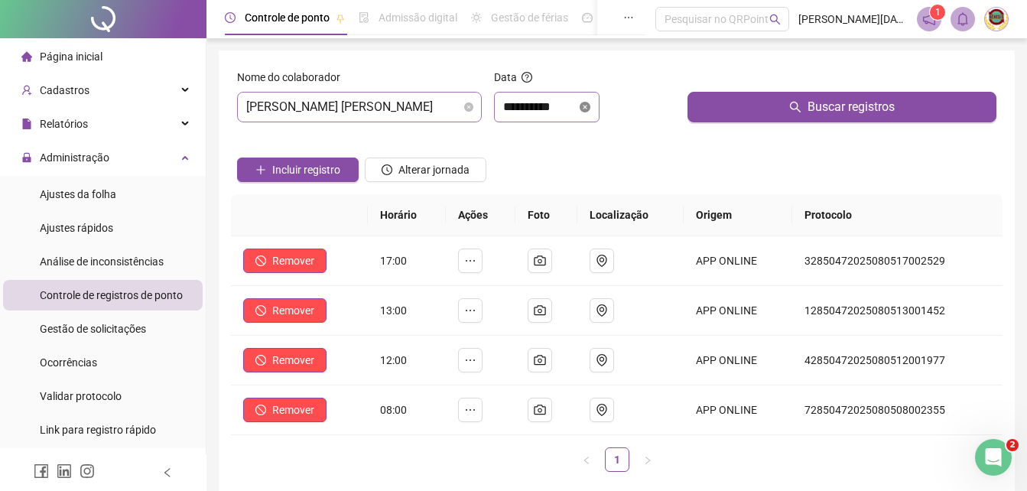
click at [590, 105] on icon "close-circle" at bounding box center [584, 107] width 11 height 11
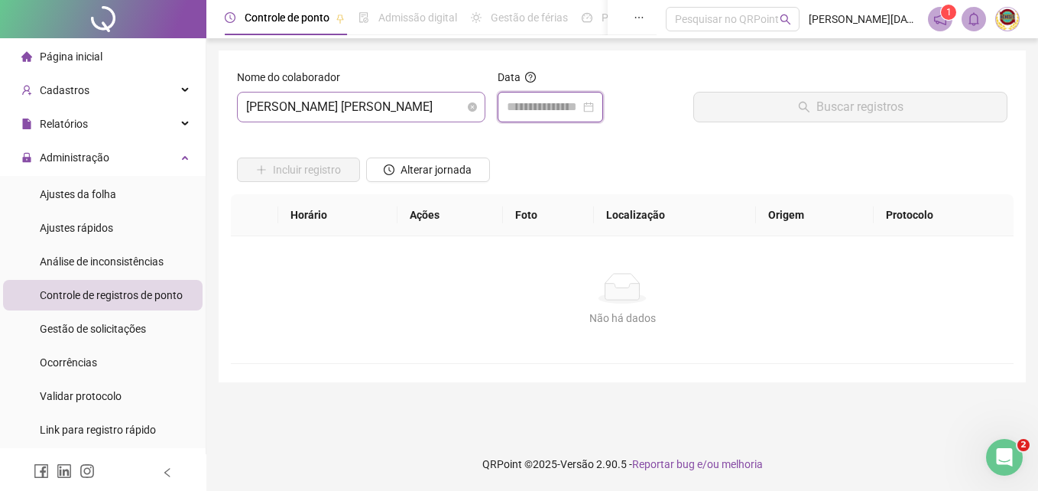
click at [580, 105] on input at bounding box center [543, 107] width 73 height 18
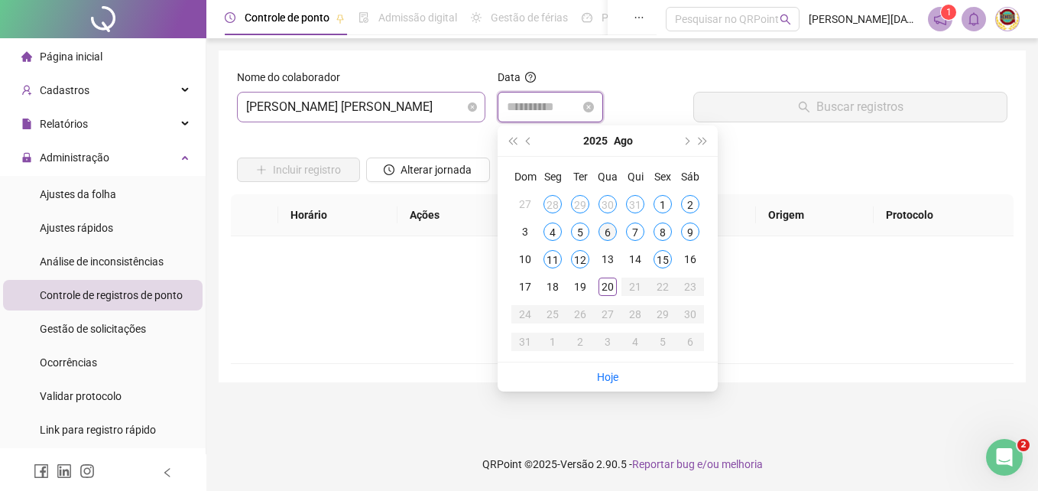
type input "**********"
click at [608, 224] on div "6" at bounding box center [607, 231] width 18 height 18
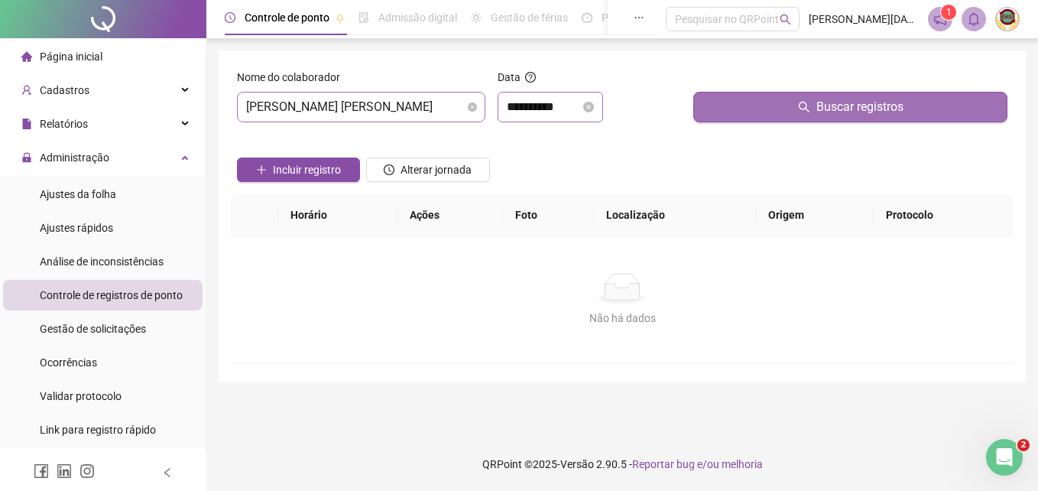
click at [859, 103] on span "Buscar registros" at bounding box center [859, 107] width 87 height 18
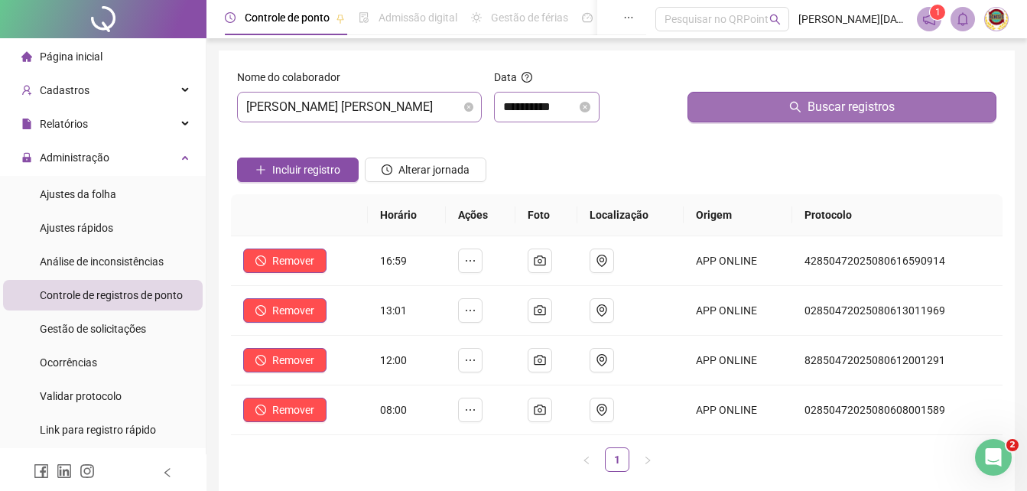
click at [859, 103] on span "Buscar registros" at bounding box center [850, 107] width 87 height 18
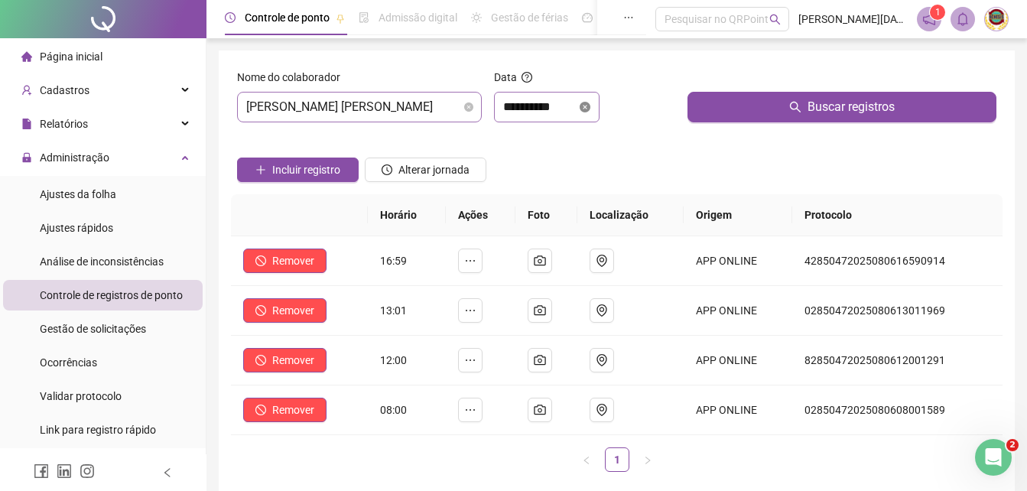
click at [590, 102] on icon "close-circle" at bounding box center [584, 107] width 11 height 11
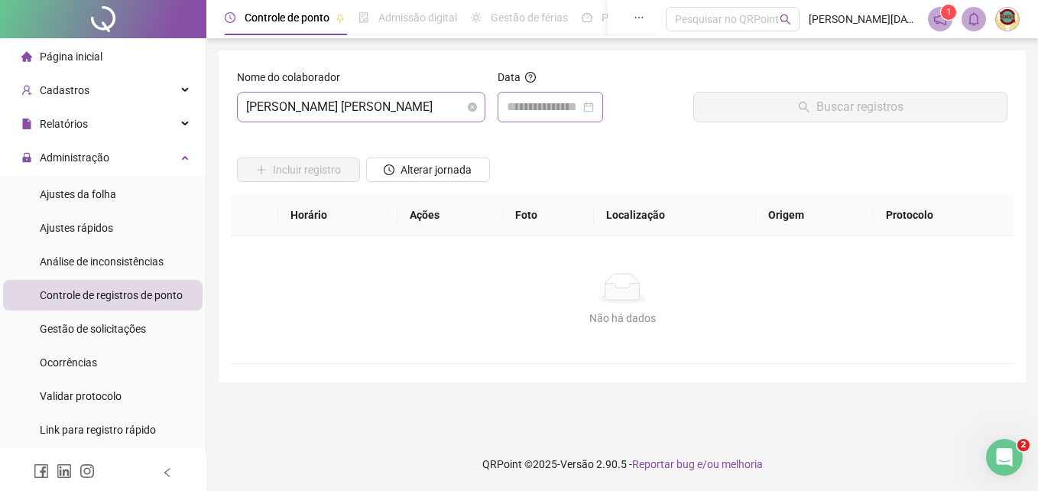
click at [594, 105] on div at bounding box center [550, 107] width 87 height 18
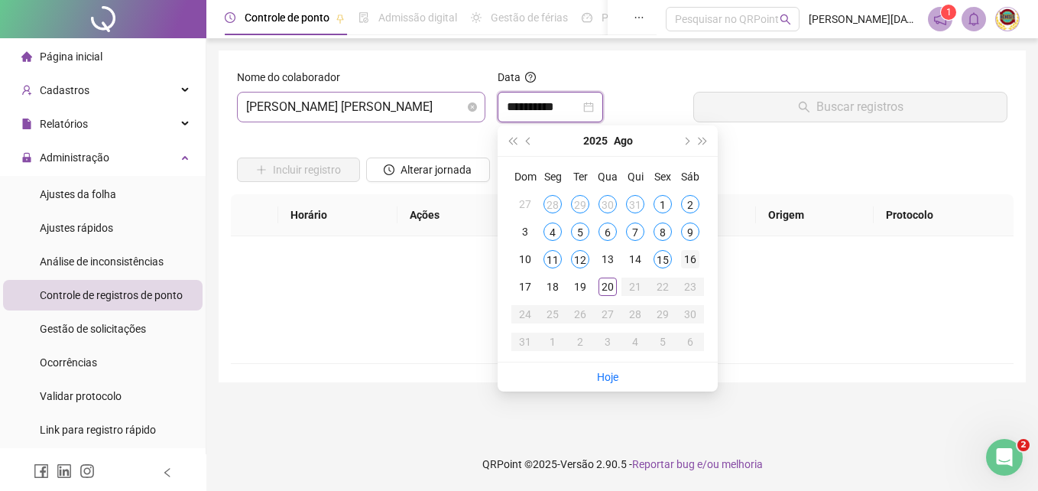
type input "**********"
click at [636, 228] on div "7" at bounding box center [635, 231] width 18 height 18
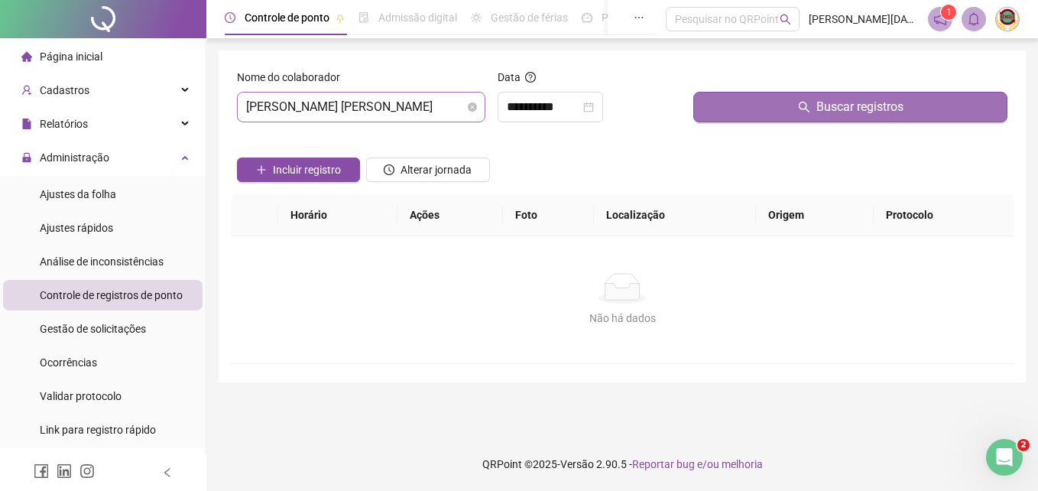
click at [839, 101] on span "Buscar registros" at bounding box center [859, 107] width 87 height 18
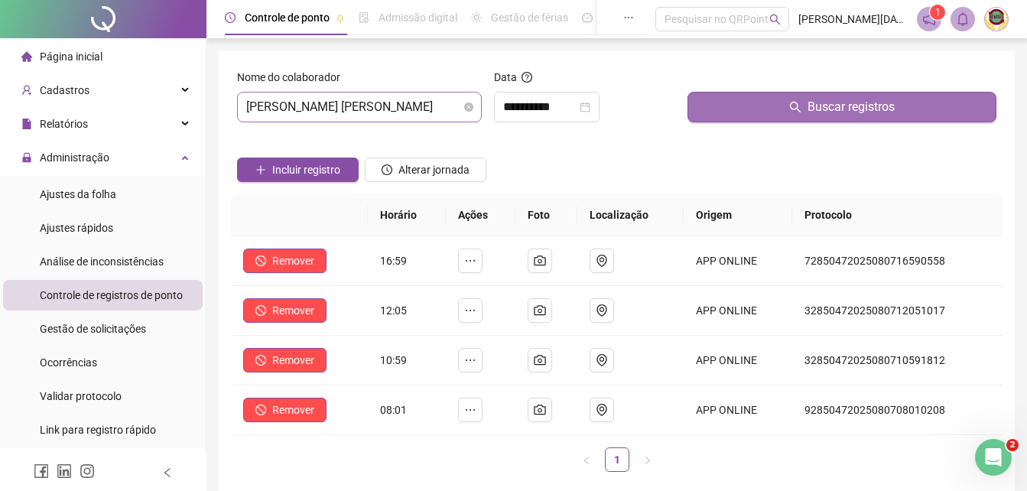
click at [850, 98] on span "Buscar registros" at bounding box center [850, 107] width 87 height 18
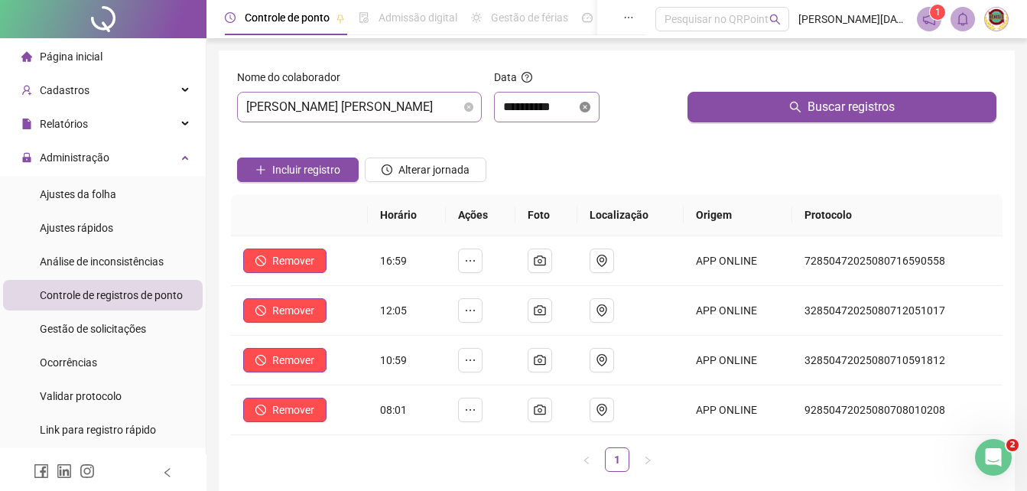
click at [590, 104] on icon "close-circle" at bounding box center [584, 107] width 11 height 11
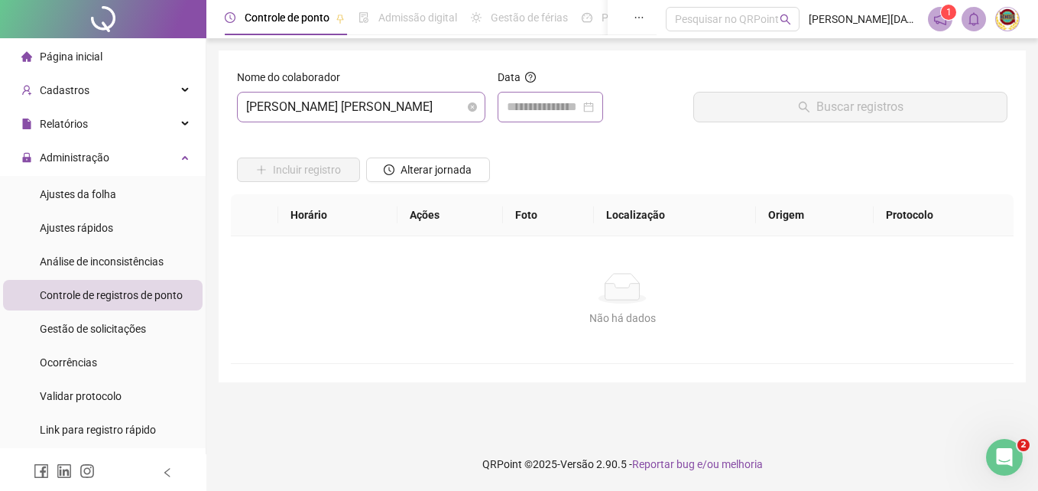
click at [594, 104] on div at bounding box center [550, 107] width 87 height 18
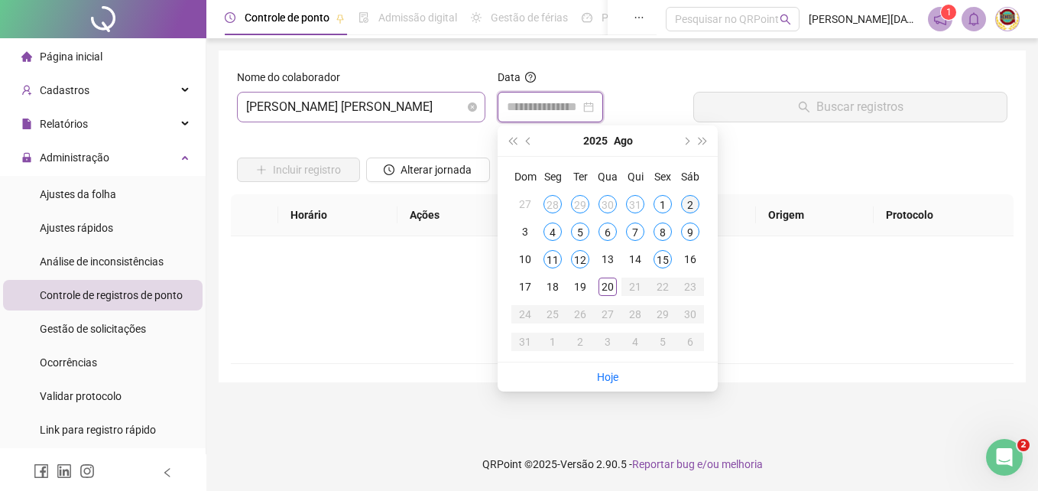
type input "**********"
click at [660, 230] on div "8" at bounding box center [663, 231] width 18 height 18
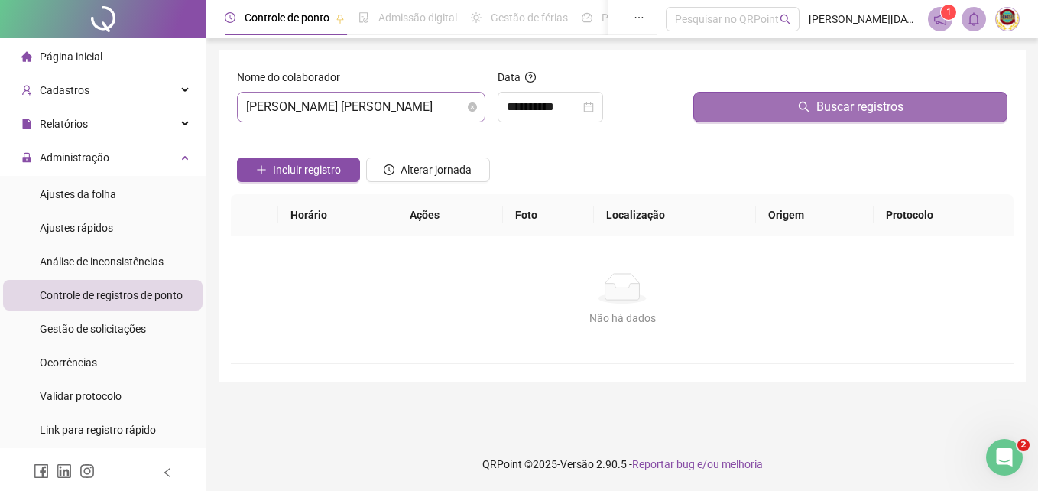
click at [853, 109] on span "Buscar registros" at bounding box center [859, 107] width 87 height 18
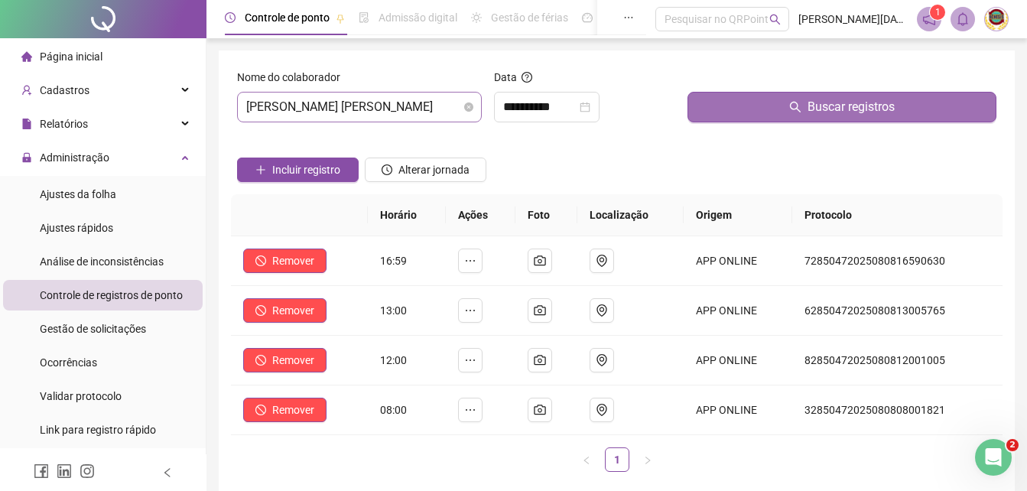
click at [839, 104] on span "Buscar registros" at bounding box center [850, 107] width 87 height 18
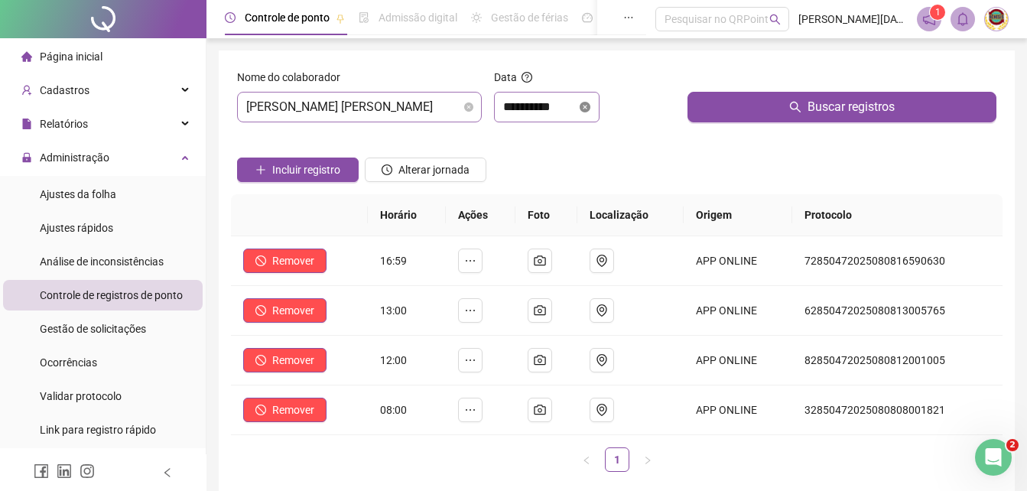
click at [590, 107] on icon "close-circle" at bounding box center [584, 107] width 11 height 11
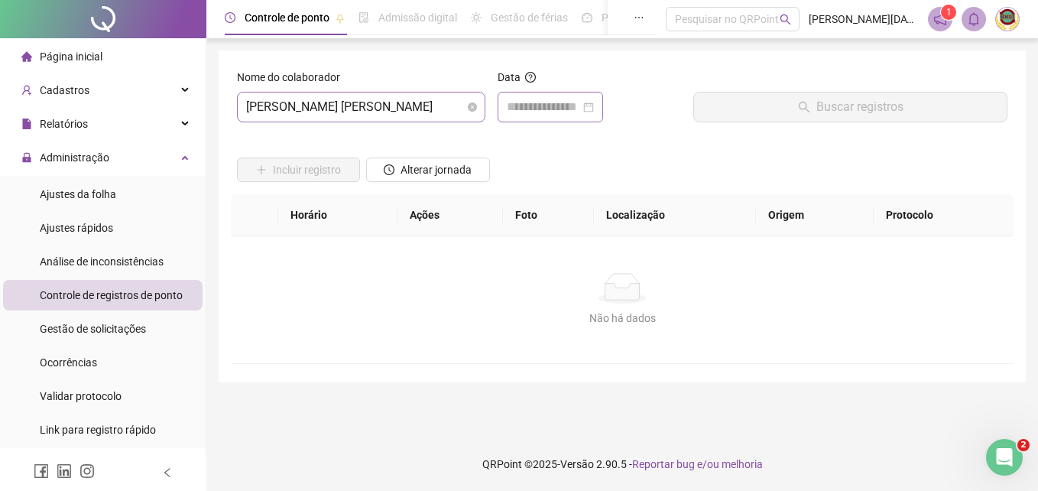
click at [594, 109] on div at bounding box center [550, 107] width 87 height 18
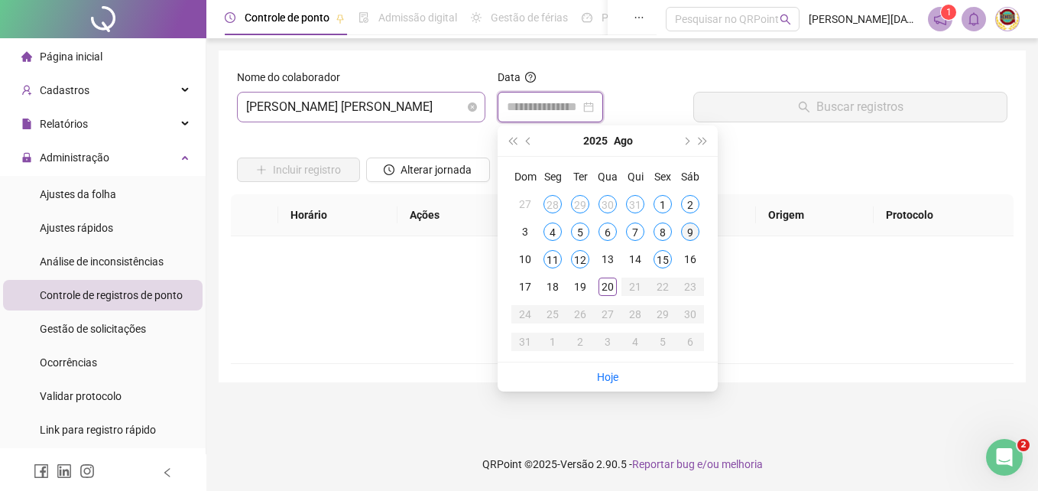
type input "**********"
click at [687, 230] on div "9" at bounding box center [690, 231] width 18 height 18
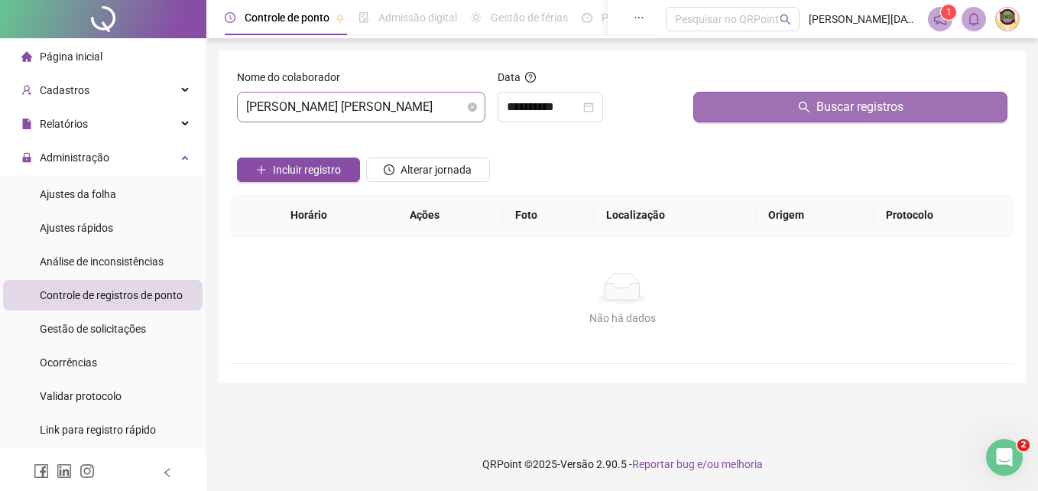
click at [830, 101] on span "Buscar registros" at bounding box center [859, 107] width 87 height 18
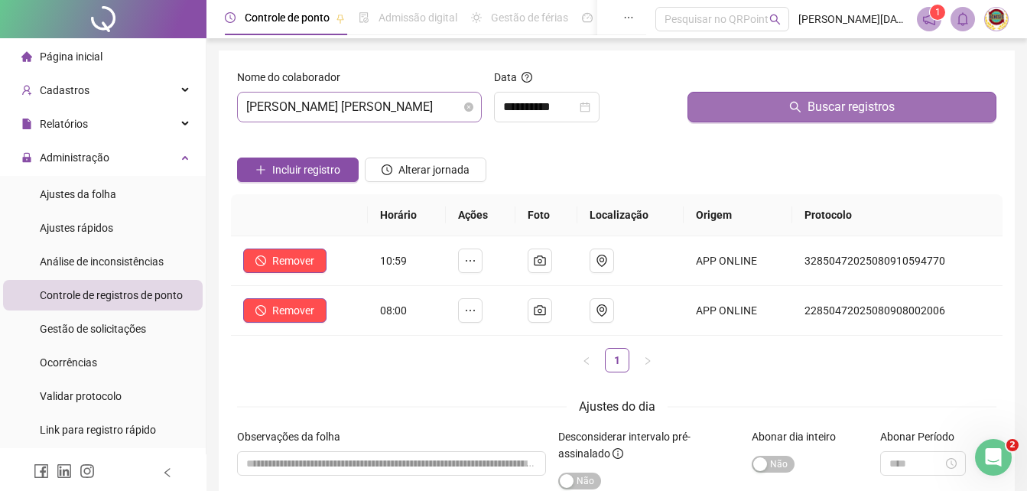
click at [832, 107] on span "Buscar registros" at bounding box center [850, 107] width 87 height 18
click at [860, 107] on span "Buscar registros" at bounding box center [850, 107] width 87 height 18
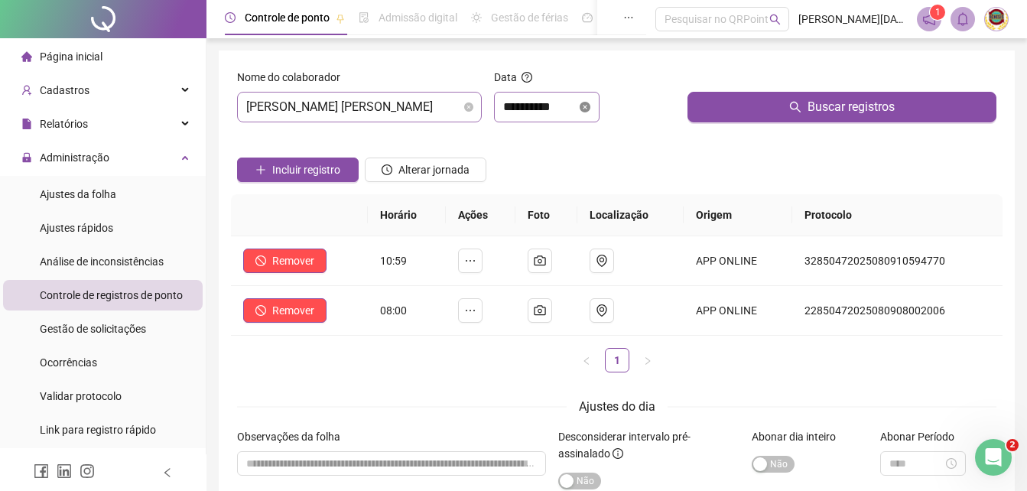
click at [590, 103] on icon "close-circle" at bounding box center [584, 107] width 11 height 11
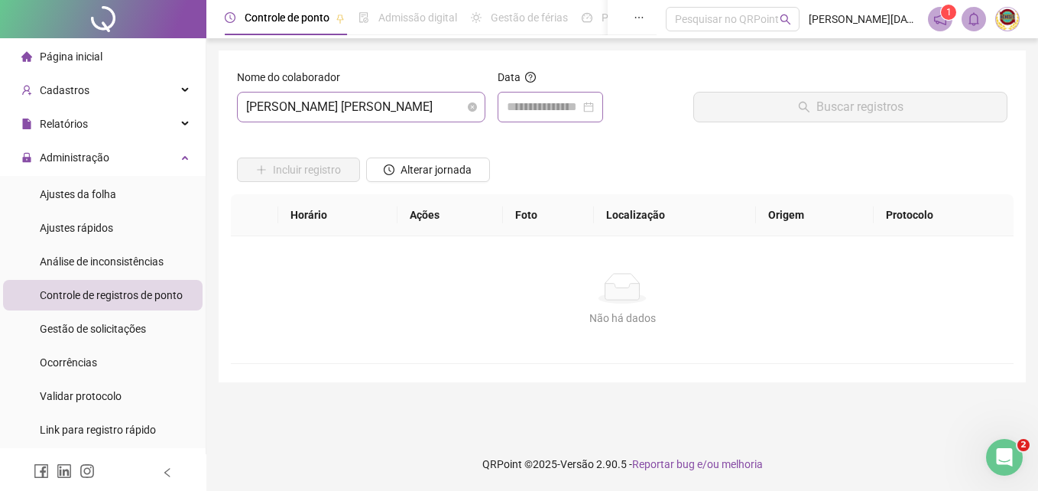
click at [594, 103] on div at bounding box center [550, 107] width 87 height 18
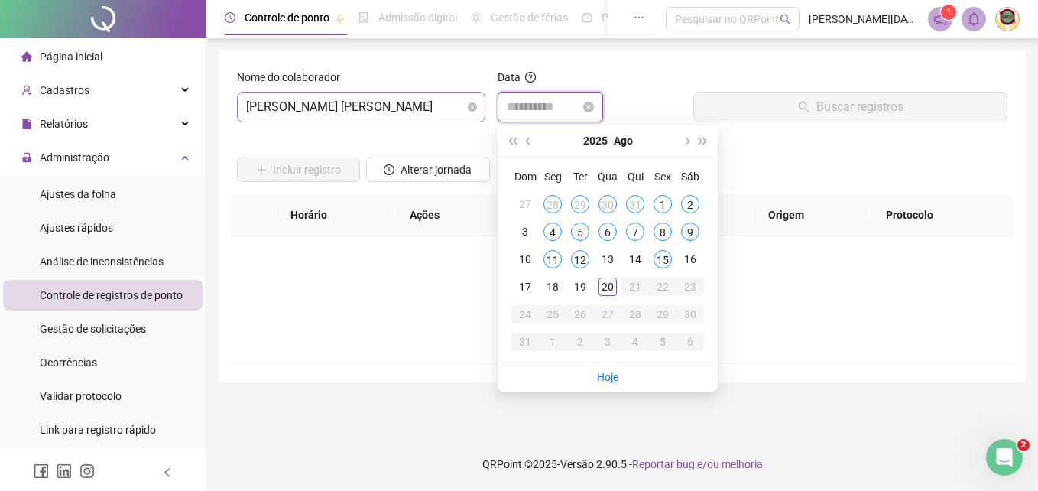
type input "**********"
click at [551, 252] on div "11" at bounding box center [552, 259] width 18 height 18
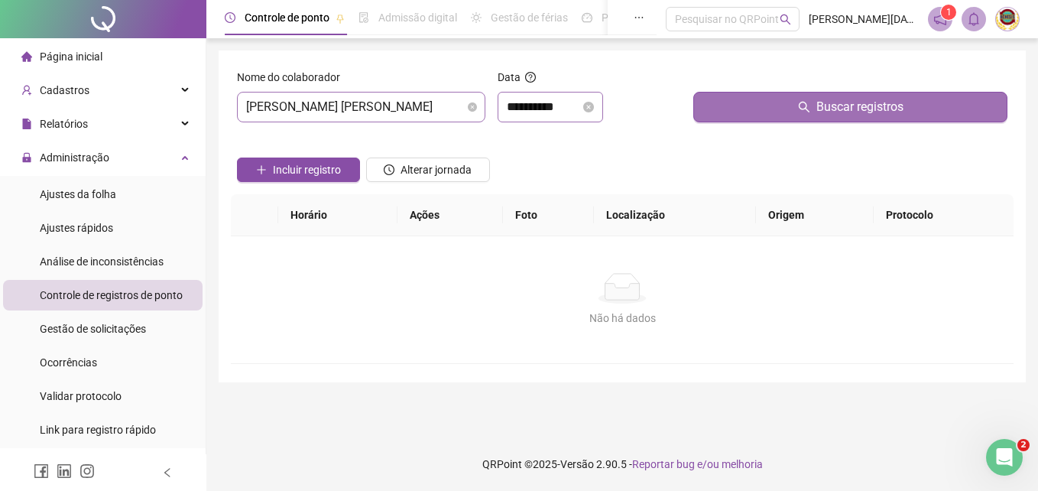
click at [856, 107] on span "Buscar registros" at bounding box center [859, 107] width 87 height 18
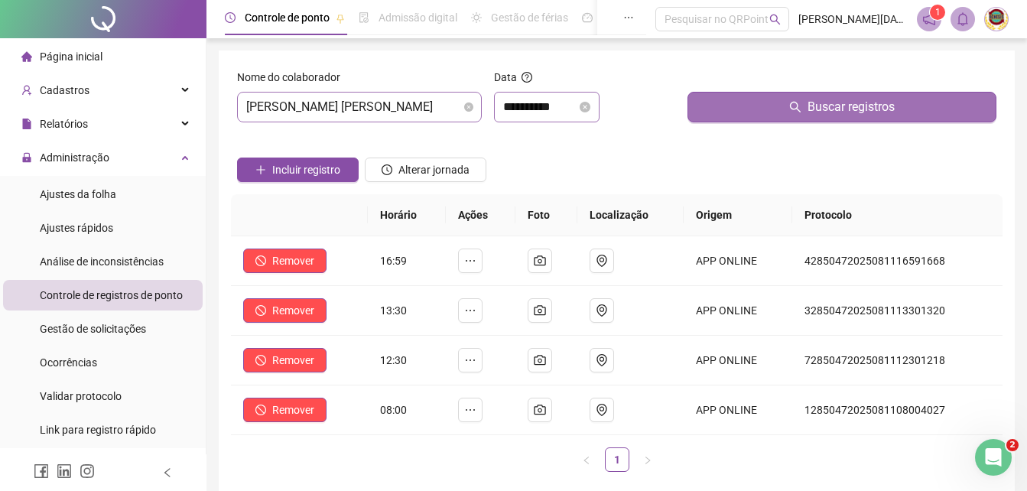
click at [849, 102] on span "Buscar registros" at bounding box center [850, 107] width 87 height 18
click at [844, 104] on span "Buscar registros" at bounding box center [850, 107] width 87 height 18
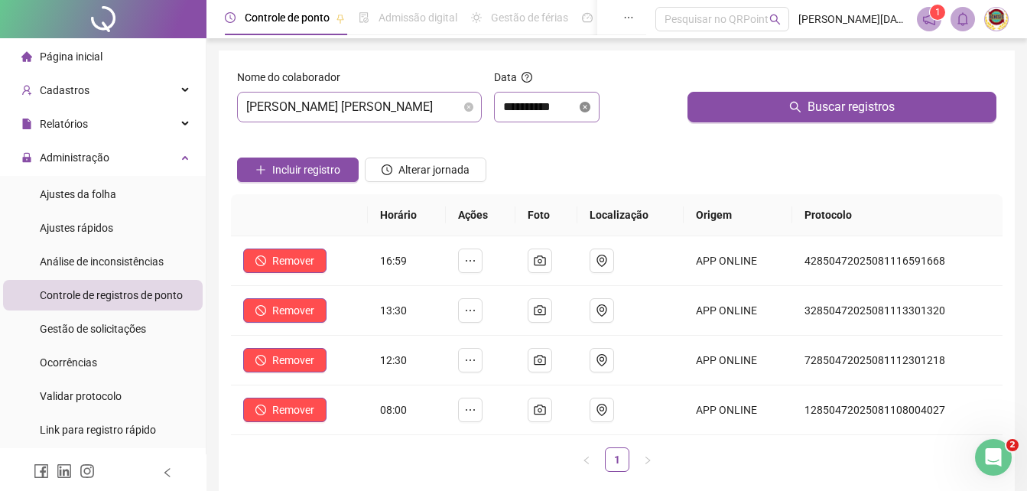
click at [590, 102] on icon "close-circle" at bounding box center [584, 107] width 11 height 11
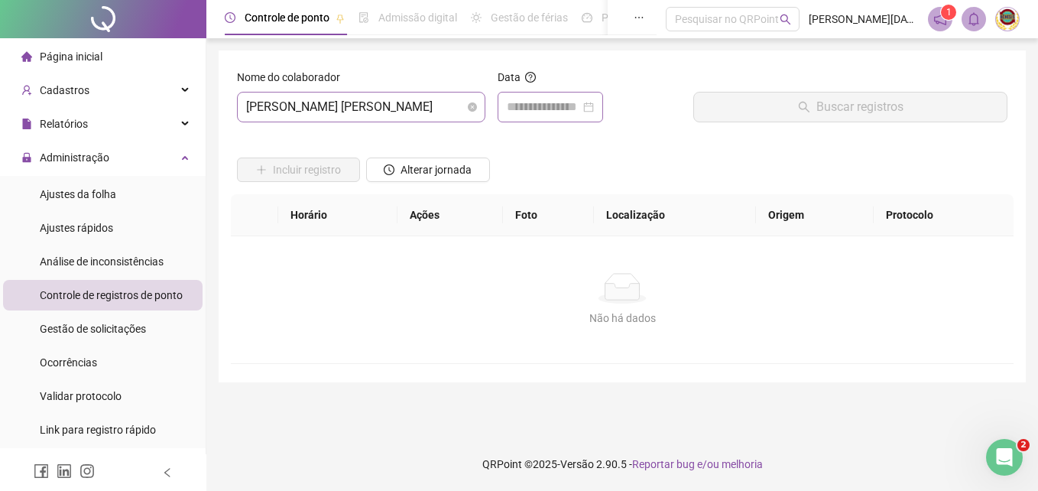
click at [594, 102] on div at bounding box center [550, 107] width 87 height 18
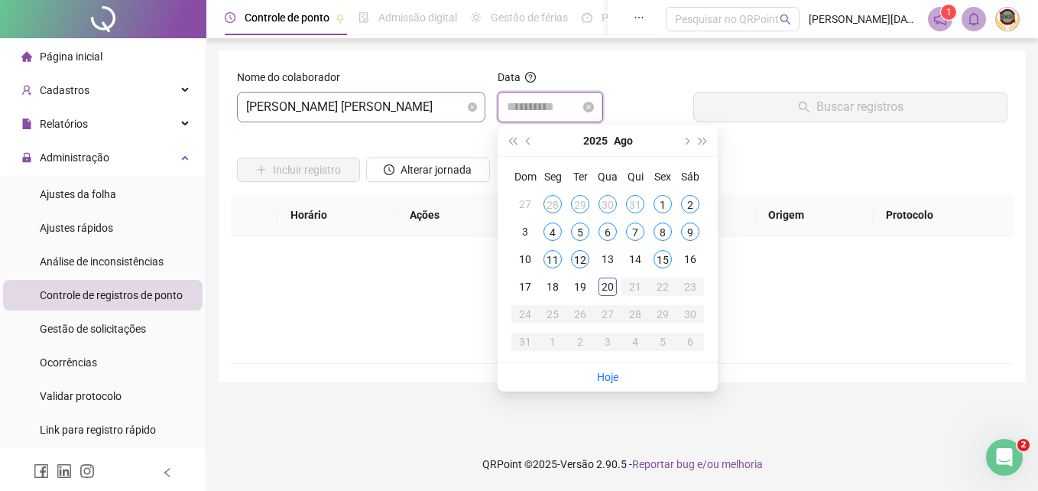
type input "**********"
click at [580, 253] on div "12" at bounding box center [580, 259] width 18 height 18
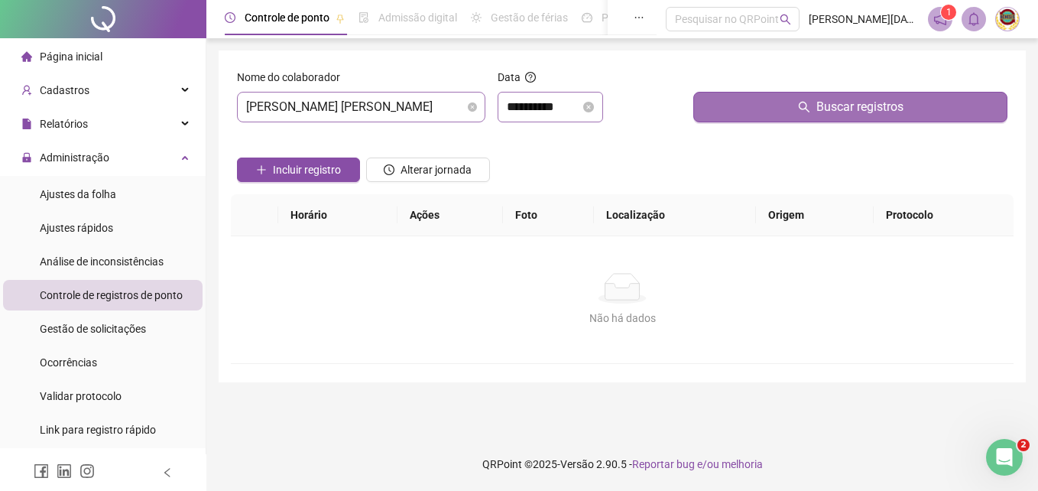
click at [869, 96] on button "Buscar registros" at bounding box center [850, 107] width 314 height 31
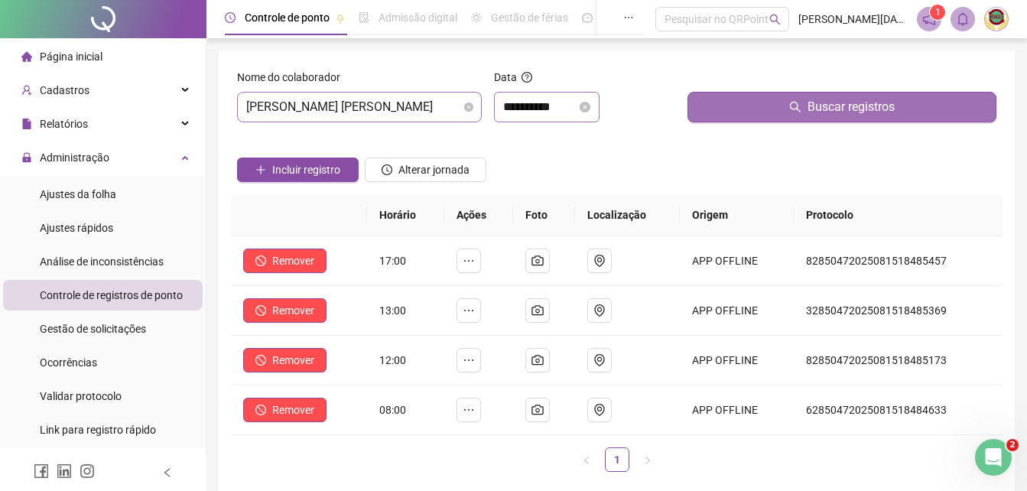
click at [871, 108] on span "Buscar registros" at bounding box center [850, 107] width 87 height 18
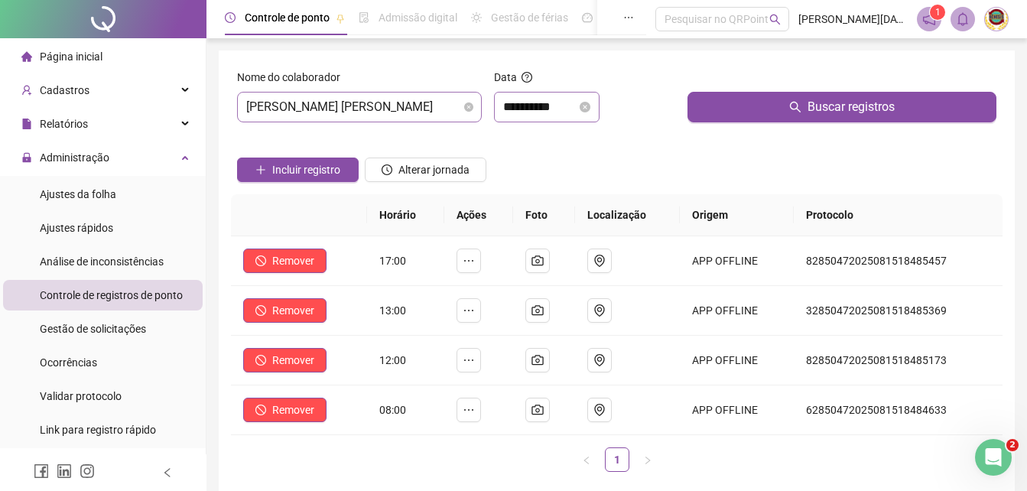
click at [590, 99] on div "**********" at bounding box center [546, 107] width 87 height 18
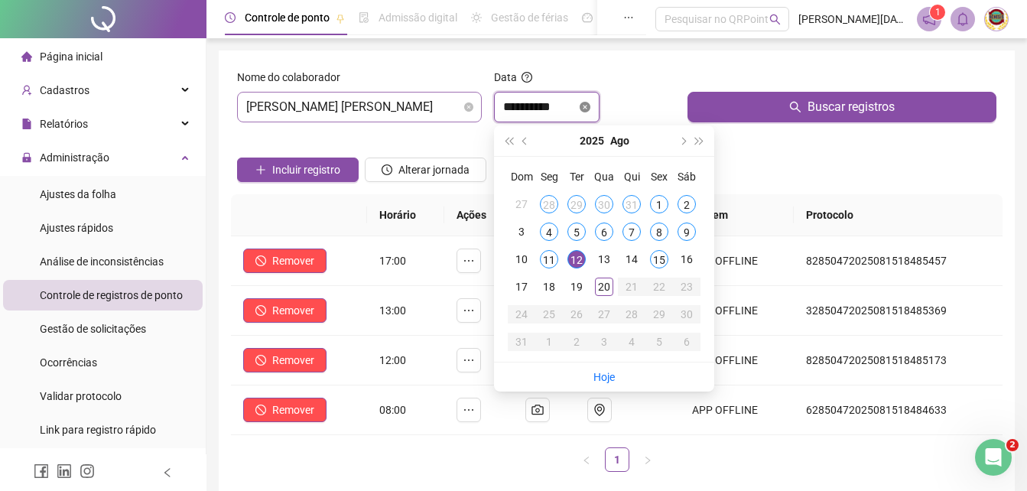
click at [590, 106] on icon "close-circle" at bounding box center [584, 107] width 11 height 11
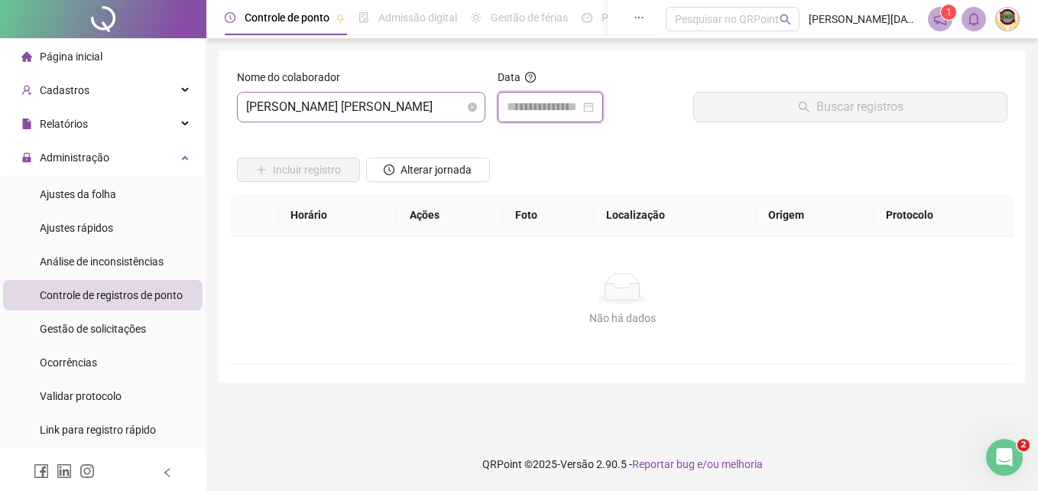
click at [594, 108] on div at bounding box center [550, 107] width 87 height 18
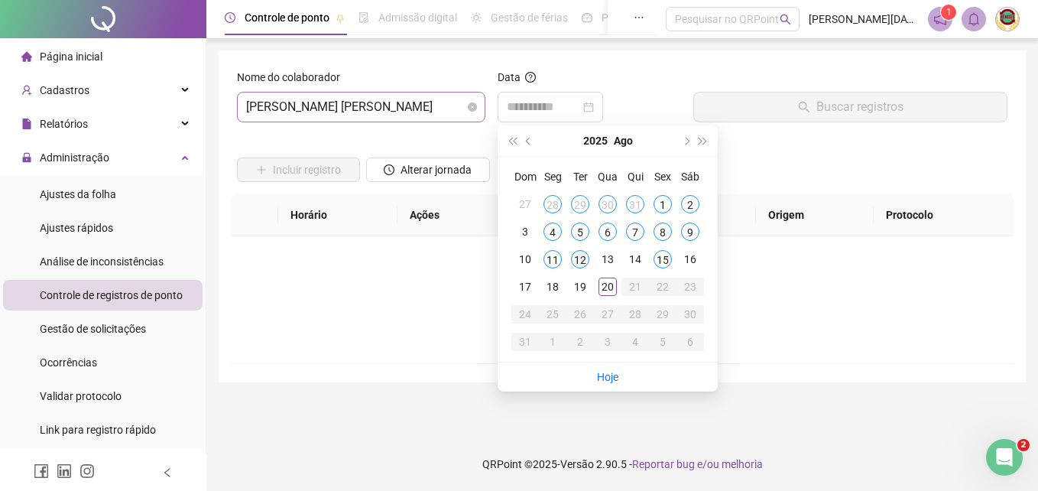
click at [582, 252] on div "12" at bounding box center [580, 259] width 18 height 18
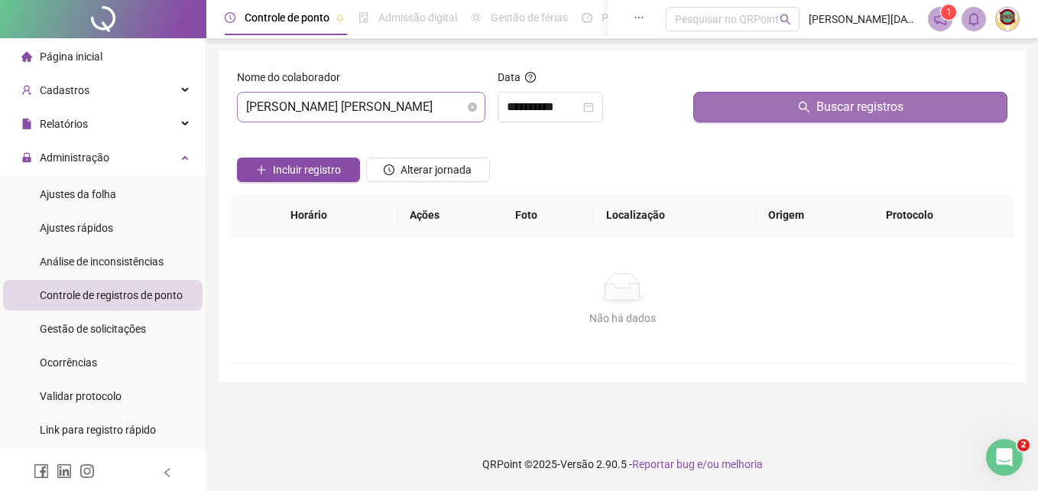
click at [850, 103] on span "Buscar registros" at bounding box center [859, 107] width 87 height 18
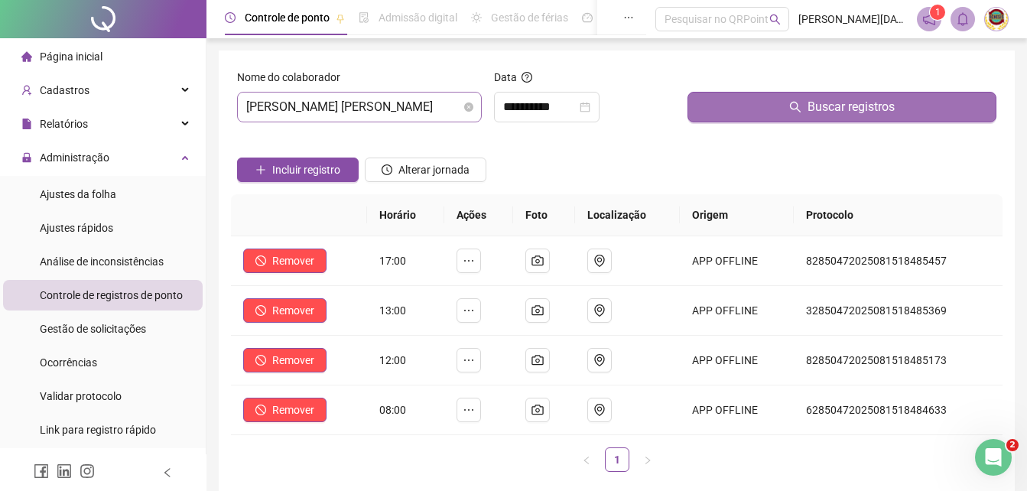
click at [851, 105] on span "Buscar registros" at bounding box center [850, 107] width 87 height 18
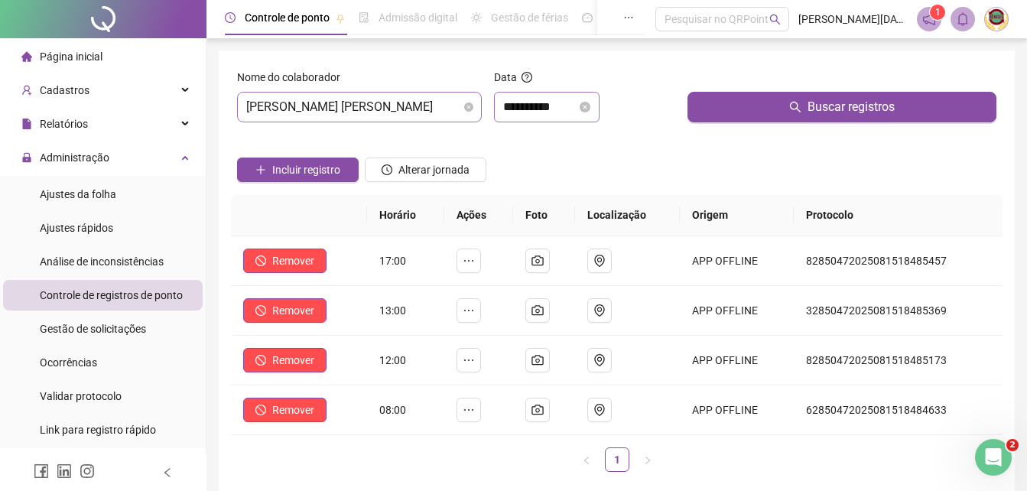
click at [590, 101] on div "**********" at bounding box center [546, 107] width 87 height 18
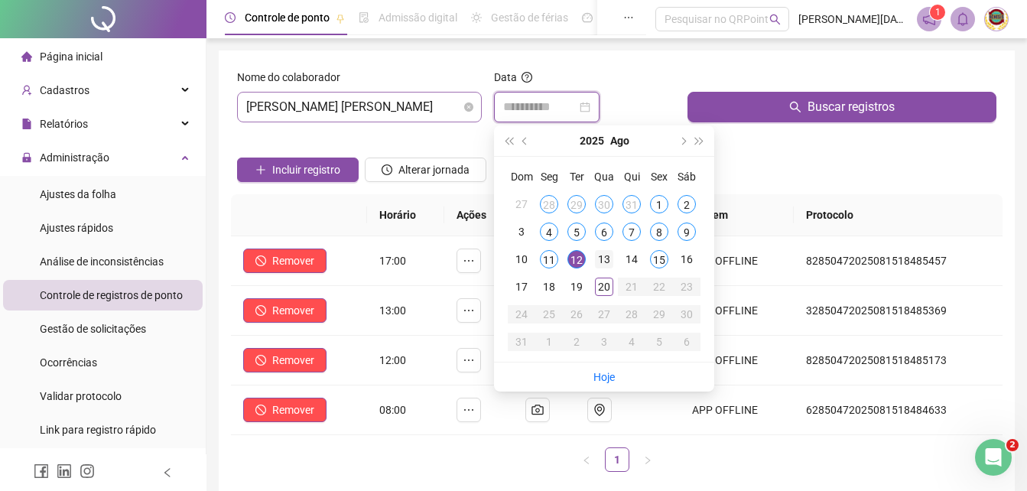
type input "**********"
click at [606, 255] on div "13" at bounding box center [604, 259] width 18 height 18
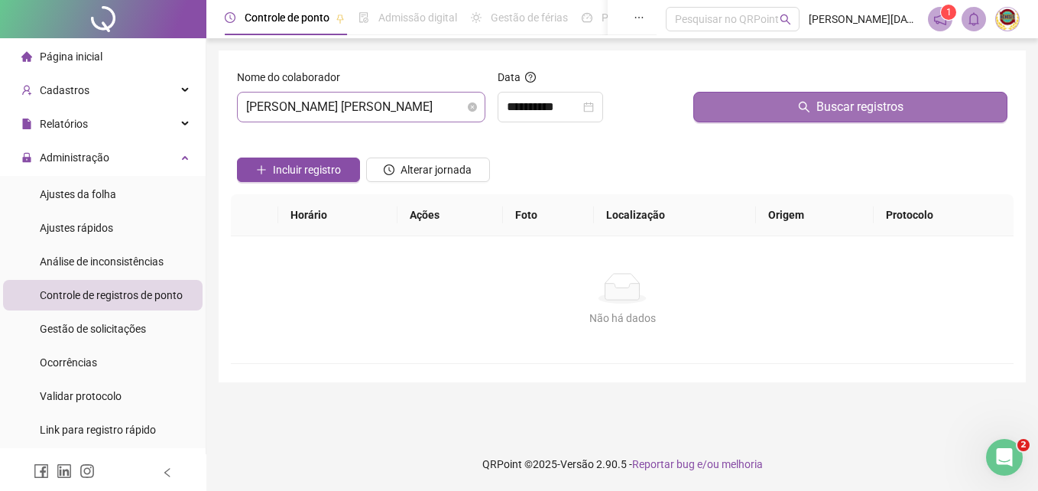
click at [847, 100] on span "Buscar registros" at bounding box center [859, 107] width 87 height 18
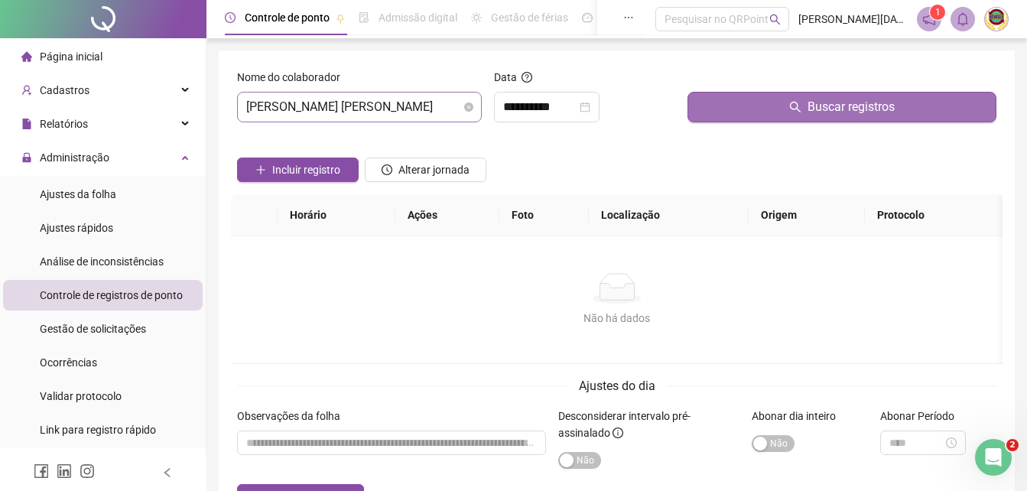
click at [845, 107] on span "Buscar registros" at bounding box center [850, 107] width 87 height 18
click at [838, 109] on span "Buscar registros" at bounding box center [850, 107] width 87 height 18
click at [837, 109] on button "Buscar registros" at bounding box center [841, 107] width 309 height 31
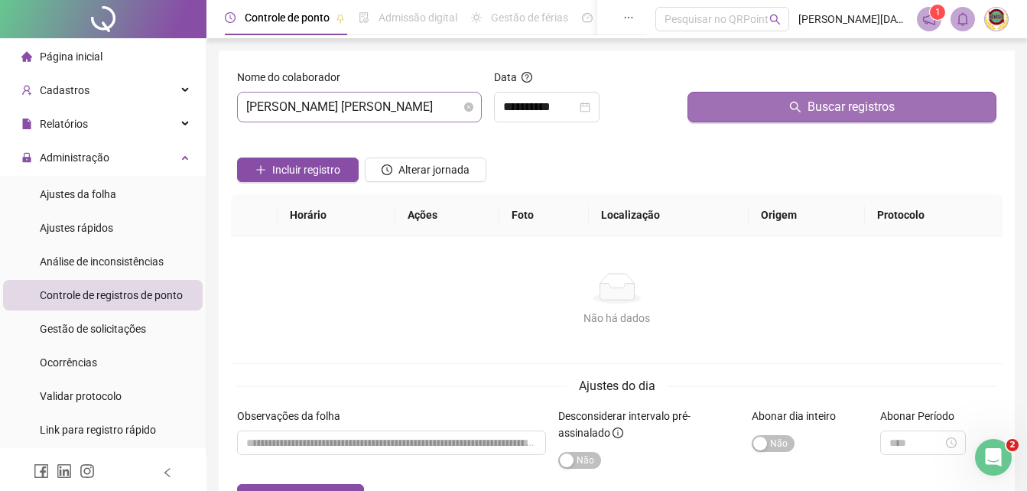
click at [837, 109] on button "Buscar registros" at bounding box center [841, 107] width 309 height 31
click at [855, 109] on span "Buscar registros" at bounding box center [850, 107] width 87 height 18
click at [851, 109] on span "Buscar registros" at bounding box center [850, 107] width 87 height 18
click at [851, 108] on span "Buscar registros" at bounding box center [850, 107] width 87 height 18
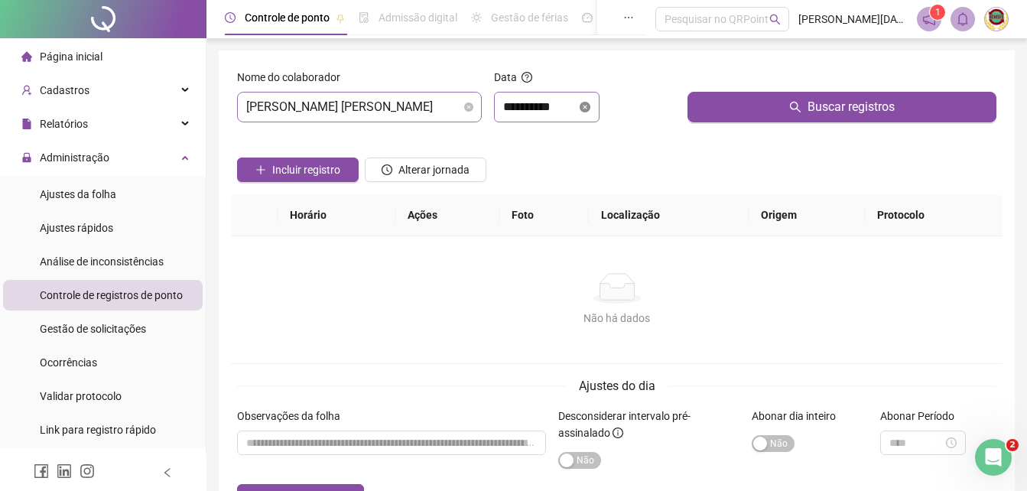
click at [590, 106] on icon "close-circle" at bounding box center [584, 107] width 11 height 11
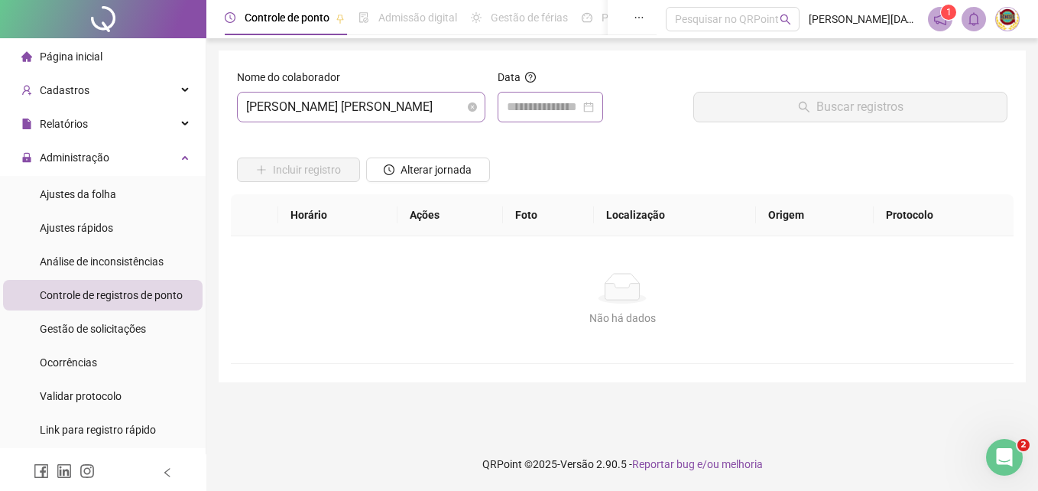
click at [594, 106] on div at bounding box center [550, 107] width 87 height 18
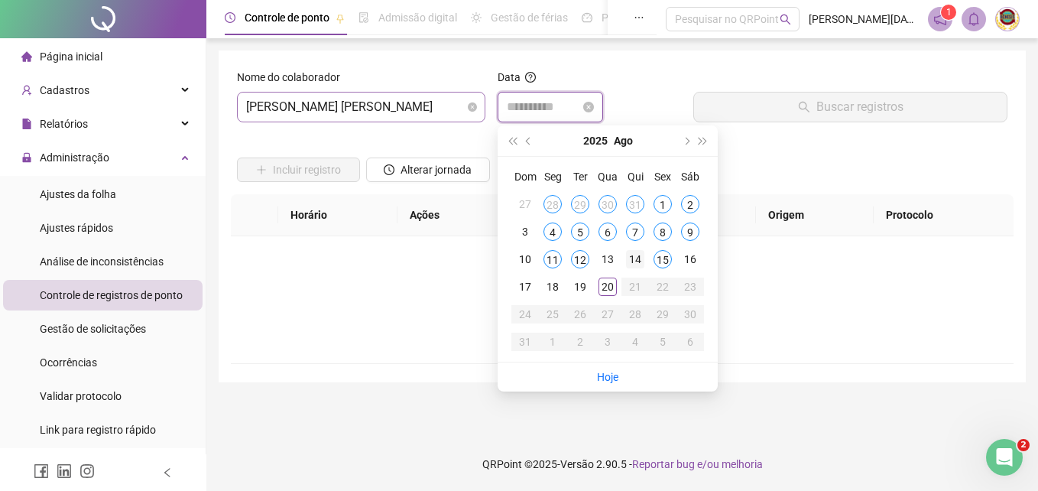
type input "**********"
click at [632, 257] on div "14" at bounding box center [635, 259] width 18 height 18
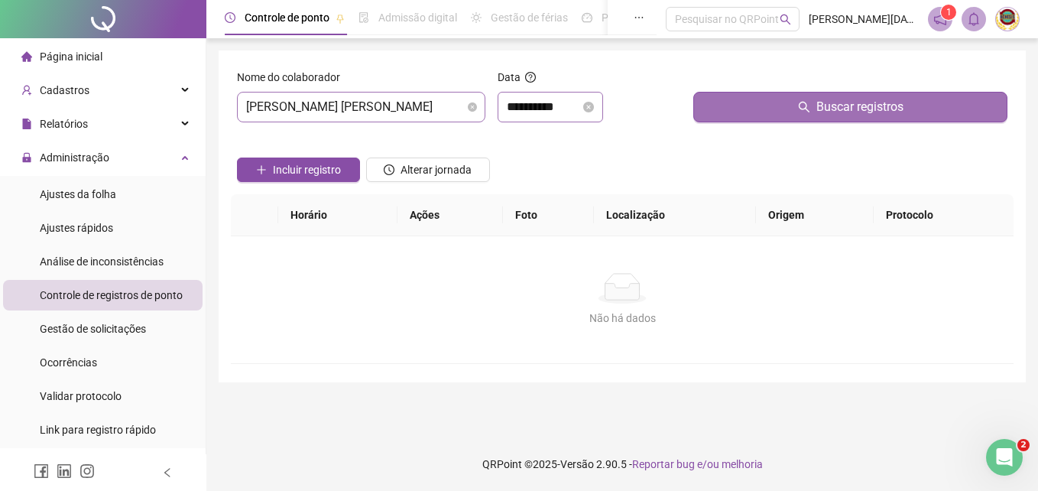
click at [855, 107] on span "Buscar registros" at bounding box center [859, 107] width 87 height 18
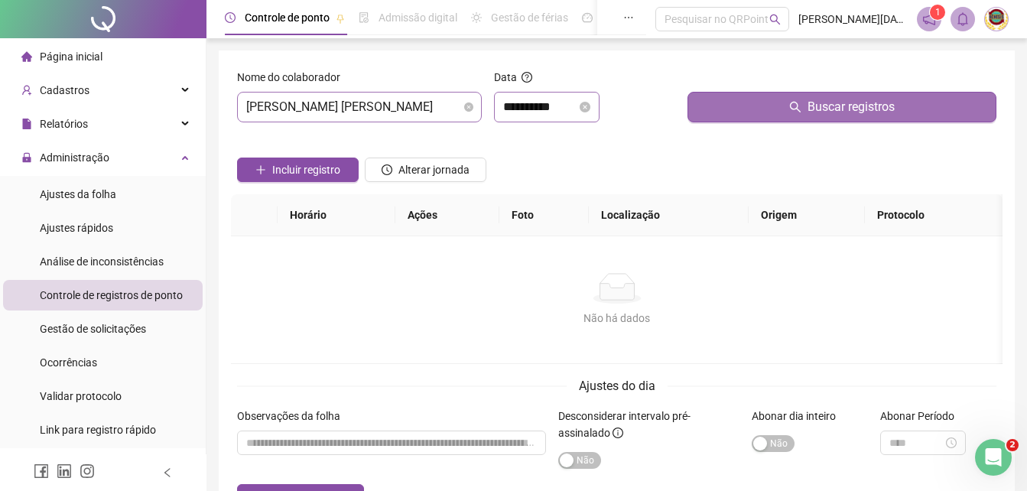
click at [845, 107] on span "Buscar registros" at bounding box center [850, 107] width 87 height 18
click at [819, 100] on span "Buscar registros" at bounding box center [850, 107] width 87 height 18
click at [816, 110] on span "Buscar registros" at bounding box center [850, 107] width 87 height 18
click at [816, 112] on span "Buscar registros" at bounding box center [850, 107] width 87 height 18
click at [857, 108] on span "Buscar registros" at bounding box center [850, 107] width 87 height 18
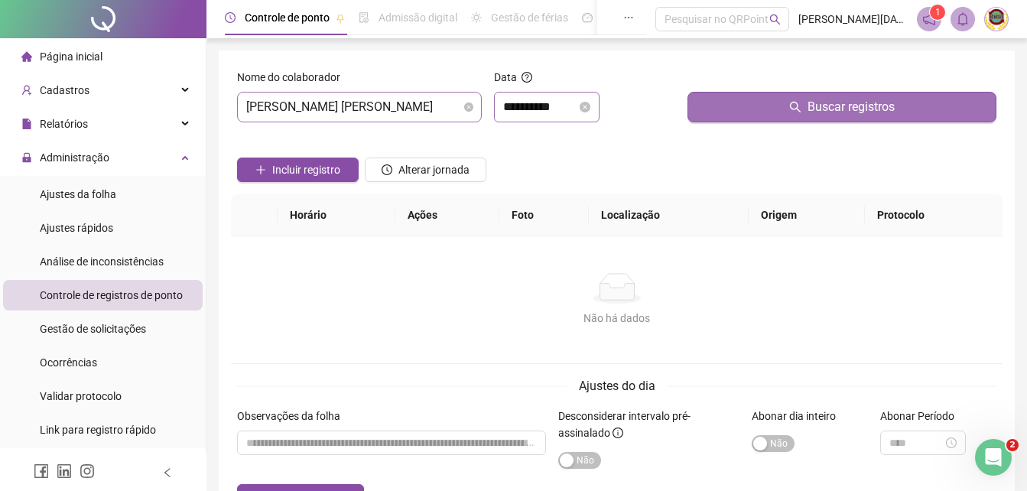
click at [857, 105] on span "Buscar registros" at bounding box center [850, 107] width 87 height 18
click at [860, 109] on span "Buscar registros" at bounding box center [850, 107] width 87 height 18
click at [859, 109] on span "Buscar registros" at bounding box center [850, 107] width 87 height 18
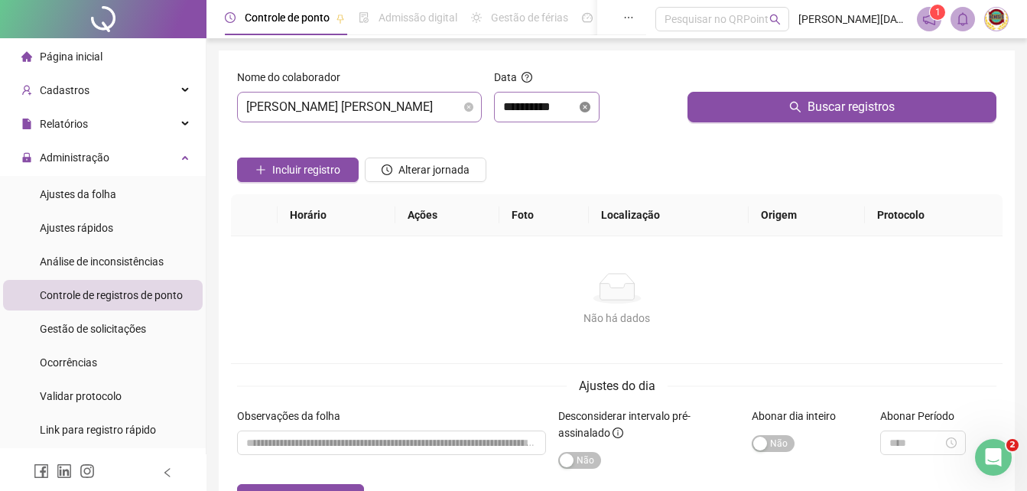
click at [590, 105] on icon "close-circle" at bounding box center [584, 107] width 11 height 11
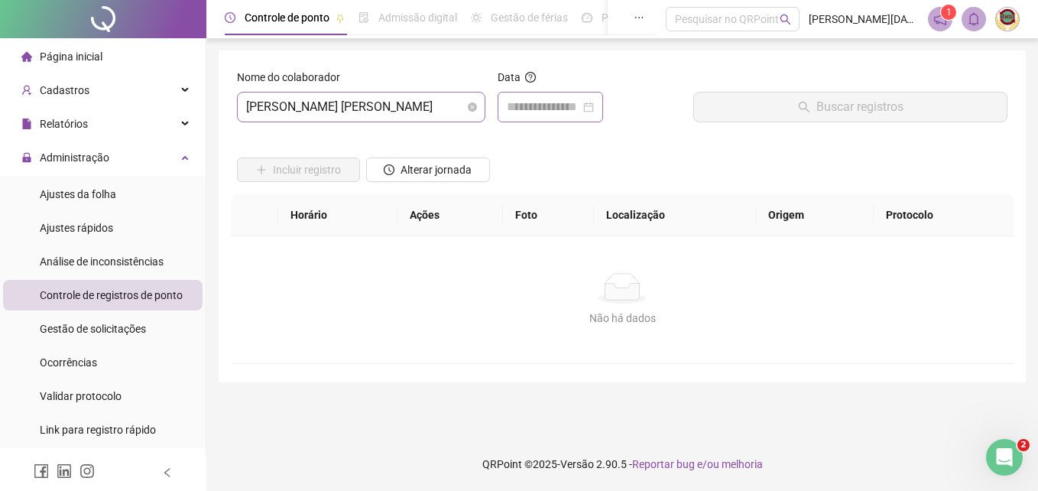
click at [594, 106] on div at bounding box center [550, 107] width 87 height 18
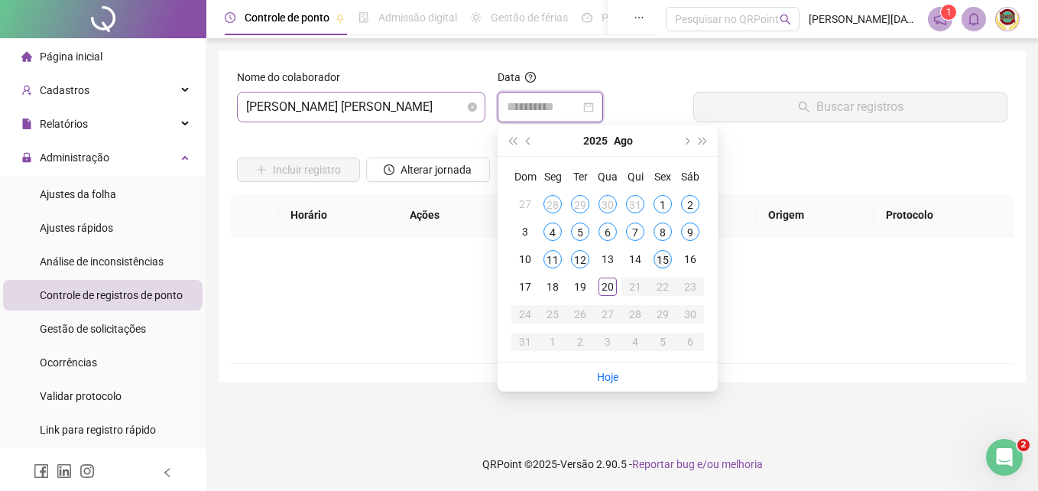
type input "**********"
click at [660, 255] on div "15" at bounding box center [663, 259] width 18 height 18
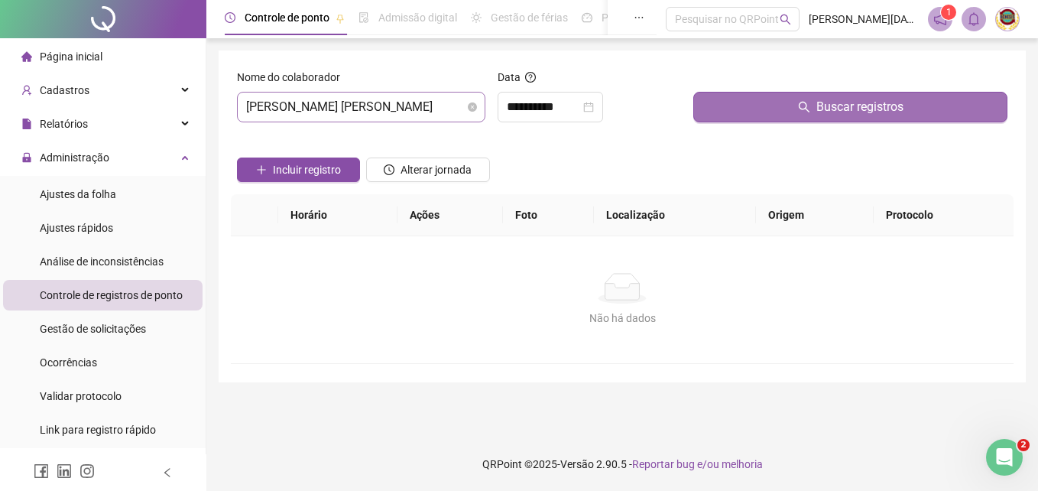
click at [837, 104] on span "Buscar registros" at bounding box center [859, 107] width 87 height 18
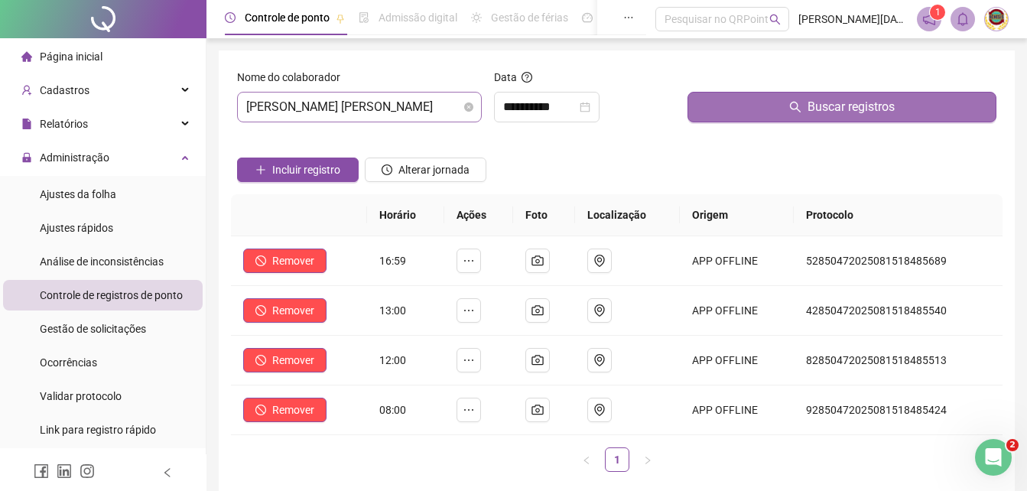
click at [837, 104] on span "Buscar registros" at bounding box center [850, 107] width 87 height 18
click at [837, 105] on span "Buscar registros" at bounding box center [850, 107] width 87 height 18
click at [834, 104] on span "Buscar registros" at bounding box center [850, 107] width 87 height 18
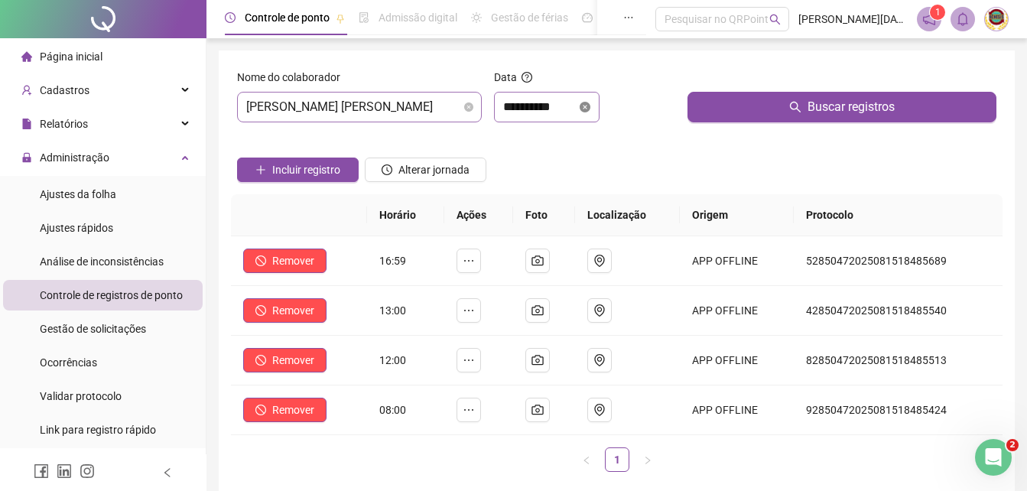
click at [590, 105] on icon "close-circle" at bounding box center [584, 107] width 11 height 11
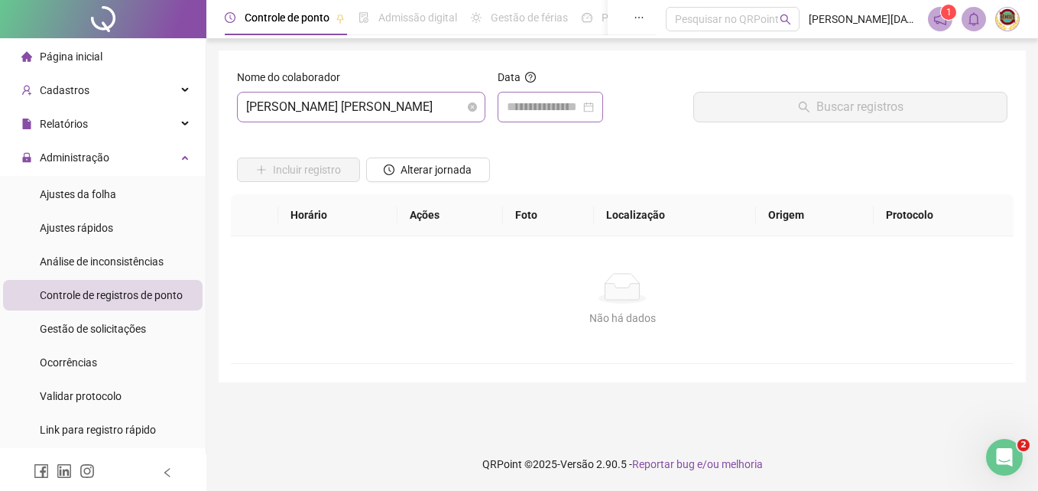
click at [594, 105] on div at bounding box center [550, 107] width 87 height 18
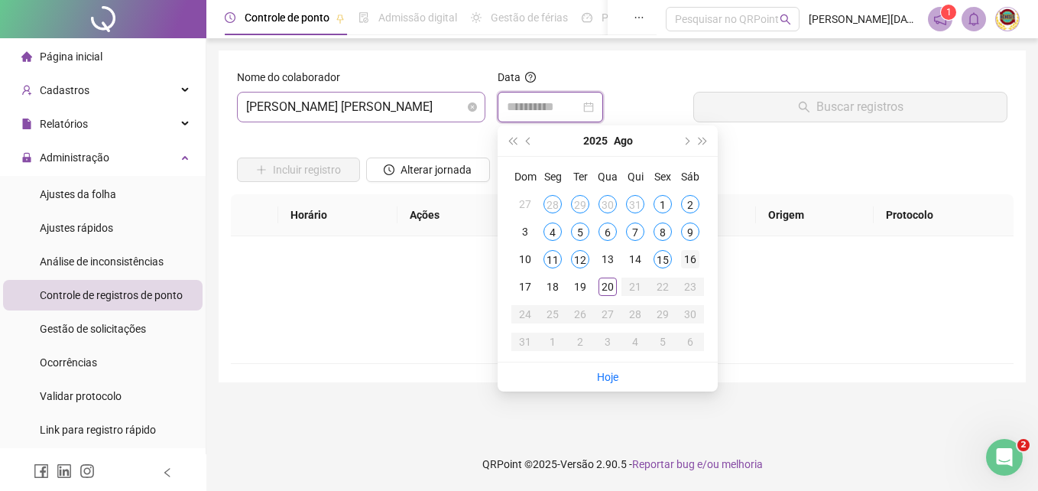
type input "**********"
drag, startPoint x: 692, startPoint y: 259, endPoint x: 728, endPoint y: 177, distance: 90.3
click at [692, 252] on div "16" at bounding box center [690, 259] width 18 height 18
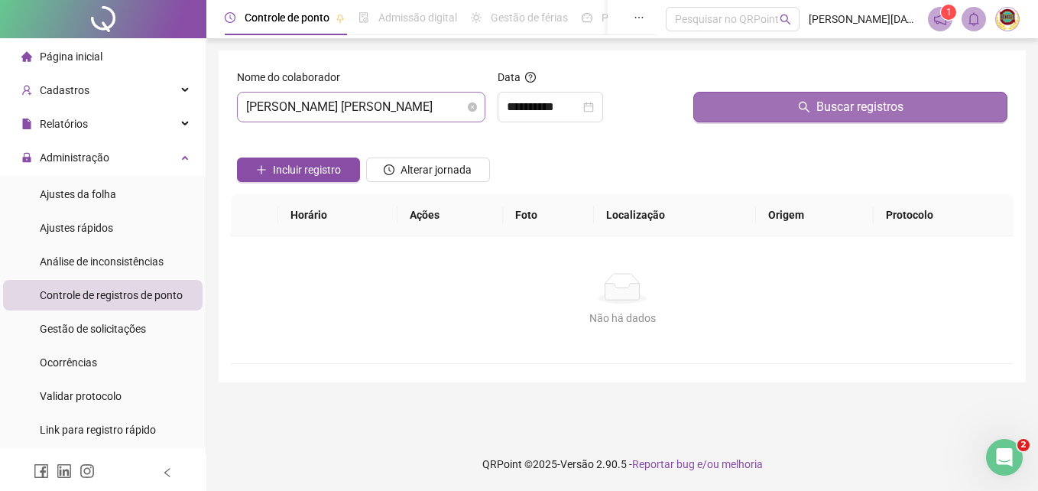
click at [842, 104] on span "Buscar registros" at bounding box center [859, 107] width 87 height 18
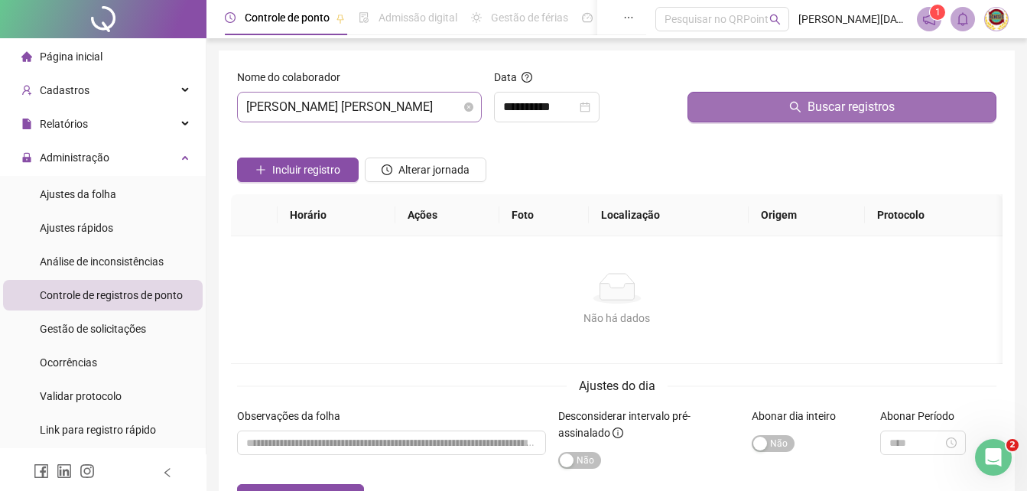
click at [842, 106] on span "Buscar registros" at bounding box center [850, 107] width 87 height 18
click at [838, 113] on span "Buscar registros" at bounding box center [850, 107] width 87 height 18
click at [839, 109] on span "Buscar registros" at bounding box center [850, 107] width 87 height 18
click at [835, 104] on span "Buscar registros" at bounding box center [850, 107] width 87 height 18
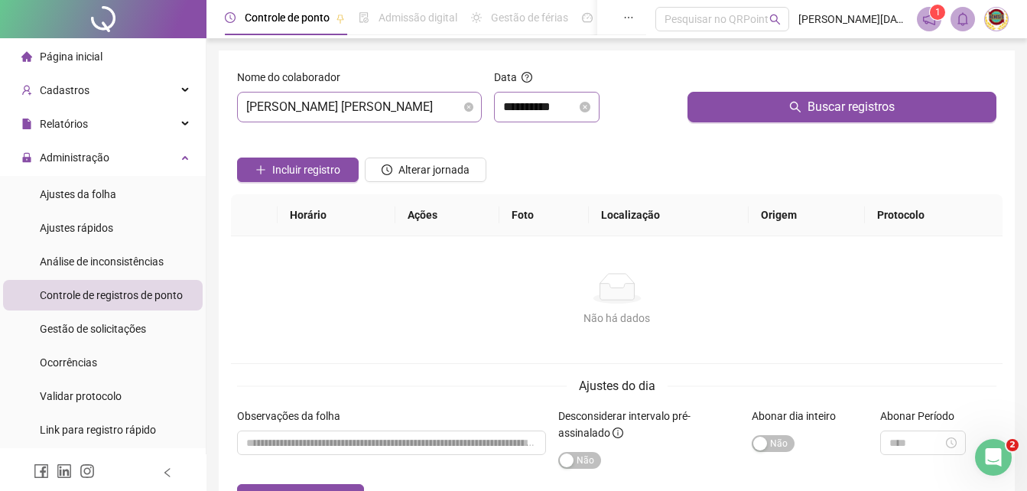
click at [590, 104] on icon "close-circle" at bounding box center [584, 107] width 11 height 11
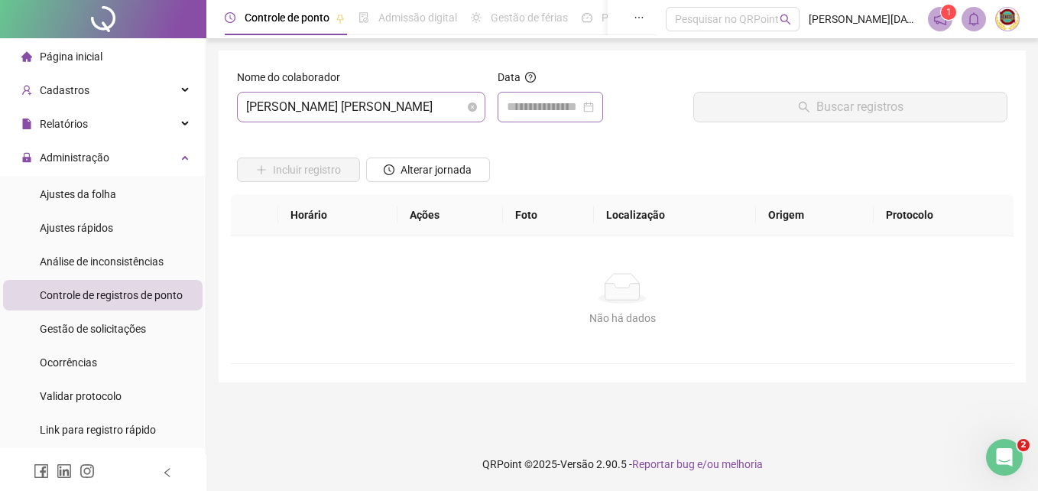
click at [594, 105] on div at bounding box center [550, 107] width 87 height 18
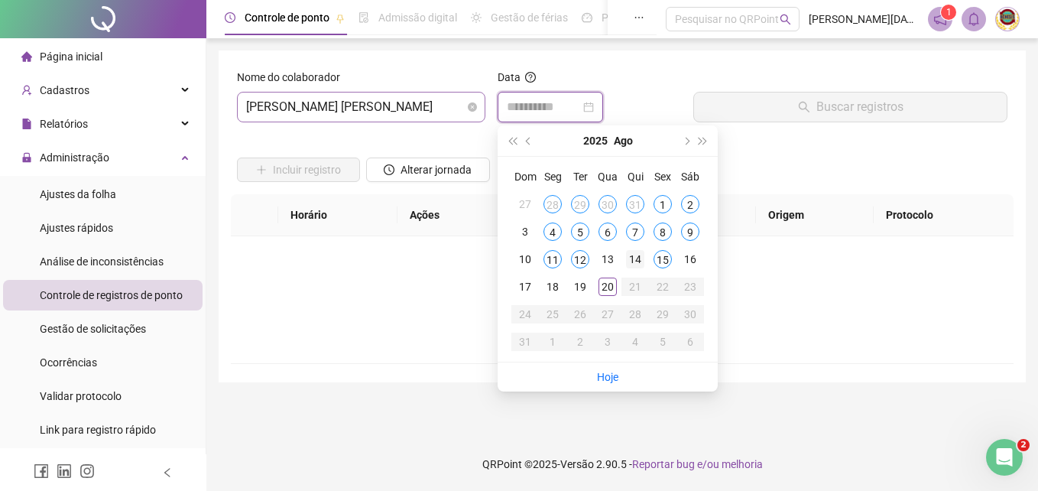
type input "**********"
click at [686, 251] on div "16" at bounding box center [690, 259] width 18 height 18
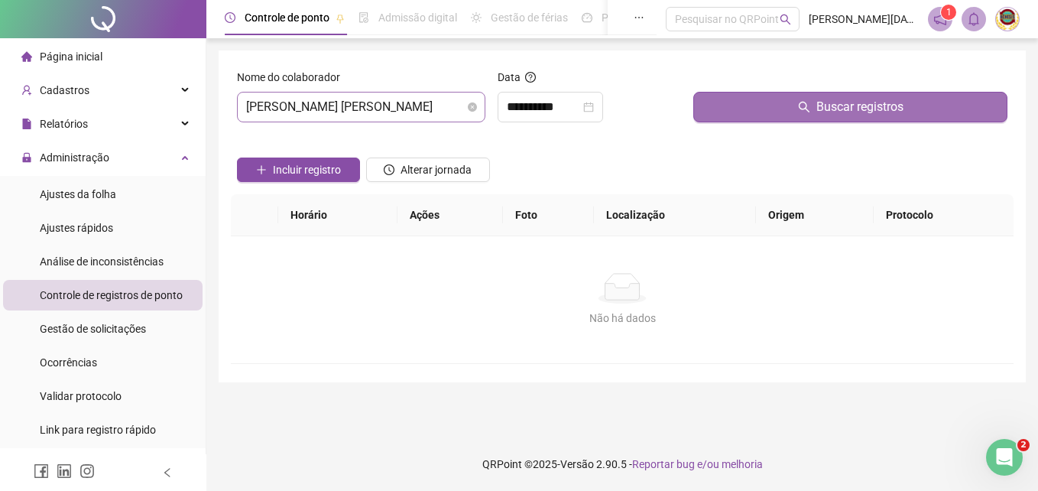
click at [854, 105] on span "Buscar registros" at bounding box center [859, 107] width 87 height 18
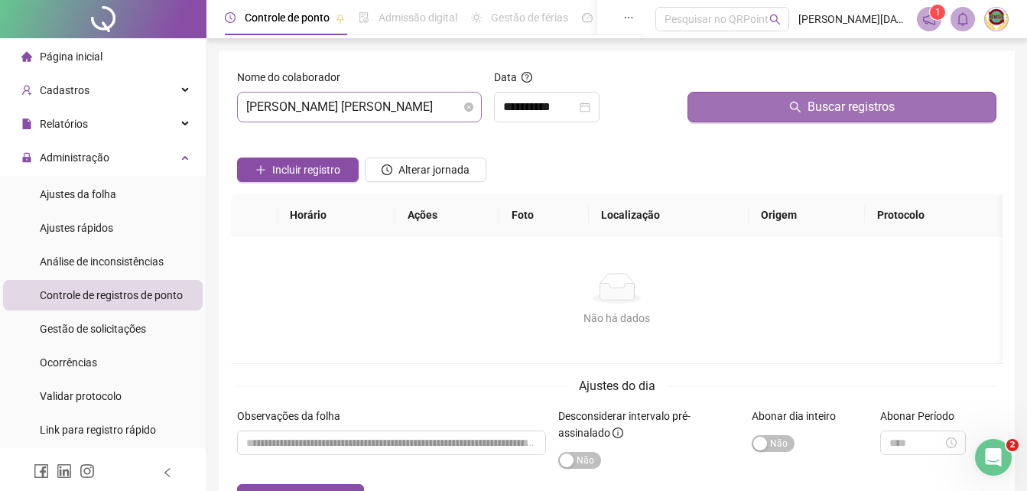
click at [841, 100] on span "Buscar registros" at bounding box center [850, 107] width 87 height 18
click at [835, 104] on span "Buscar registros" at bounding box center [850, 107] width 87 height 18
click at [829, 105] on span "Buscar registros" at bounding box center [850, 107] width 87 height 18
click at [843, 100] on span "Buscar registros" at bounding box center [850, 107] width 87 height 18
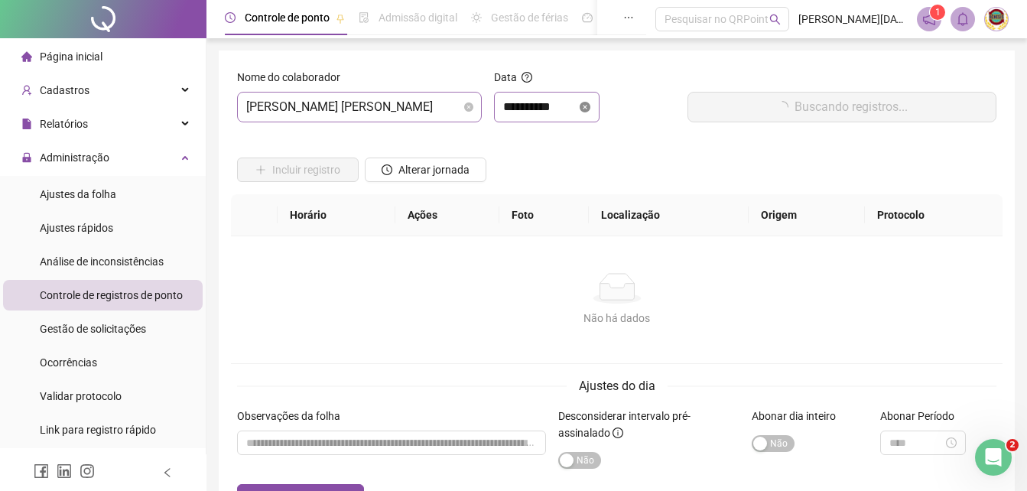
click at [590, 103] on icon "close-circle" at bounding box center [584, 107] width 11 height 11
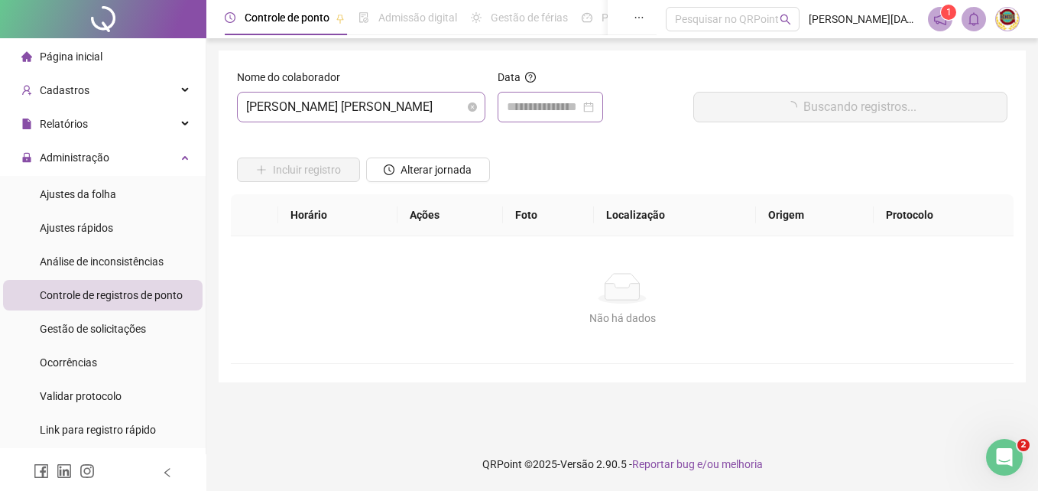
click at [594, 107] on div at bounding box center [550, 107] width 87 height 18
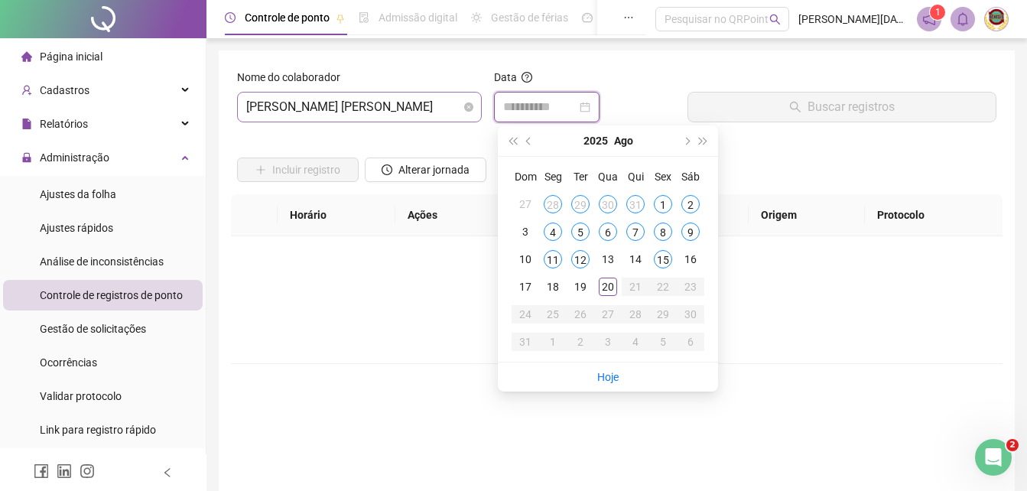
type input "**********"
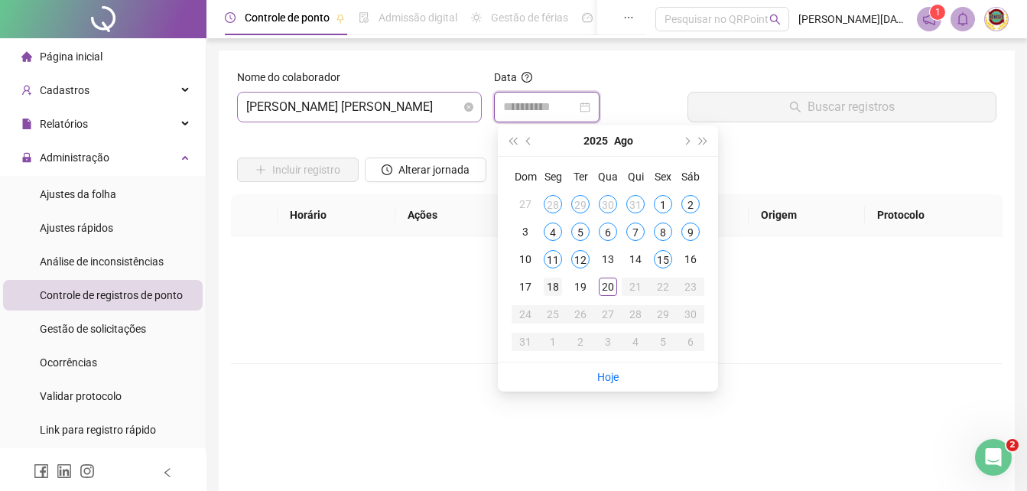
type input "**********"
click at [553, 282] on div "18" at bounding box center [552, 286] width 18 height 18
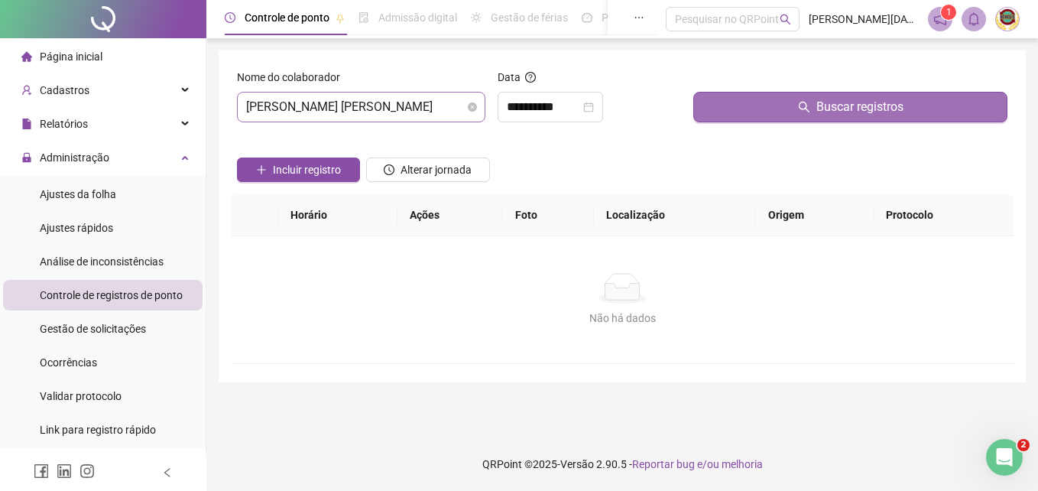
click at [841, 105] on span "Buscar registros" at bounding box center [859, 107] width 87 height 18
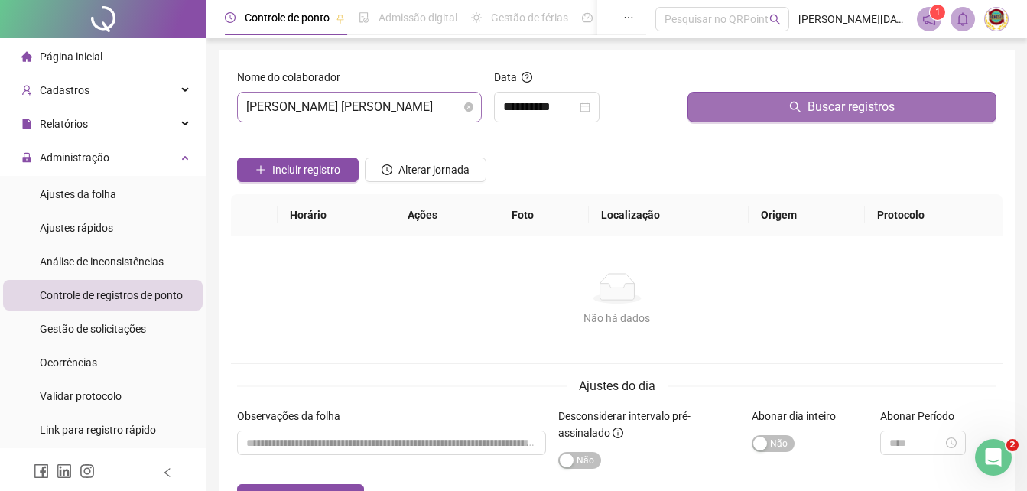
click at [841, 105] on span "Buscar registros" at bounding box center [850, 107] width 87 height 18
click at [841, 107] on span "Buscar registros" at bounding box center [850, 107] width 87 height 18
click at [833, 106] on span "Buscar registros" at bounding box center [850, 107] width 87 height 18
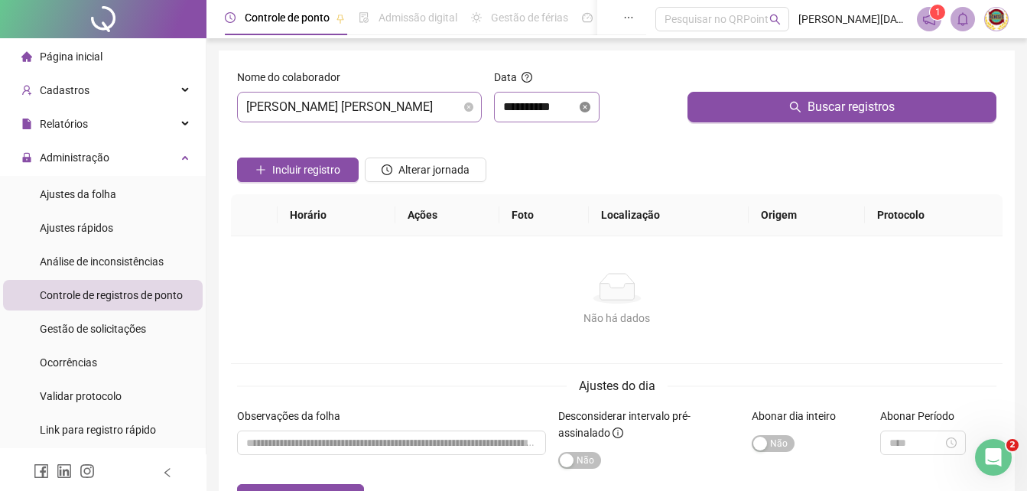
click at [590, 107] on icon "close-circle" at bounding box center [584, 107] width 11 height 11
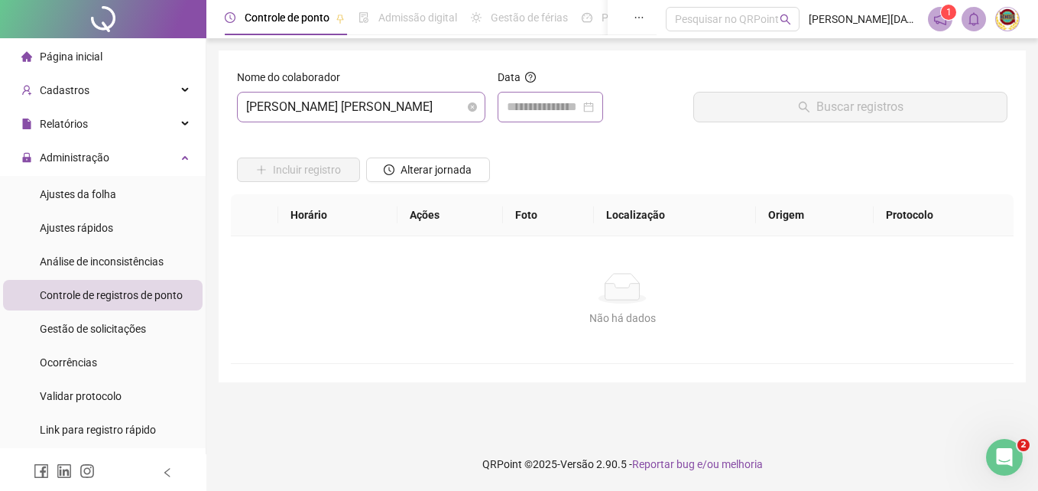
click at [594, 107] on div at bounding box center [550, 107] width 87 height 18
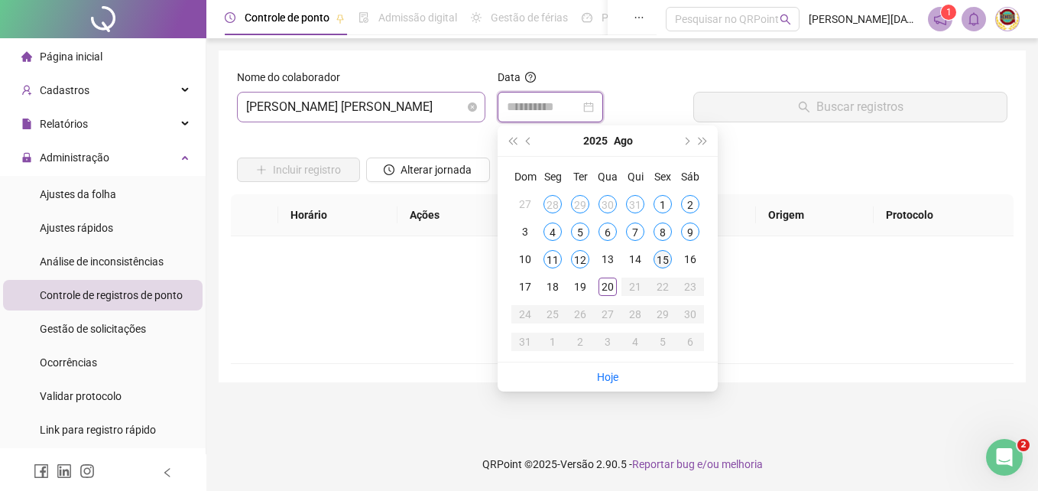
type input "**********"
click at [582, 283] on div "19" at bounding box center [580, 286] width 18 height 18
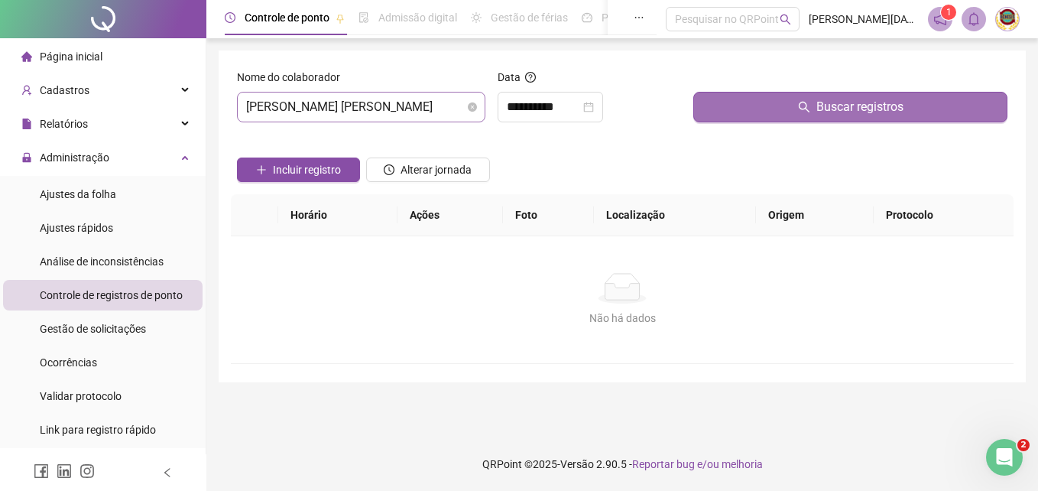
click at [839, 104] on span "Buscar registros" at bounding box center [859, 107] width 87 height 18
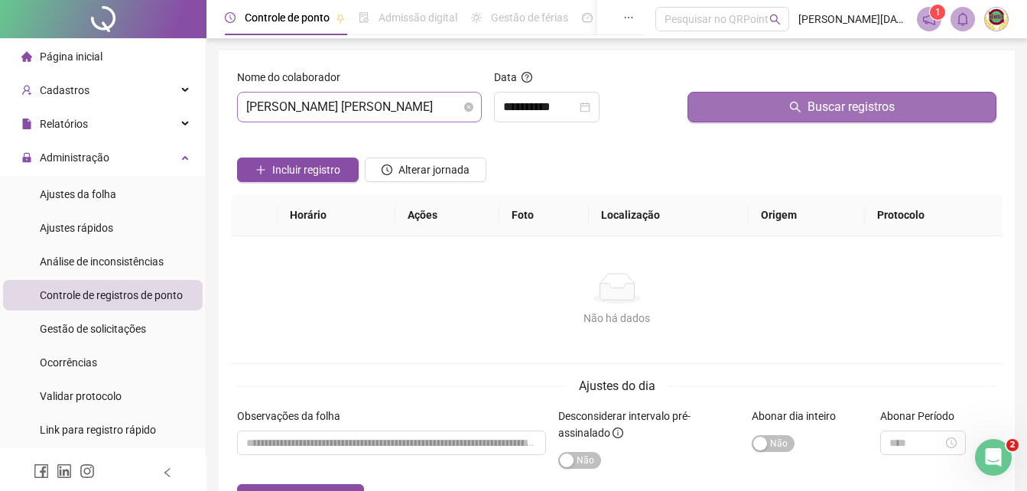
click at [855, 107] on span "Buscar registros" at bounding box center [850, 107] width 87 height 18
click at [838, 106] on span "Buscar registros" at bounding box center [850, 107] width 87 height 18
click at [841, 106] on span "Buscar registros" at bounding box center [850, 107] width 87 height 18
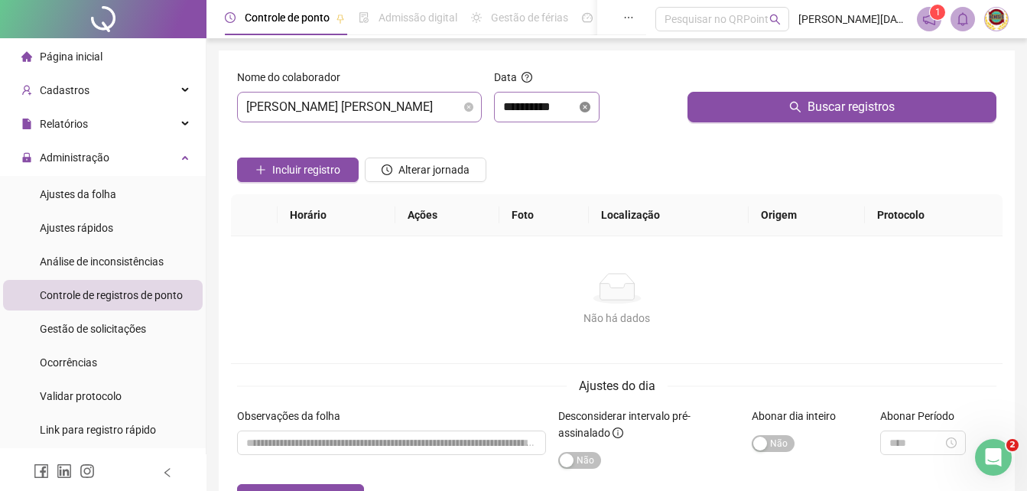
click at [590, 102] on icon "close-circle" at bounding box center [584, 107] width 11 height 11
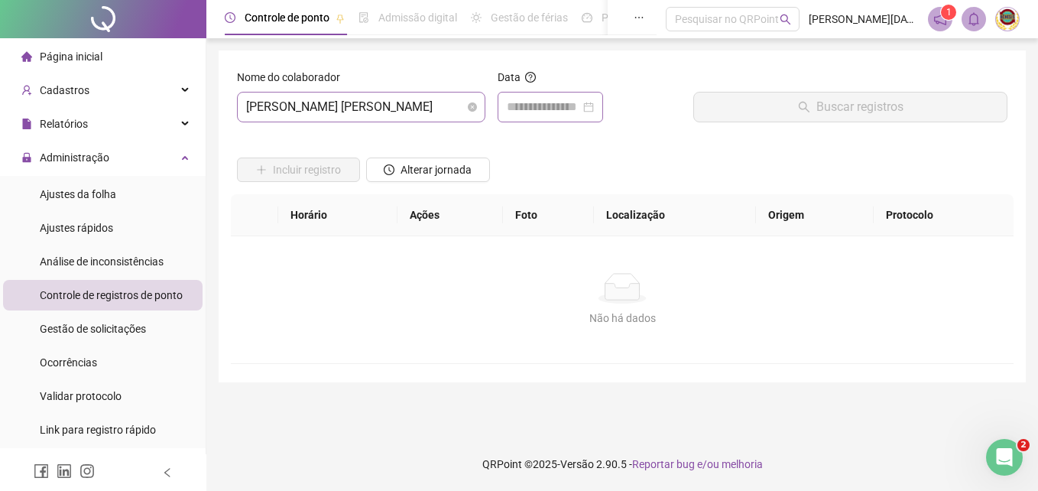
click at [594, 103] on div at bounding box center [550, 107] width 87 height 18
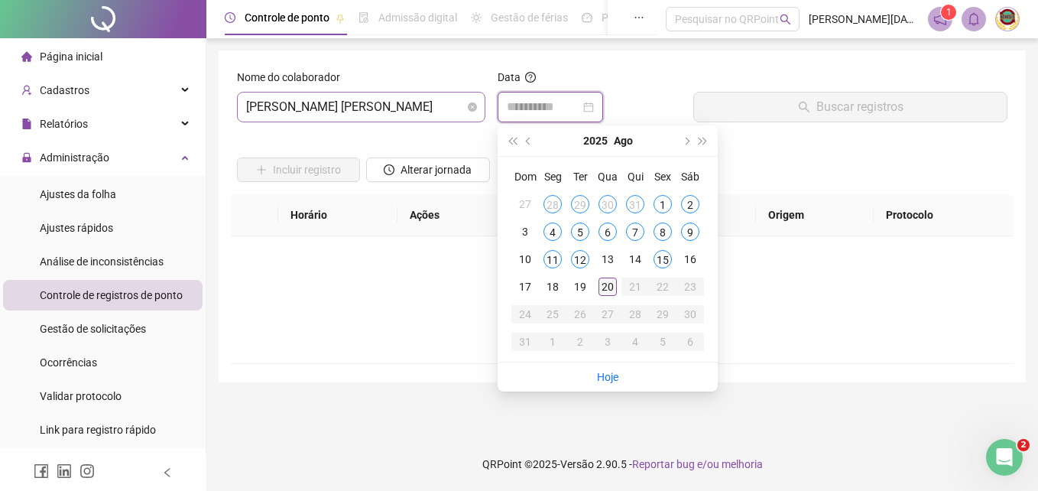
type input "**********"
click at [604, 285] on div "20" at bounding box center [607, 286] width 18 height 18
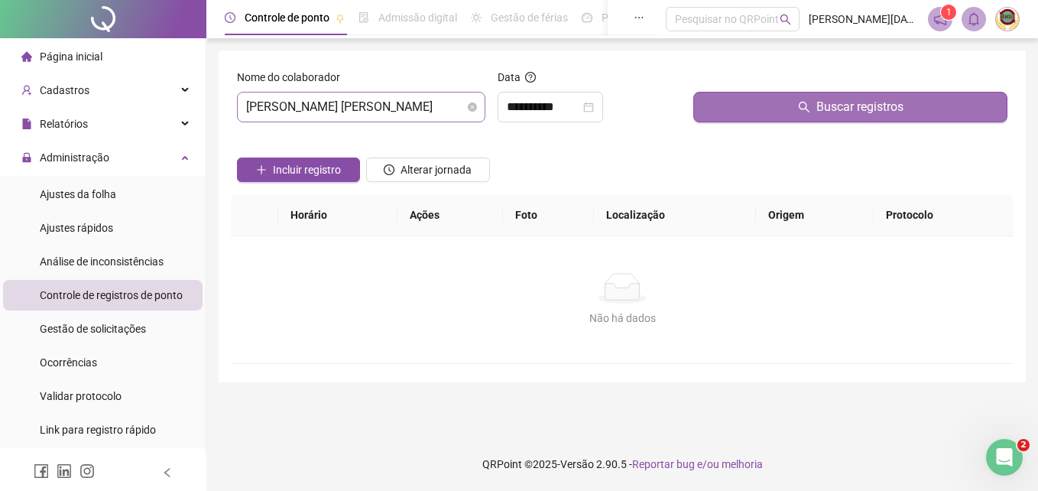
click at [855, 109] on span "Buscar registros" at bounding box center [859, 107] width 87 height 18
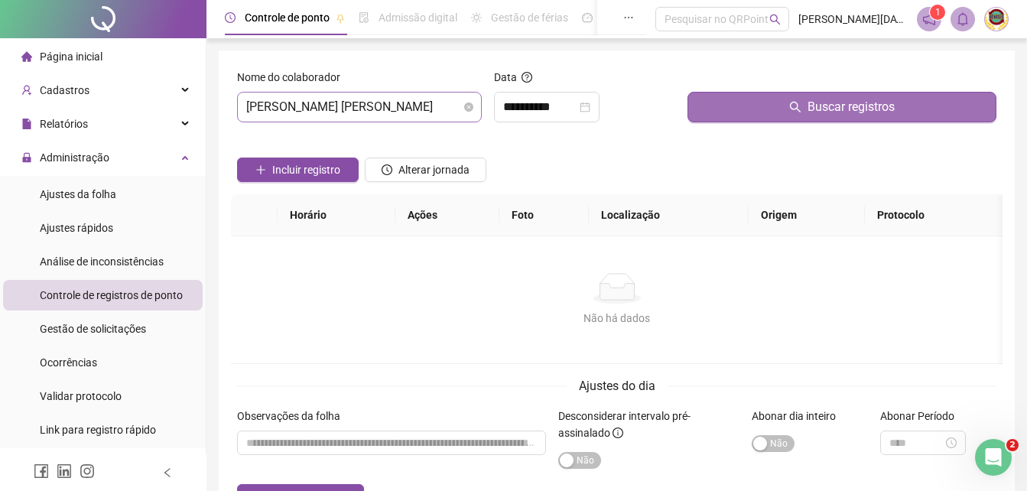
click at [851, 105] on span "Buscar registros" at bounding box center [850, 107] width 87 height 18
click at [851, 105] on button "Buscar registros" at bounding box center [841, 107] width 309 height 31
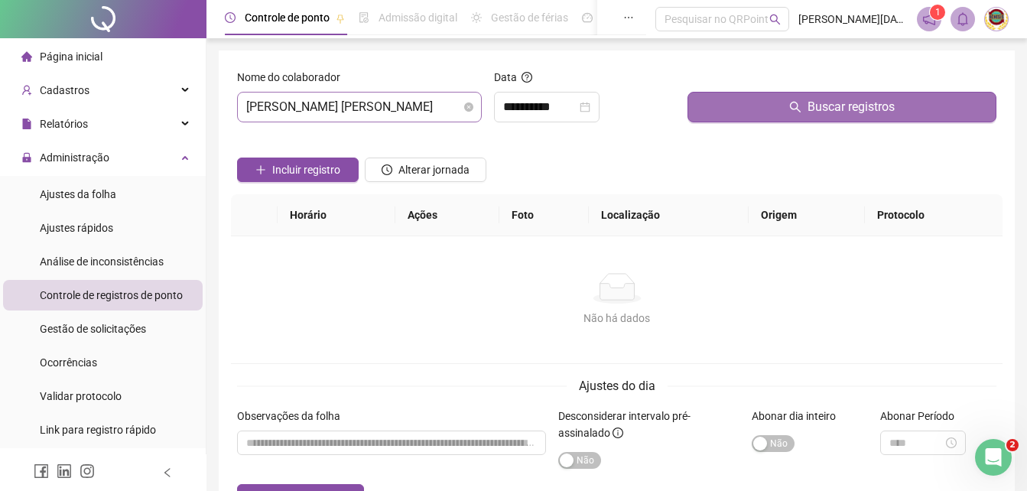
click at [862, 105] on span "Buscar registros" at bounding box center [850, 107] width 87 height 18
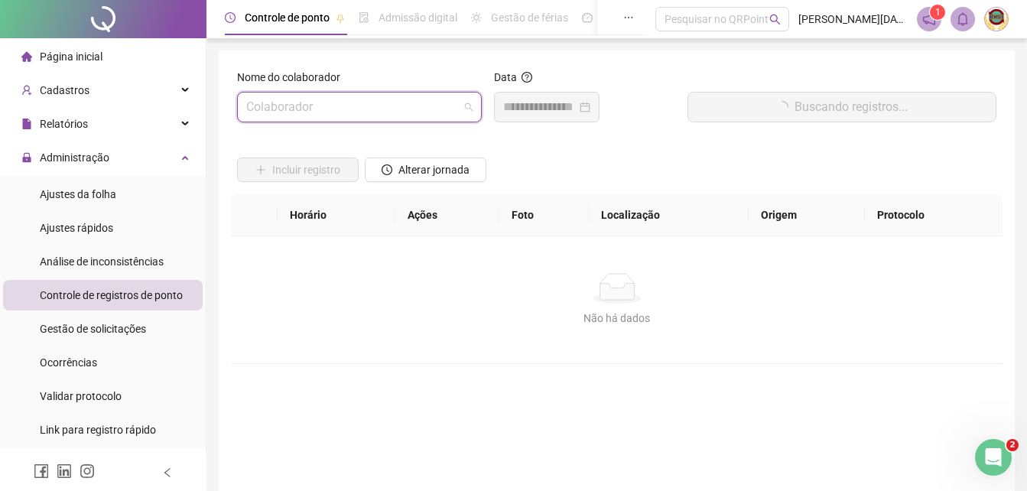
click at [472, 102] on span at bounding box center [359, 106] width 226 height 29
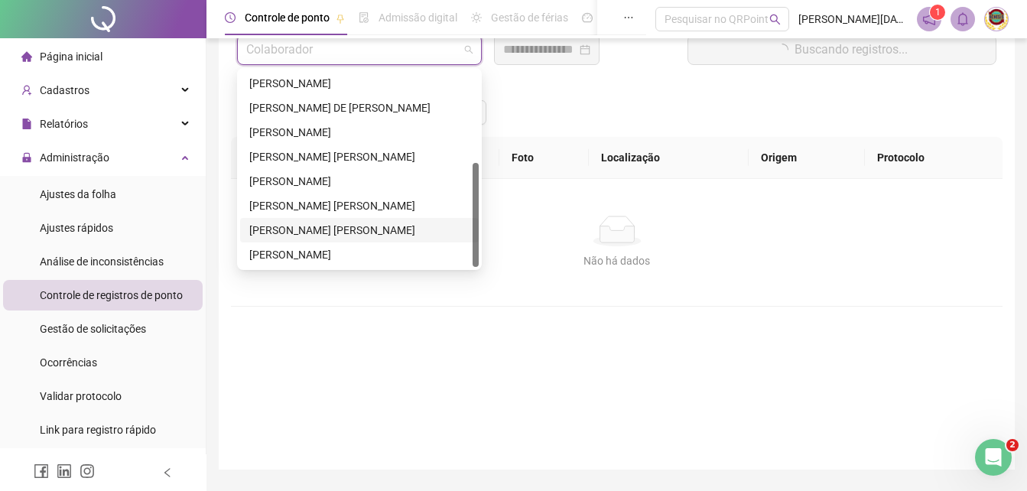
scroll to position [76, 0]
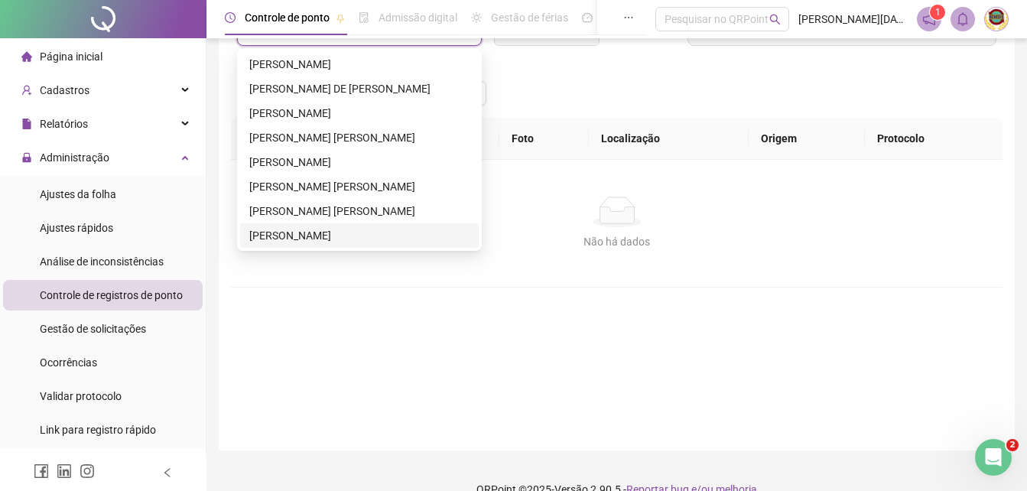
click at [285, 229] on div "[PERSON_NAME]" at bounding box center [359, 235] width 220 height 17
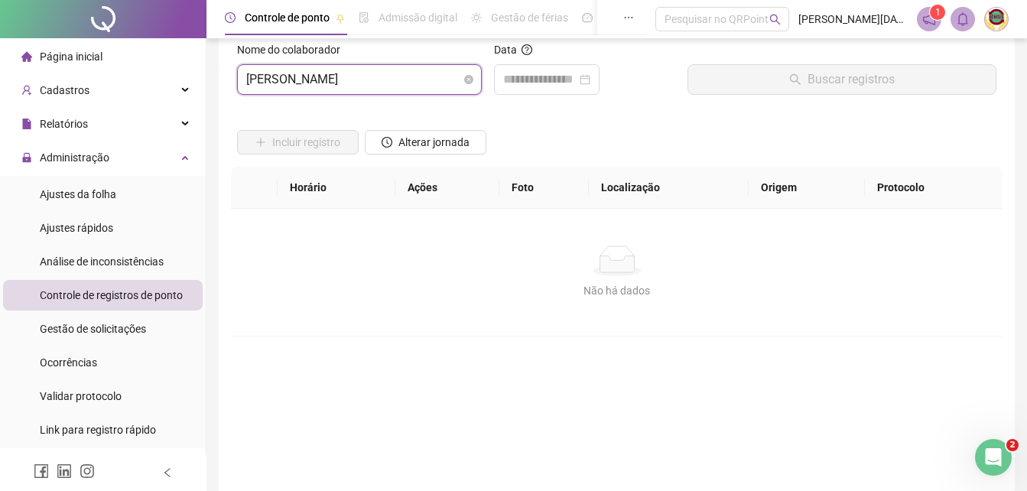
scroll to position [0, 0]
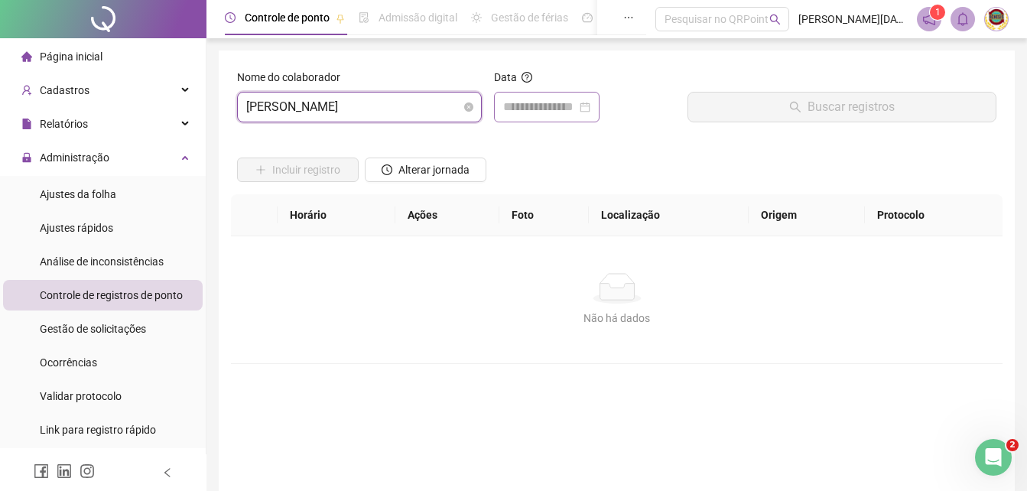
click at [590, 107] on div at bounding box center [546, 107] width 87 height 18
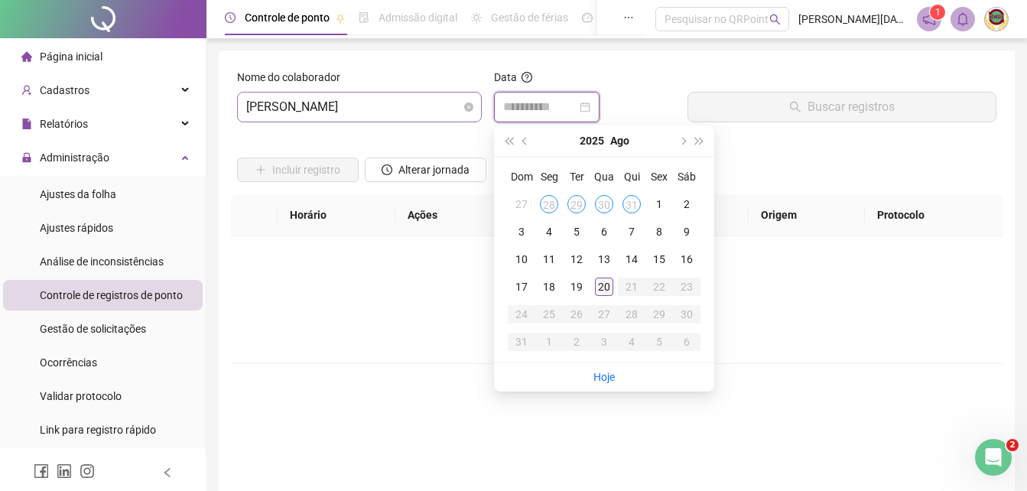
type input "**********"
click at [598, 281] on div "20" at bounding box center [604, 286] width 18 height 18
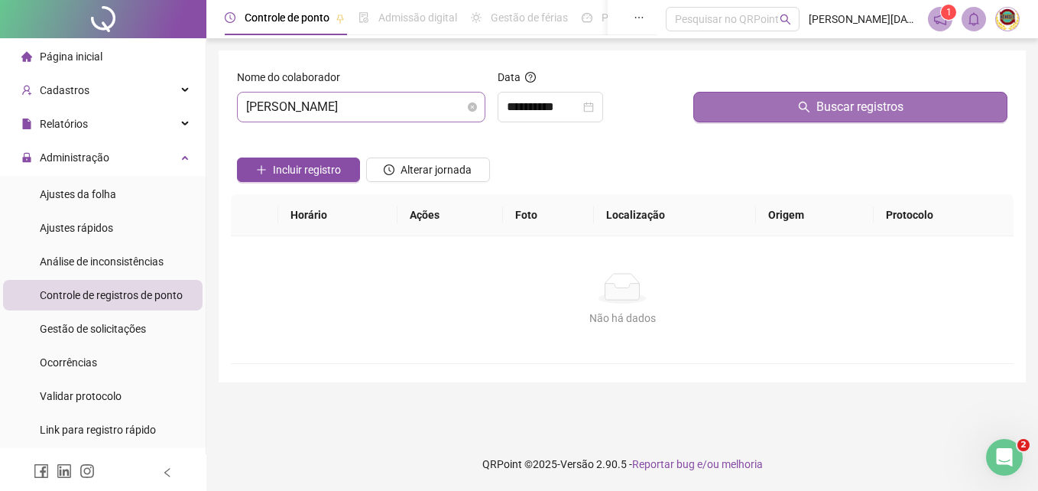
click at [829, 101] on span "Buscar registros" at bounding box center [859, 107] width 87 height 18
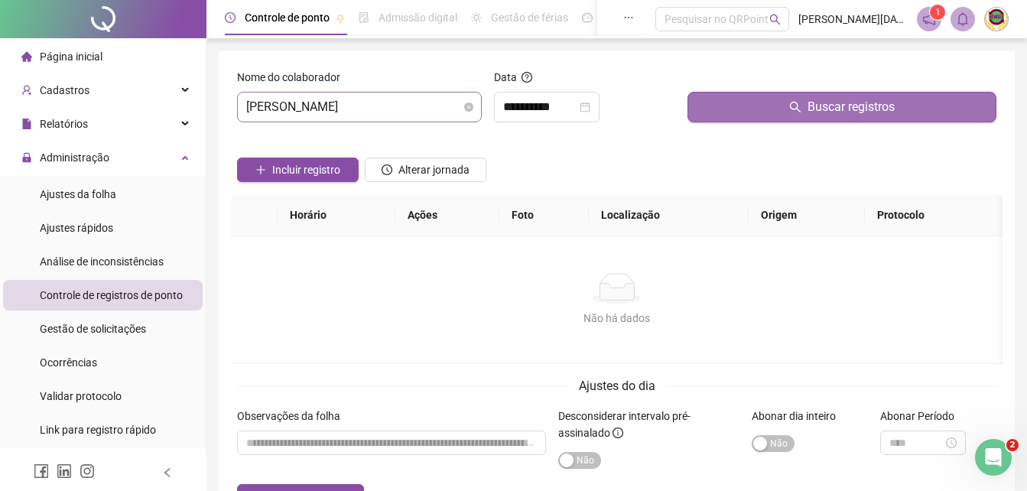
click at [825, 104] on span "Buscar registros" at bounding box center [850, 107] width 87 height 18
click at [825, 105] on span "Buscar registros" at bounding box center [850, 107] width 87 height 18
click at [825, 106] on span "Buscar registros" at bounding box center [850, 107] width 87 height 18
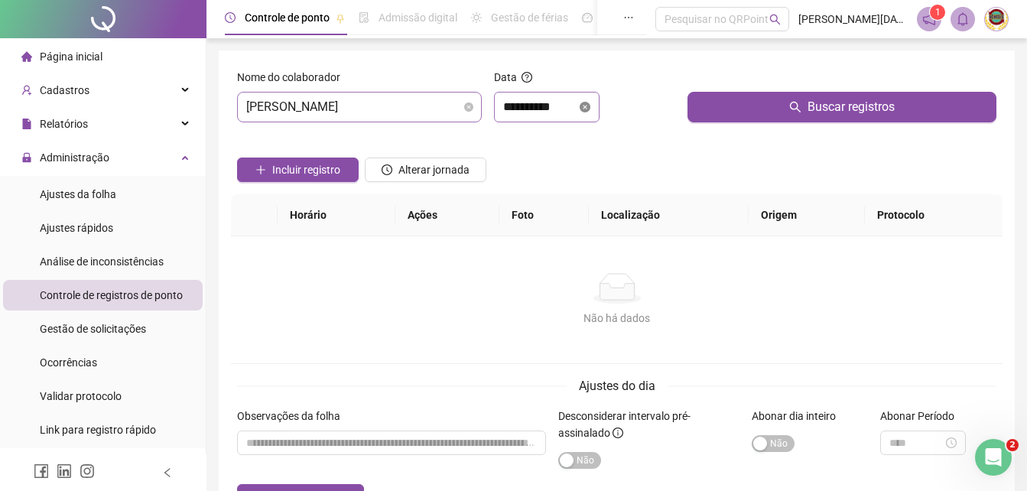
click at [590, 104] on icon "close-circle" at bounding box center [584, 107] width 11 height 11
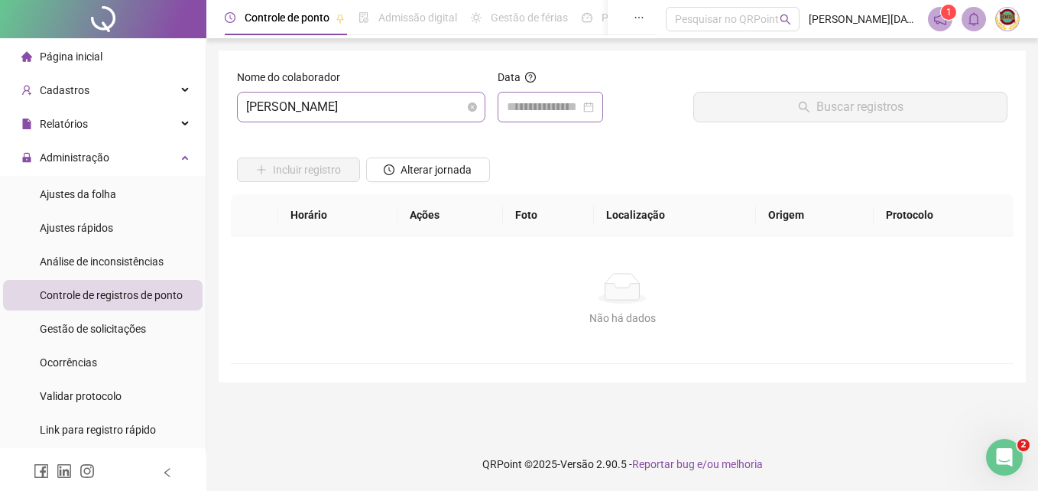
click at [594, 104] on div at bounding box center [550, 107] width 87 height 18
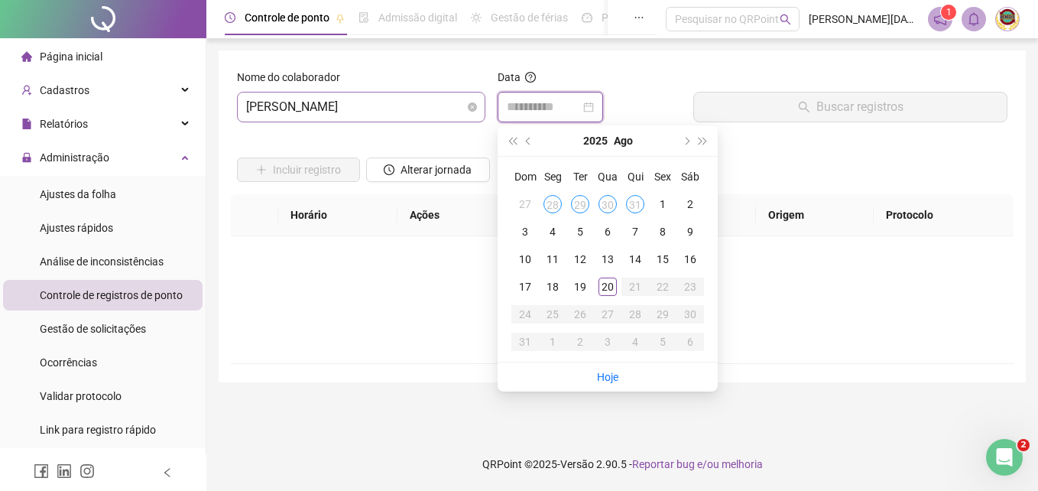
type input "**********"
click at [610, 283] on div "20" at bounding box center [607, 286] width 18 height 18
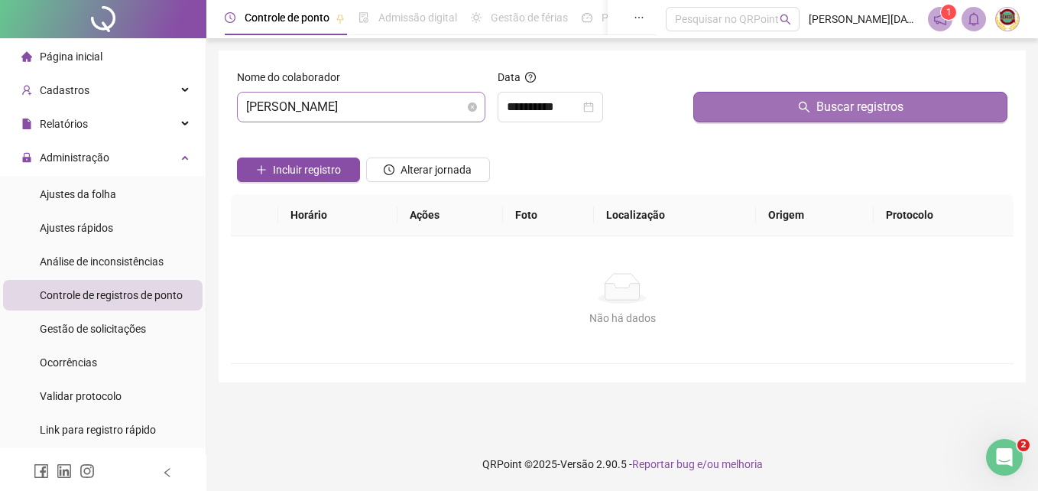
click at [861, 103] on span "Buscar registros" at bounding box center [859, 107] width 87 height 18
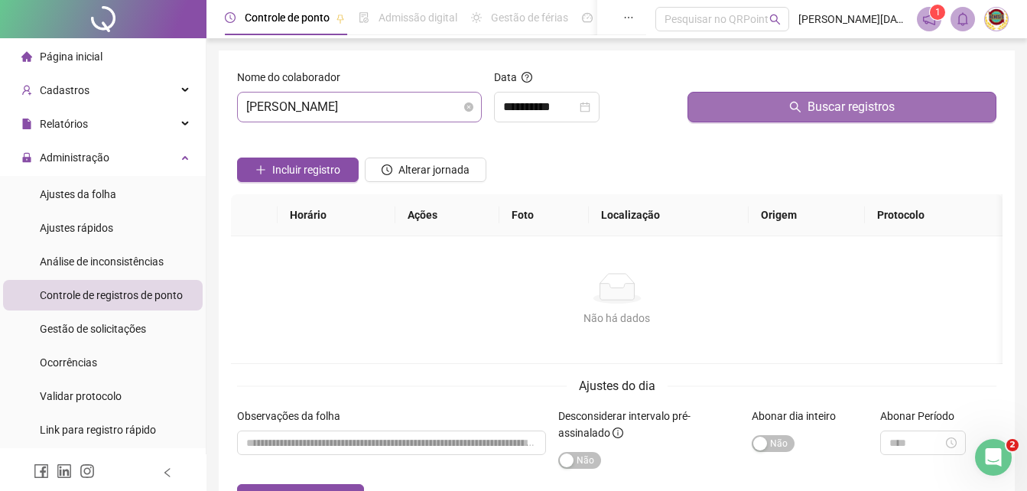
click at [857, 107] on span "Buscar registros" at bounding box center [850, 107] width 87 height 18
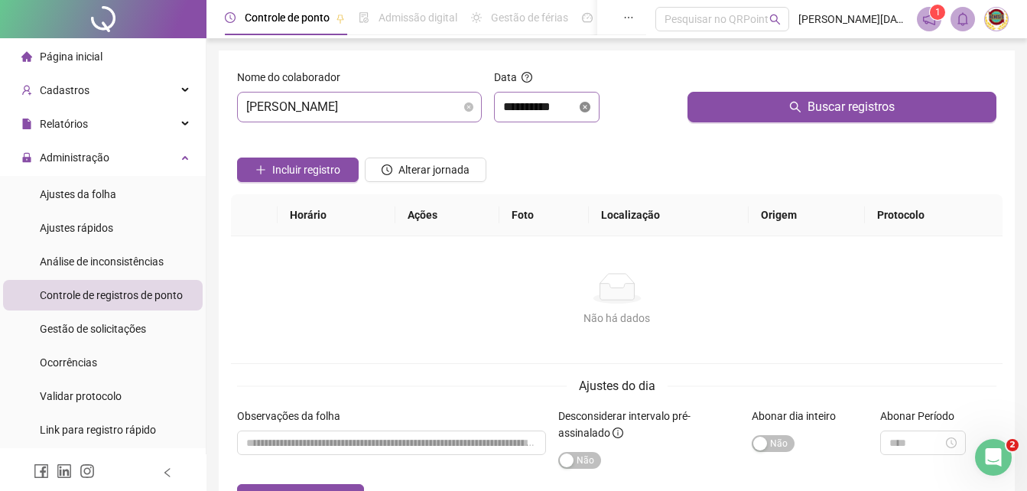
click at [590, 104] on icon "close-circle" at bounding box center [584, 107] width 11 height 11
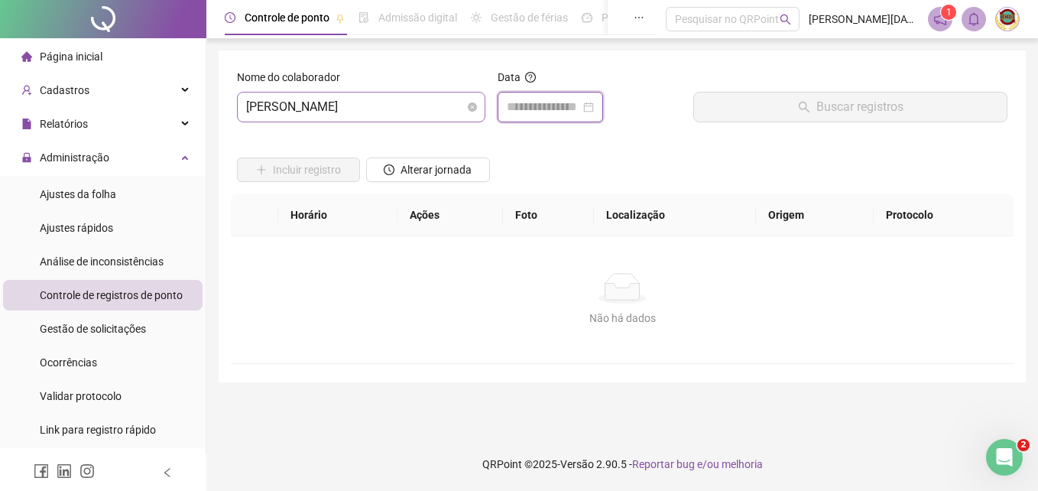
click at [594, 105] on div at bounding box center [550, 107] width 87 height 18
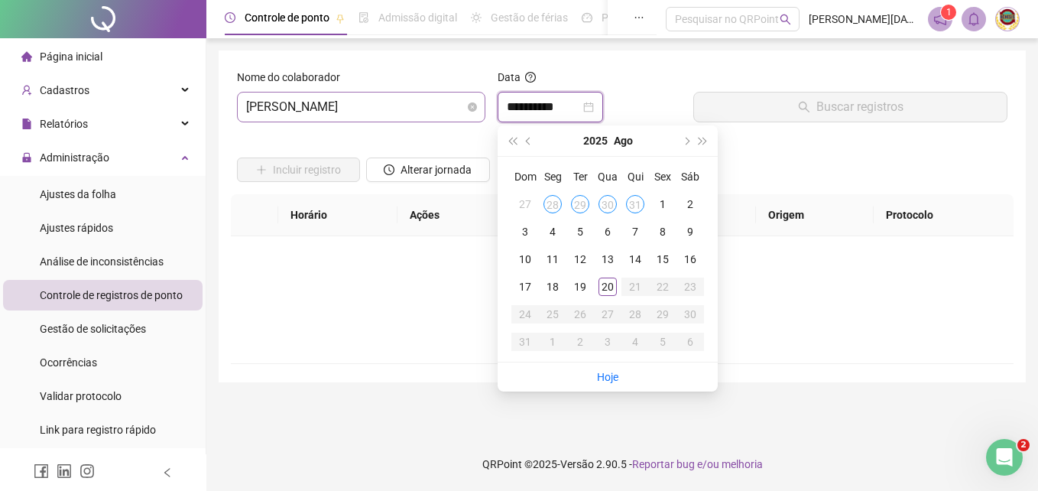
type input "**********"
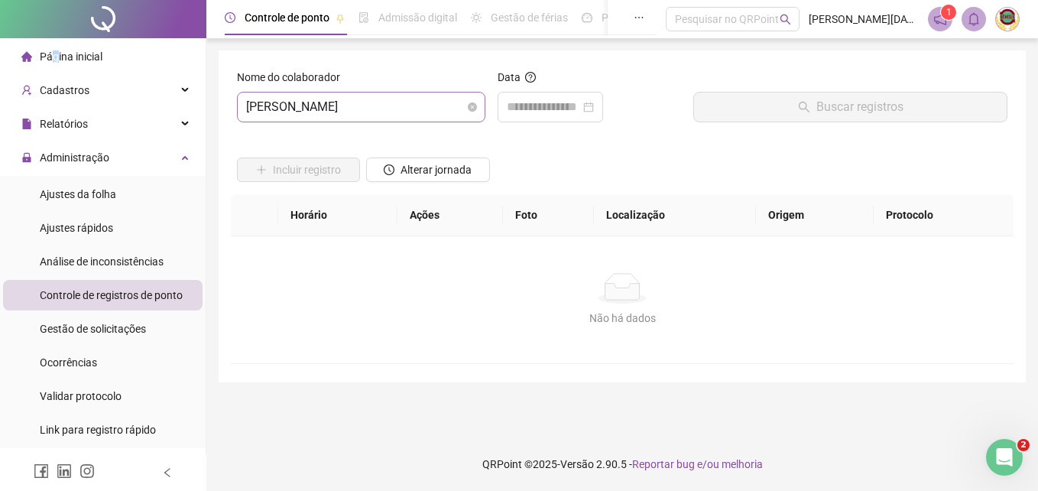
drag, startPoint x: 50, startPoint y: 54, endPoint x: 57, endPoint y: 54, distance: 7.7
click at [57, 54] on span "Página inicial" at bounding box center [71, 56] width 63 height 12
